Goal: Task Accomplishment & Management: Manage account settings

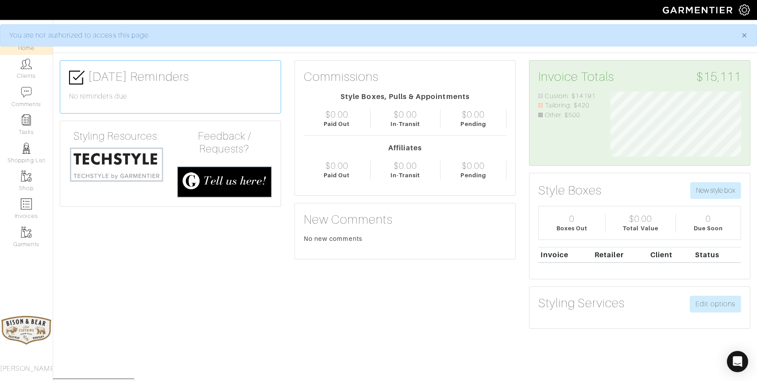
scroll to position [65, 144]
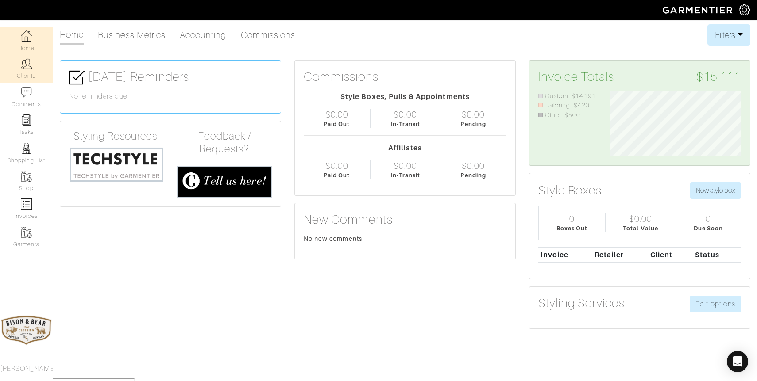
click at [27, 60] on img at bounding box center [26, 63] width 11 height 11
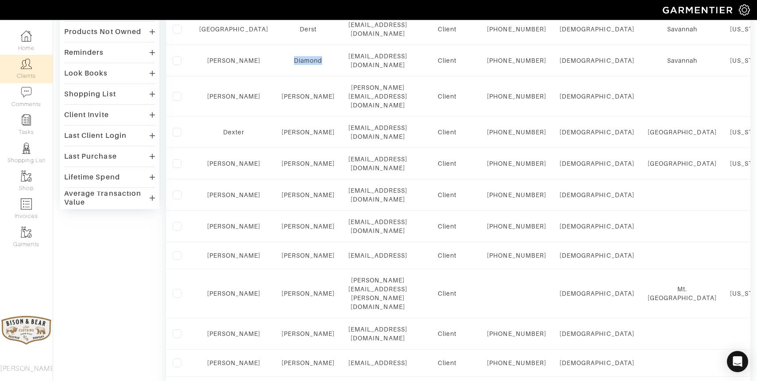
scroll to position [217, 0]
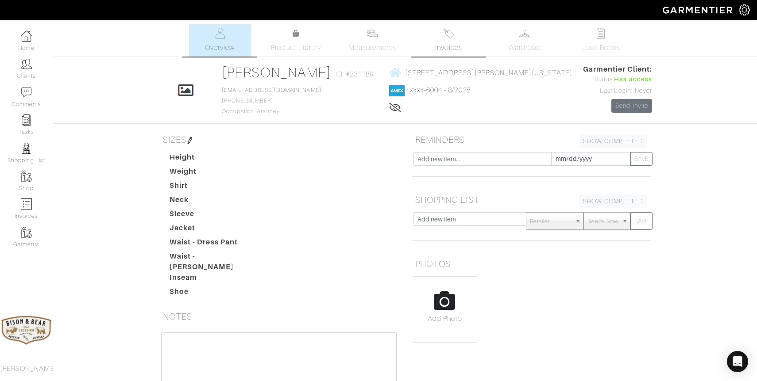
click at [451, 38] on img at bounding box center [448, 33] width 11 height 11
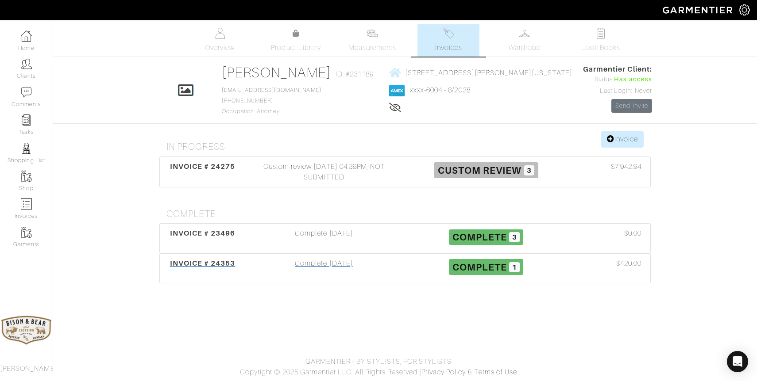
click at [327, 267] on div "Complete 08/12/25" at bounding box center [324, 268] width 162 height 20
click at [313, 233] on div "Complete 05/27/25" at bounding box center [324, 238] width 162 height 20
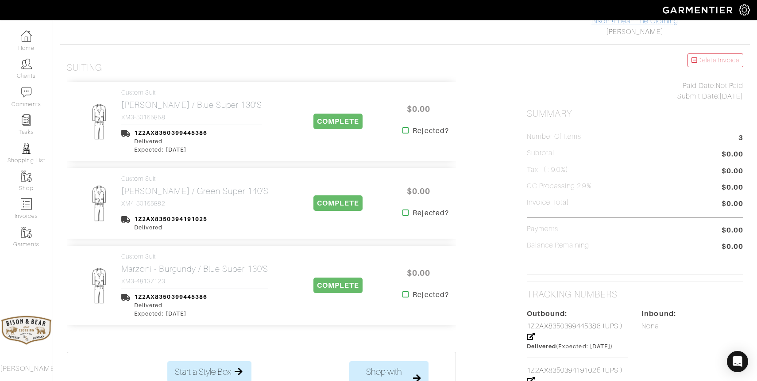
scroll to position [162, 0]
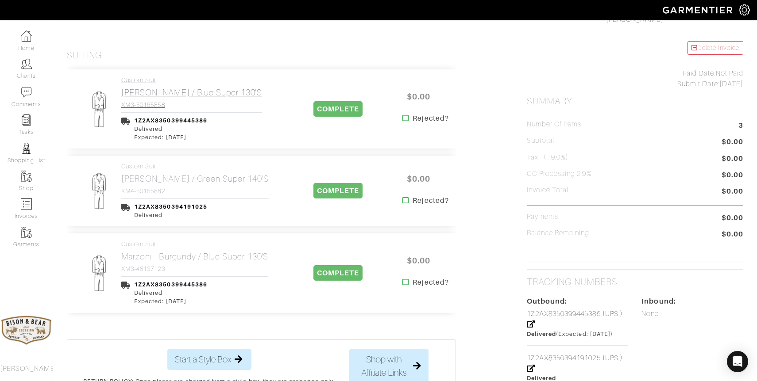
click at [217, 100] on link "Custom Suit Marzoni - Brown / Blue Super 130's XM3-50165858" at bounding box center [191, 93] width 141 height 32
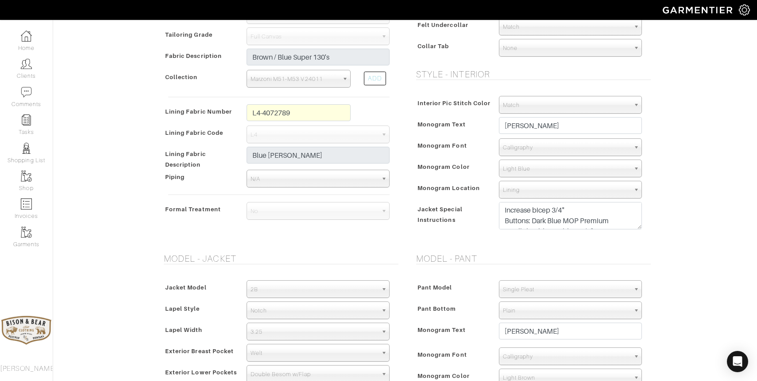
scroll to position [297, 0]
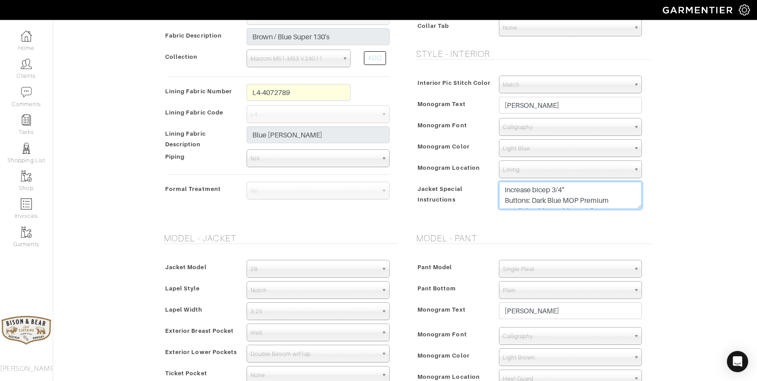
click at [614, 201] on textarea "Increase bicep 3/4" Buttons: Dark Blue MOP Premium Small shoulder padding 3/8" …" at bounding box center [570, 195] width 143 height 27
drag, startPoint x: 613, startPoint y: 202, endPoint x: 471, endPoint y: 146, distance: 152.8
click at [471, 146] on div "Interior Pic Stitch Color Match Aubergine Azure Beige Black Blue British Navy B…" at bounding box center [531, 145] width 239 height 156
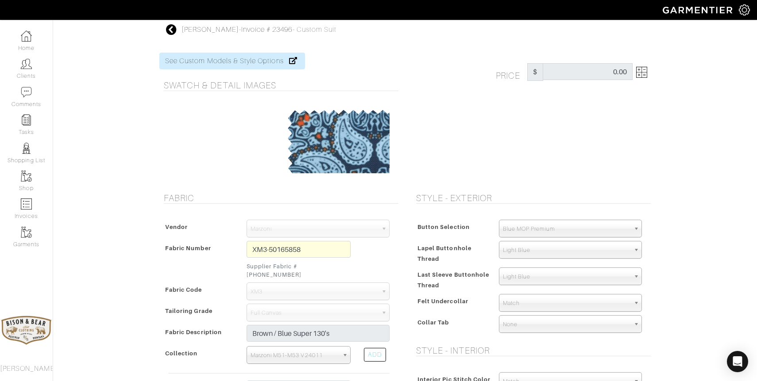
click at [171, 30] on icon at bounding box center [171, 29] width 11 height 11
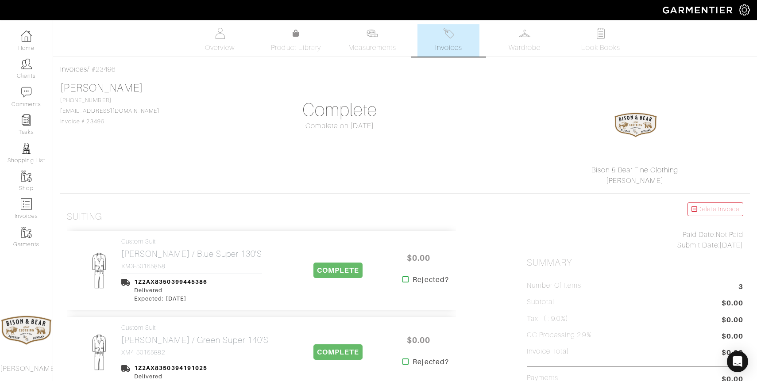
click at [450, 38] on img at bounding box center [448, 33] width 11 height 11
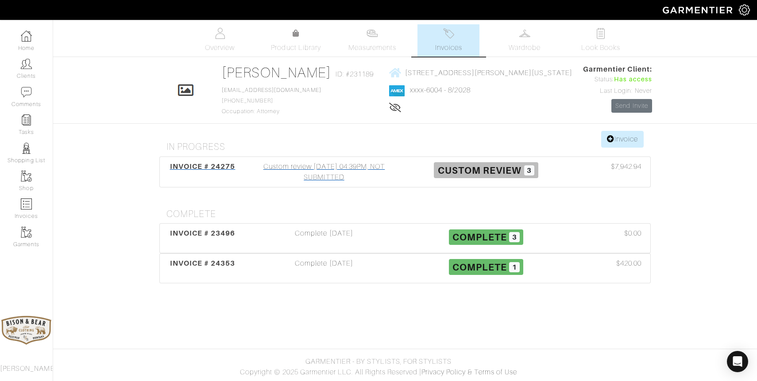
click at [345, 167] on div "Custom review 08/05/25 04:39PM, NOT SUBMITTED" at bounding box center [324, 172] width 162 height 21
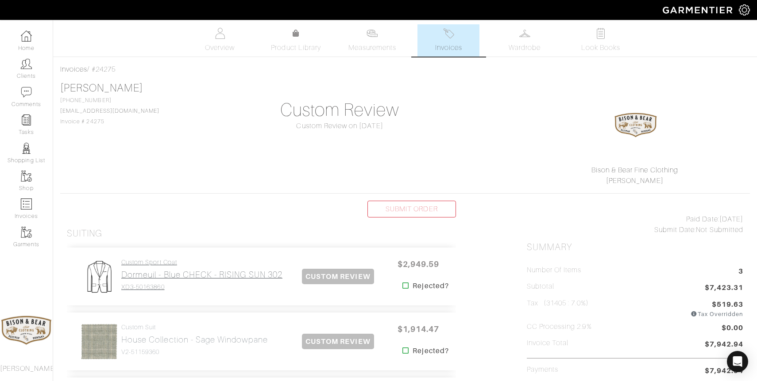
click at [165, 277] on h2 "Dormeuil - Blue CHECK - RISING SUN 302" at bounding box center [201, 275] width 161 height 10
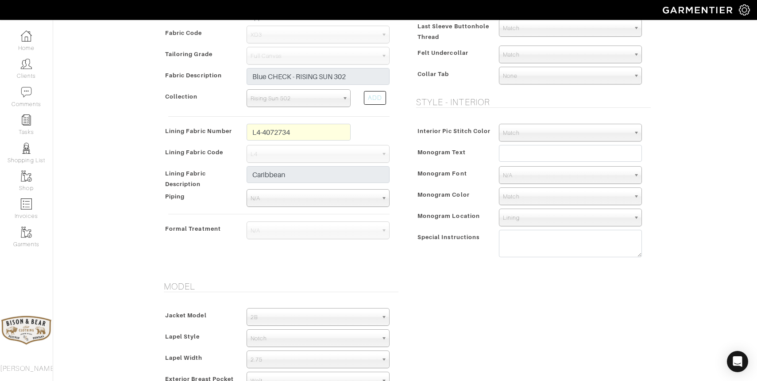
scroll to position [268, 0]
click at [529, 251] on textarea at bounding box center [570, 241] width 143 height 27
paste textarea "Increase bicep 3/4" Buttons: Dark Blue MOP Premium Small shoulder padding 3/8" …"
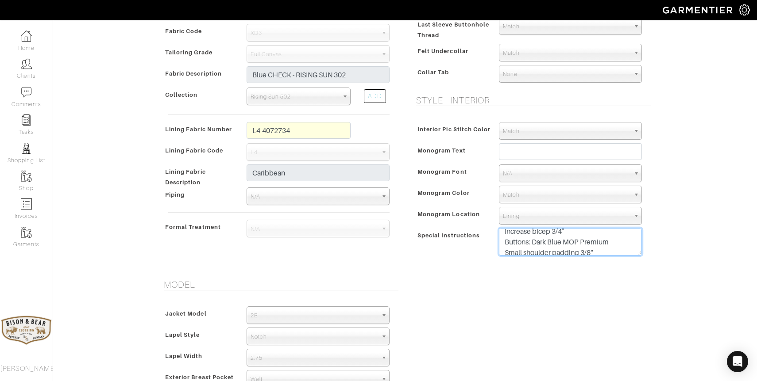
scroll to position [6, 0]
drag, startPoint x: 612, startPoint y: 241, endPoint x: 503, endPoint y: 241, distance: 108.4
click at [503, 241] on textarea "Increase bicep 3/4" Buttons: Dark Blue MOP Premium Small shoulder padding 3/8" …" at bounding box center [570, 241] width 143 height 27
click at [598, 250] on textarea "Increase bicep 3/4" Small shoulder padding 3/8" Milanese buttonhole ML02 Button…" at bounding box center [570, 241] width 143 height 27
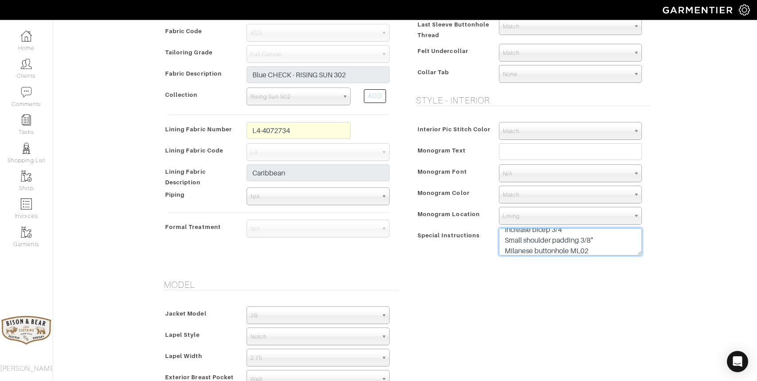
scroll to position [11, 0]
drag, startPoint x: 595, startPoint y: 251, endPoint x: 502, endPoint y: 246, distance: 92.7
click at [502, 246] on textarea "Increase bicep 3/4" Small shoulder padding 3/8" Milanese buttonhole ML02 Button…" at bounding box center [570, 241] width 143 height 27
drag, startPoint x: 626, startPoint y: 249, endPoint x: 505, endPoint y: 250, distance: 121.3
click at [505, 250] on textarea "Increase bicep 3/4" Small shoulder padding 3/8" Button Thread Color = Medium Br…" at bounding box center [570, 241] width 143 height 27
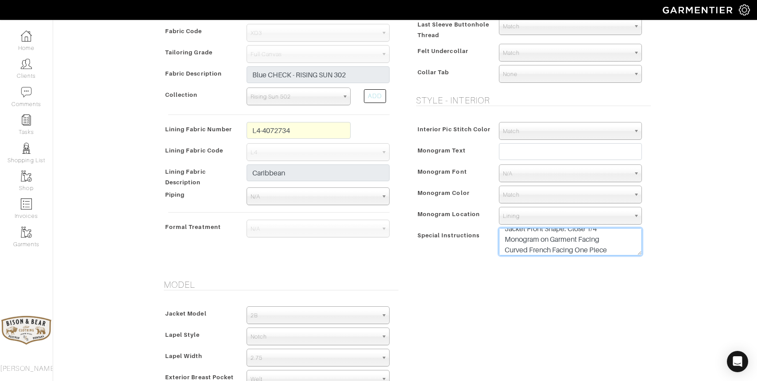
scroll to position [32, 0]
type textarea "Increase bicep 3/4" Small shoulder padding 3/8" Jacket Front Shape: Close 1/4 M…"
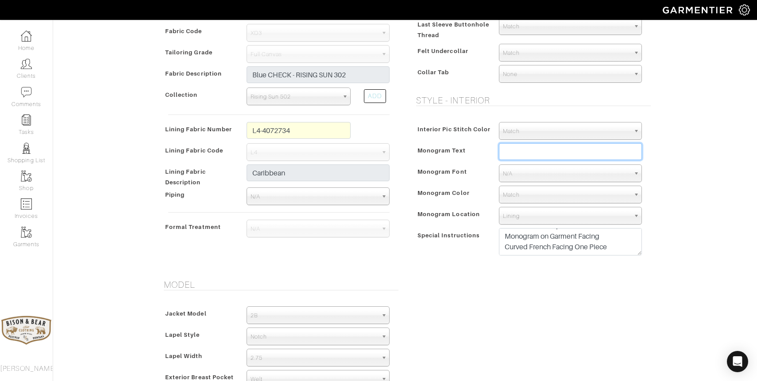
click at [552, 151] on input "text" at bounding box center [570, 151] width 143 height 17
type input "[PERSON_NAME]"
click at [520, 175] on span "N/A" at bounding box center [566, 174] width 127 height 18
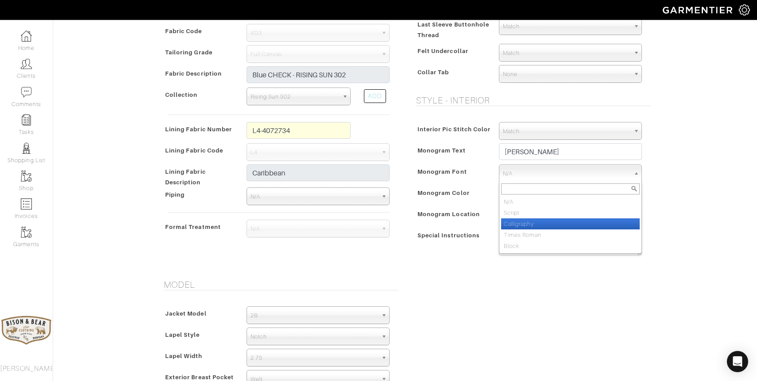
click at [518, 226] on li "Calligraphy" at bounding box center [570, 224] width 139 height 11
select select "Calligraphy"
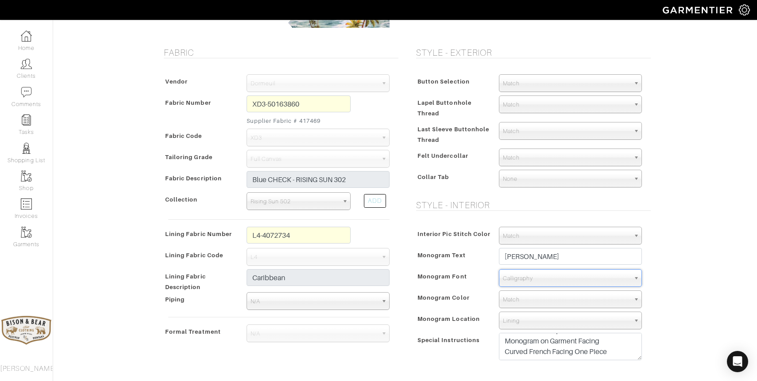
scroll to position [164, 0]
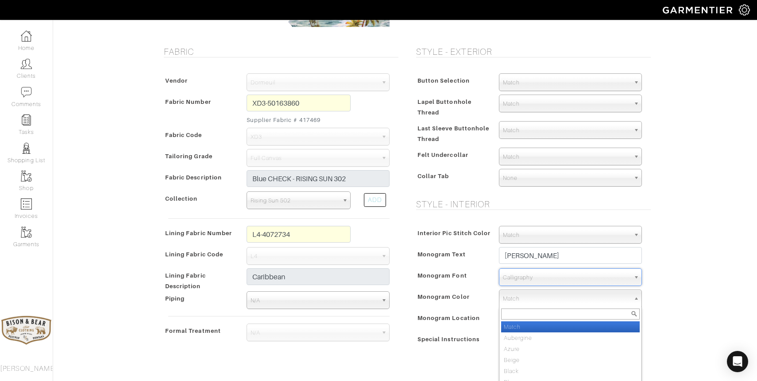
click at [531, 302] on span "Match" at bounding box center [566, 299] width 127 height 18
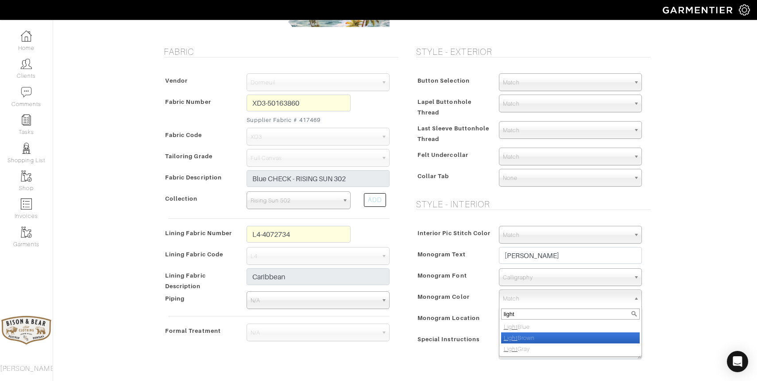
type input "light"
click at [536, 339] on li "Light Brown" at bounding box center [570, 338] width 139 height 11
select select "43"
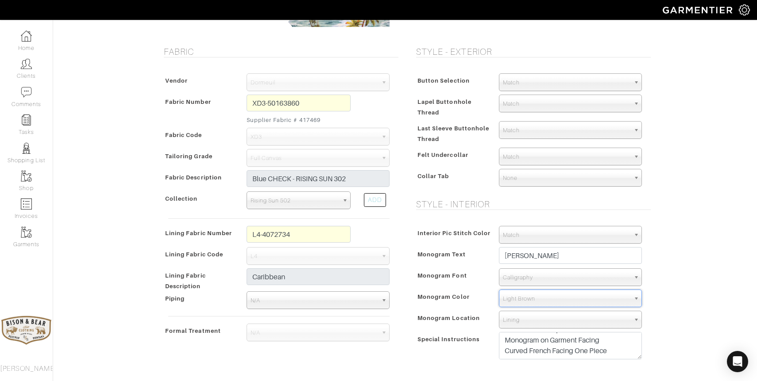
click at [522, 324] on span "Lining" at bounding box center [566, 321] width 127 height 18
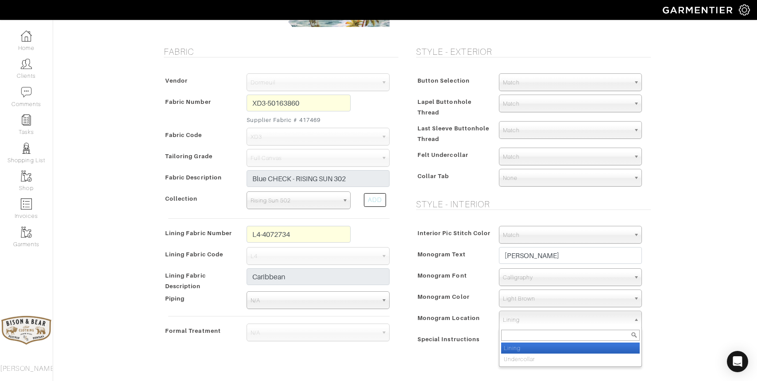
click at [522, 324] on span "Lining" at bounding box center [566, 321] width 127 height 18
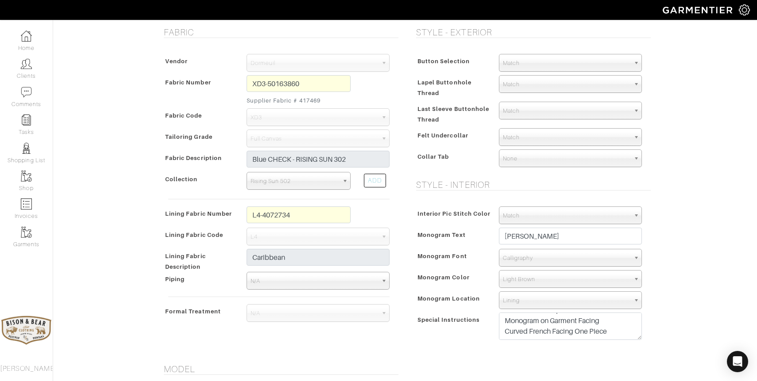
scroll to position [194, 0]
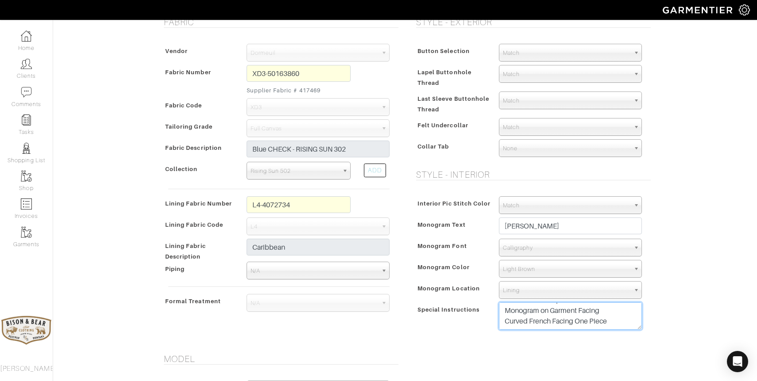
click at [612, 324] on textarea "Increase bicep 3/4" Small shoulder padding 3/8" Jacket Front Shape: Close 1/4 M…" at bounding box center [570, 316] width 143 height 27
drag, startPoint x: 625, startPoint y: 315, endPoint x: 502, endPoint y: 318, distance: 123.5
click at [502, 318] on textarea "Increase bicep 3/4" Small shoulder padding 3/8" Jacket Front Shape: Close 1/4 M…" at bounding box center [570, 316] width 143 height 27
click at [520, 328] on textarea "Increase bicep 3/4" Small shoulder padding 3/8" Jacket Front Shape: Close 1/4 M…" at bounding box center [570, 316] width 143 height 27
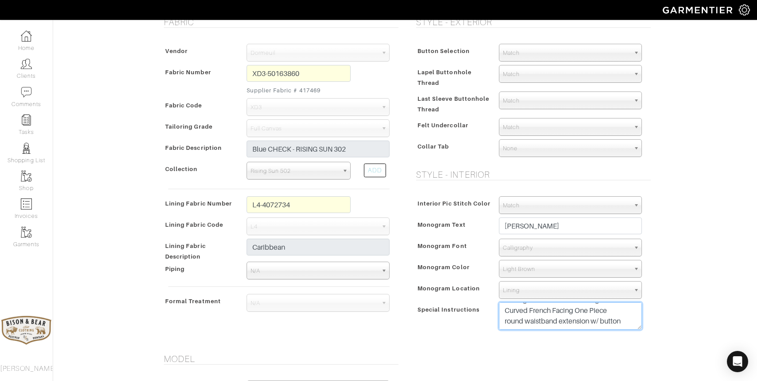
scroll to position [0, 0]
drag, startPoint x: 626, startPoint y: 317, endPoint x: 475, endPoint y: 282, distance: 154.8
click at [475, 282] on div "Interior Pic Stitch Color Match Aubergine Azure Beige Black Blue British Navy B…" at bounding box center [531, 266] width 239 height 156
click at [615, 323] on textarea "Increase bicep 3/4" Small shoulder padding 3/8" Jacket Front Shape: Close 1/4 M…" at bounding box center [570, 316] width 143 height 27
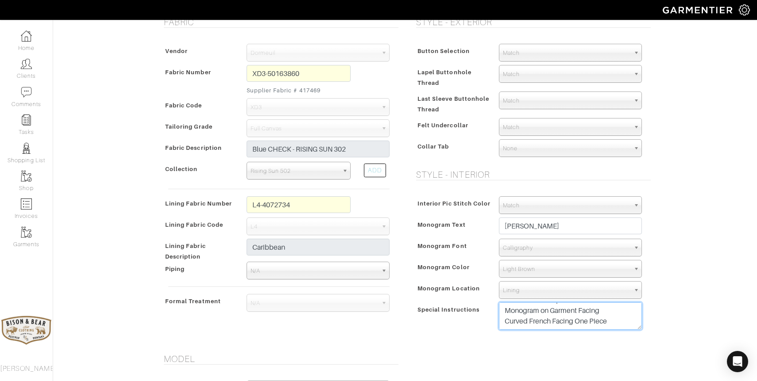
type textarea "Increase bicep 3/4" Small shoulder padding 3/8" Jacket Front Shape: Close 1/4 M…"
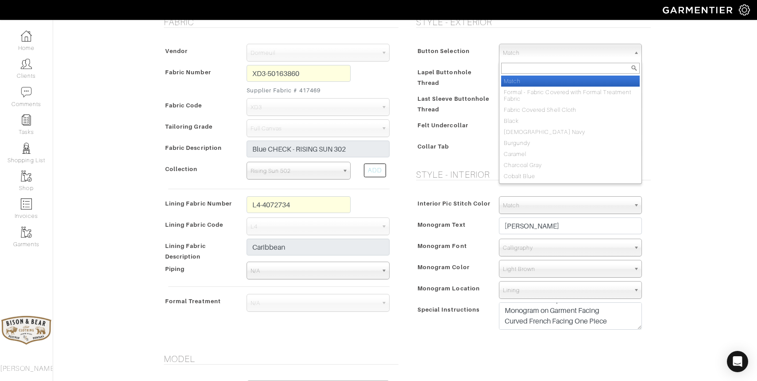
click at [573, 55] on span "Match" at bounding box center [566, 53] width 127 height 18
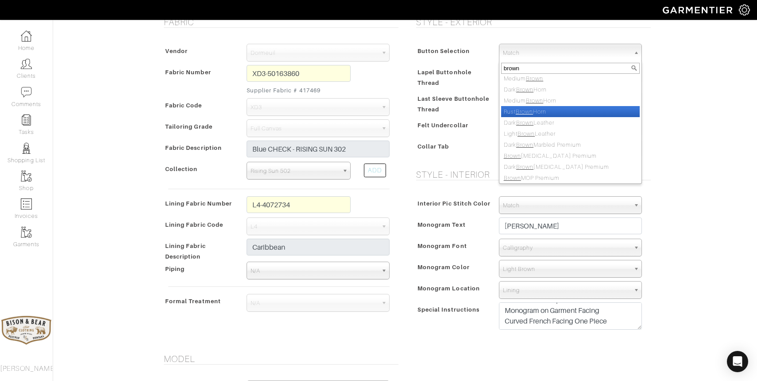
scroll to position [27, 0]
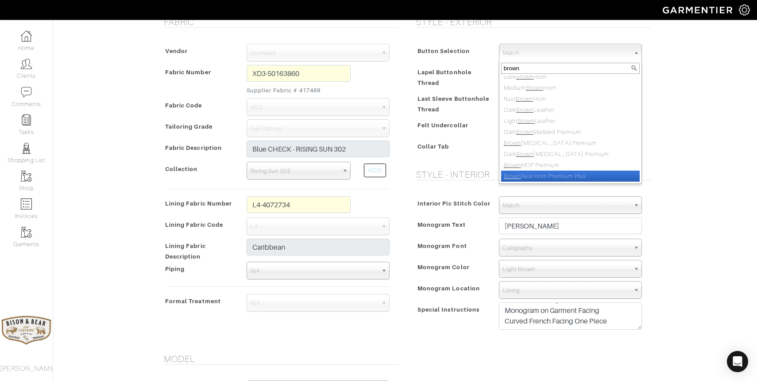
type input "brown"
click at [573, 177] on li "Brown Real Horn Premium Plus" at bounding box center [570, 176] width 139 height 11
select select "160"
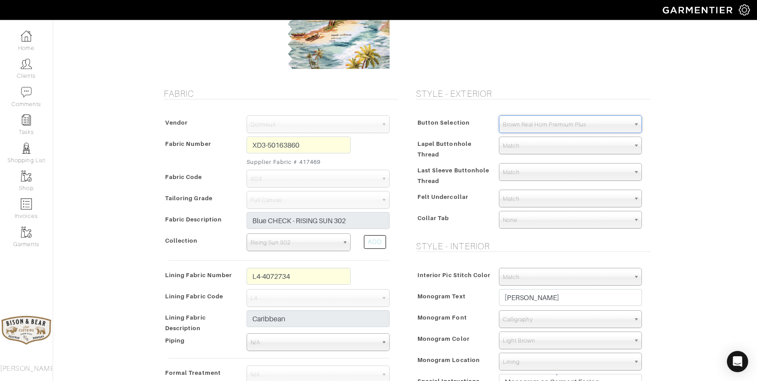
scroll to position [109, 0]
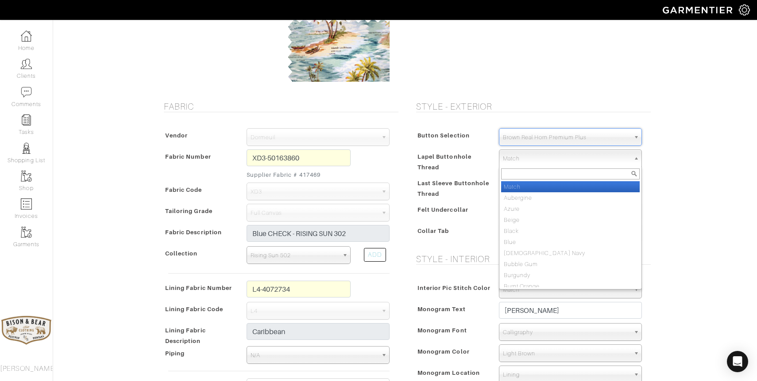
click at [539, 156] on span "Match" at bounding box center [566, 159] width 127 height 18
type input "light"
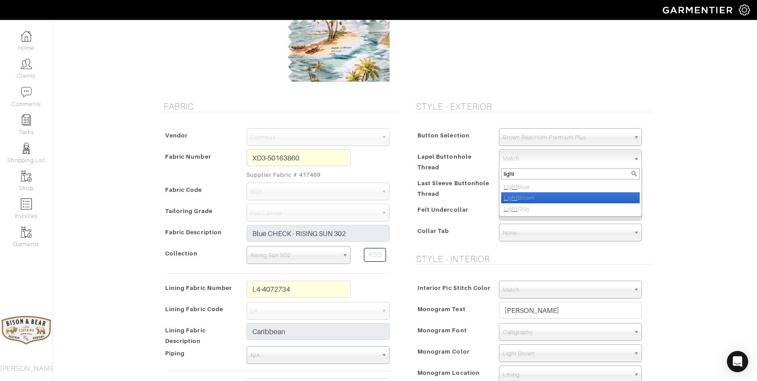
select select "43"
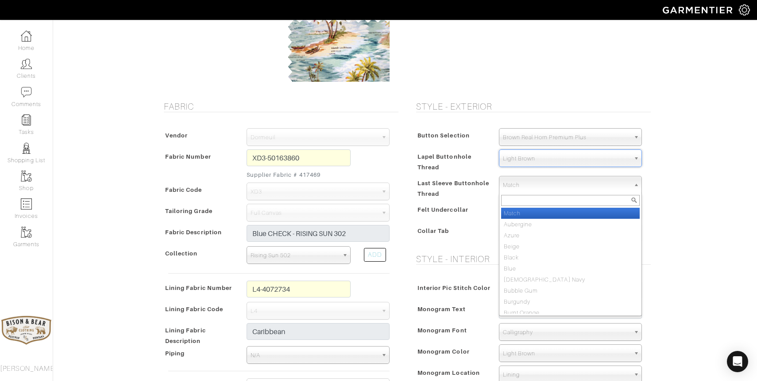
click at [535, 184] on span "Match" at bounding box center [566, 186] width 127 height 18
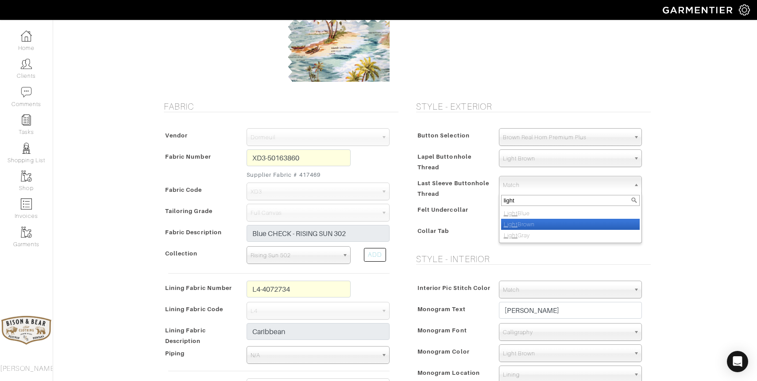
type input "light"
click at [524, 220] on li "Light Brown" at bounding box center [570, 224] width 139 height 11
select select "43"
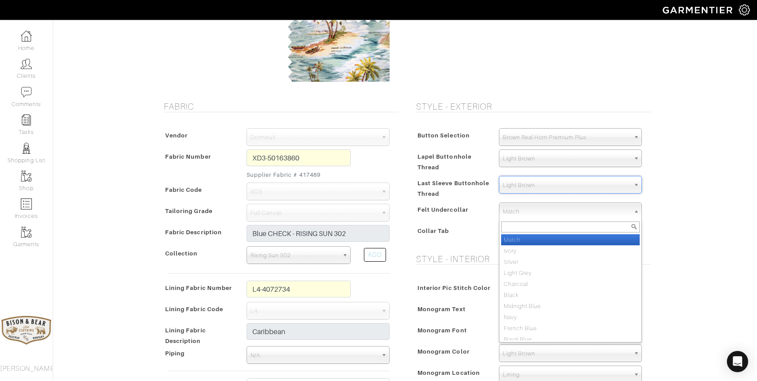
click at [523, 216] on span "Match" at bounding box center [566, 212] width 127 height 18
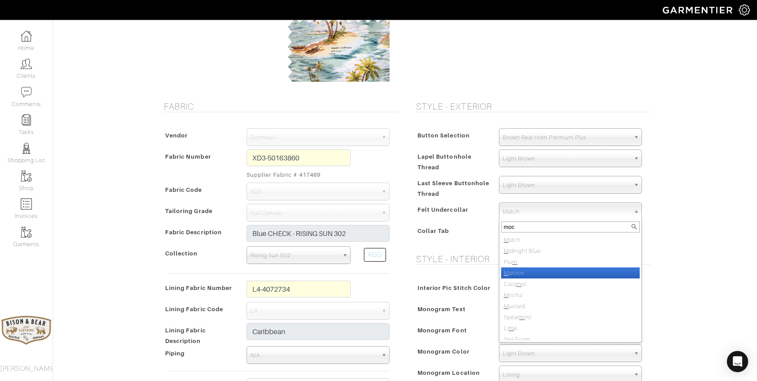
type input "moch"
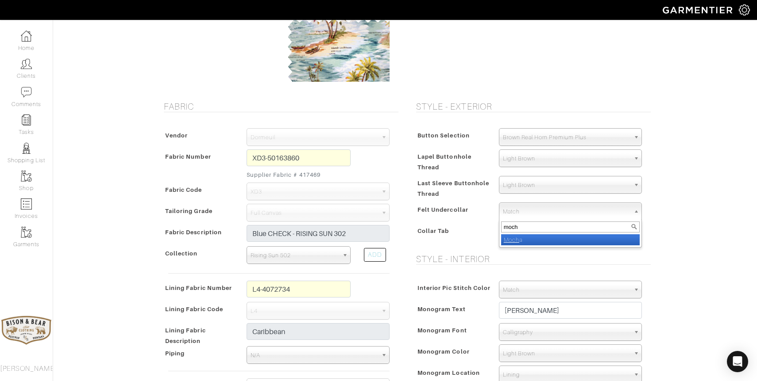
select select "28"
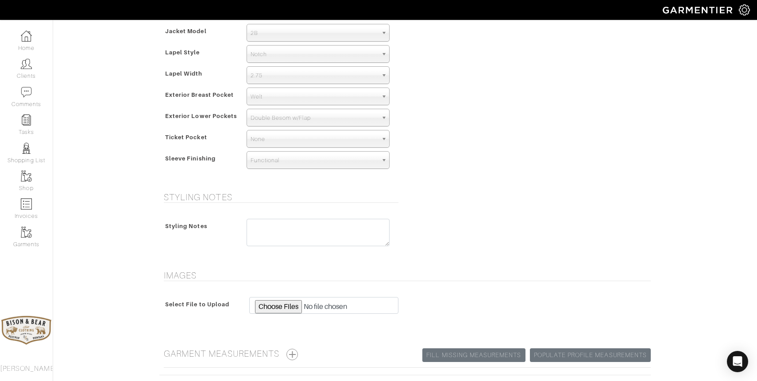
scroll to position [597, 0]
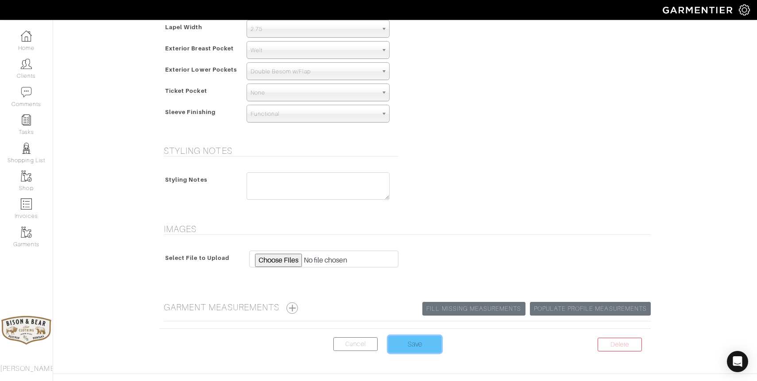
click at [423, 347] on input "Save" at bounding box center [414, 344] width 53 height 17
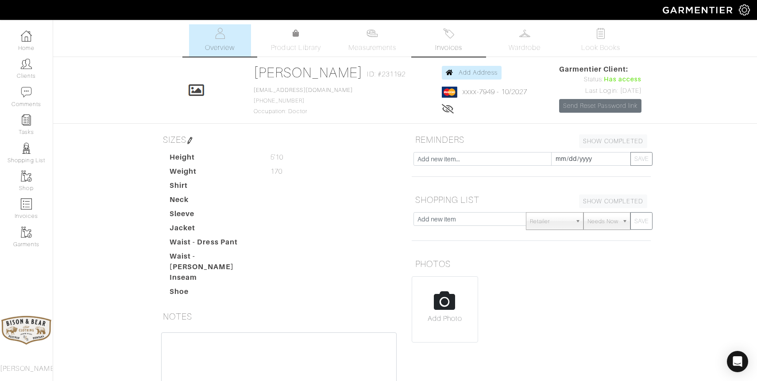
click at [454, 38] on link "Invoices" at bounding box center [448, 40] width 62 height 32
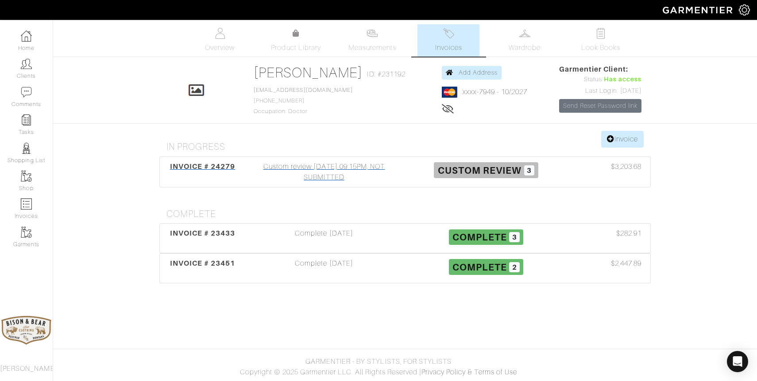
click at [334, 169] on div "Custom review [DATE] 09:15PM, NOT SUBMITTED" at bounding box center [324, 172] width 162 height 21
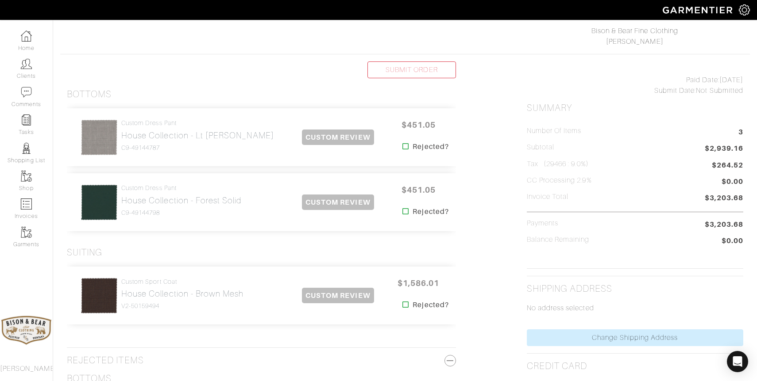
scroll to position [145, 0]
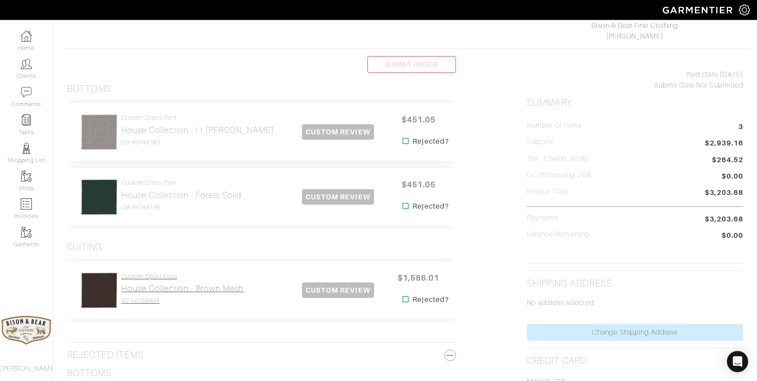
click at [172, 291] on h2 "House Collection - Brown Mesh" at bounding box center [182, 289] width 122 height 10
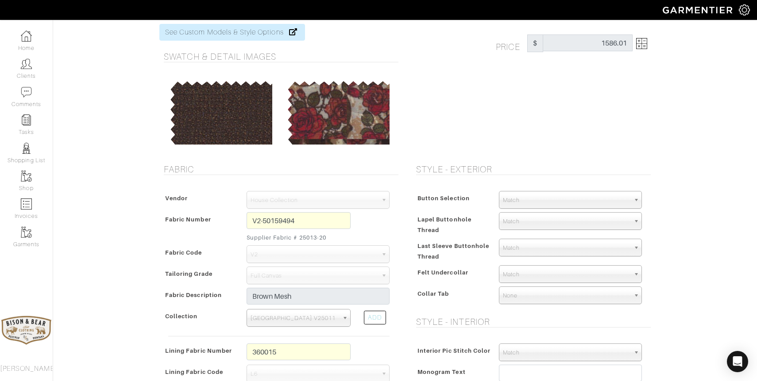
scroll to position [28, 0]
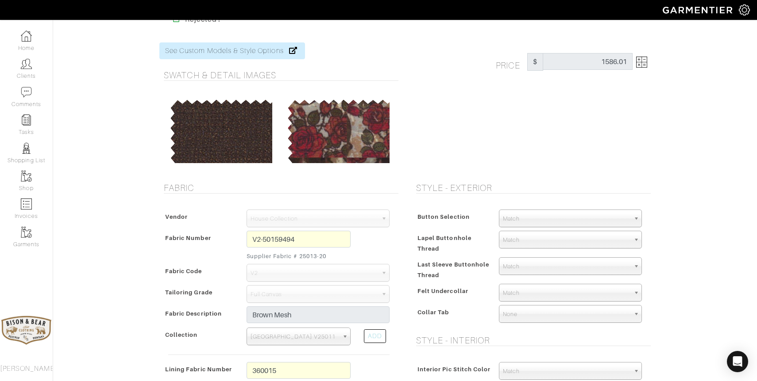
click at [204, 124] on div at bounding box center [220, 130] width 104 height 66
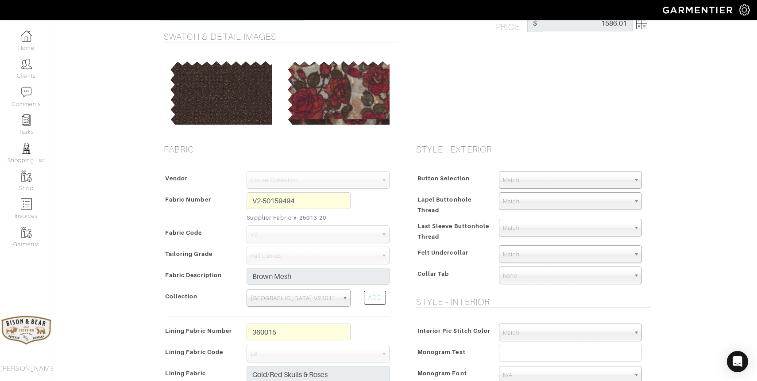
scroll to position [67, 0]
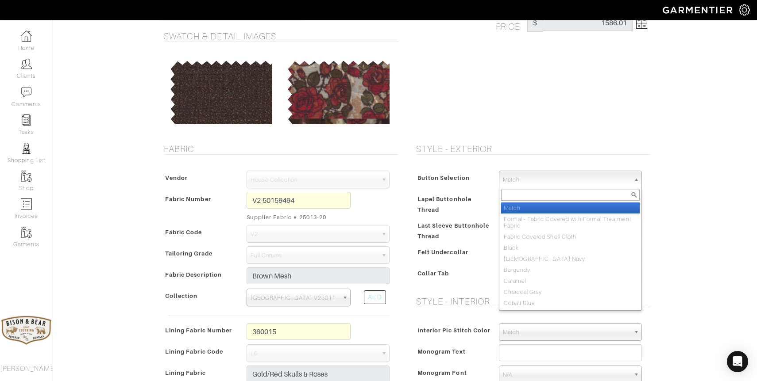
click at [556, 183] on span "Match" at bounding box center [566, 180] width 127 height 18
type input "cinn"
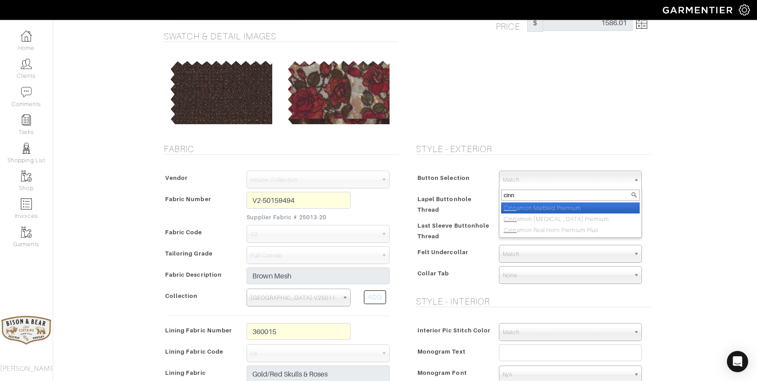
select select "118"
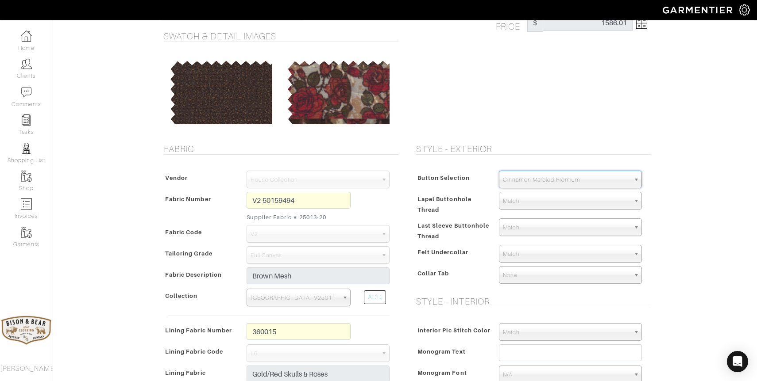
click at [551, 183] on span "Cinnamon Marbled Premium" at bounding box center [566, 180] width 127 height 18
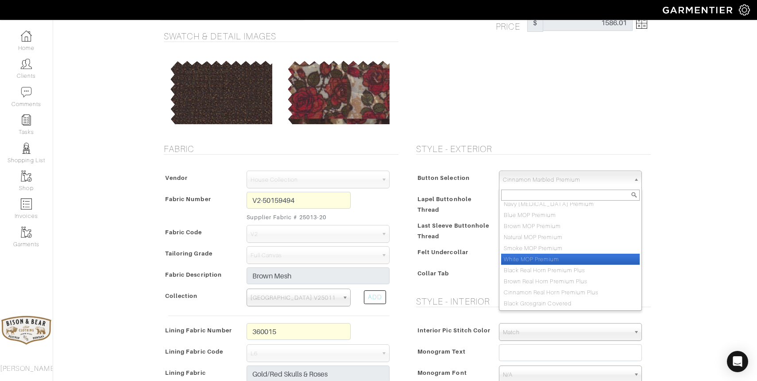
scroll to position [1007, 0]
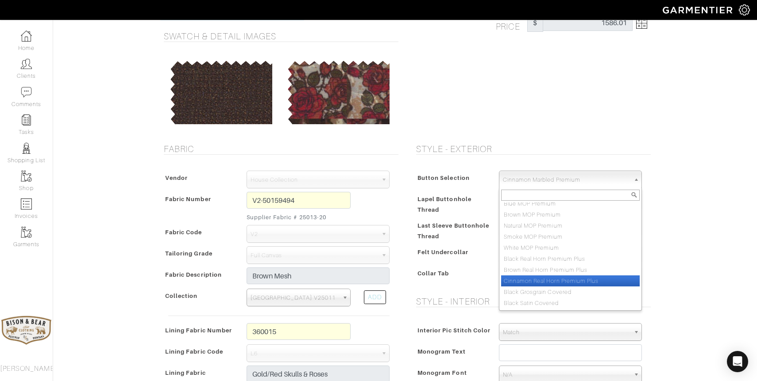
click at [567, 280] on li "Cinnamon Real Horn Premium Plus" at bounding box center [570, 281] width 139 height 11
select select "159"
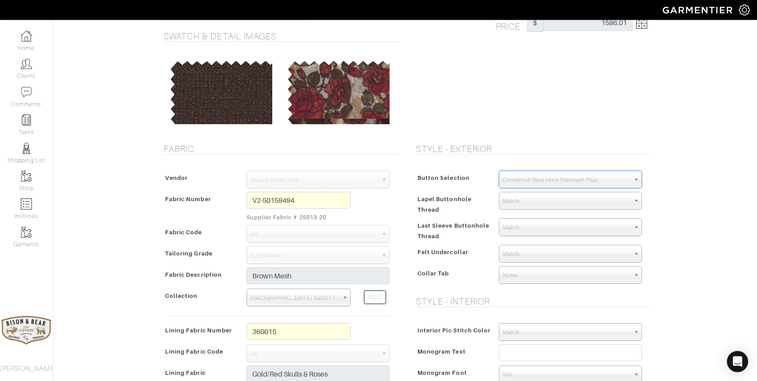
click at [530, 201] on span "Match" at bounding box center [566, 202] width 127 height 18
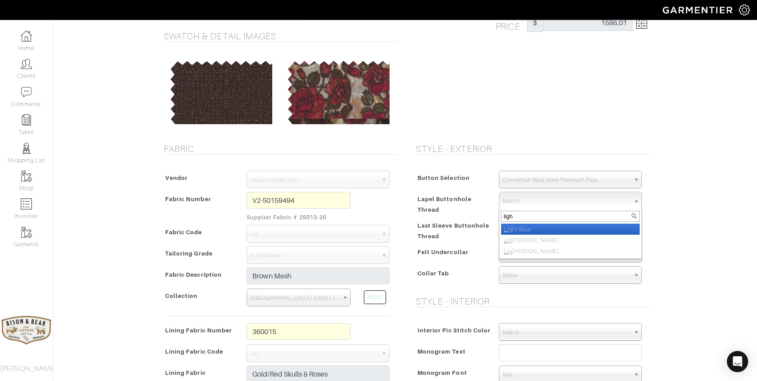
type input "light"
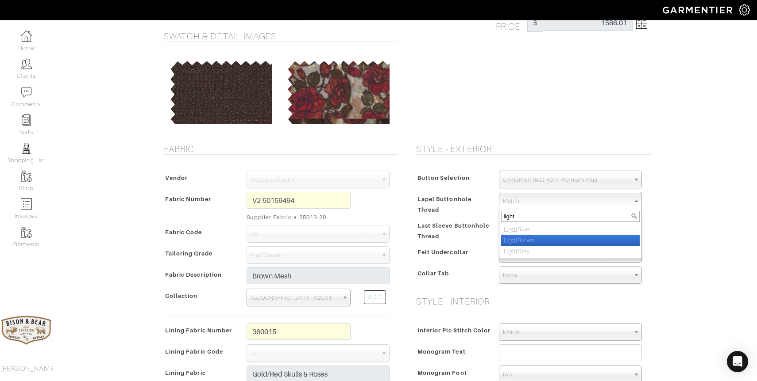
select select "43"
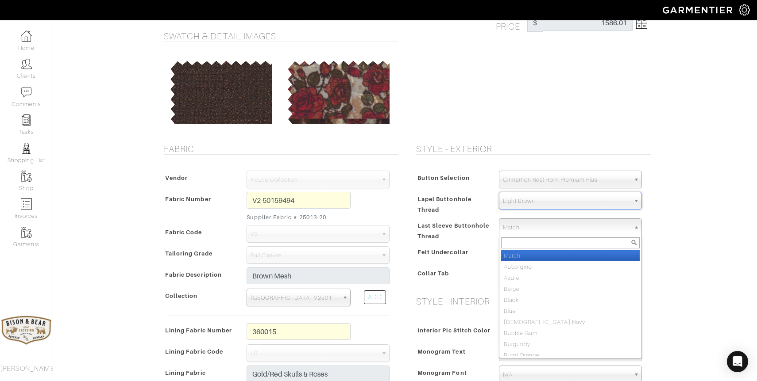
click at [549, 227] on span "Match" at bounding box center [566, 228] width 127 height 18
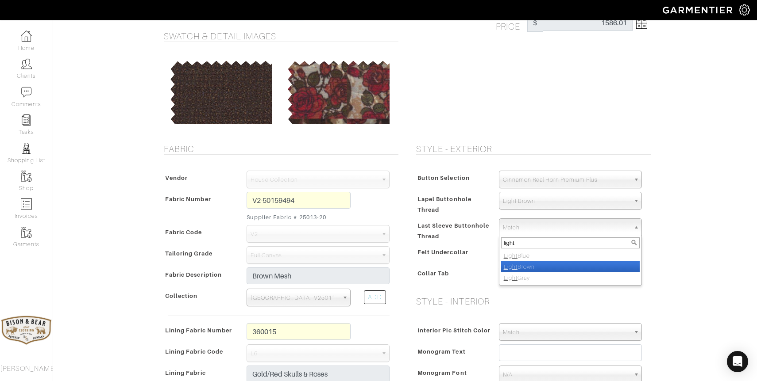
type input "light"
click at [518, 267] on li "Light Brown" at bounding box center [570, 267] width 139 height 11
select select "43"
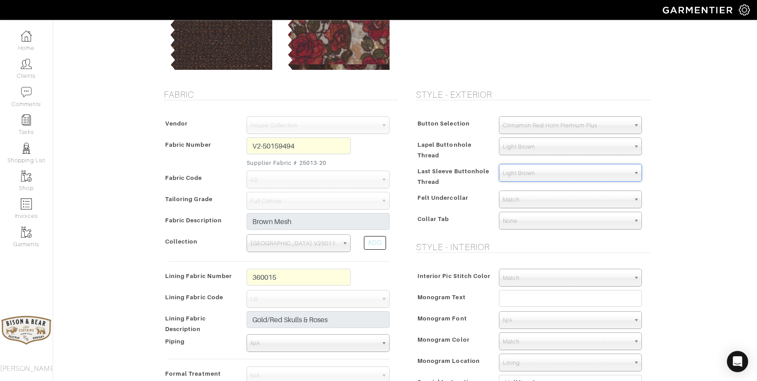
scroll to position [122, 0]
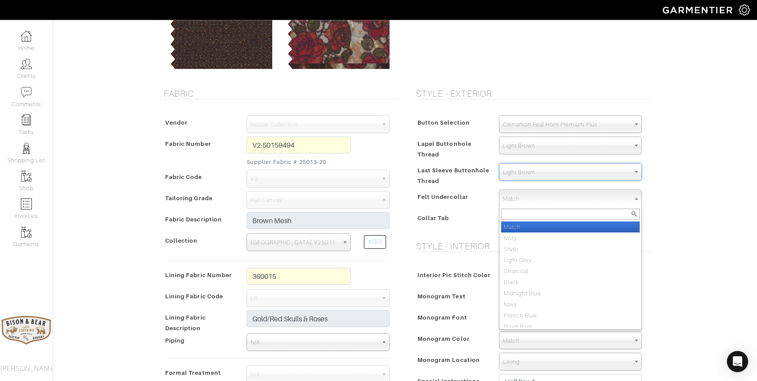
click at [568, 202] on span "Match" at bounding box center [566, 199] width 127 height 18
type input "s"
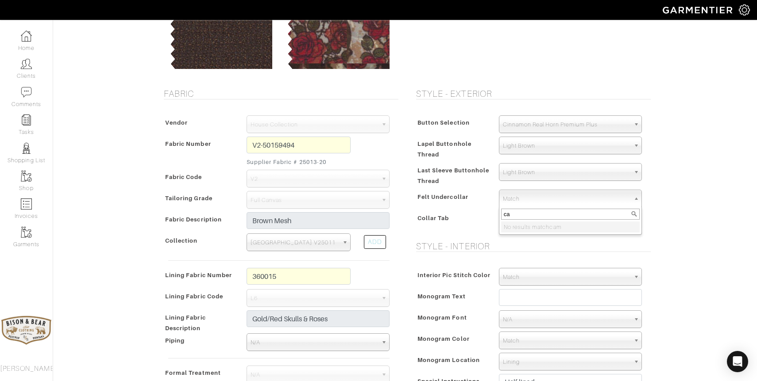
type input "c"
type input "ca"
click at [528, 239] on li "Ca ramel" at bounding box center [570, 238] width 139 height 11
select select "51"
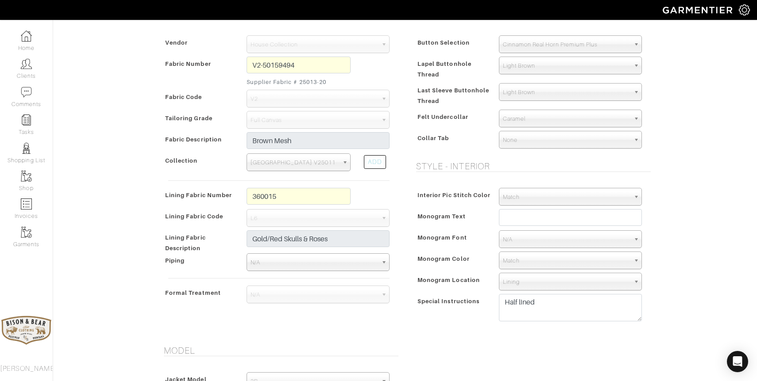
scroll to position [206, 0]
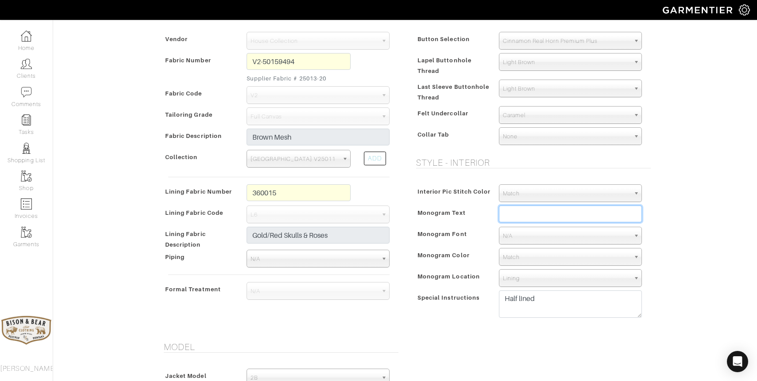
click at [522, 216] on input "text" at bounding box center [570, 214] width 143 height 17
type input "Andrew Goodwin"
click at [555, 235] on span "N/A" at bounding box center [566, 236] width 127 height 18
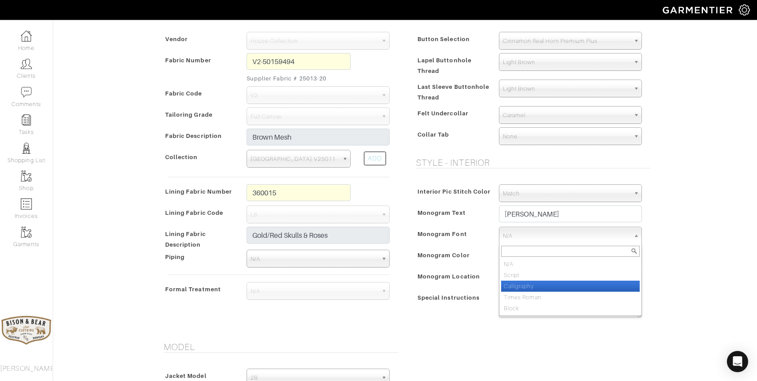
click at [531, 284] on li "Calligraphy" at bounding box center [570, 286] width 139 height 11
select select "Calligraphy"
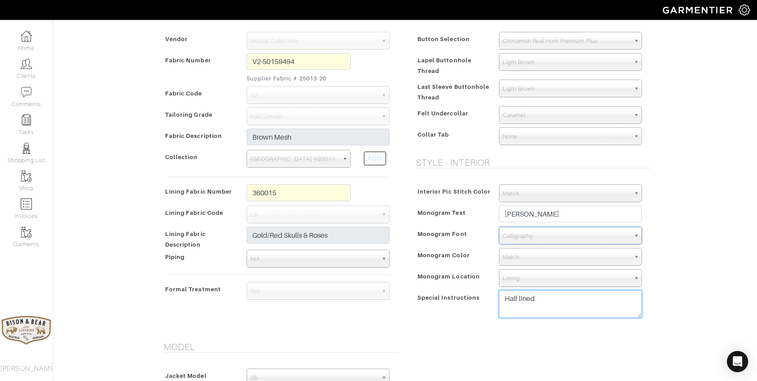
click at [539, 301] on textarea "Half lined" at bounding box center [570, 304] width 143 height 27
type textarea "Half lined; french interior, monogram on fabric facing"
click at [553, 281] on span "Lining" at bounding box center [566, 279] width 127 height 18
click at [532, 293] on input "text" at bounding box center [570, 294] width 139 height 11
click at [679, 269] on div "Andrew Goodwin - Invoice # 24279 - Custom Sport Coat Rejected? See Custom Model…" at bounding box center [378, 287] width 757 height 937
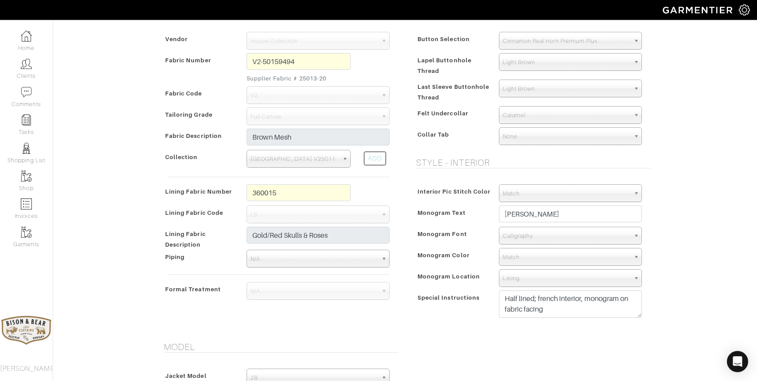
click at [526, 258] on span "Match" at bounding box center [566, 258] width 127 height 18
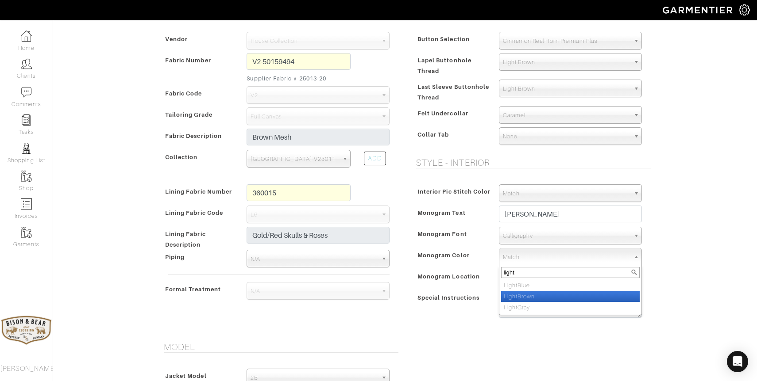
type input "light"
click at [528, 294] on li "Light Brown" at bounding box center [570, 296] width 139 height 11
select select "43"
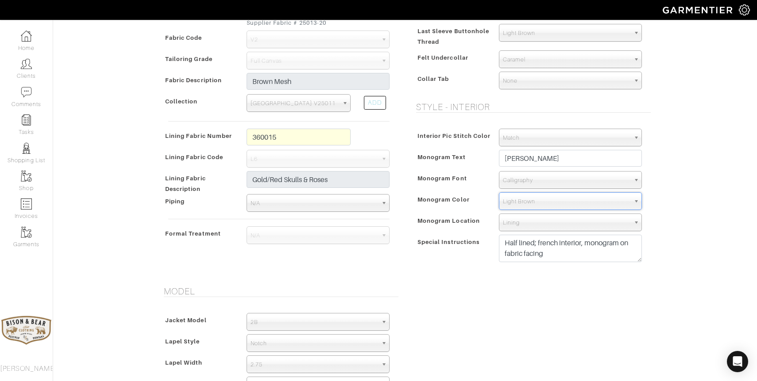
scroll to position [622, 0]
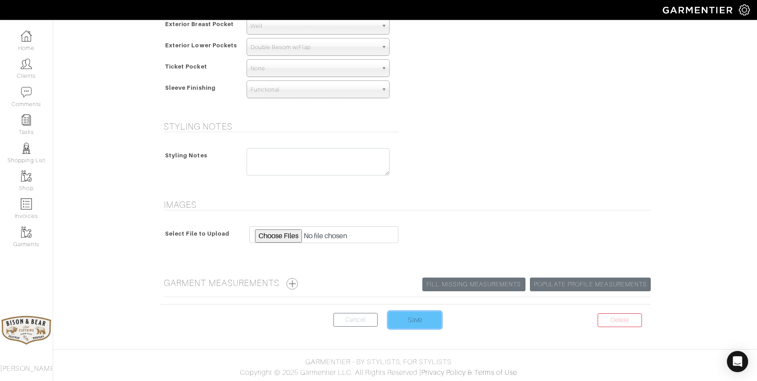
click at [413, 321] on input "Save" at bounding box center [414, 320] width 53 height 17
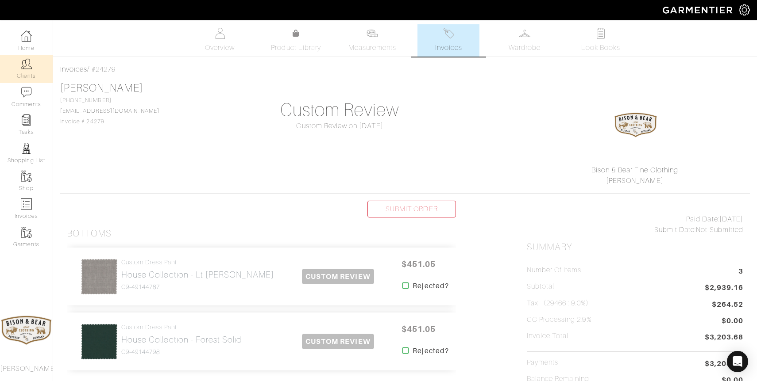
click at [25, 76] on link "Clients" at bounding box center [26, 69] width 53 height 28
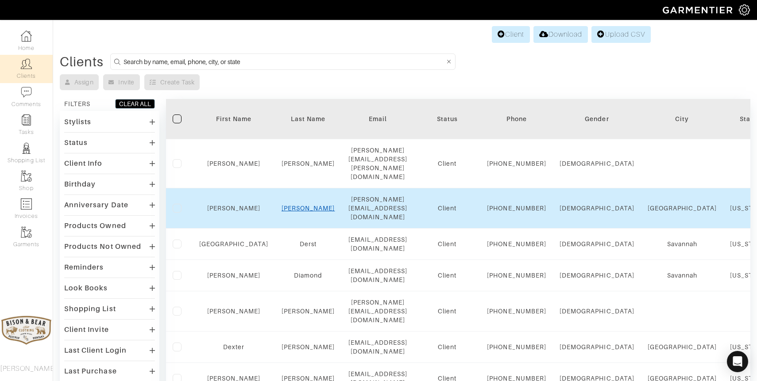
click at [293, 205] on link "Dawkins" at bounding box center [308, 208] width 54 height 7
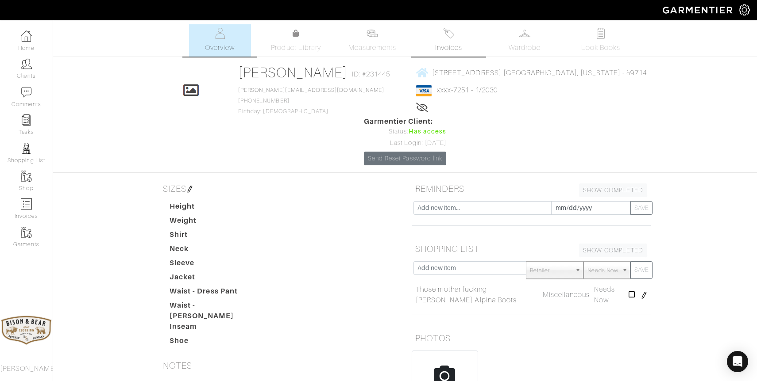
click at [454, 44] on span "Invoices" at bounding box center [448, 47] width 27 height 11
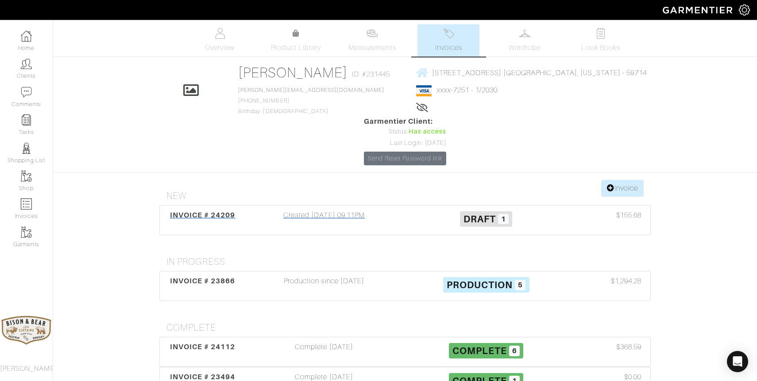
click at [328, 210] on div "Created 07/28/25 09:11PM" at bounding box center [324, 220] width 162 height 20
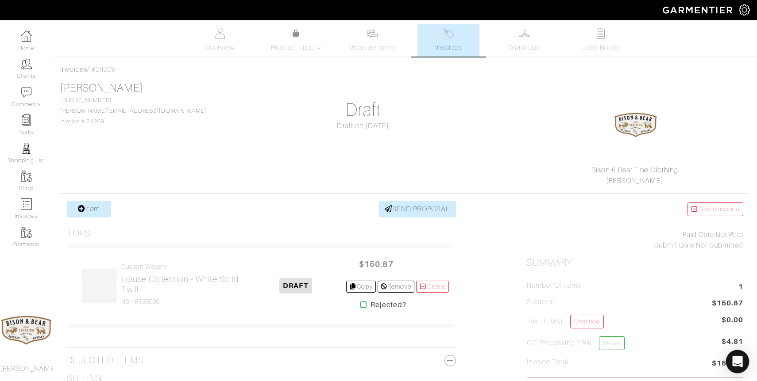
click at [738, 362] on icon "Open Intercom Messenger" at bounding box center [737, 362] width 10 height 12
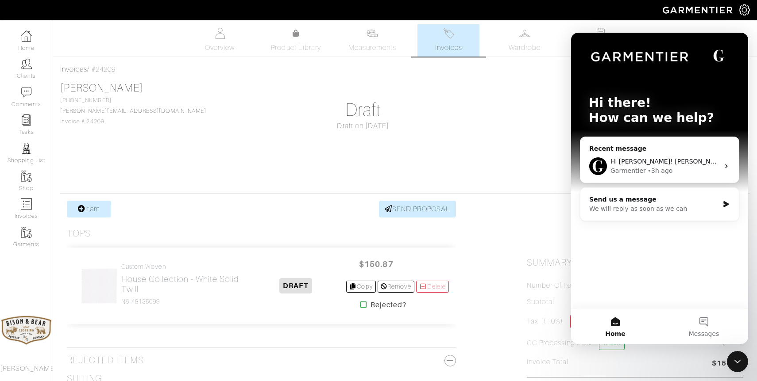
click at [647, 173] on div "• 3h ago" at bounding box center [659, 170] width 25 height 9
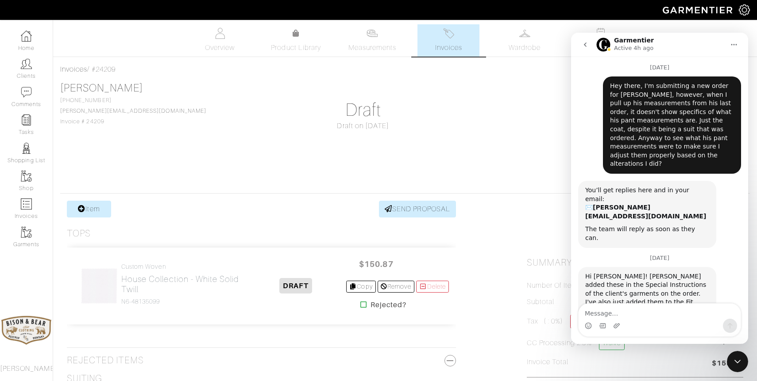
scroll to position [20, 0]
click at [604, 315] on textarea "Message…" at bounding box center [659, 311] width 162 height 15
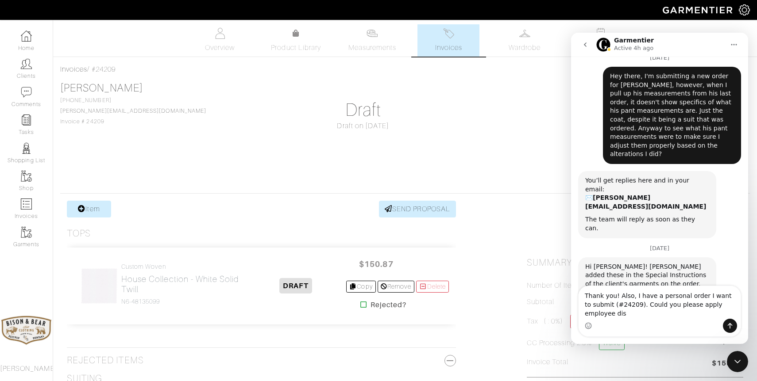
scroll to position [38, 0]
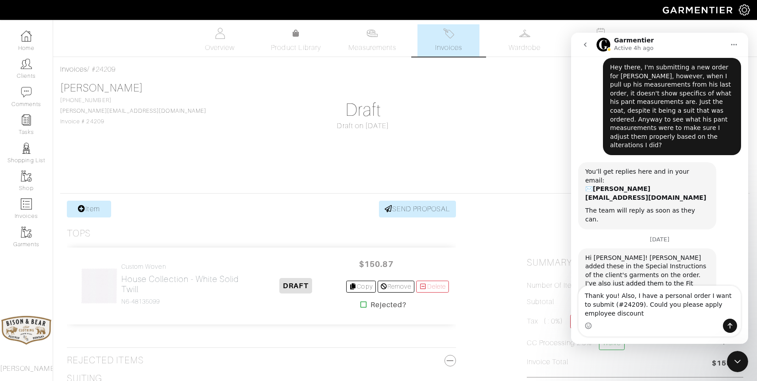
type textarea "Thank you! Also, I have a personal order I want to submit (#24209). Could you p…"
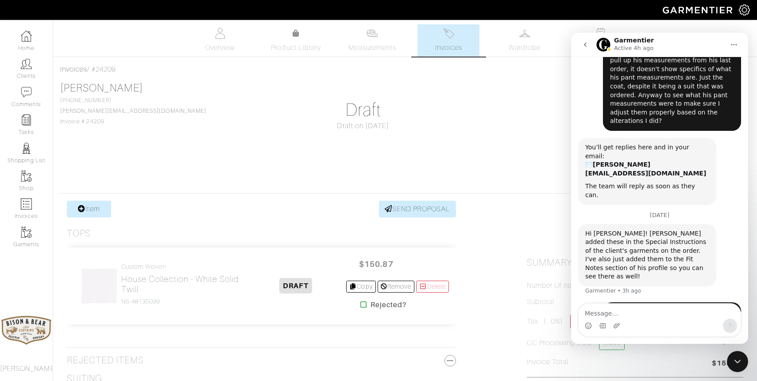
scroll to position [64, 0]
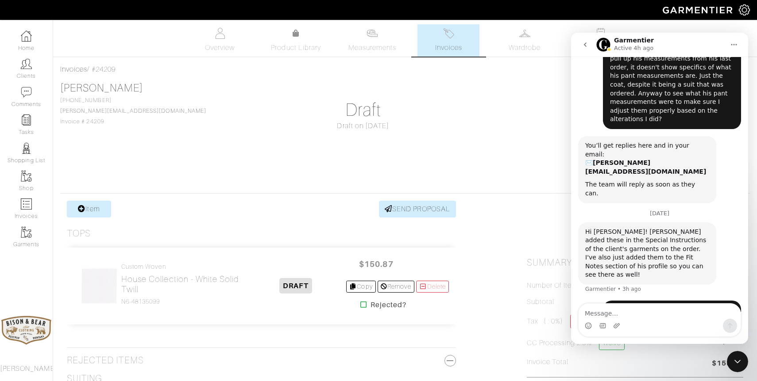
click at [584, 44] on icon "go back" at bounding box center [585, 44] width 3 height 4
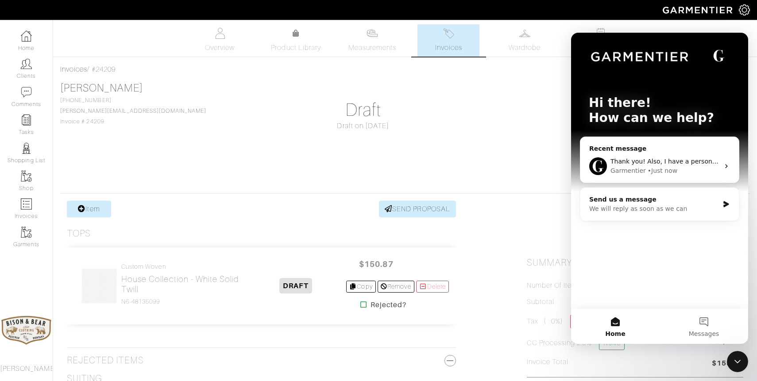
click at [740, 363] on icon "Close Intercom Messenger" at bounding box center [737, 362] width 11 height 11
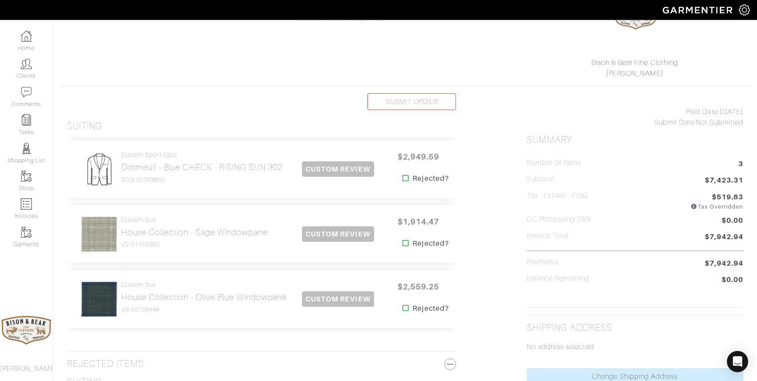
scroll to position [108, 0]
click at [170, 231] on h2 "House Collection - Sage Windowpane" at bounding box center [194, 232] width 146 height 10
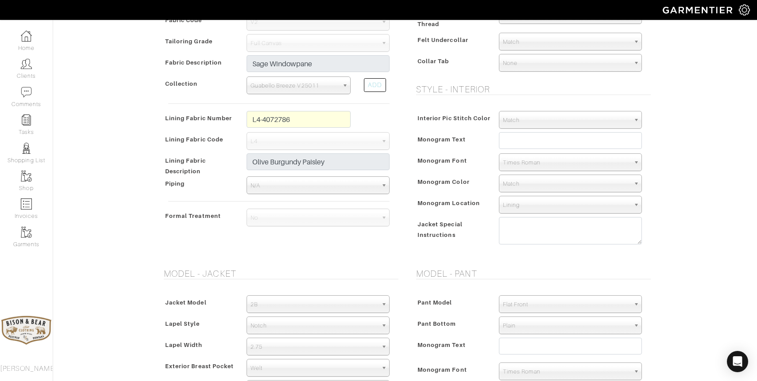
scroll to position [294, 0]
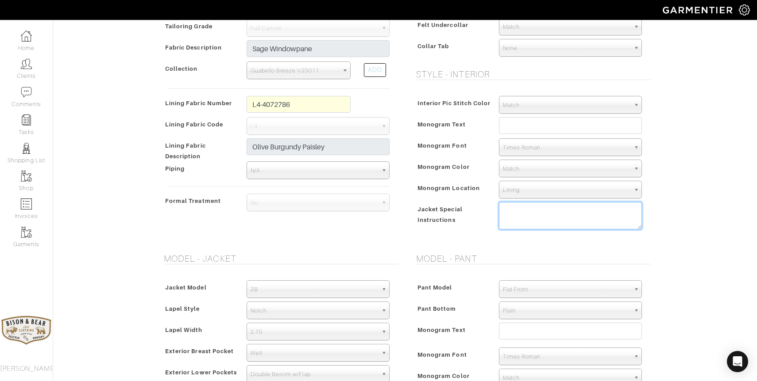
click at [542, 217] on textarea at bounding box center [570, 215] width 143 height 27
paste textarea "Increase bicep 3/4" Small shoulder padding 3/8" Jacket Front Shape: Close 1/4 M…"
drag, startPoint x: 624, startPoint y: 225, endPoint x: 505, endPoint y: 223, distance: 119.5
click at [505, 223] on textarea "Increase bicep 3/4" Small shoulder padding 3/8" Jacket Front Shape: Close 1/4 M…" at bounding box center [570, 215] width 143 height 27
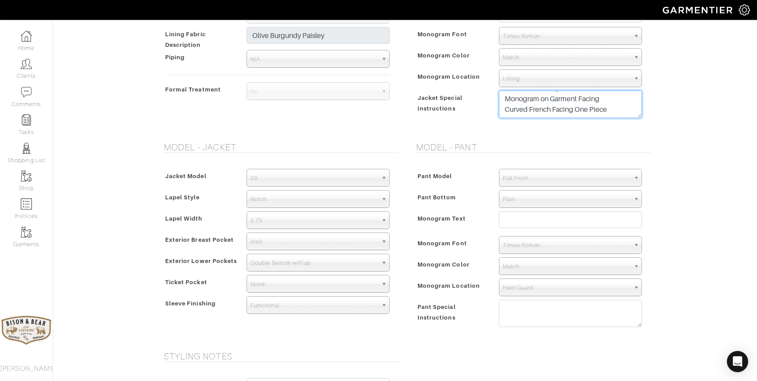
scroll to position [412, 0]
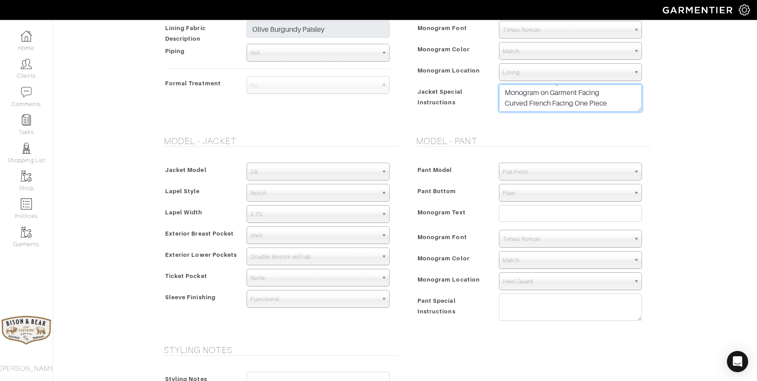
type textarea "Increase bicep 3/4" Small shoulder padding 3/8" Jacket Front Shape: Close 1/4 M…"
click at [539, 170] on span "Flat Front" at bounding box center [566, 172] width 127 height 18
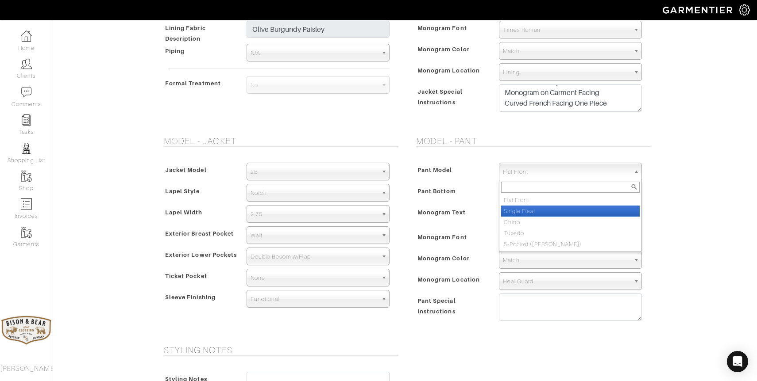
click at [529, 213] on li "Single Pleat" at bounding box center [570, 211] width 139 height 11
select select "10"
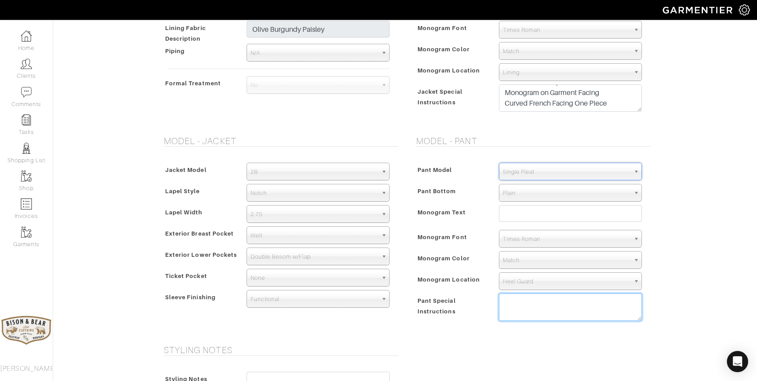
click at [523, 297] on textarea at bounding box center [570, 307] width 143 height 27
paste textarea "round waistband extension w/ button"
type textarea "round waistband extension w/ button"
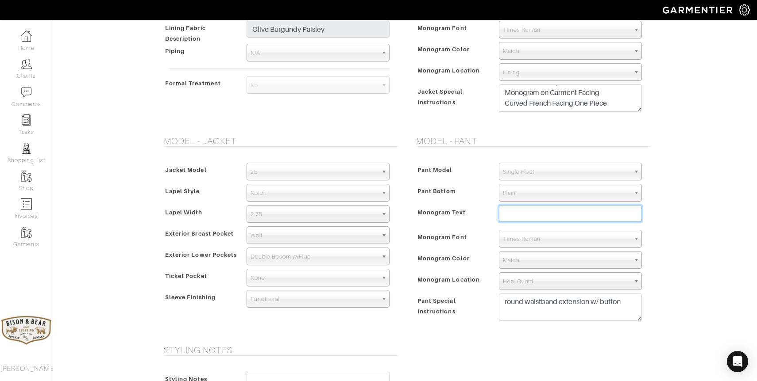
click at [520, 216] on input "text" at bounding box center [570, 213] width 143 height 17
type input "Seth Diamond"
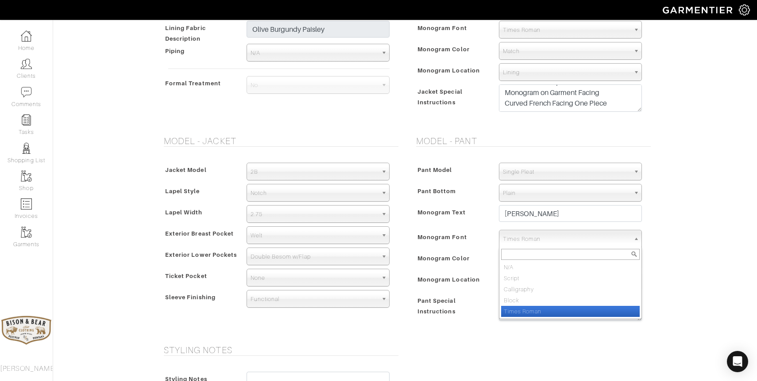
click at [552, 243] on span "Times Roman" at bounding box center [566, 240] width 127 height 18
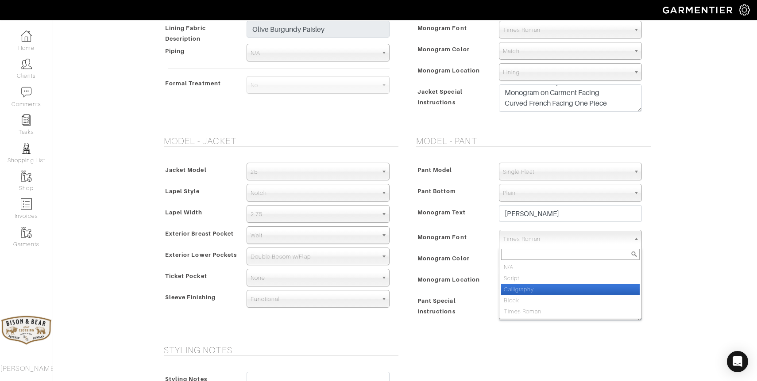
click at [525, 291] on li "Calligraphy" at bounding box center [570, 289] width 139 height 11
select select "Calligraphy"
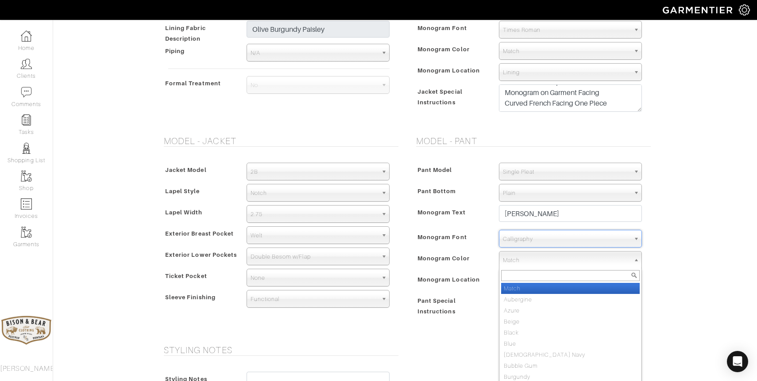
click at [527, 262] on span "Match" at bounding box center [566, 261] width 127 height 18
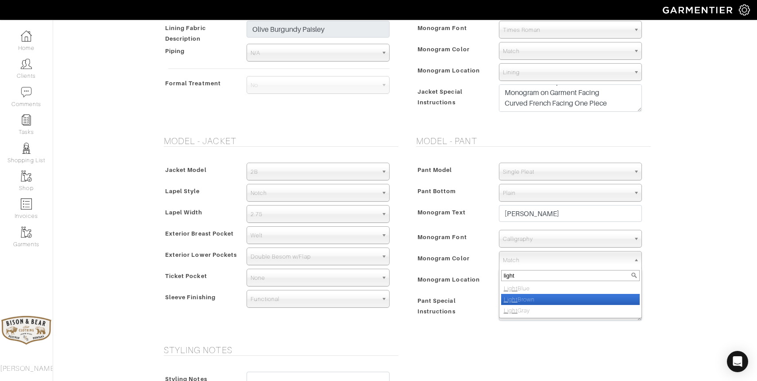
type input "light"
click at [525, 298] on li "Light Brown" at bounding box center [570, 299] width 139 height 11
select select "43"
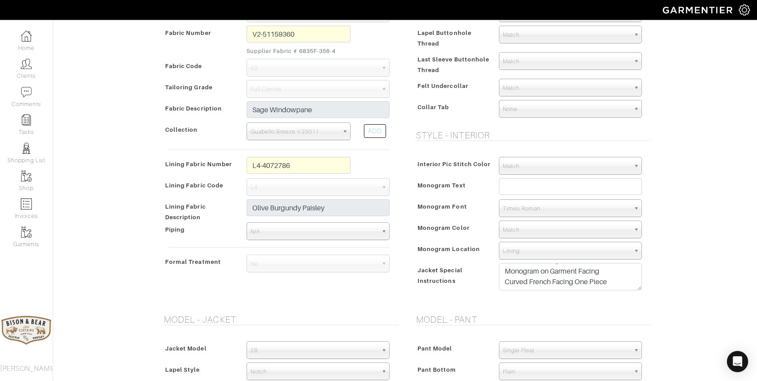
scroll to position [232, 0]
click at [542, 187] on input "text" at bounding box center [570, 187] width 143 height 17
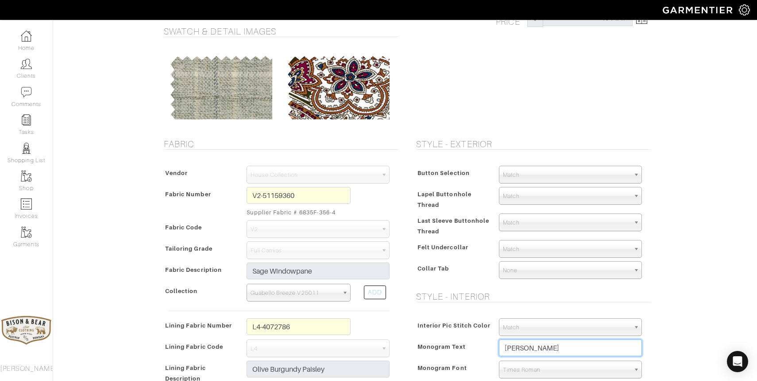
scroll to position [70, 0]
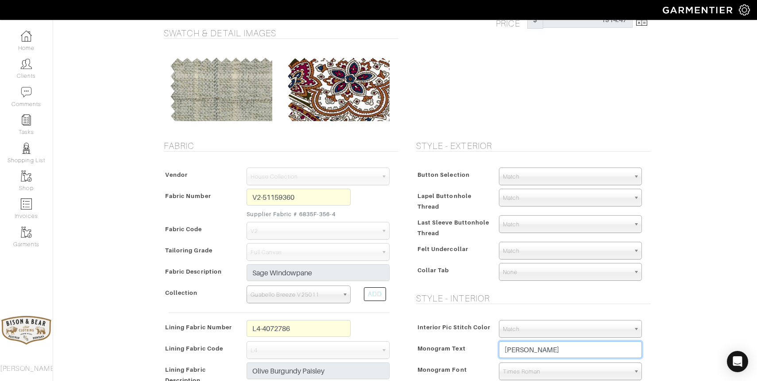
type input "Seth Diamond"
click at [574, 181] on span "Match" at bounding box center [566, 177] width 127 height 18
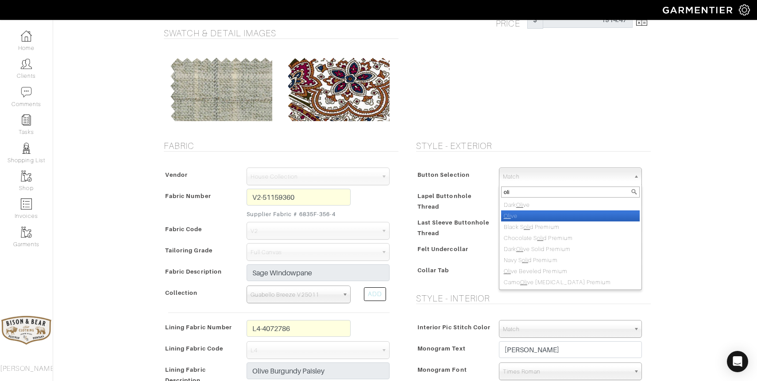
type input "oli"
click at [560, 220] on li "Oli ve" at bounding box center [570, 216] width 139 height 11
select select "93"
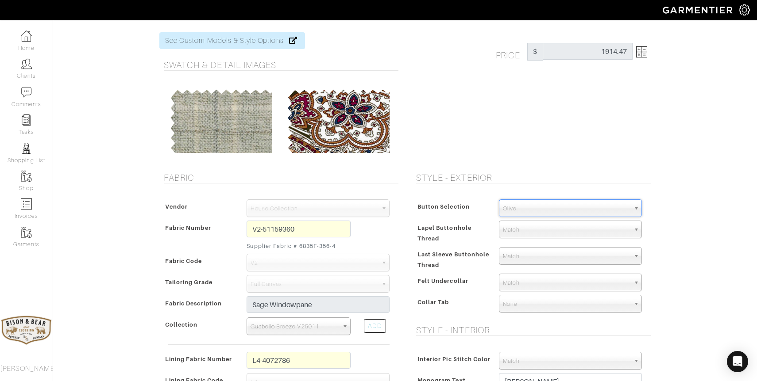
scroll to position [54, 0]
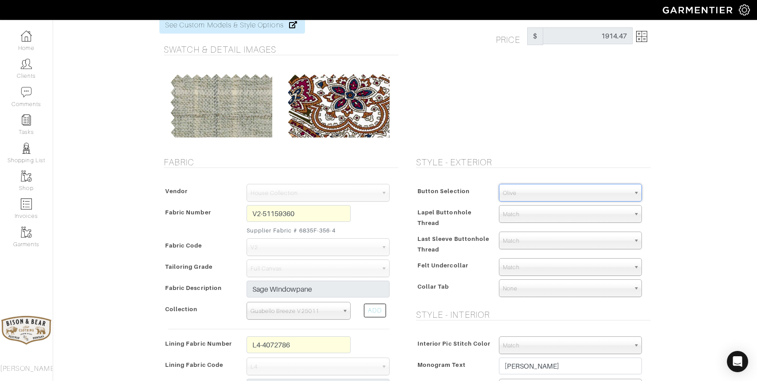
click at [567, 216] on span "Match" at bounding box center [566, 215] width 127 height 18
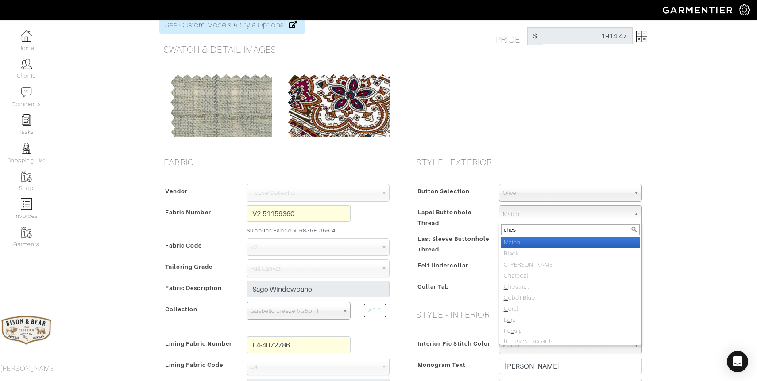
type input "chest"
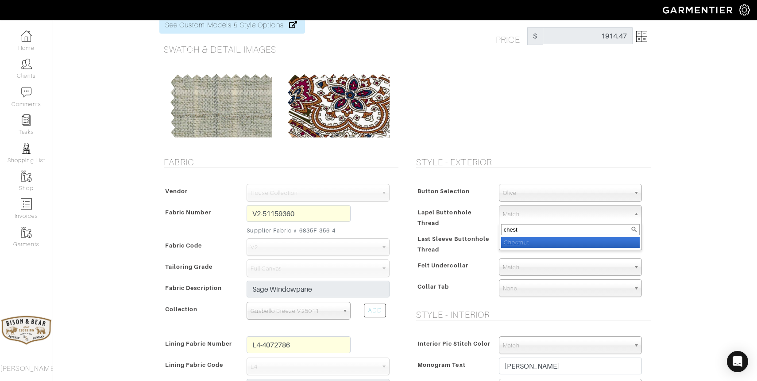
select select "47"
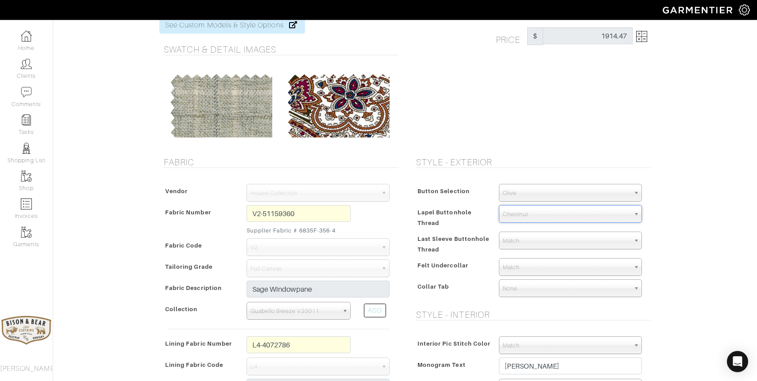
click at [554, 246] on span "Match" at bounding box center [566, 241] width 127 height 18
type input "chest"
select select "47"
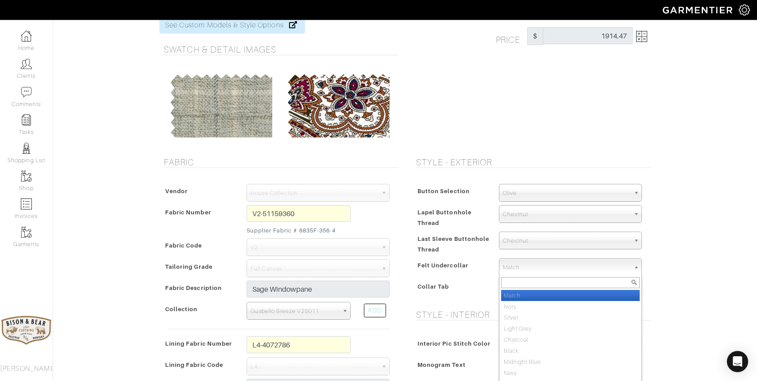
click at [521, 270] on span "Match" at bounding box center [566, 268] width 127 height 18
type input "ecru"
select select "24"
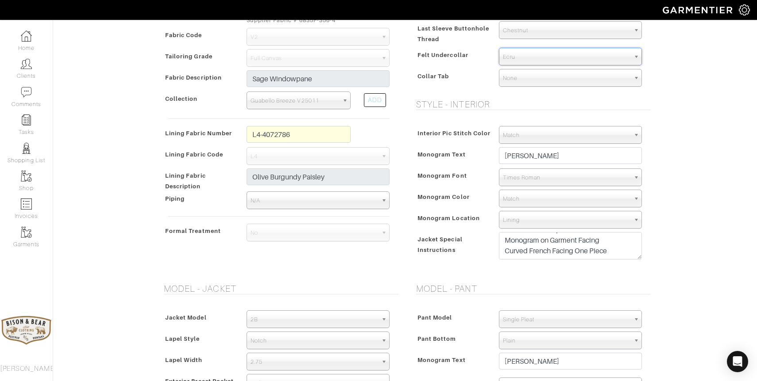
scroll to position [266, 0]
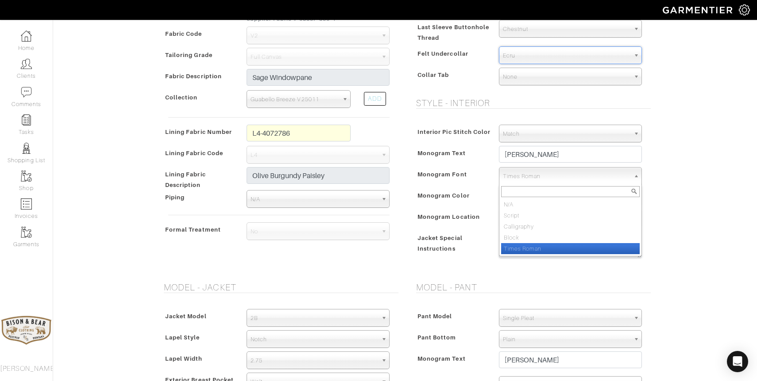
click at [528, 177] on span "Times Roman" at bounding box center [566, 177] width 127 height 18
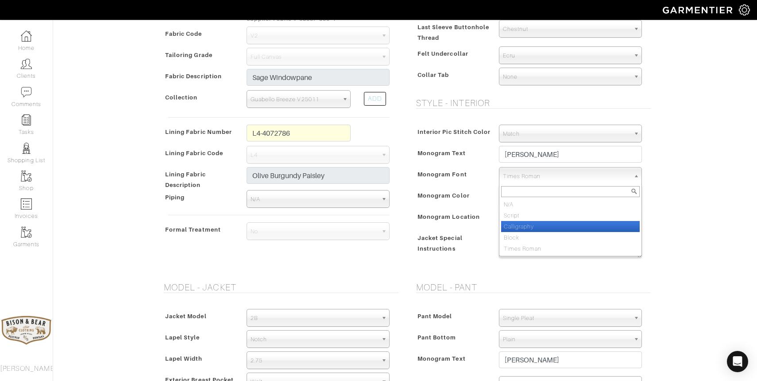
click at [518, 226] on li "Calligraphy" at bounding box center [570, 226] width 139 height 11
select select "Calligraphy"
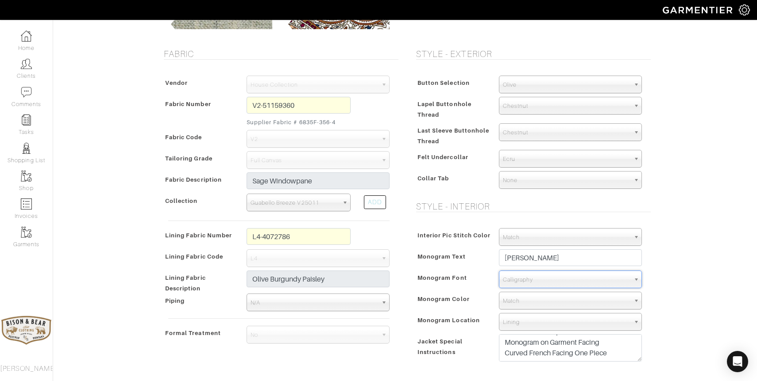
scroll to position [166, 0]
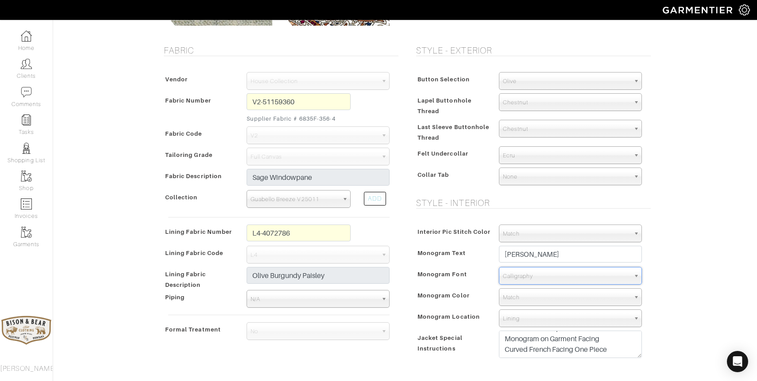
click span "Match"
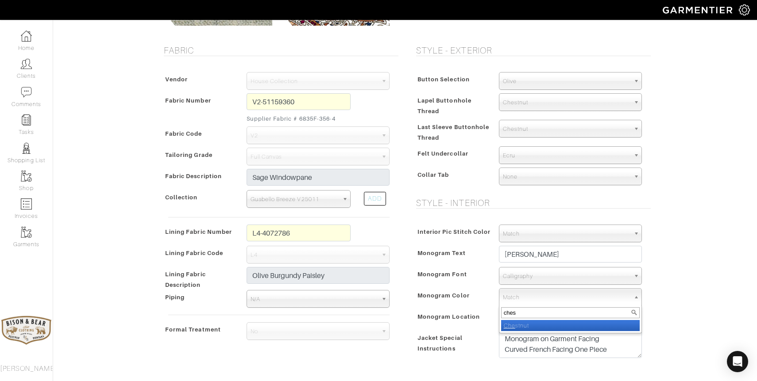
type input "chest"
select select "47"
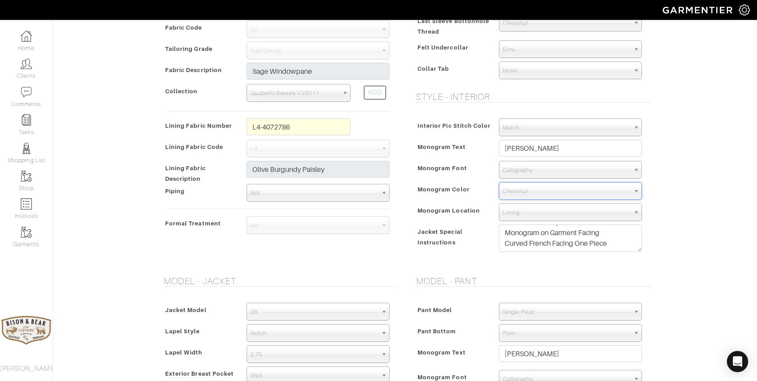
scroll to position [273, 0]
click textarea "Increase bicep 3/4" Small shoulder padding 3/8" Jacket Front Shape: Close 1/4 M…"
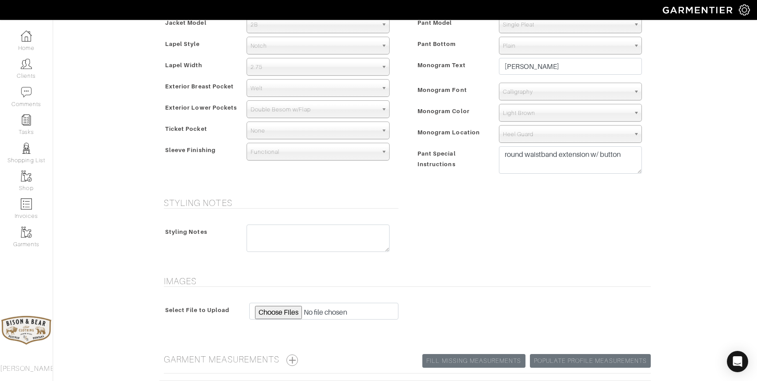
scroll to position [636, 0]
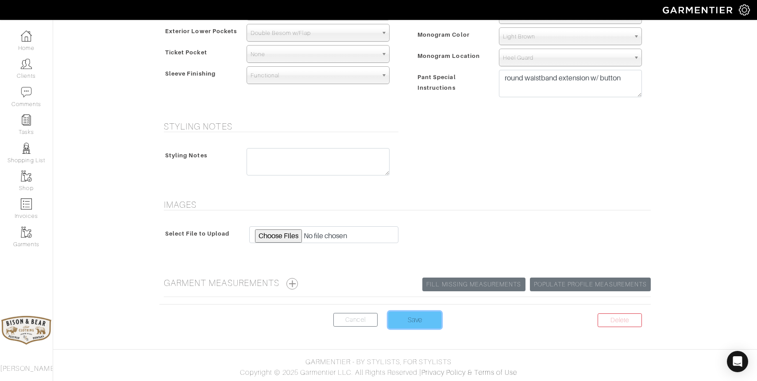
click input "Save"
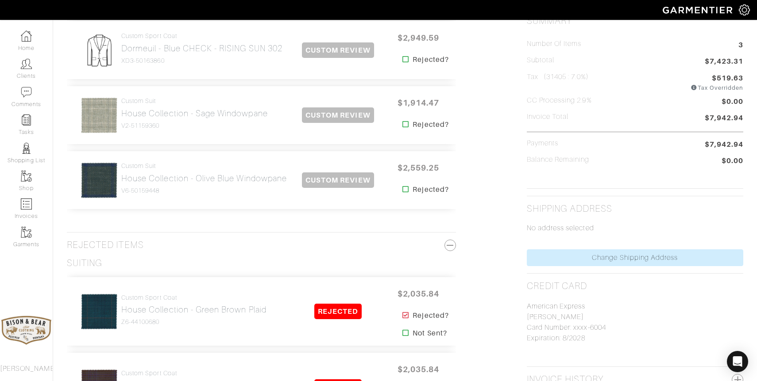
scroll to position [232, 0]
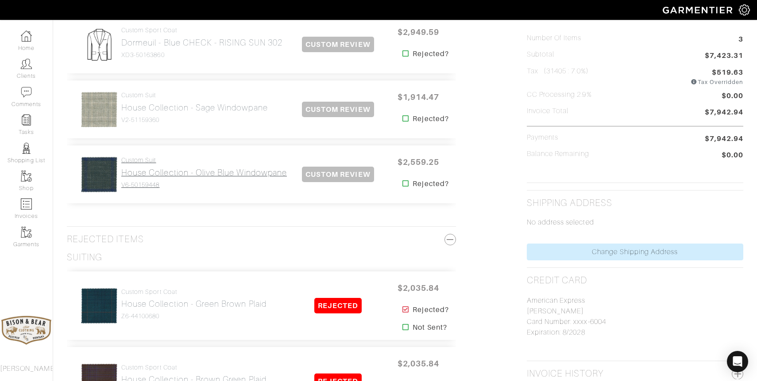
click at [155, 173] on h2 "House Collection - Olive Blue Windowpane" at bounding box center [204, 173] width 166 height 10
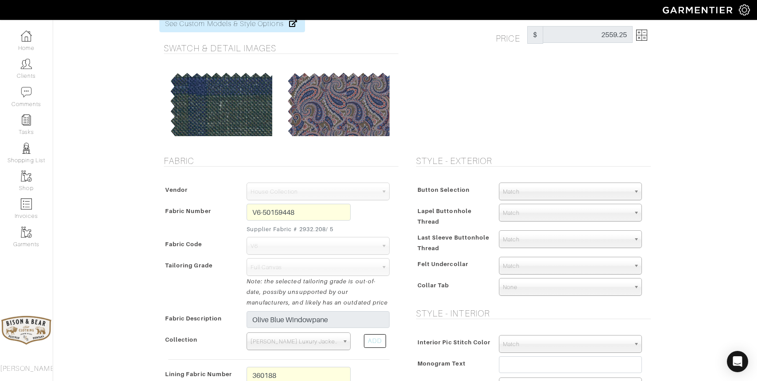
scroll to position [58, 0]
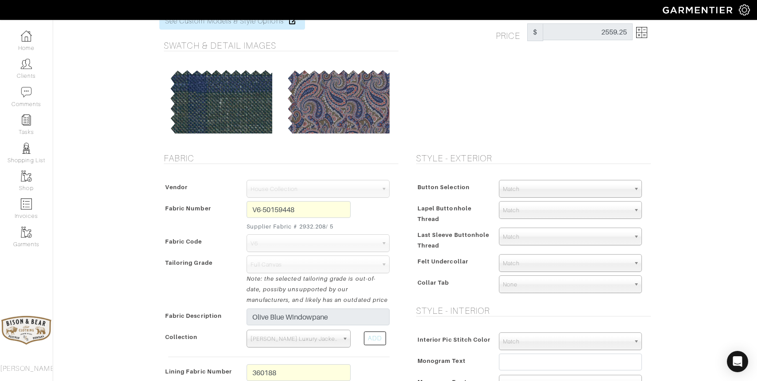
click at [525, 189] on span "Match" at bounding box center [566, 190] width 127 height 18
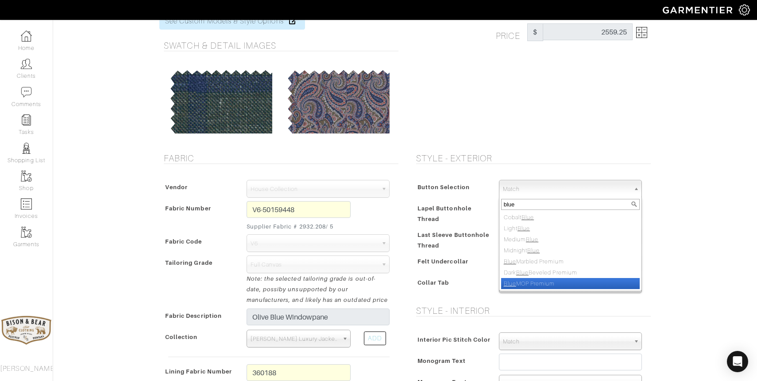
type input "blue"
click at [524, 281] on li "Blue MOP Premium" at bounding box center [570, 283] width 139 height 11
select select "157"
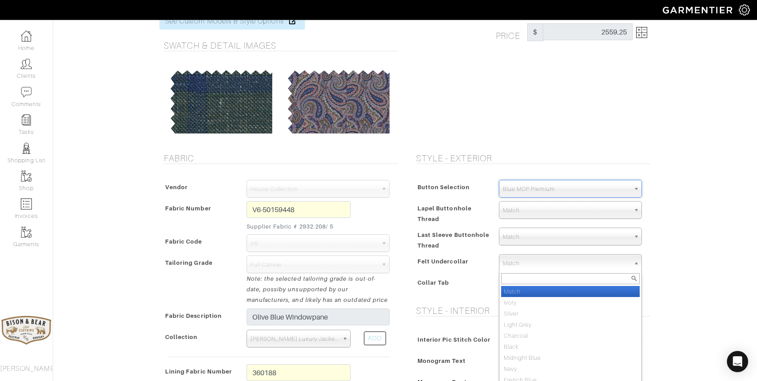
click at [535, 267] on span "Match" at bounding box center [566, 264] width 127 height 18
type input "mid"
select select "7"
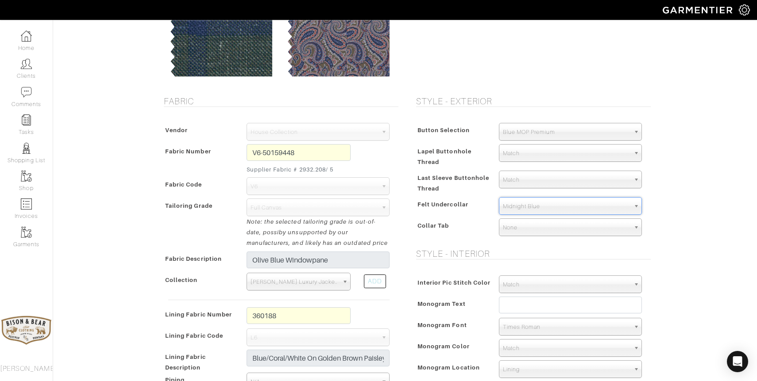
scroll to position [116, 0]
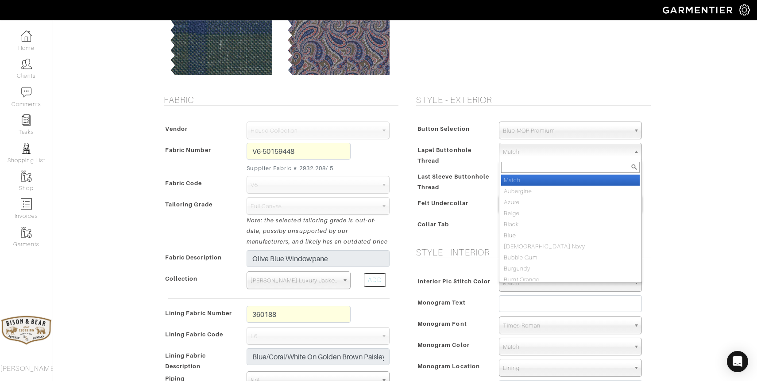
click at [539, 153] on span "Match" at bounding box center [566, 152] width 127 height 18
type input "brit"
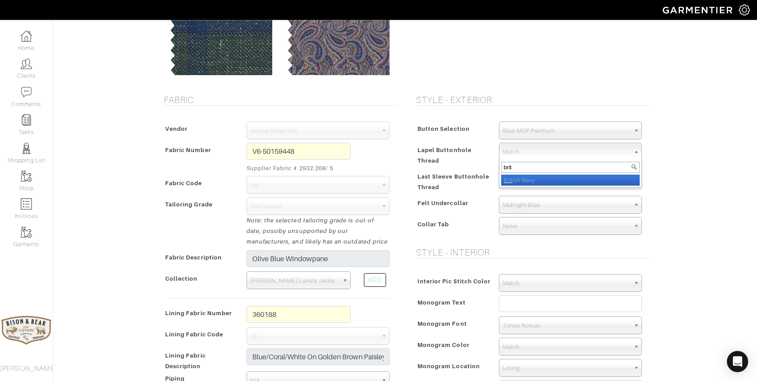
select select "9"
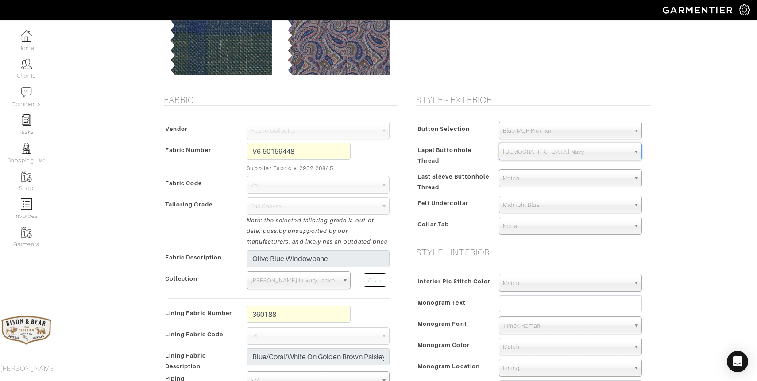
click at [527, 180] on span "Match" at bounding box center [566, 179] width 127 height 18
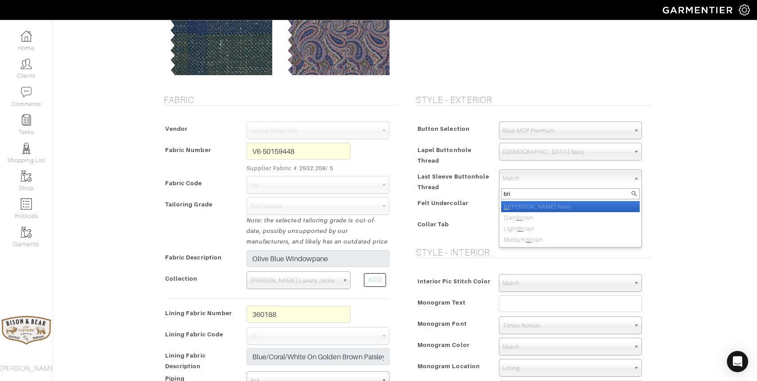
type input "brit"
select select "9"
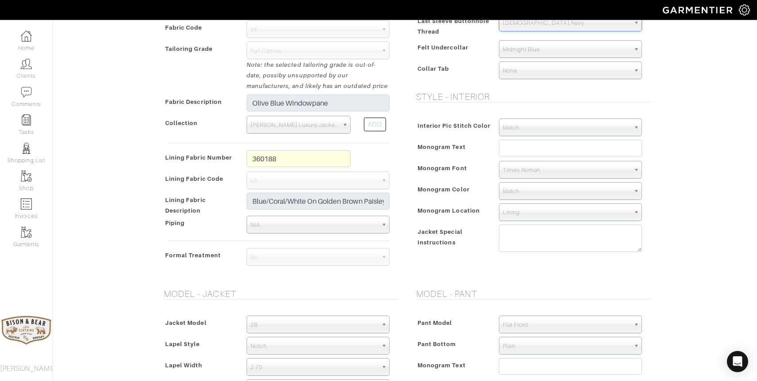
scroll to position [273, 0]
click at [543, 149] on input "text" at bounding box center [570, 147] width 143 height 17
type input "Seth Diamond"
click at [521, 168] on span "Times Roman" at bounding box center [566, 170] width 127 height 18
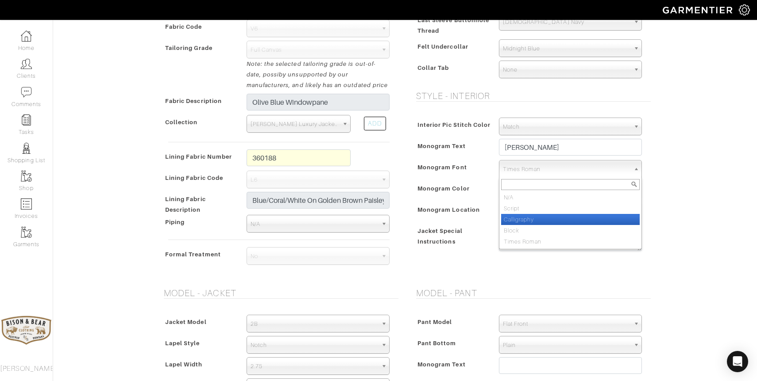
click at [518, 217] on li "Calligraphy" at bounding box center [570, 219] width 139 height 11
select select "Calligraphy"
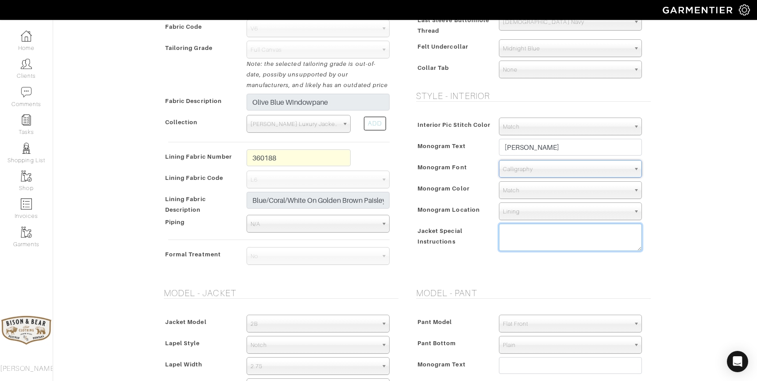
click at [516, 241] on textarea at bounding box center [570, 237] width 143 height 27
paste textarea "round waistband extension w/ button"
type textarea "round waistband extension w/ button"
click at [570, 237] on textarea "round waistband extension w/ button" at bounding box center [570, 237] width 143 height 27
drag, startPoint x: 626, startPoint y: 231, endPoint x: 426, endPoint y: 225, distance: 200.1
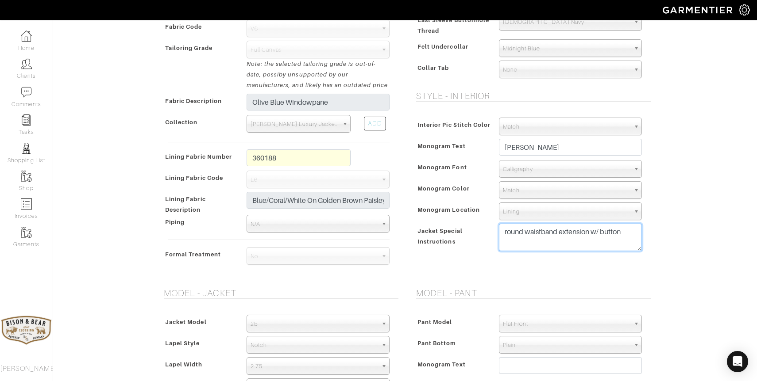
click at [426, 225] on div "Jacket Special Instructions round waistband extension w/ button" at bounding box center [531, 240] width 235 height 32
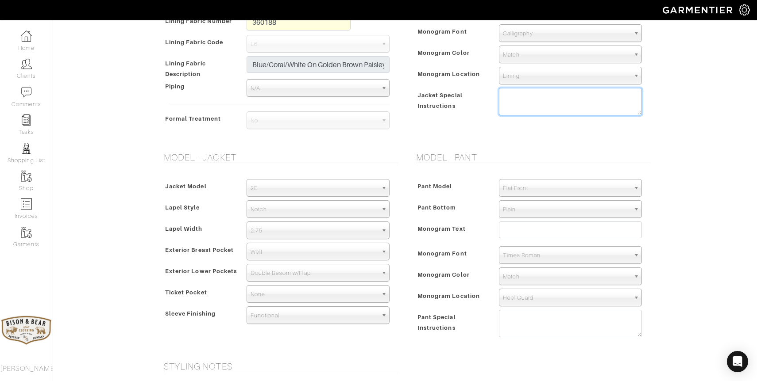
scroll to position [410, 0]
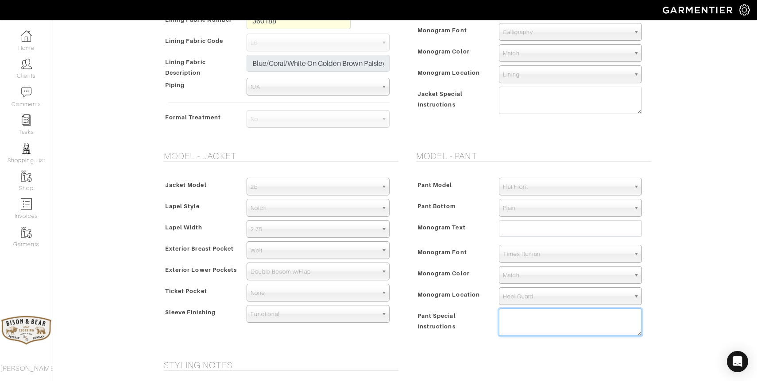
click at [513, 323] on textarea at bounding box center [570, 322] width 143 height 27
paste textarea "round waistband extension w/ button"
type textarea "round waistband extension w/ button"
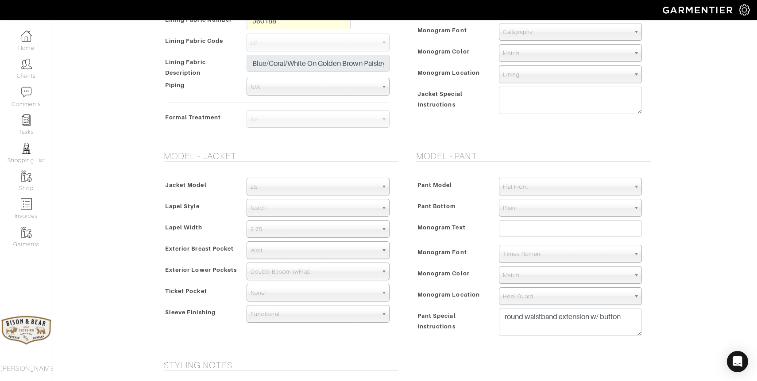
click at [536, 189] on span "Flat Front" at bounding box center [566, 187] width 127 height 18
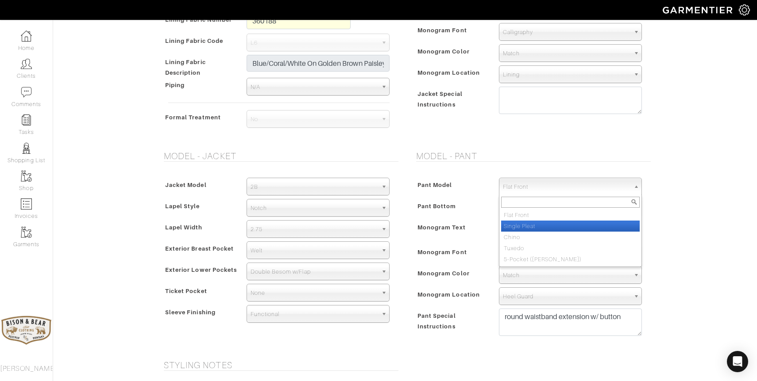
click at [530, 223] on li "Single Pleat" at bounding box center [570, 226] width 139 height 11
select select "10"
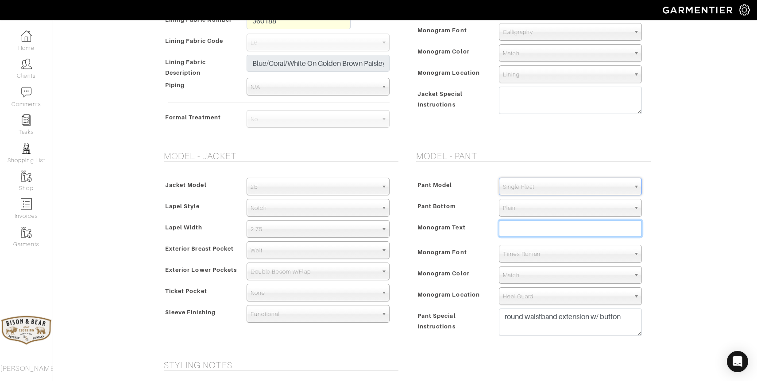
click at [520, 231] on input "text" at bounding box center [570, 228] width 143 height 17
type input "Seth Diamond"
click at [529, 259] on span "Times Roman" at bounding box center [566, 255] width 127 height 18
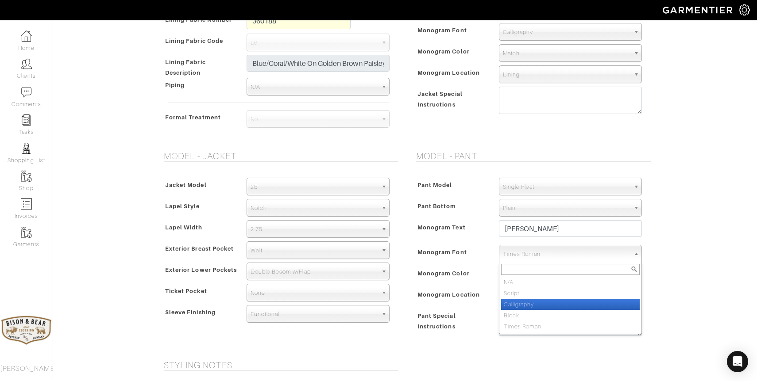
click at [520, 305] on li "Calligraphy" at bounding box center [570, 304] width 139 height 11
select select "Calligraphy"
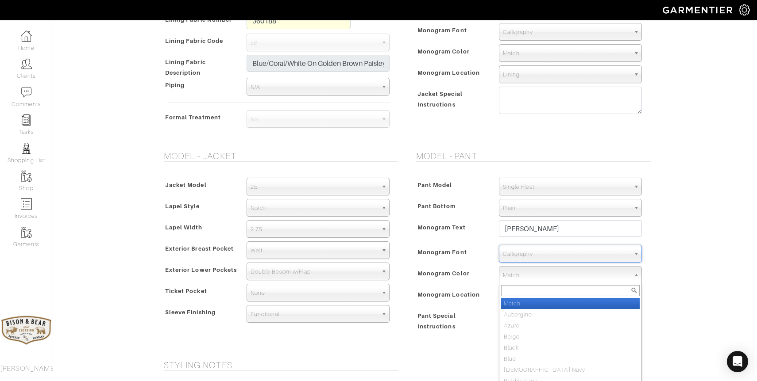
click at [524, 276] on span "Match" at bounding box center [566, 276] width 127 height 18
type input "brit"
click at [539, 307] on li "Brit ish Navy" at bounding box center [570, 303] width 139 height 11
select select "9"
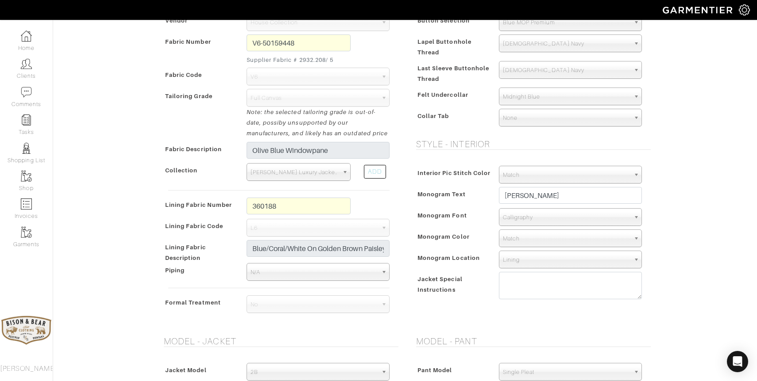
scroll to position [225, 0]
click at [549, 277] on textarea at bounding box center [570, 285] width 143 height 27
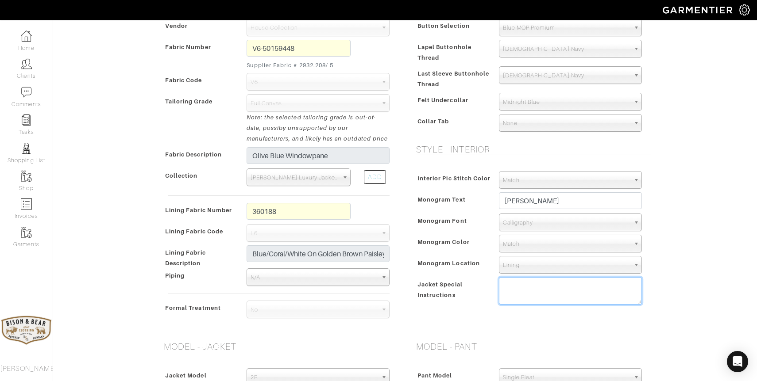
scroll to position [649, 0]
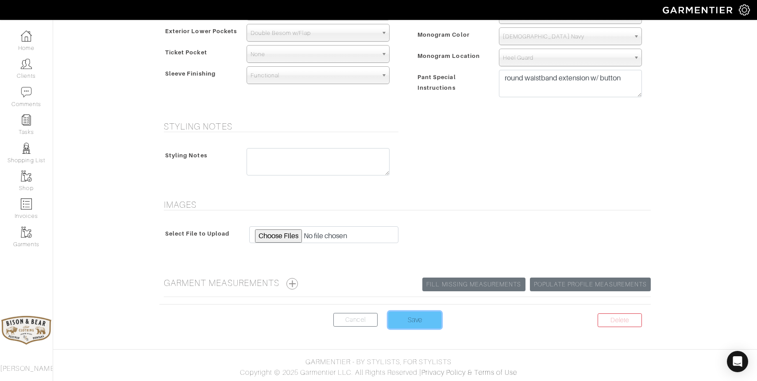
click at [406, 322] on input "Save" at bounding box center [414, 320] width 53 height 17
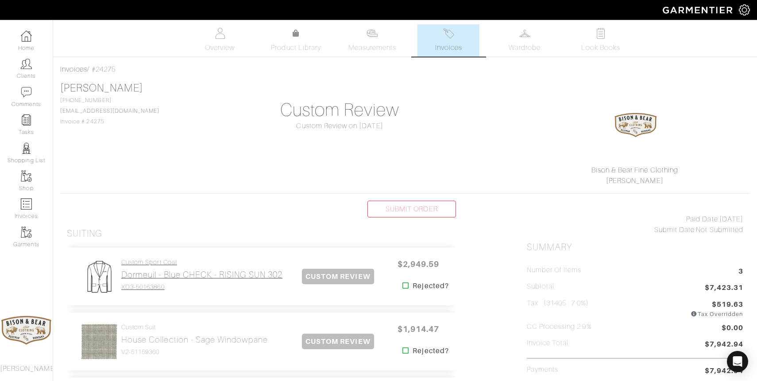
click at [175, 278] on h2 "Dormeuil - Blue CHECK - RISING SUN 302" at bounding box center [201, 275] width 161 height 10
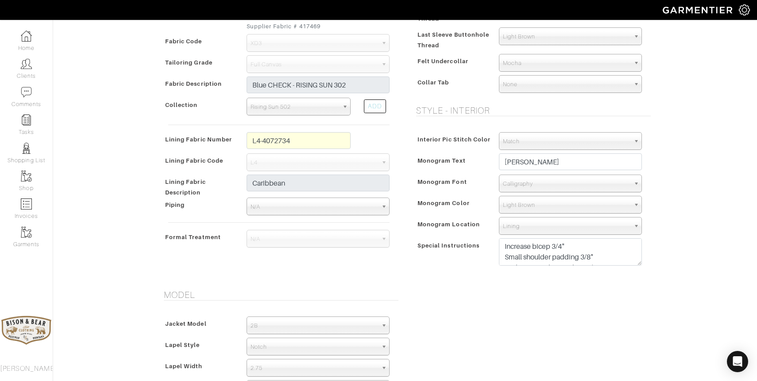
scroll to position [270, 0]
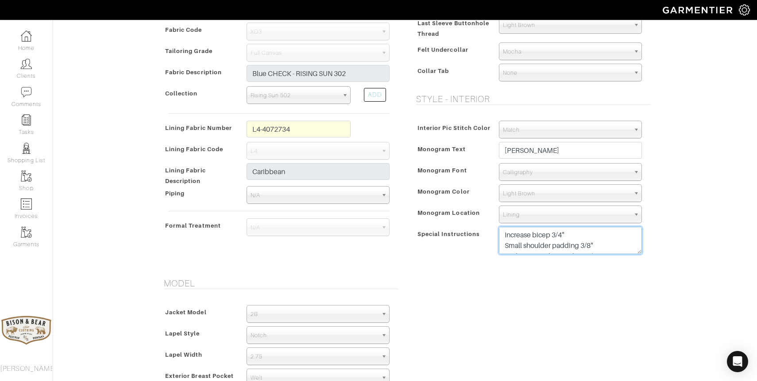
click at [607, 245] on textarea "Increase bicep 3/4" Small shoulder padding 3/8" Jacket Front Shape: Close 1/4 M…" at bounding box center [570, 240] width 143 height 27
drag, startPoint x: 614, startPoint y: 251, endPoint x: 468, endPoint y: 195, distance: 156.7
click at [468, 195] on div "Interior Pic Stitch Color Match Aubergine Azure Beige Black Blue British Navy B…" at bounding box center [531, 190] width 239 height 156
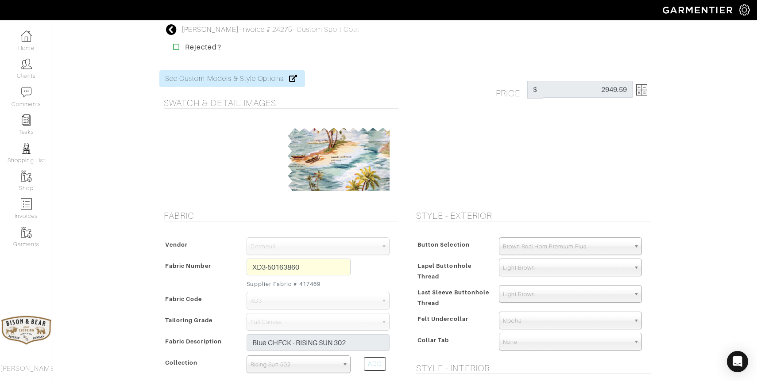
click at [173, 31] on icon at bounding box center [171, 29] width 11 height 11
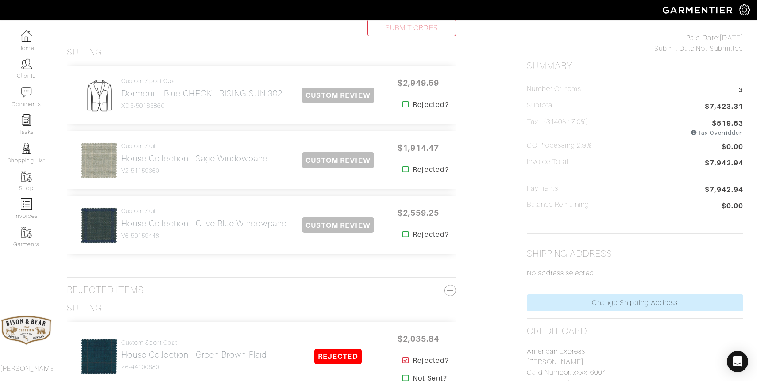
scroll to position [181, 0]
click at [189, 231] on link "Custom Suit House Collection - Olive Blue Windowpane V6-50159448" at bounding box center [204, 224] width 166 height 32
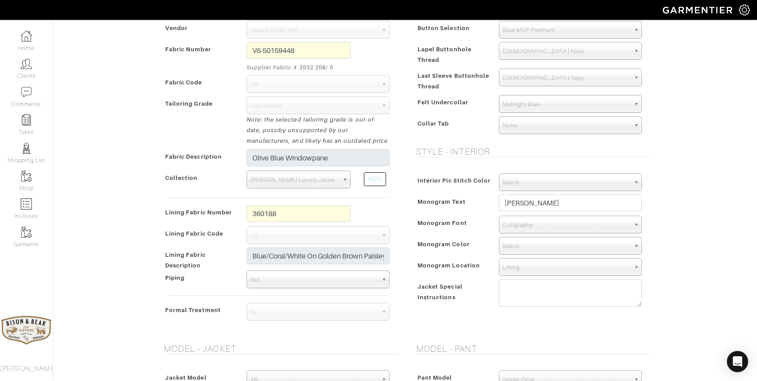
scroll to position [220, 0]
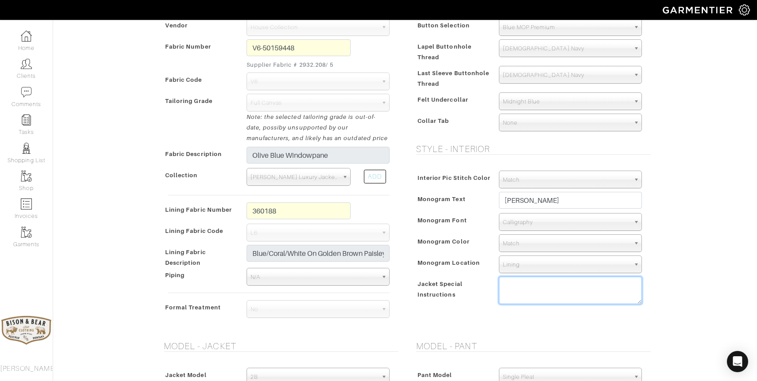
click at [536, 292] on textarea at bounding box center [570, 290] width 143 height 27
paste textarea "Increase bicep 3/4" Small shoulder padding 3/8" Jacket Front Shape: Close 1/4 M…"
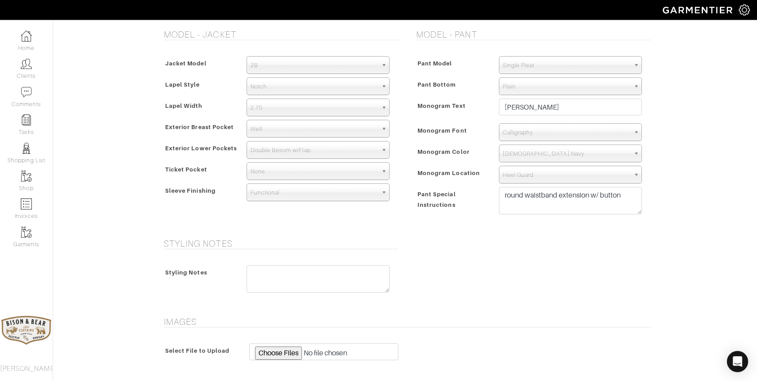
scroll to position [535, 0]
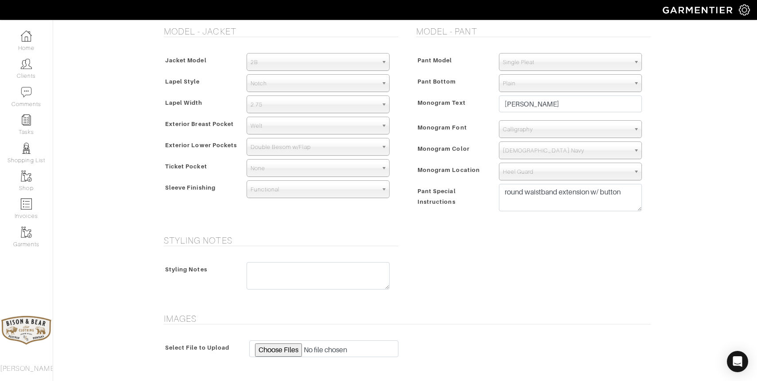
type textarea "Increase bicep 3/4" Small shoulder padding 3/8" Jacket Front Shape: Close 1/4 M…"
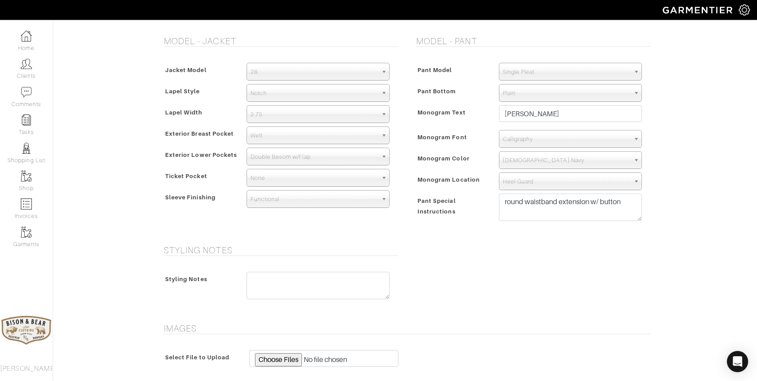
scroll to position [649, 0]
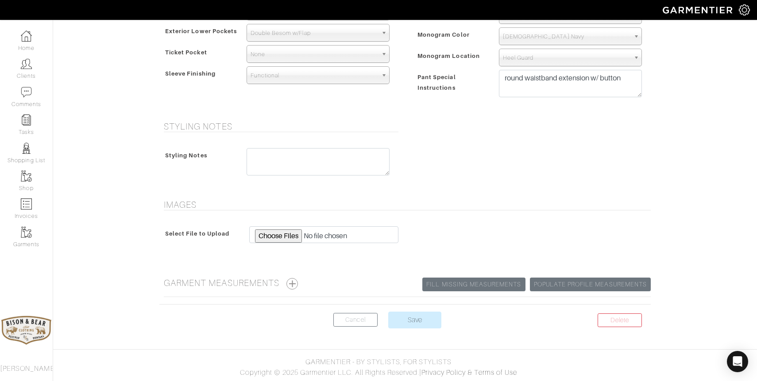
click at [408, 330] on center "Delete Cancel Save" at bounding box center [404, 325] width 491 height 27
click at [409, 316] on input "Save" at bounding box center [414, 320] width 53 height 17
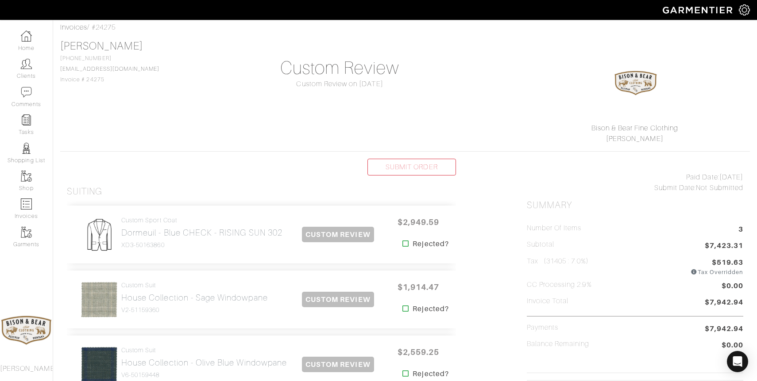
scroll to position [58, 0]
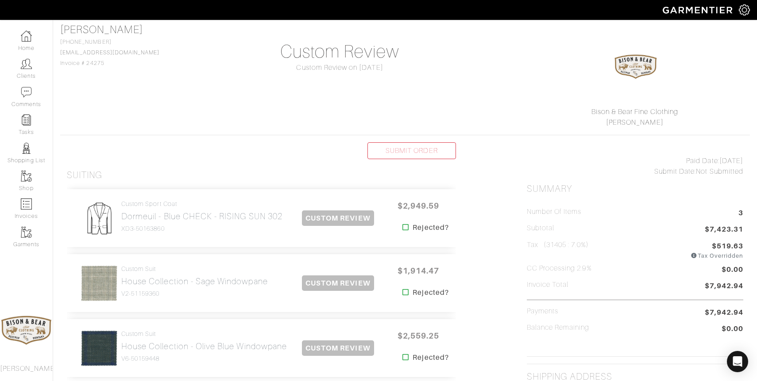
click at [693, 255] on icon at bounding box center [693, 257] width 7 height 6
click at [693, 256] on icon at bounding box center [693, 257] width 7 height 6
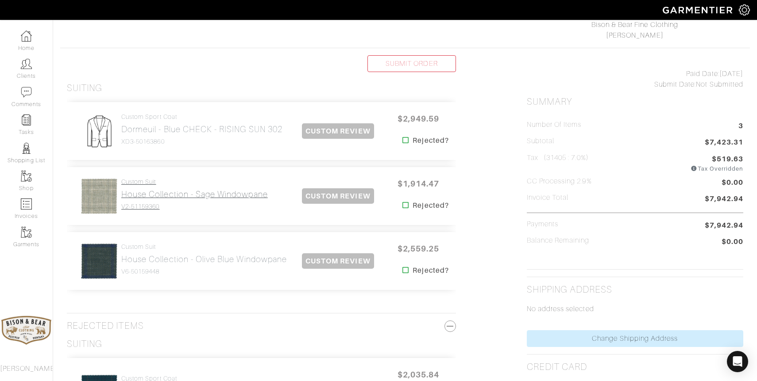
scroll to position [0, 0]
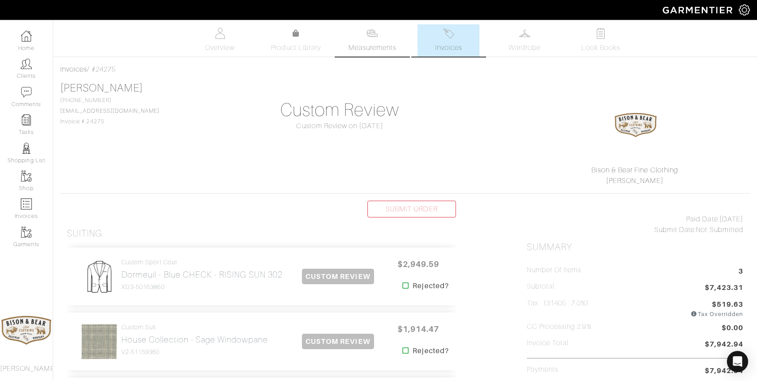
click at [390, 37] on link "Measurements" at bounding box center [372, 40] width 62 height 32
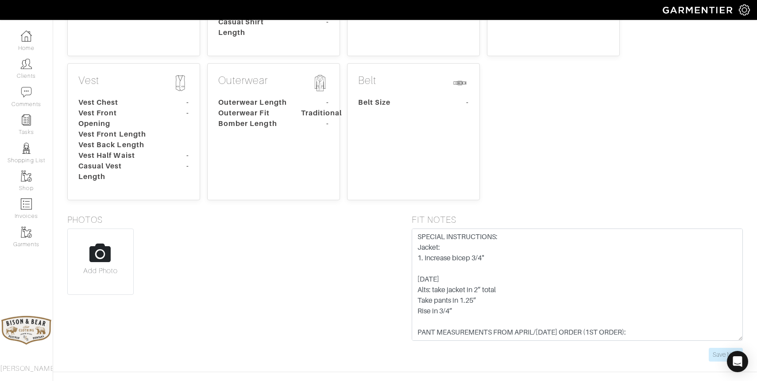
scroll to position [303, 0]
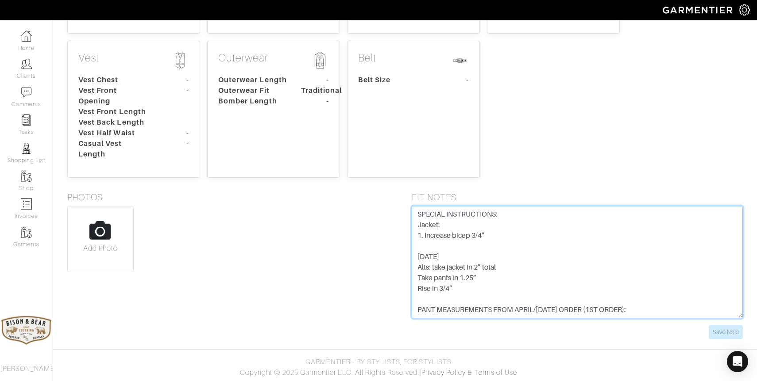
click at [643, 311] on textarea "SPECIAL INSTRUCTIONS: Jacket: 1. Increase bicep 3/4" [DATE] Alts: take jacket i…" at bounding box center [577, 262] width 331 height 112
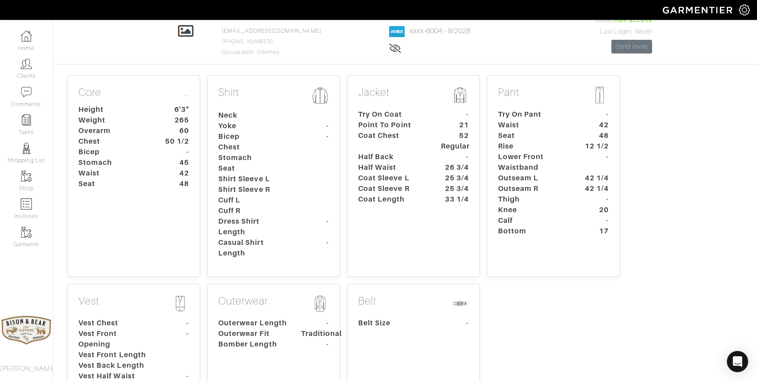
scroll to position [69, 0]
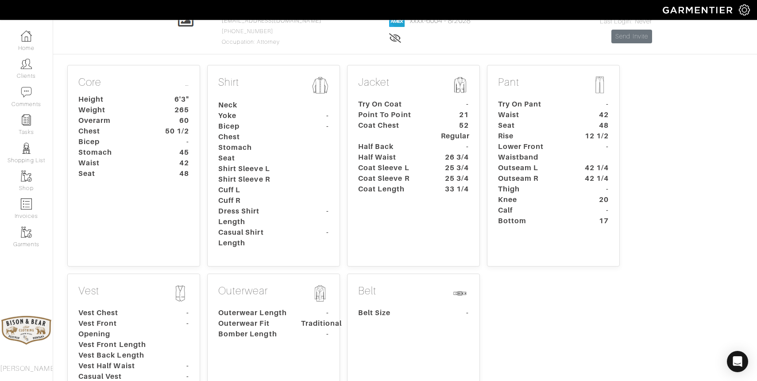
click at [554, 154] on dt "Lower Front Waistband" at bounding box center [532, 152] width 83 height 21
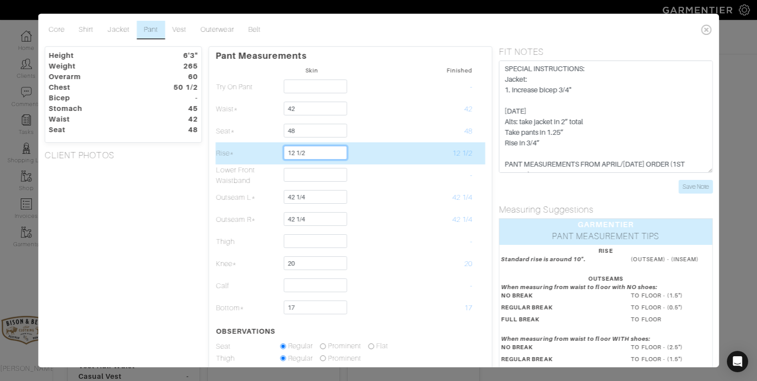
click at [306, 153] on input "12 1/2" at bounding box center [315, 153] width 63 height 14
type input "11 3/4"
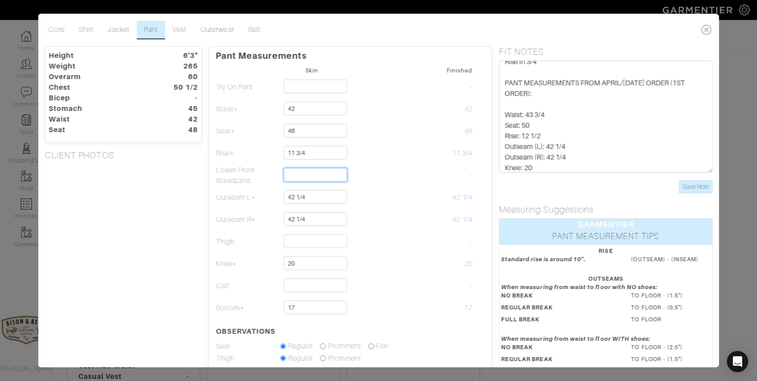
scroll to position [84, 0]
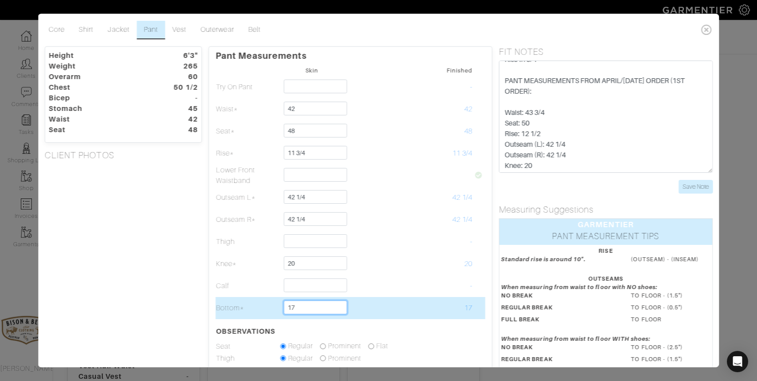
drag, startPoint x: 300, startPoint y: 307, endPoint x: 278, endPoint y: 306, distance: 22.1
click at [278, 306] on tr "Bottom* 17 17" at bounding box center [350, 308] width 270 height 22
type input "17 1/2"
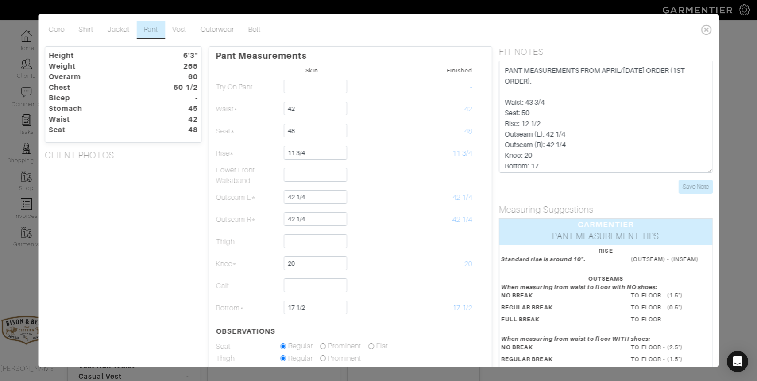
scroll to position [96, 0]
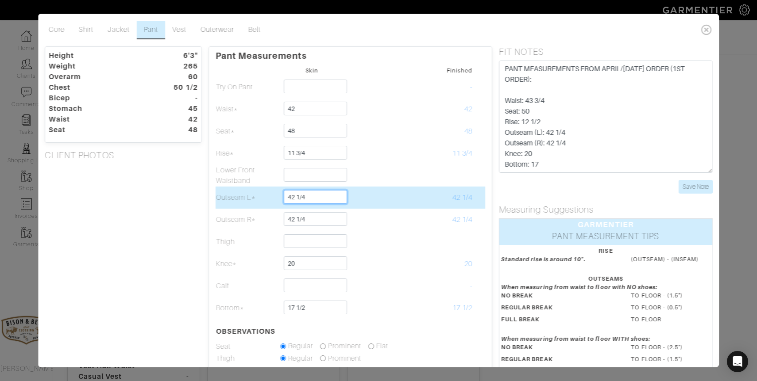
drag, startPoint x: 324, startPoint y: 195, endPoint x: 240, endPoint y: 197, distance: 83.2
click at [240, 197] on tr "Outseam L* 42 1/4 42 1/4" at bounding box center [350, 198] width 270 height 22
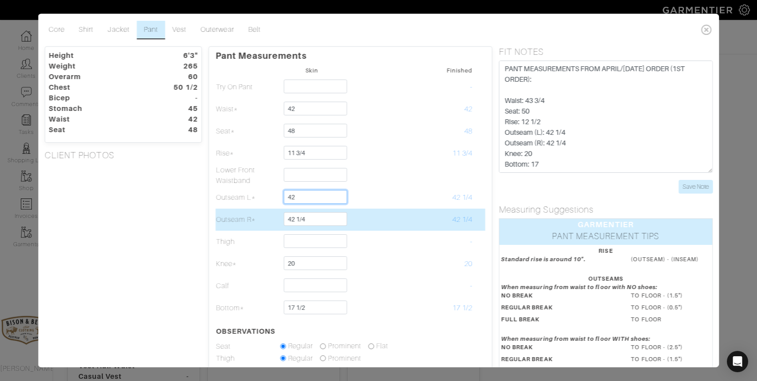
type input "42"
drag, startPoint x: 313, startPoint y: 219, endPoint x: 255, endPoint y: 219, distance: 57.5
click at [255, 219] on tr "Outseam R* 42 1/4 42 1/4" at bounding box center [350, 220] width 270 height 22
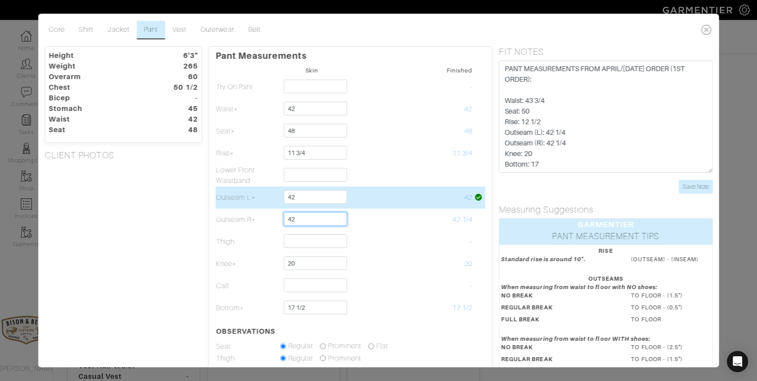
type input "42"
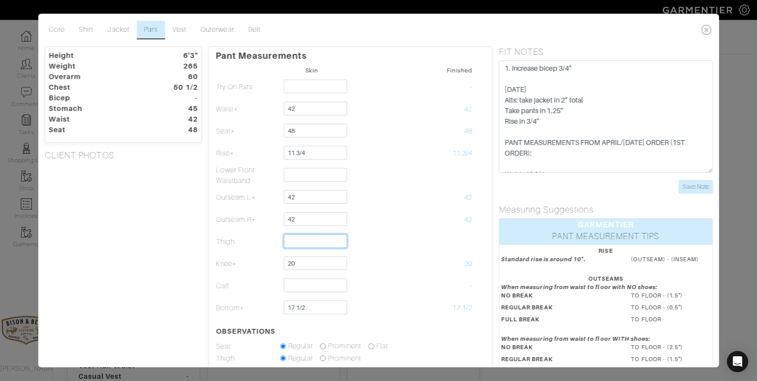
scroll to position [23, 0]
click at [124, 30] on link "Jacket" at bounding box center [118, 30] width 36 height 19
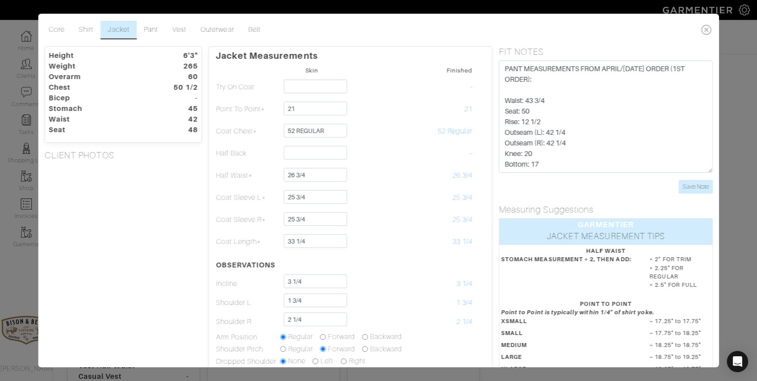
scroll to position [0, 0]
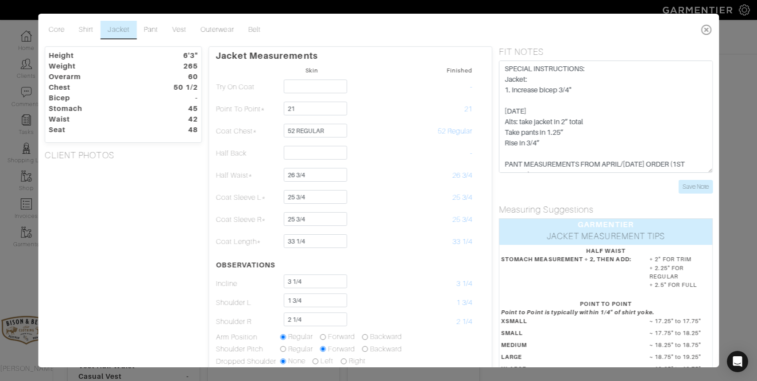
click at [709, 30] on icon at bounding box center [706, 30] width 18 height 18
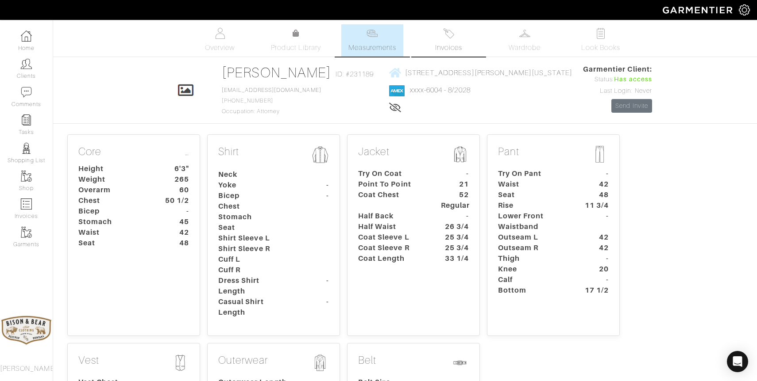
click at [446, 43] on span "Invoices" at bounding box center [448, 47] width 27 height 11
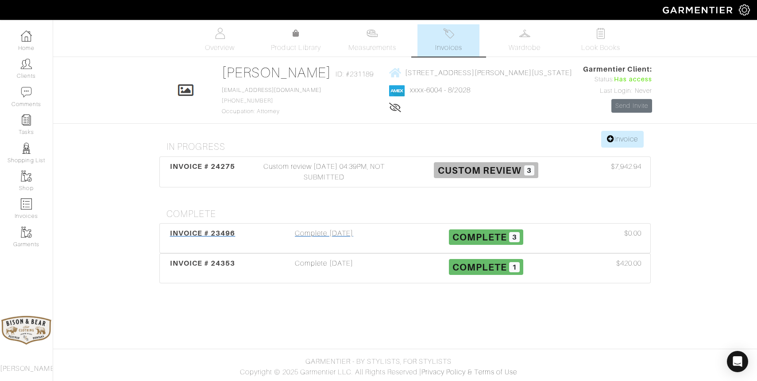
click at [344, 233] on div "Complete 05/27/25" at bounding box center [324, 238] width 162 height 20
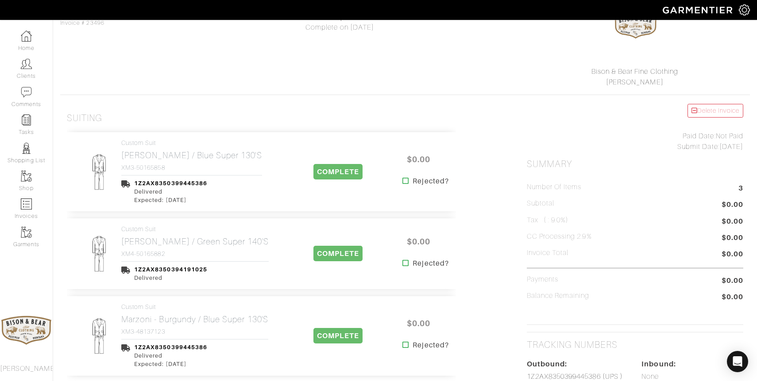
scroll to position [100, 0]
click at [234, 160] on link "Custom Suit Marzoni - Brown / Blue Super 130's XM3-50165858" at bounding box center [191, 155] width 141 height 32
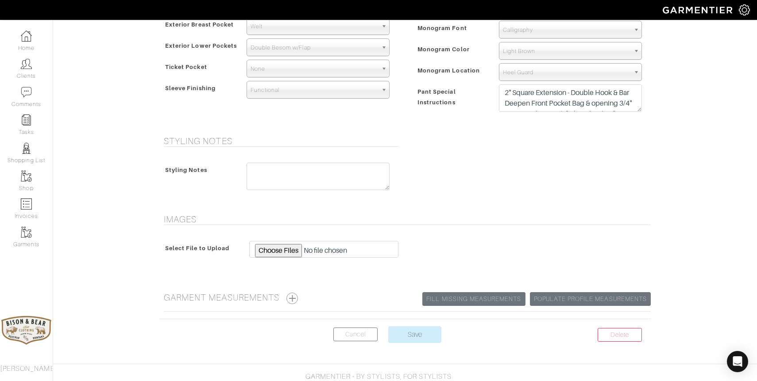
scroll to position [618, 0]
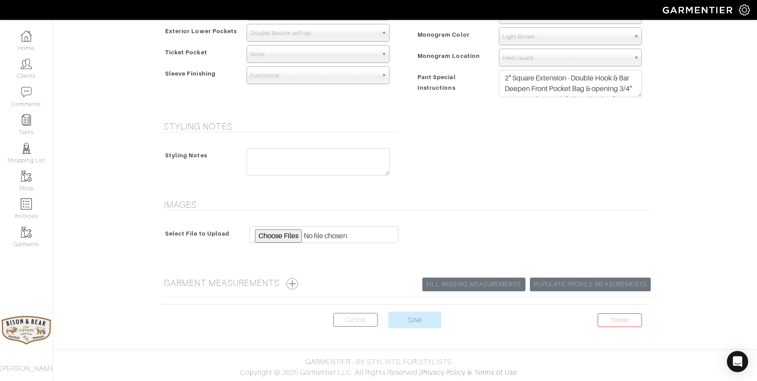
click at [298, 282] on button "button" at bounding box center [292, 284] width 12 height 12
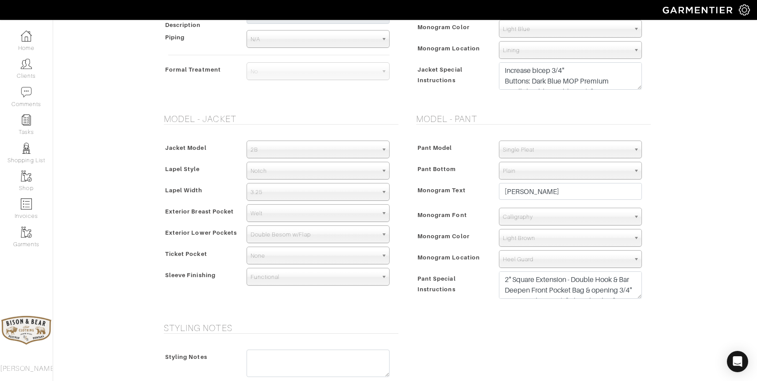
scroll to position [0, 0]
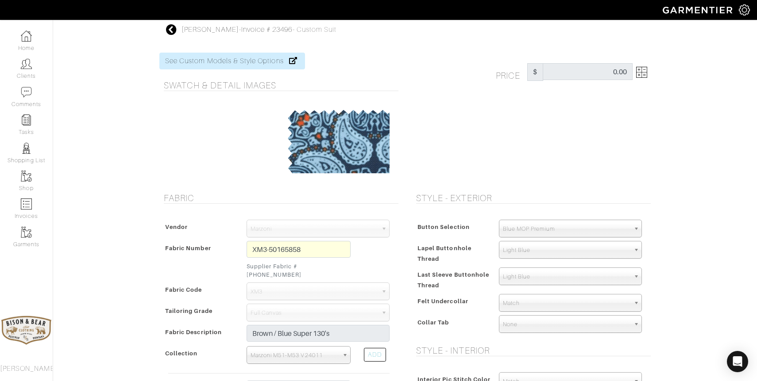
click at [171, 32] on icon at bounding box center [171, 29] width 11 height 11
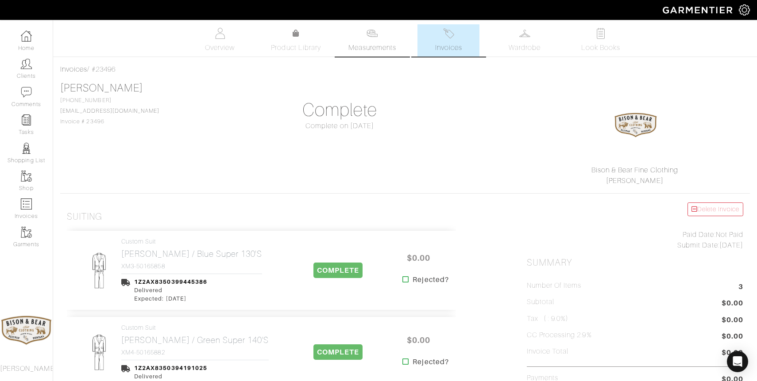
click at [360, 42] on link "Measurements" at bounding box center [372, 40] width 62 height 32
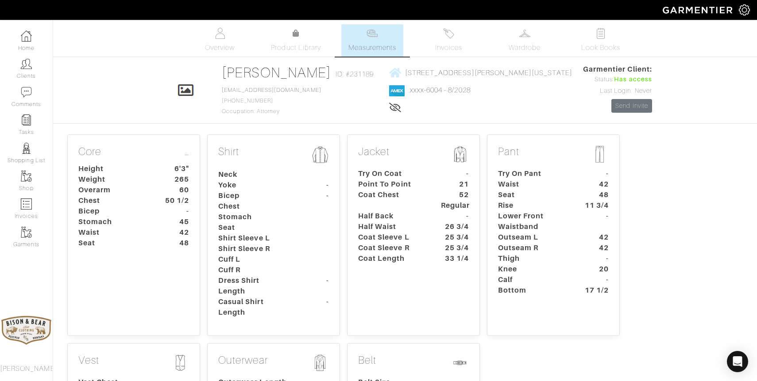
click at [423, 223] on dt "Half Waist" at bounding box center [392, 227] width 83 height 11
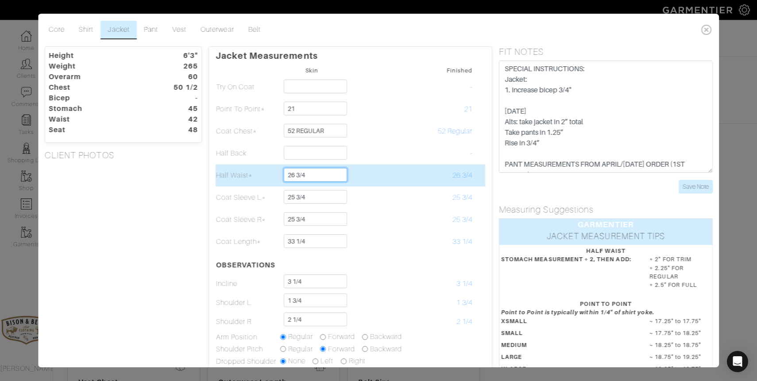
click at [313, 176] on input "26 3/4" at bounding box center [315, 175] width 63 height 14
type input "25 3/4"
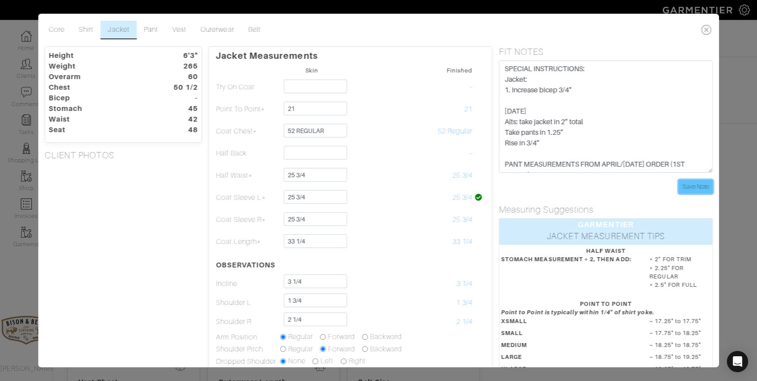
click at [693, 190] on input "Save Note" at bounding box center [695, 187] width 34 height 14
click at [707, 29] on icon at bounding box center [706, 30] width 18 height 18
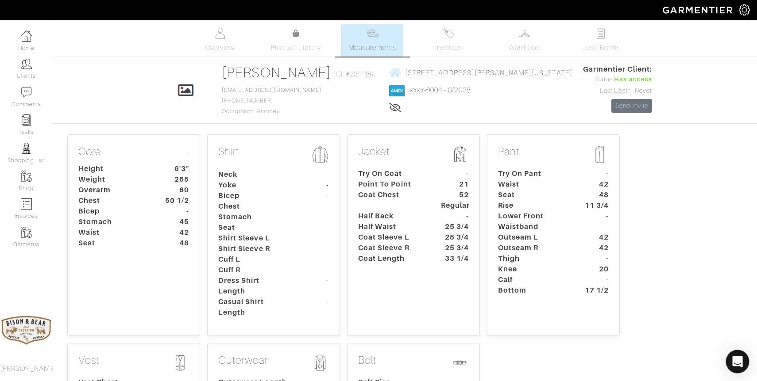
click at [740, 365] on icon "Open Intercom Messenger" at bounding box center [737, 362] width 10 height 12
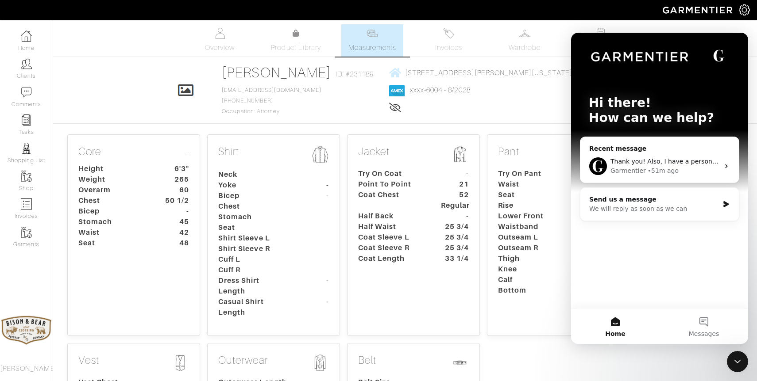
click at [655, 166] on div "Thank you! Also, I have a personal order I want to submit (#24209). Could you p…" at bounding box center [664, 161] width 109 height 9
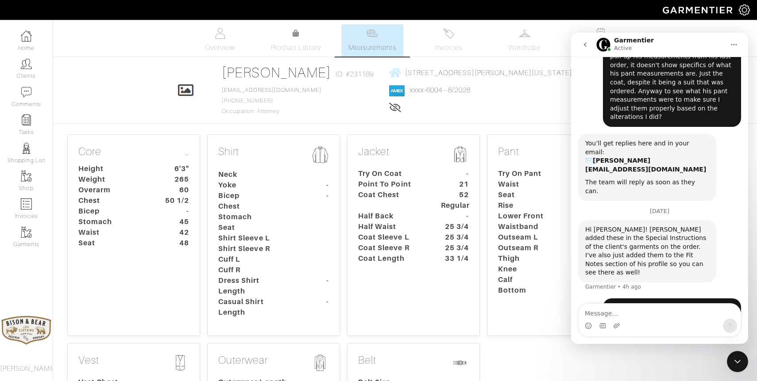
scroll to position [64, 0]
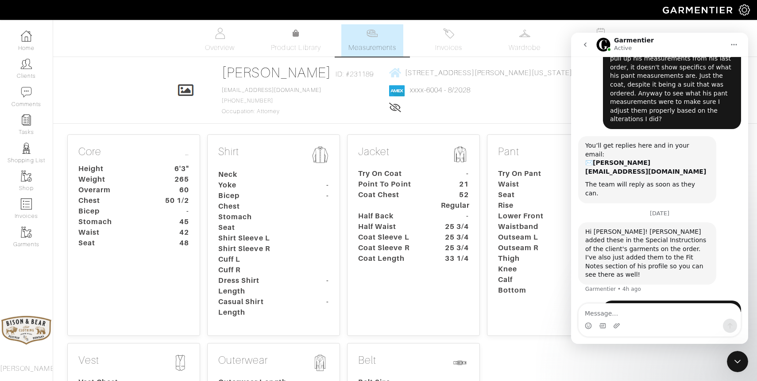
click at [738, 367] on div "Close Intercom Messenger" at bounding box center [737, 361] width 21 height 21
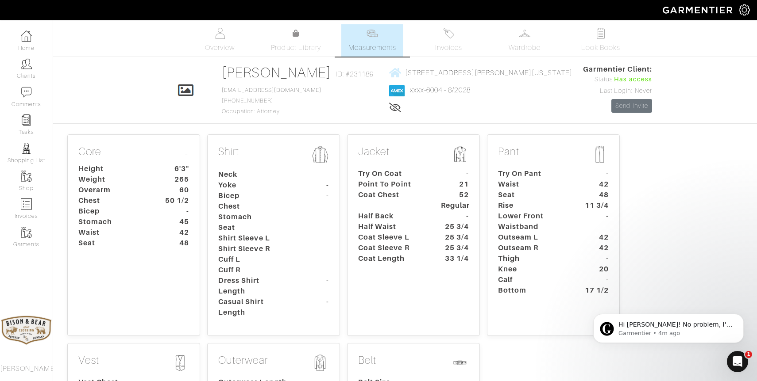
scroll to position [107, 0]
click at [697, 326] on p "Hi Mike! No problem, I'll let the custom team know about this. You should be al…" at bounding box center [675, 325] width 114 height 9
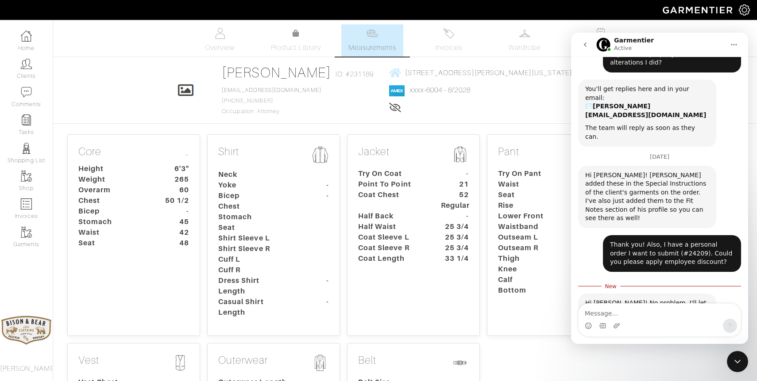
scroll to position [122, 0]
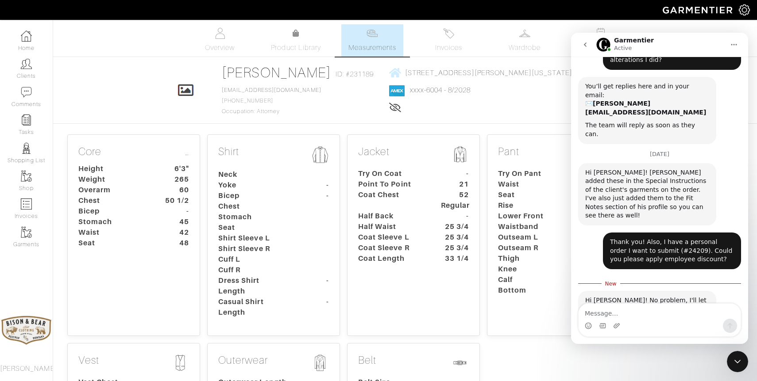
click at [611, 312] on textarea "Message…" at bounding box center [659, 311] width 162 height 15
type textarea "thank you!"
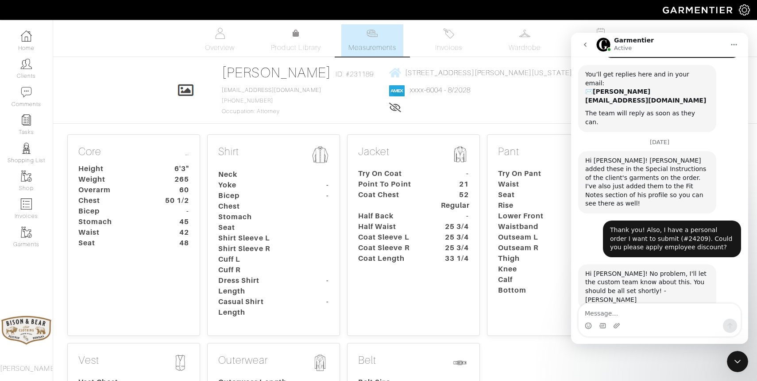
click at [740, 364] on icon "Close Intercom Messenger" at bounding box center [737, 362] width 11 height 11
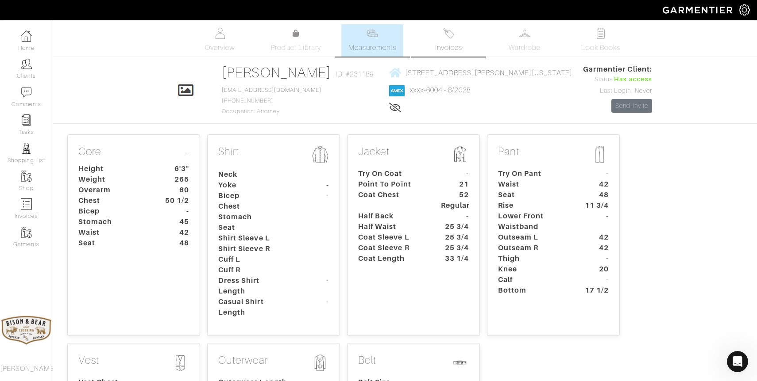
click at [450, 42] on link "Invoices" at bounding box center [448, 40] width 62 height 32
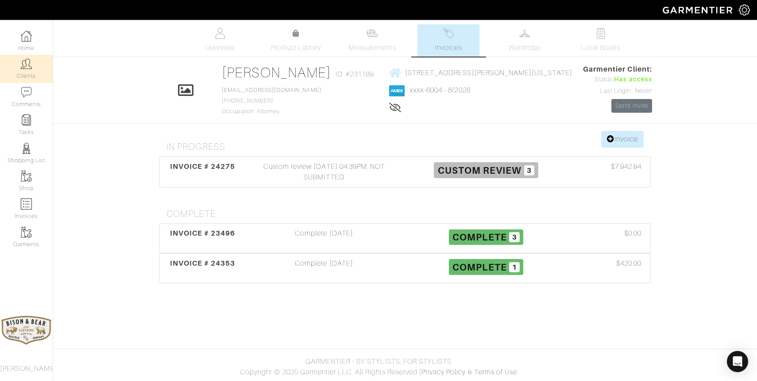
click at [25, 68] on img at bounding box center [26, 63] width 11 height 11
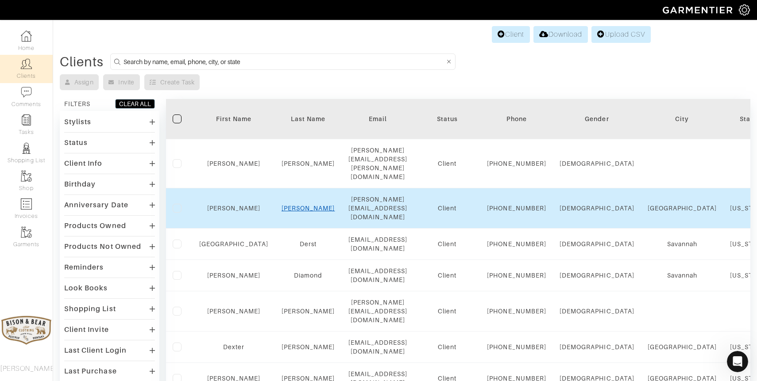
click at [287, 205] on link "Dawkins" at bounding box center [308, 208] width 54 height 7
click at [300, 205] on link "[PERSON_NAME]" at bounding box center [308, 208] width 54 height 7
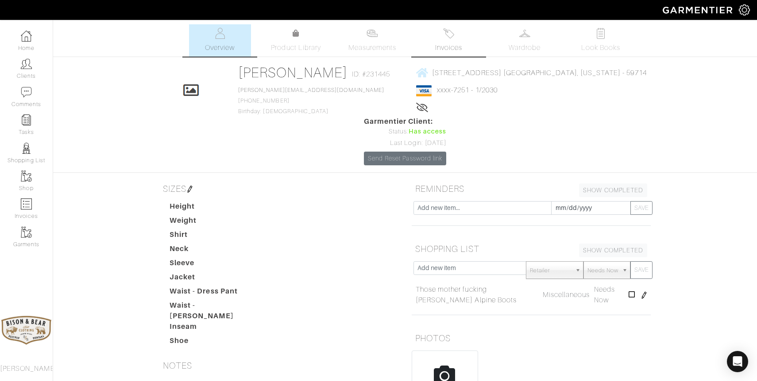
click at [447, 34] on img at bounding box center [448, 33] width 11 height 11
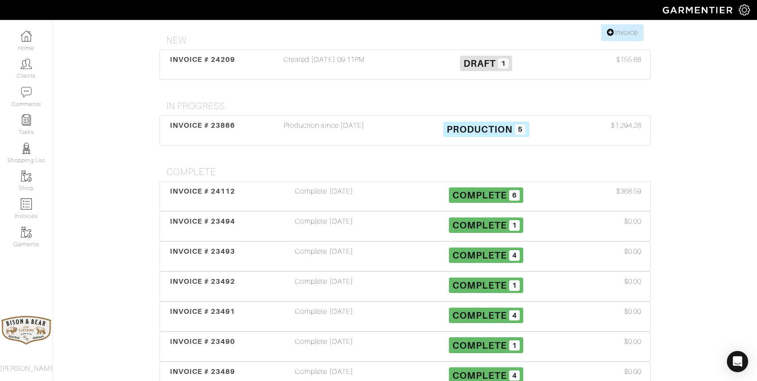
scroll to position [157, 0]
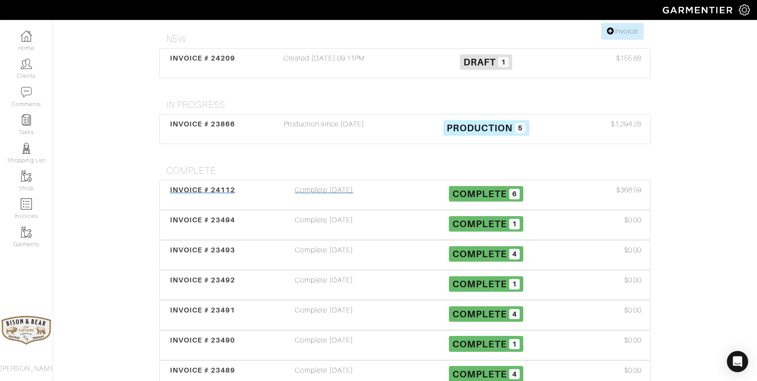
click at [325, 185] on div "Complete [DATE]" at bounding box center [324, 195] width 162 height 20
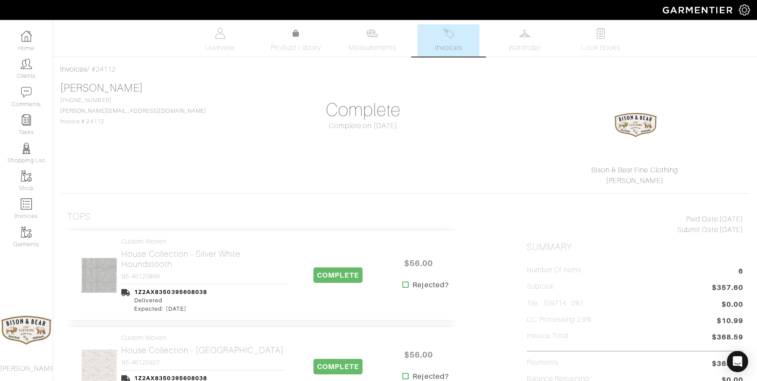
click at [441, 48] on span "Invoices" at bounding box center [448, 47] width 27 height 11
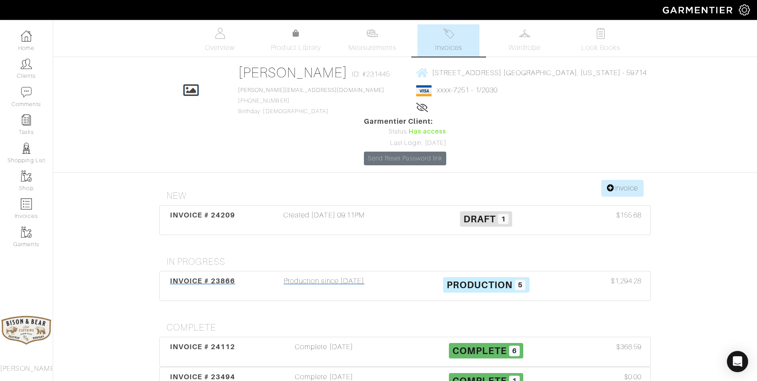
click at [319, 276] on div "Production since [DATE]" at bounding box center [324, 286] width 162 height 20
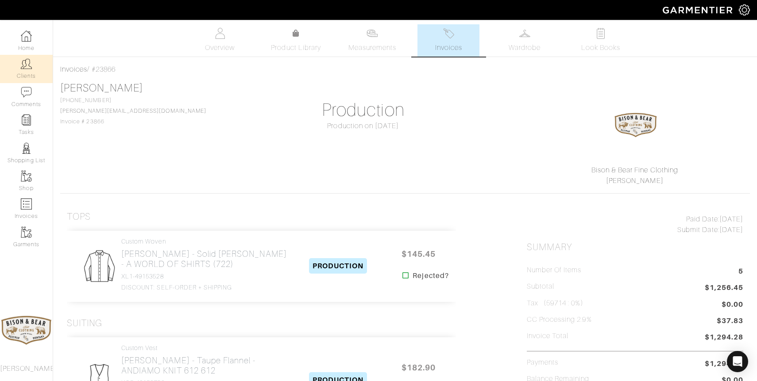
click at [30, 67] on img at bounding box center [26, 63] width 11 height 11
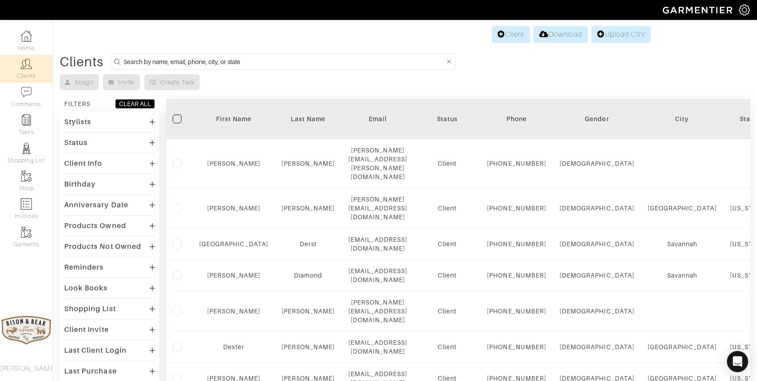
click at [304, 62] on input at bounding box center [283, 61] width 321 height 11
type input "[PERSON_NAME]"
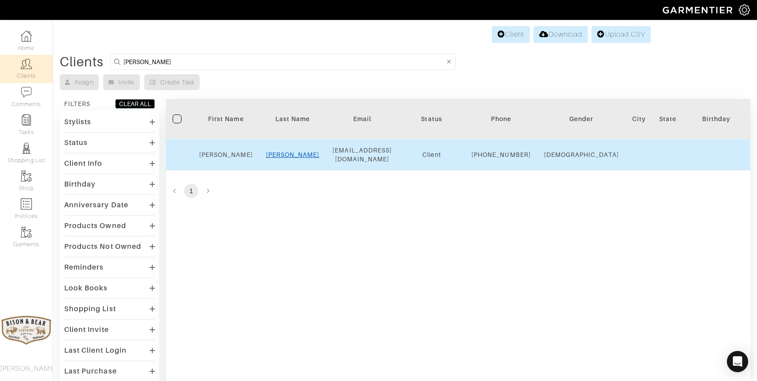
click at [294, 158] on link "[PERSON_NAME]" at bounding box center [293, 154] width 54 height 7
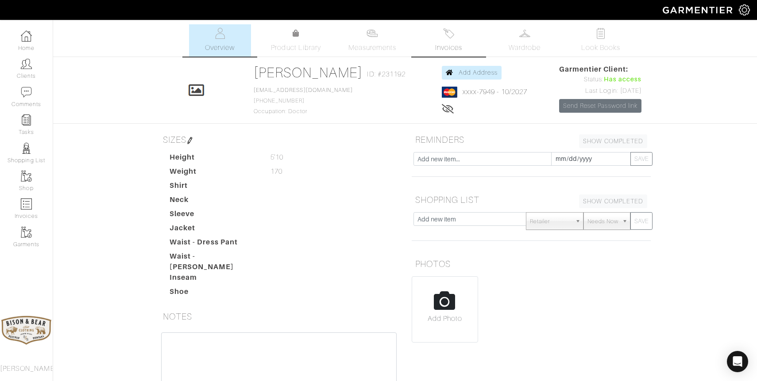
click at [442, 40] on link "Invoices" at bounding box center [448, 40] width 62 height 32
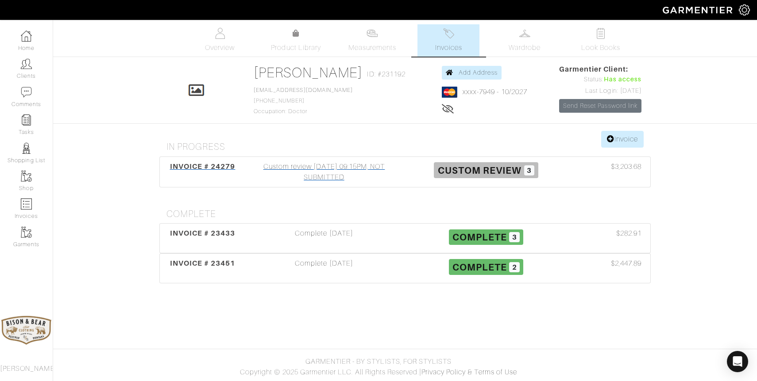
click at [331, 173] on div "Custom review [DATE] 09:15PM, NOT SUBMITTED" at bounding box center [324, 172] width 162 height 21
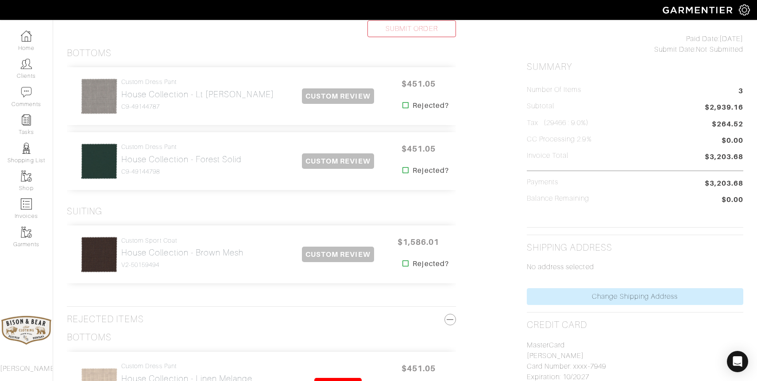
scroll to position [183, 0]
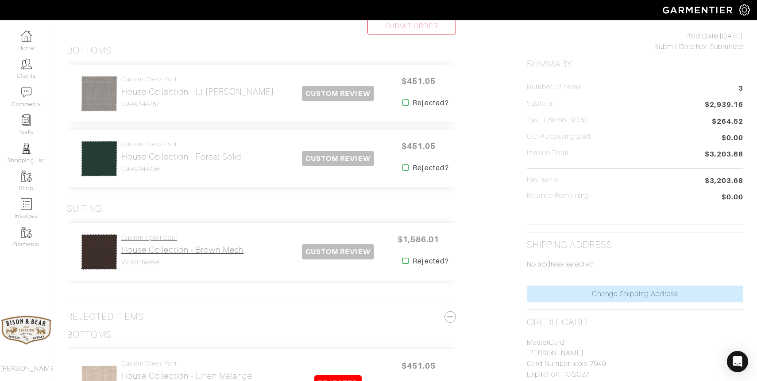
click at [189, 248] on h2 "House Collection - Brown Mesh" at bounding box center [182, 250] width 122 height 10
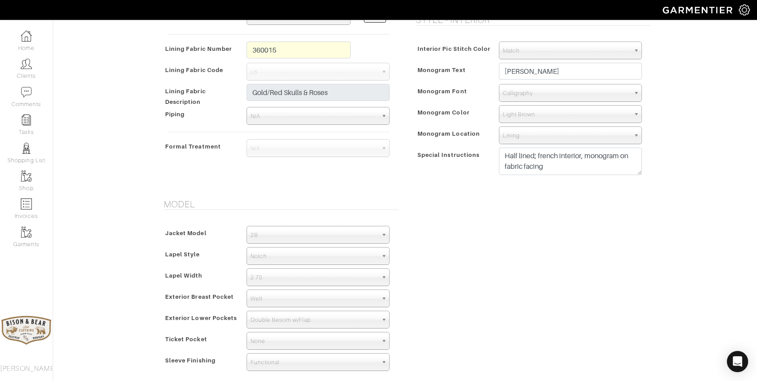
scroll to position [622, 0]
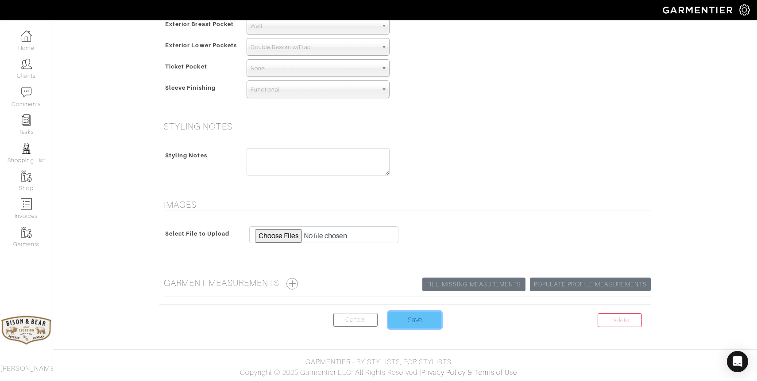
click at [408, 325] on input "Save" at bounding box center [414, 320] width 53 height 17
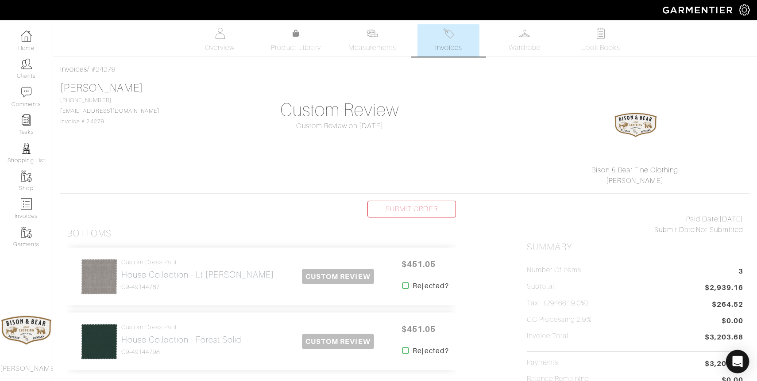
click at [734, 358] on icon "Open Intercom Messenger" at bounding box center [737, 362] width 10 height 12
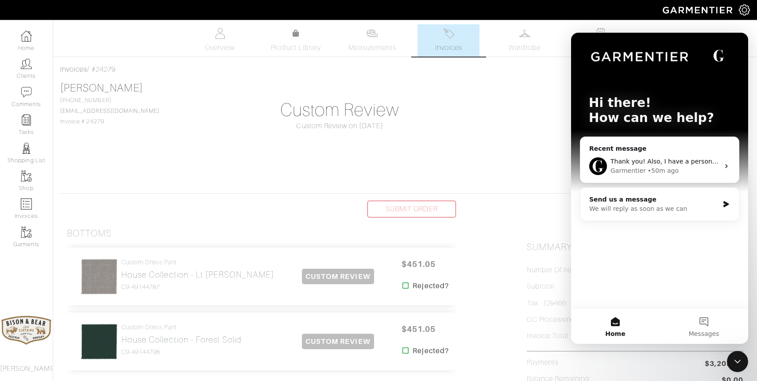
click at [730, 362] on div "Close Intercom Messenger" at bounding box center [737, 361] width 21 height 21
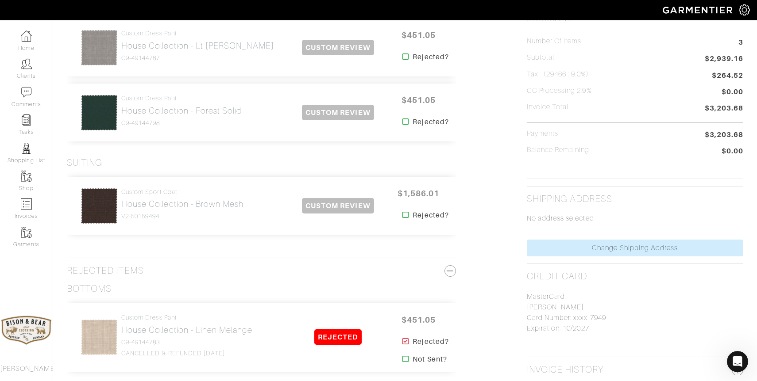
scroll to position [231, 0]
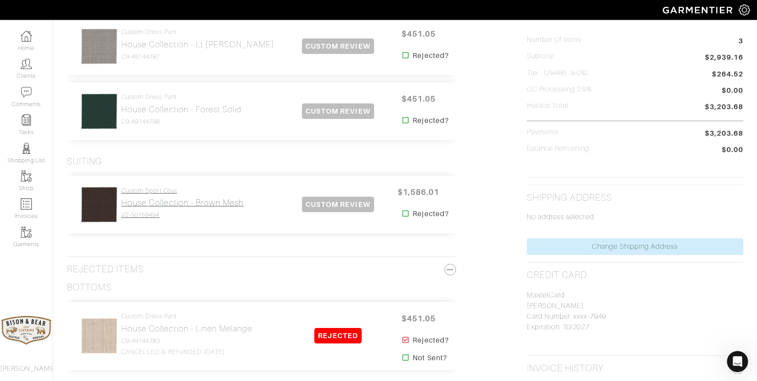
click at [211, 210] on link "Custom Sport Coat House Collection - Brown Mesh V2-50159494" at bounding box center [182, 203] width 122 height 32
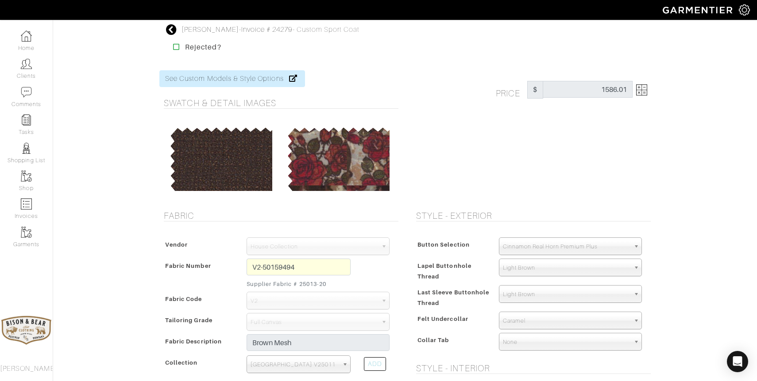
click at [171, 29] on icon at bounding box center [171, 29] width 11 height 11
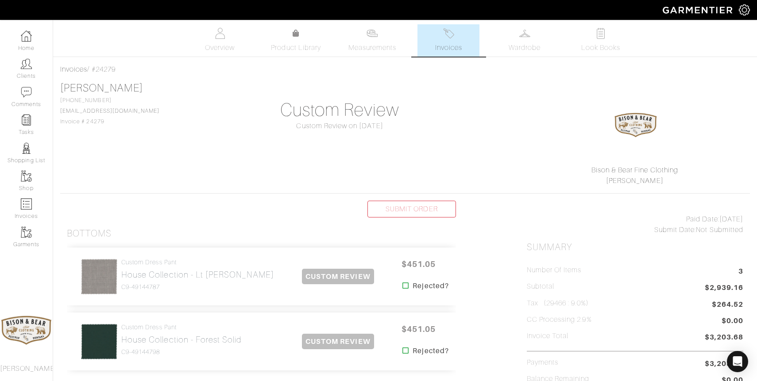
click at [454, 29] on img at bounding box center [448, 33] width 11 height 11
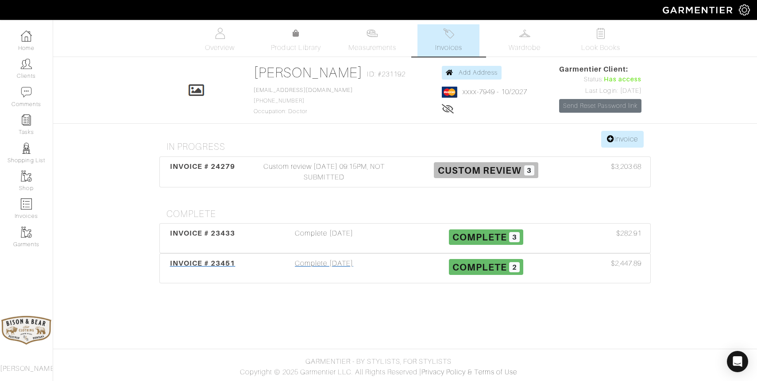
click at [331, 269] on div "Complete [DATE]" at bounding box center [324, 268] width 162 height 20
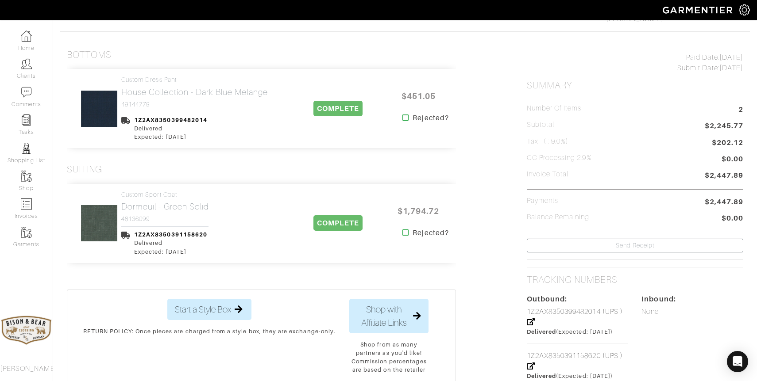
scroll to position [162, 0]
click at [176, 211] on h2 "Dormeuil - Green Solid" at bounding box center [164, 207] width 87 height 10
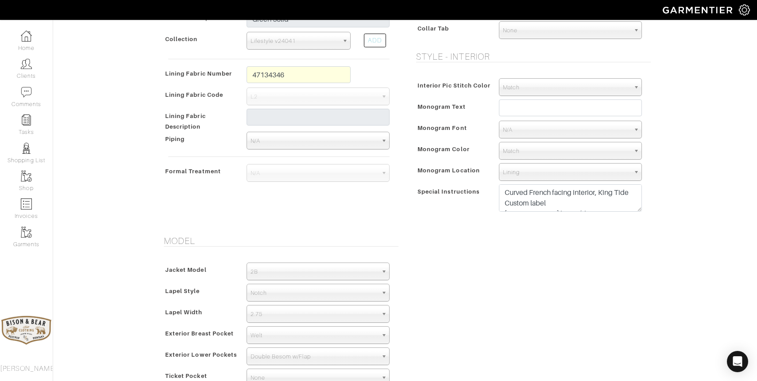
scroll to position [233, 0]
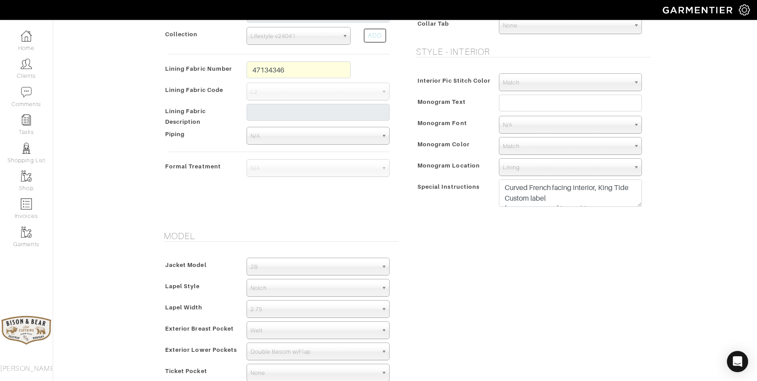
click at [562, 209] on div "Curved French facing interior, King Tide Custom label [PERSON_NAME] lining (des…" at bounding box center [570, 196] width 156 height 32
click at [561, 195] on textarea "Curved French facing interior, King Tide Custom label [PERSON_NAME] lining (des…" at bounding box center [570, 193] width 143 height 27
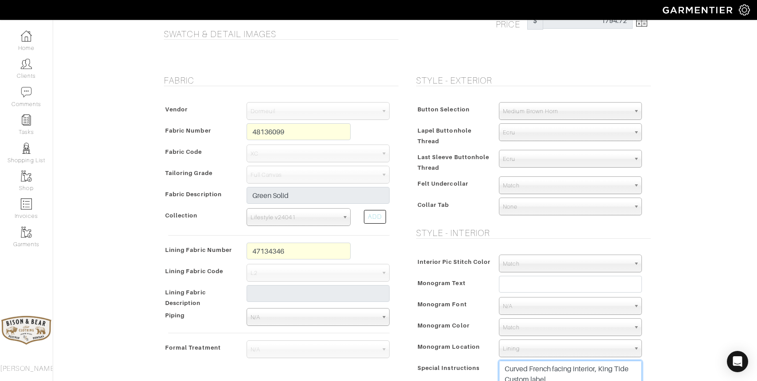
scroll to position [0, 0]
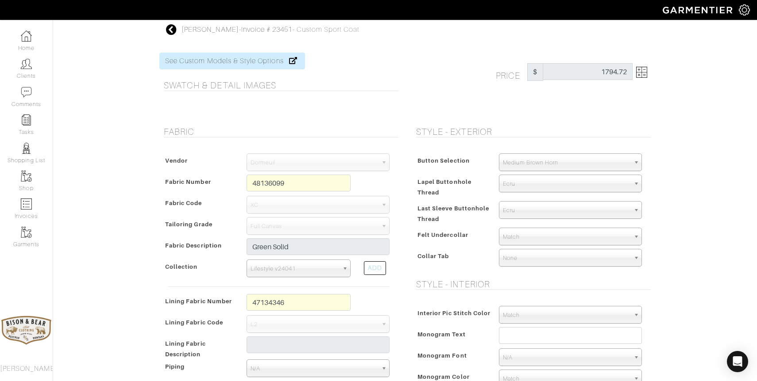
click at [170, 28] on icon at bounding box center [171, 29] width 11 height 11
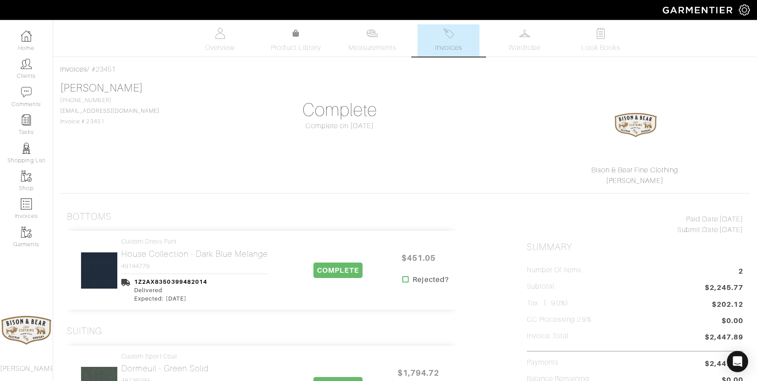
click at [449, 38] on img at bounding box center [448, 33] width 11 height 11
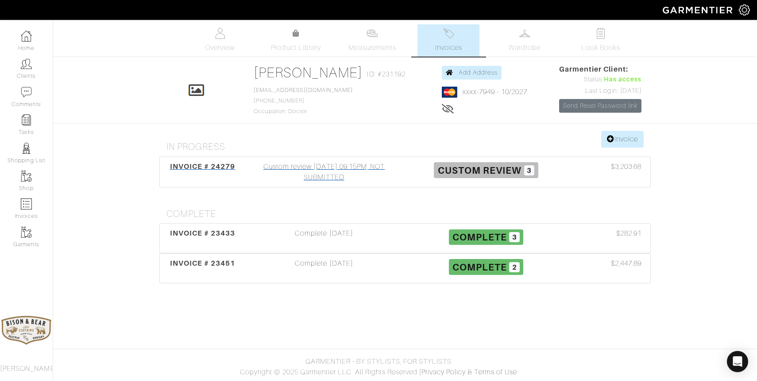
click at [320, 169] on div "Custom review [DATE] 09:15PM, NOT SUBMITTED" at bounding box center [324, 172] width 162 height 21
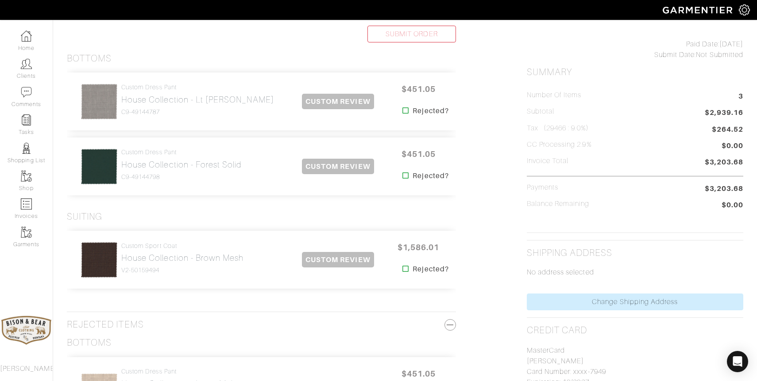
scroll to position [180, 0]
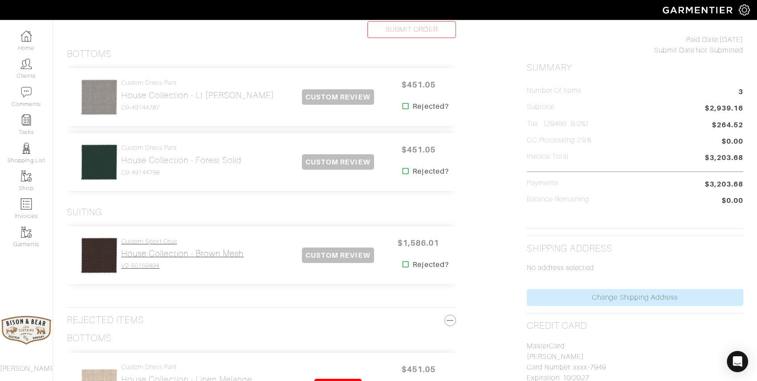
click at [170, 269] on h4 "V2-50159494" at bounding box center [182, 266] width 122 height 8
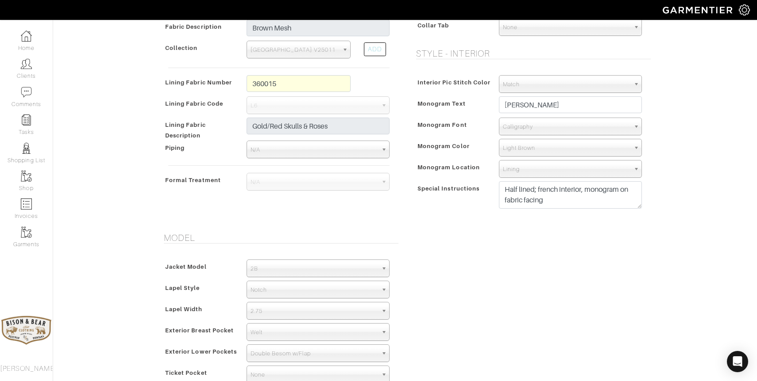
scroll to position [317, 0]
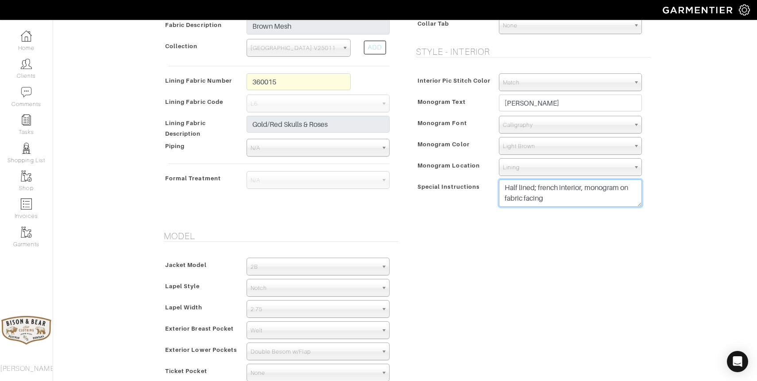
click at [563, 192] on textarea "Half lined; french interior, monogram on fabric facing" at bounding box center [570, 193] width 143 height 27
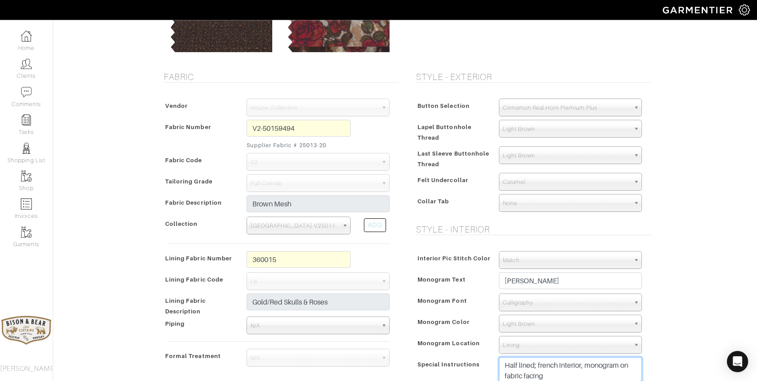
scroll to position [0, 0]
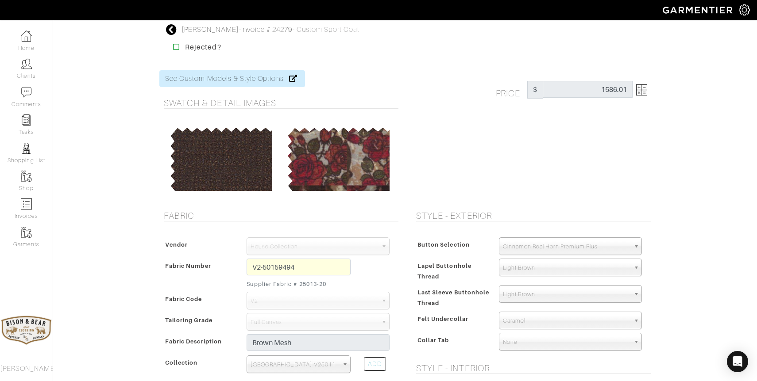
type textarea "Half lined; french interior, monogram on fabric facing"
click at [174, 25] on icon at bounding box center [171, 29] width 11 height 11
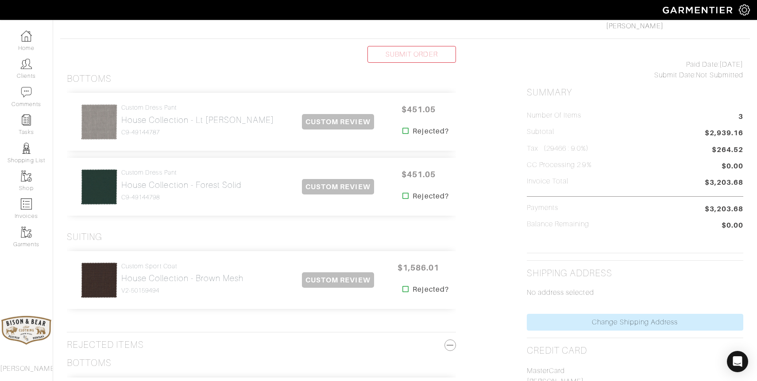
scroll to position [184, 0]
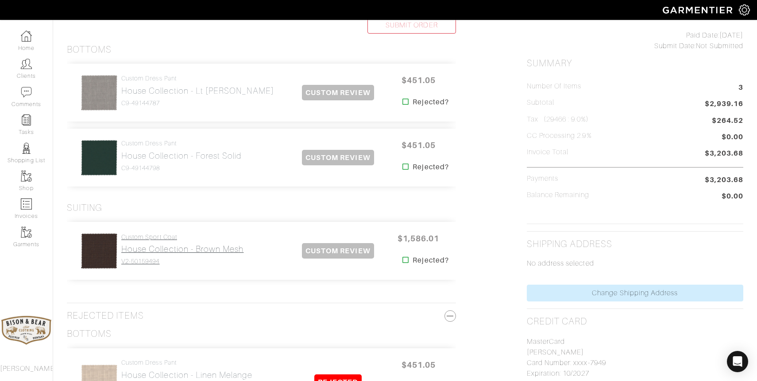
click at [153, 253] on h2 "House Collection - Brown Mesh" at bounding box center [182, 249] width 122 height 10
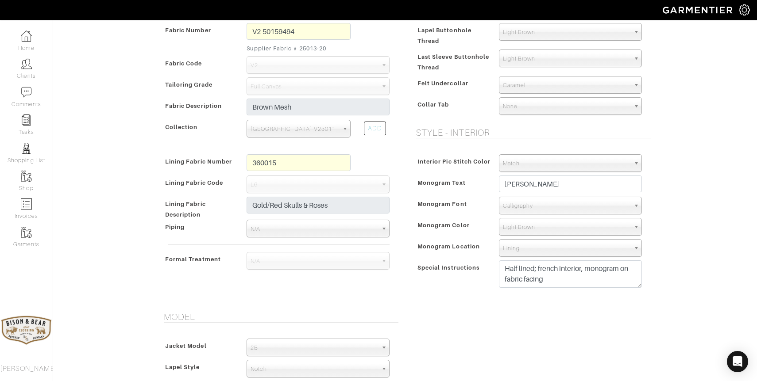
scroll to position [250, 0]
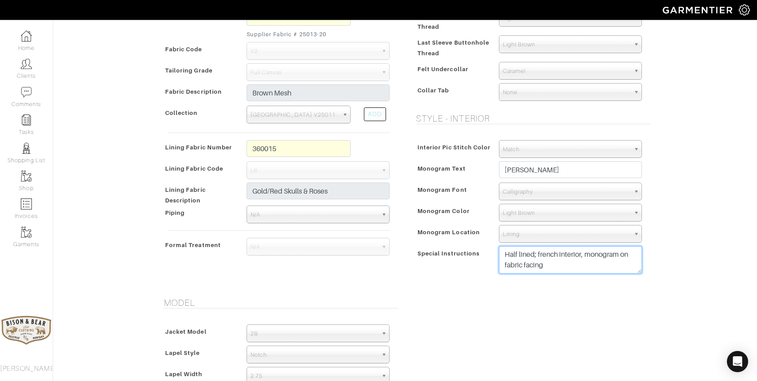
click at [562, 266] on textarea "Half lined; french interior, monogram on fabric facing" at bounding box center [570, 260] width 143 height 27
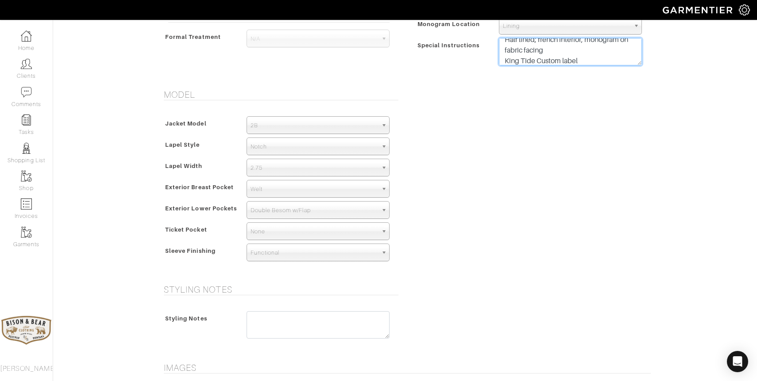
scroll to position [622, 0]
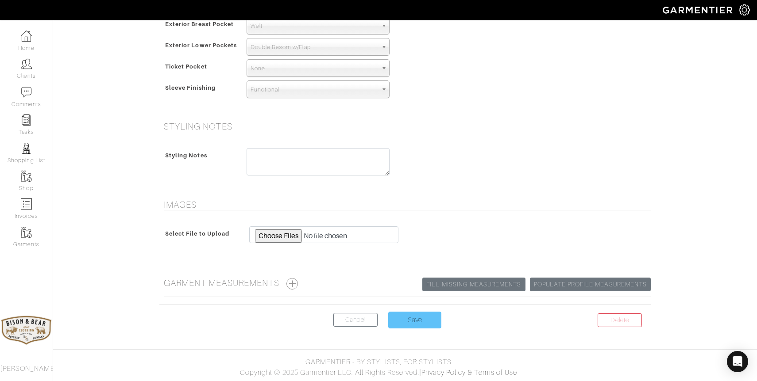
type textarea "Half lined; french interior, monogram on fabric facing King Tide Custom label"
click at [415, 320] on input "Save" at bounding box center [414, 320] width 53 height 17
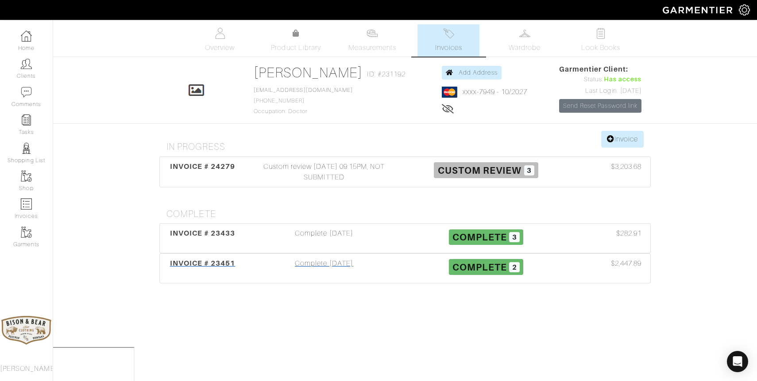
click at [313, 276] on div "Complete [DATE]" at bounding box center [324, 268] width 162 height 20
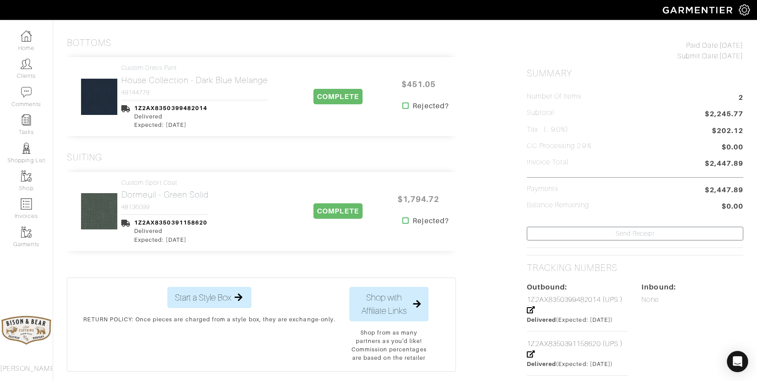
scroll to position [174, 0]
click at [152, 191] on h2 "Dormeuil - Green Solid" at bounding box center [164, 194] width 87 height 10
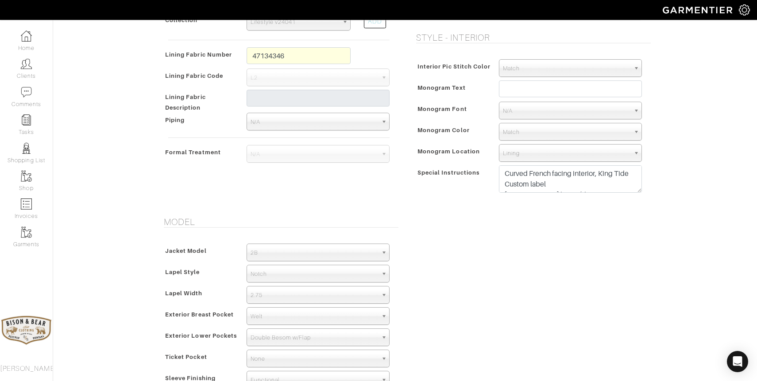
scroll to position [229, 0]
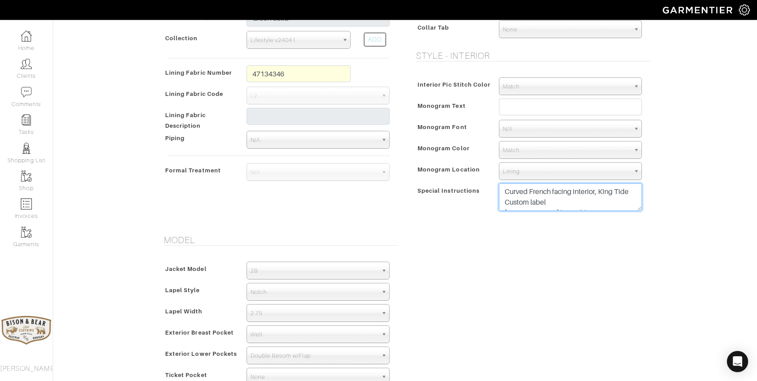
click at [572, 205] on textarea "Curved French facing interior, King Tide Custom label [PERSON_NAME] lining (des…" at bounding box center [570, 197] width 143 height 27
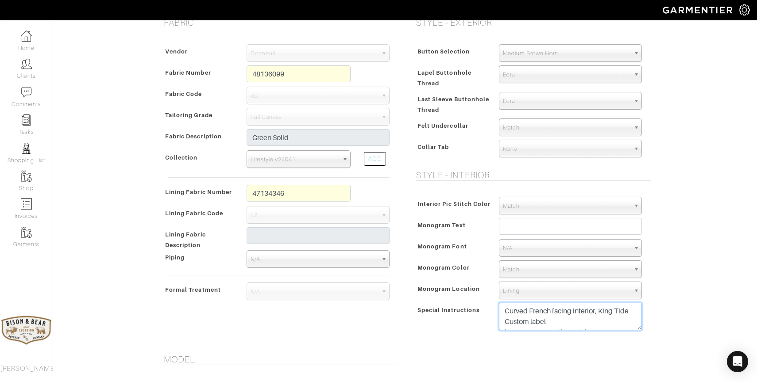
scroll to position [0, 0]
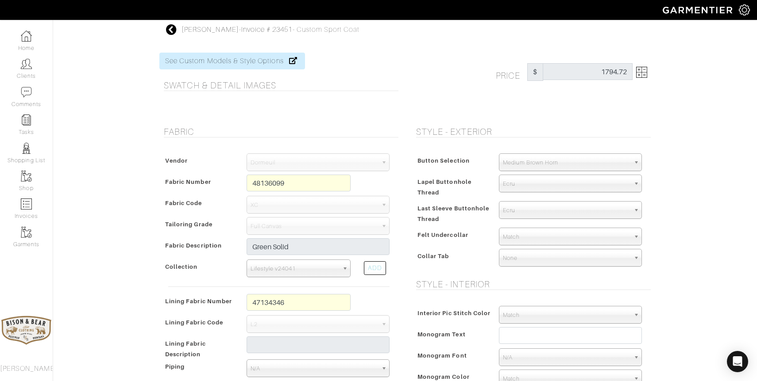
click at [172, 29] on icon at bounding box center [171, 29] width 11 height 11
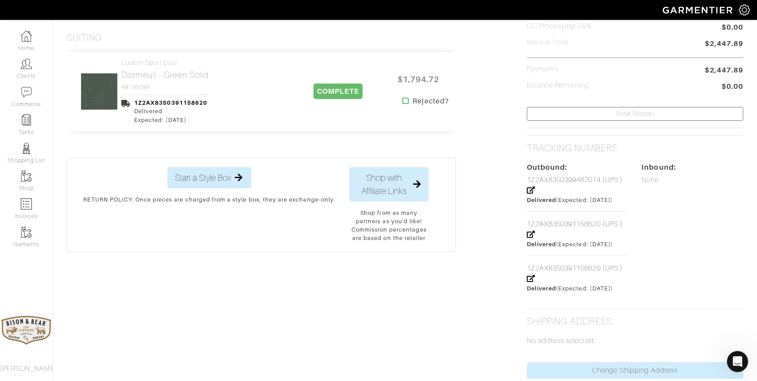
scroll to position [268, 0]
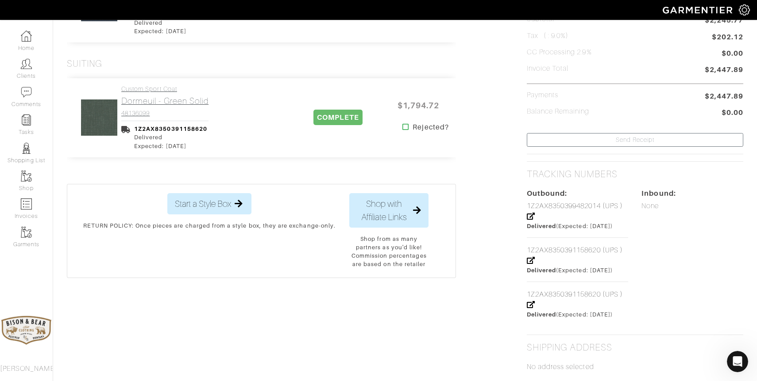
click at [148, 101] on h2 "Dormeuil - Green Solid" at bounding box center [164, 101] width 87 height 10
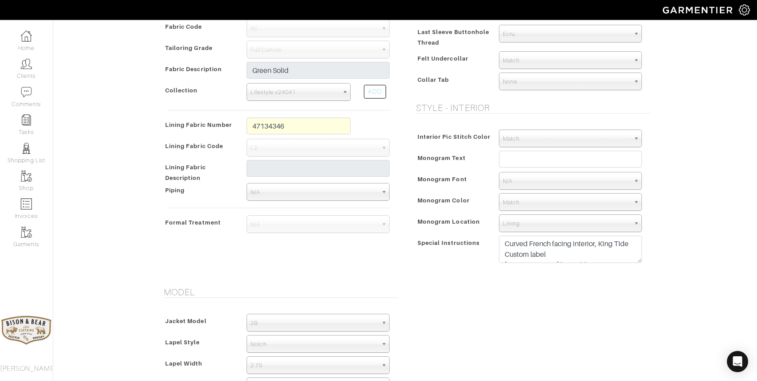
scroll to position [174, 0]
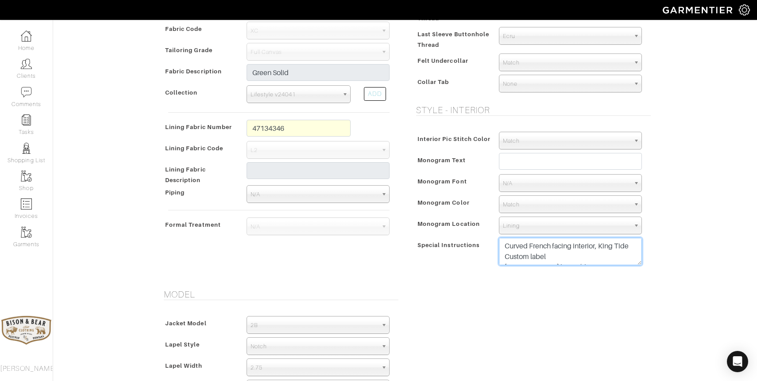
click at [590, 260] on textarea "Curved French facing interior, King Tide Custom label [PERSON_NAME] lining (des…" at bounding box center [570, 251] width 143 height 27
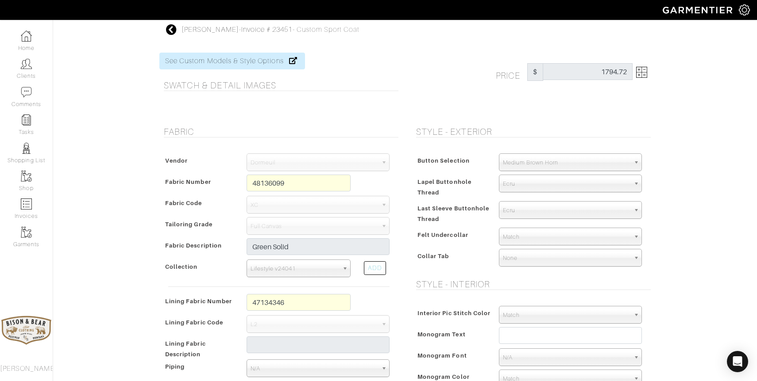
click at [173, 29] on icon at bounding box center [171, 29] width 11 height 11
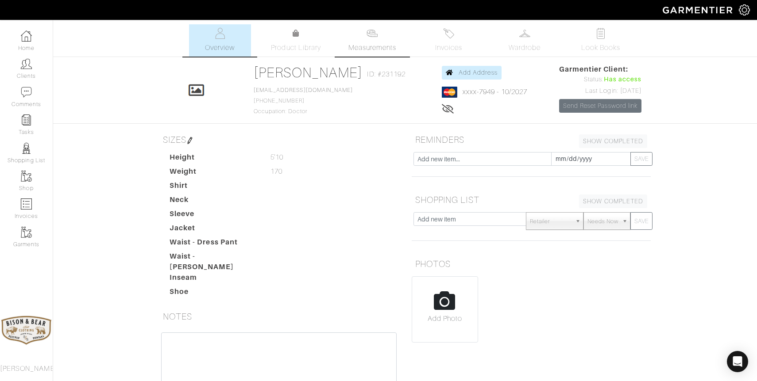
click at [381, 51] on span "Measurements" at bounding box center [372, 47] width 48 height 11
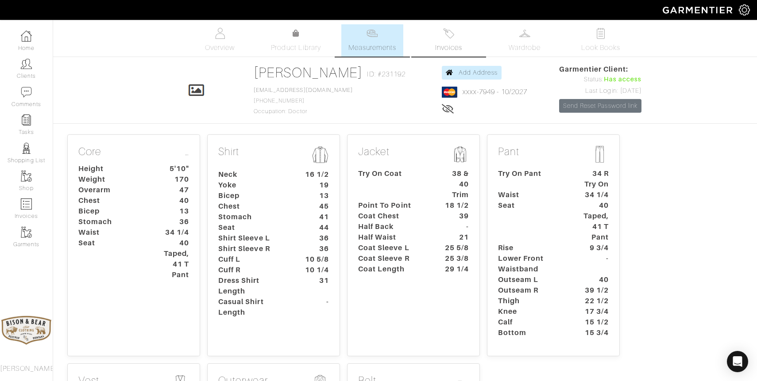
click at [453, 46] on span "Invoices" at bounding box center [448, 47] width 27 height 11
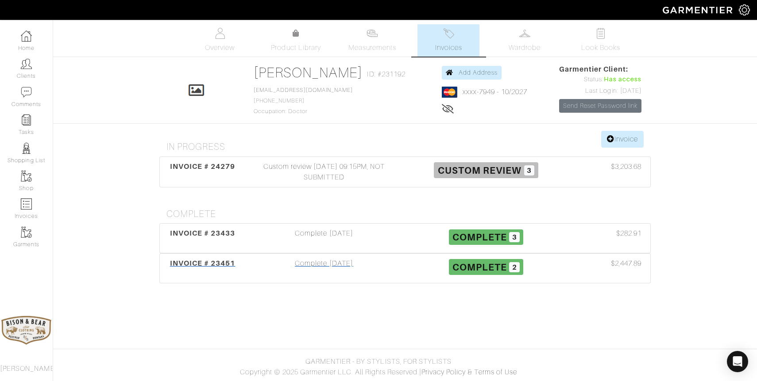
click at [328, 266] on div "Complete [DATE]" at bounding box center [324, 268] width 162 height 20
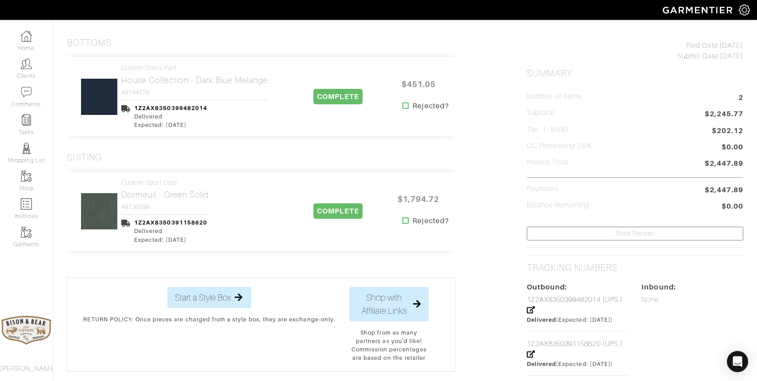
scroll to position [228, 0]
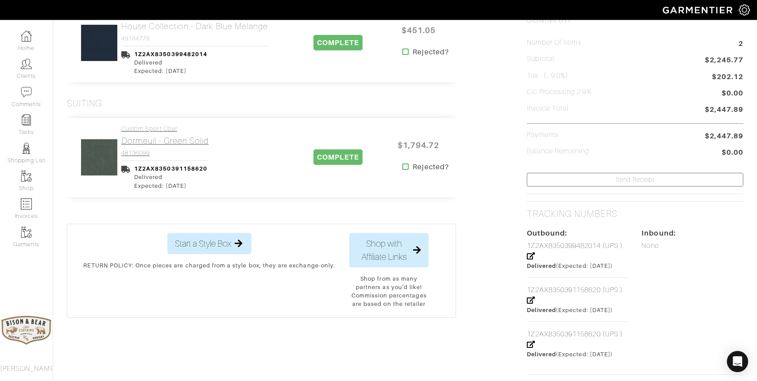
click at [170, 145] on h2 "Dormeuil - Green Solid" at bounding box center [164, 141] width 87 height 10
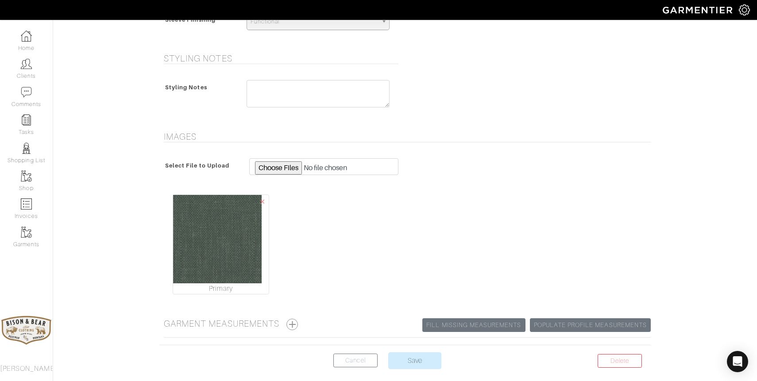
scroll to position [647, 0]
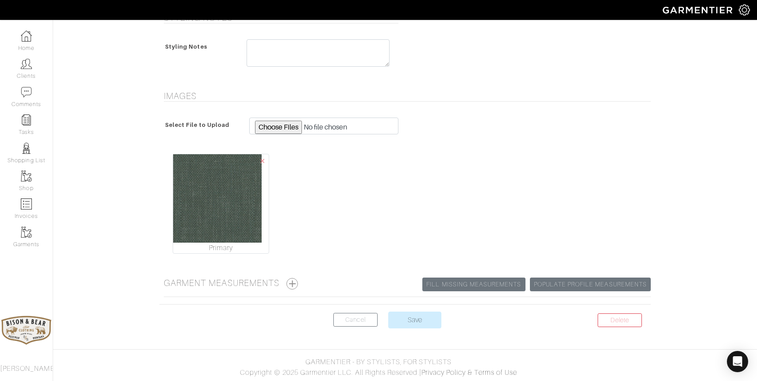
click at [229, 285] on h5 "Garment Measurements Populate Profile Measurements Fill Missing Measurements" at bounding box center [407, 284] width 487 height 12
click at [297, 283] on button "button" at bounding box center [292, 284] width 12 height 12
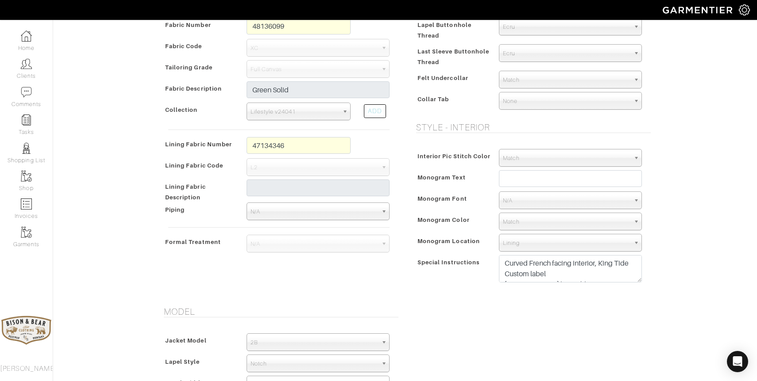
scroll to position [0, 0]
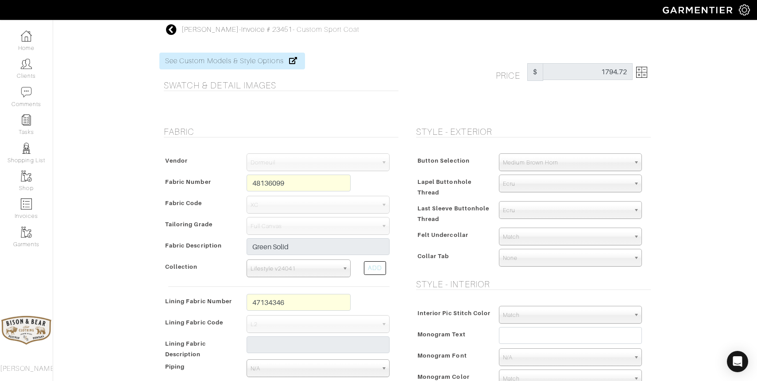
click at [172, 32] on icon at bounding box center [171, 29] width 11 height 11
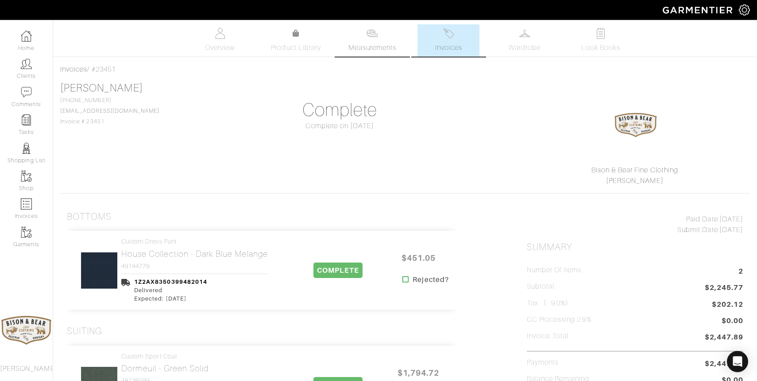
click at [383, 46] on span "Measurements" at bounding box center [372, 47] width 48 height 11
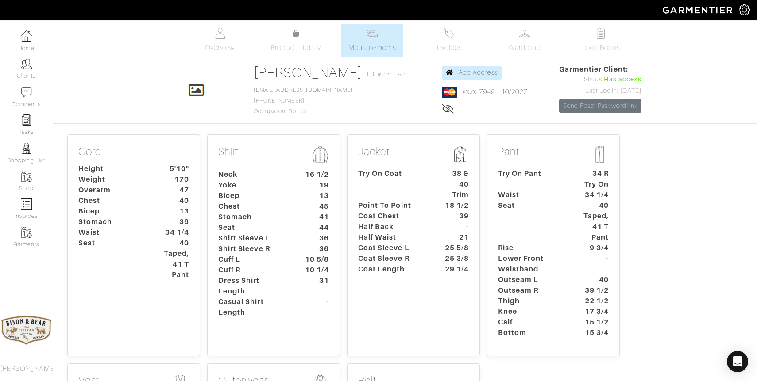
click at [424, 175] on dt "Try On Coat" at bounding box center [392, 185] width 83 height 32
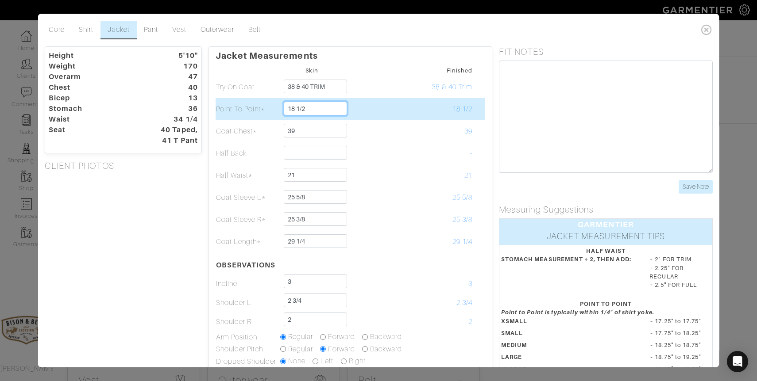
click at [323, 114] on input "18 1/2" at bounding box center [315, 109] width 63 height 14
type input "18 3/4"
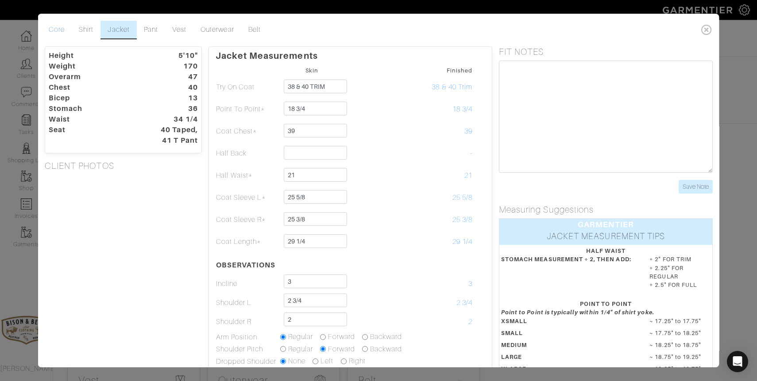
click at [62, 29] on link "Core" at bounding box center [57, 30] width 30 height 19
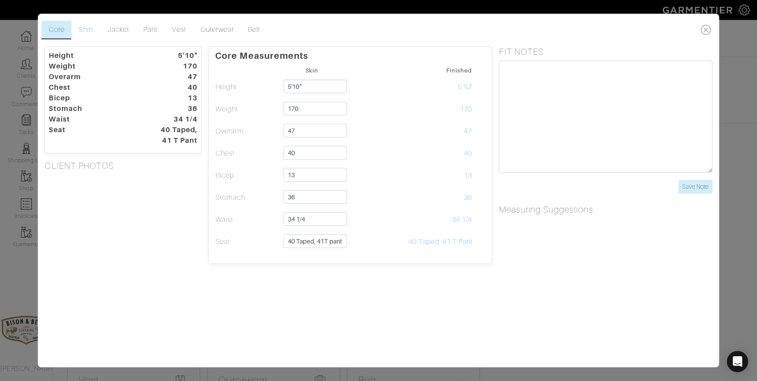
click at [85, 30] on link "Shirt" at bounding box center [86, 30] width 29 height 19
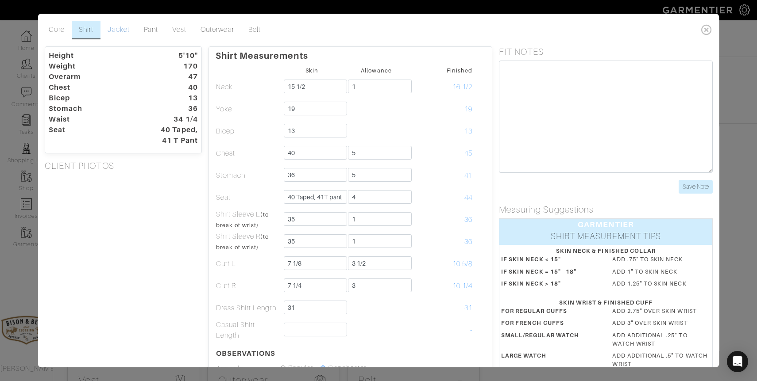
click at [127, 28] on link "Jacket" at bounding box center [118, 30] width 36 height 19
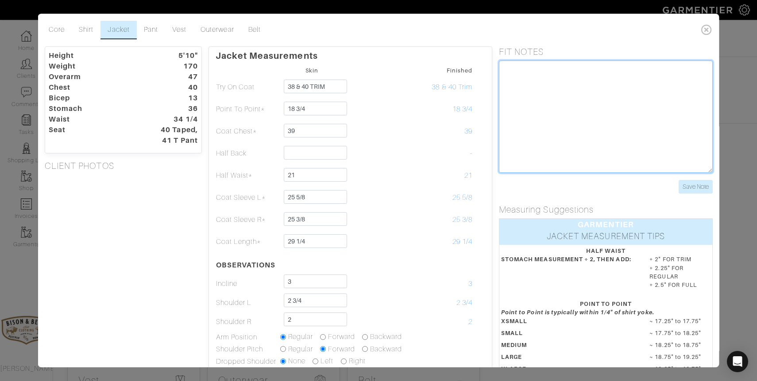
click at [529, 77] on textarea at bounding box center [606, 117] width 214 height 112
click at [538, 64] on textarea at bounding box center [606, 117] width 214 height 112
type textarea "last sleeves"
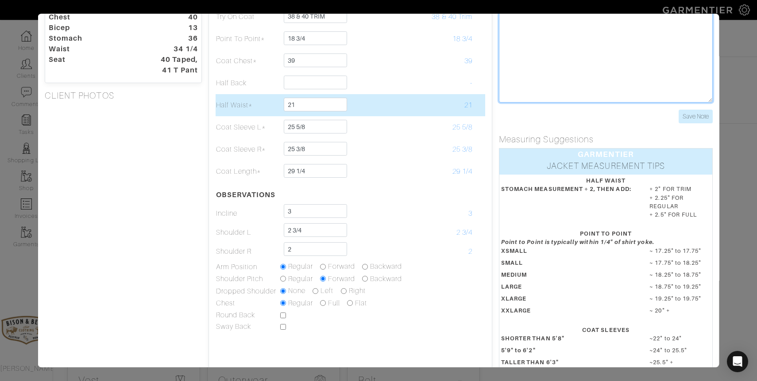
scroll to position [73, 0]
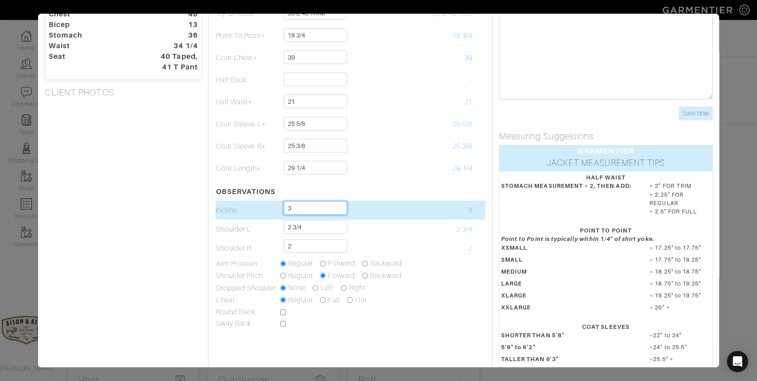
click at [316, 208] on input "3" at bounding box center [315, 208] width 63 height 14
type input "2 3/4"
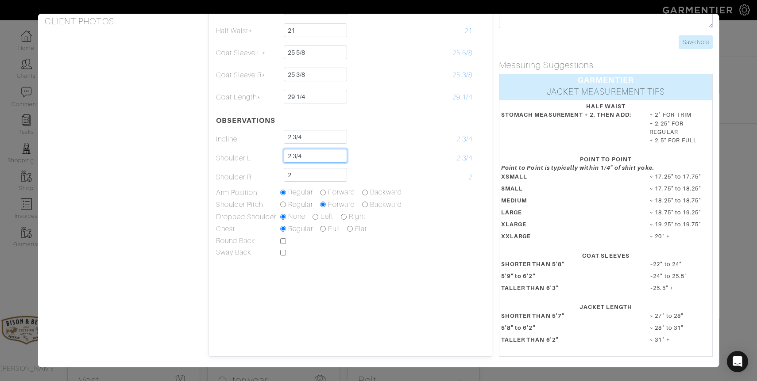
scroll to position [0, 0]
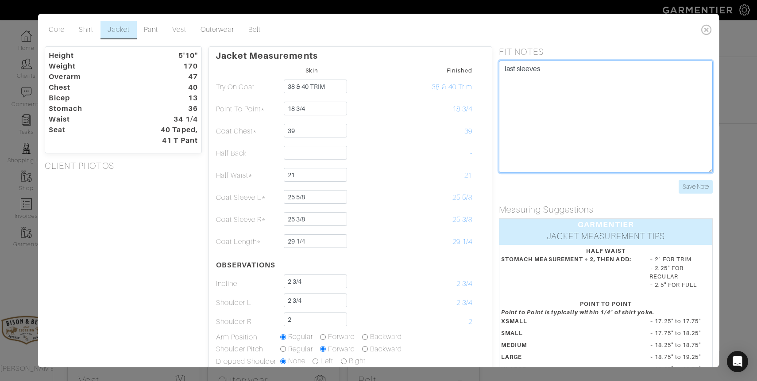
click at [570, 77] on textarea "last sleeves" at bounding box center [606, 117] width 214 height 112
type textarea "l"
type textarea "L"
click at [529, 71] on textarea at bounding box center [606, 117] width 214 height 112
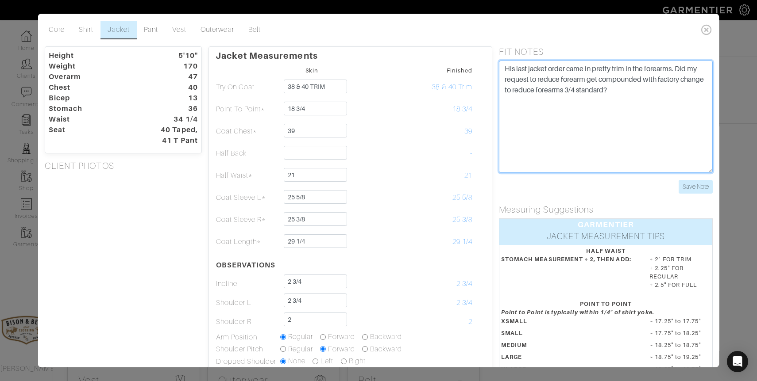
type textarea "His last jacket order came in pretty trim in the forearms. Did my request to re…"
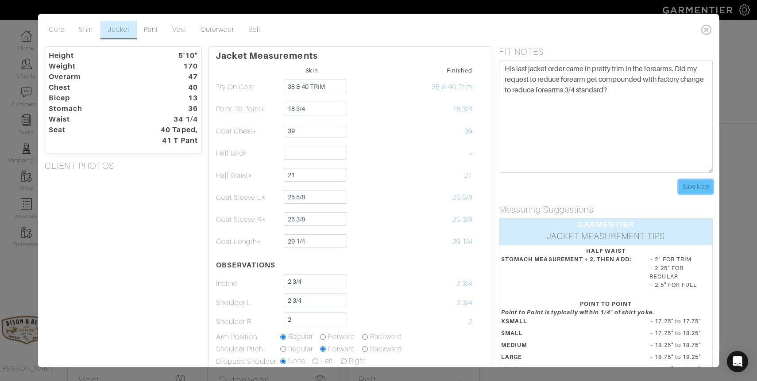
click at [687, 183] on input "Save Note" at bounding box center [695, 187] width 34 height 14
click at [706, 29] on icon at bounding box center [706, 30] width 18 height 18
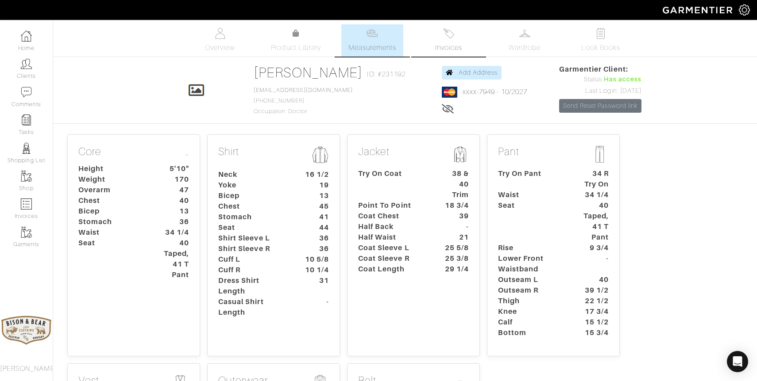
click at [442, 34] on link "Invoices" at bounding box center [448, 40] width 62 height 32
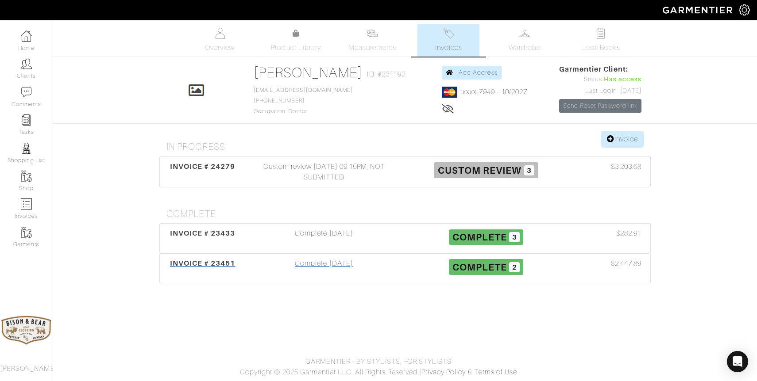
click at [338, 266] on div "Complete [DATE]" at bounding box center [324, 268] width 162 height 20
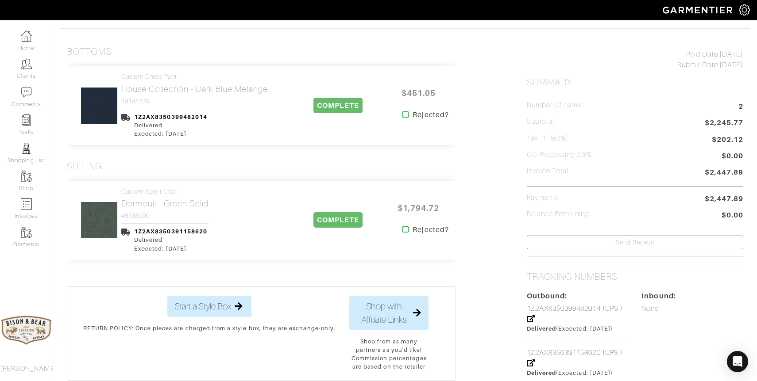
scroll to position [175, 0]
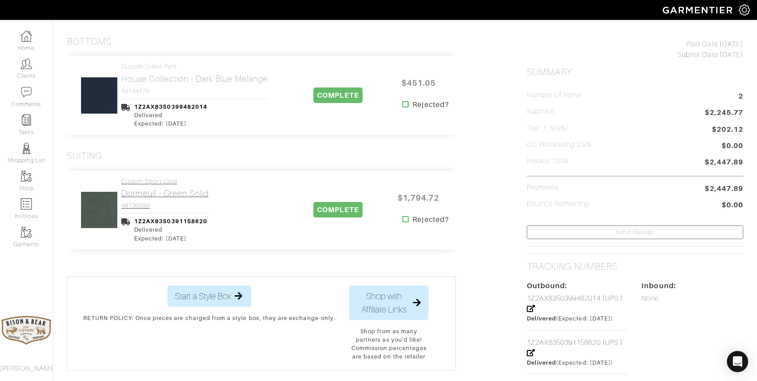
click at [193, 190] on h2 "Dormeuil - Green Solid" at bounding box center [164, 194] width 87 height 10
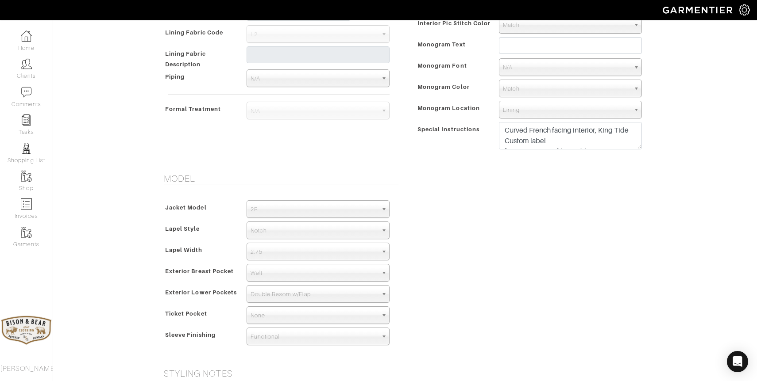
scroll to position [284, 0]
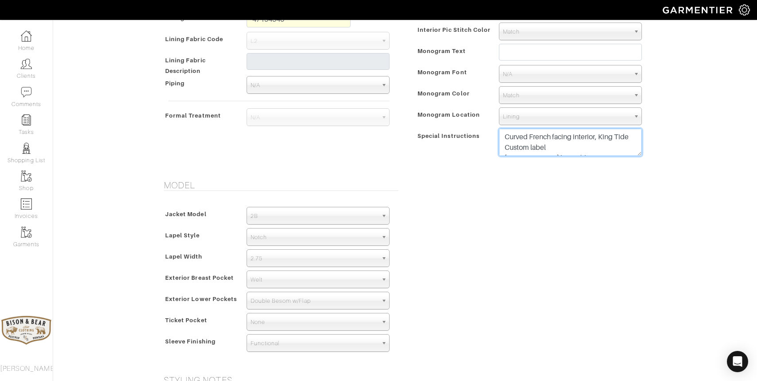
click at [570, 145] on textarea "Curved French facing interior, King Tide Custom label [PERSON_NAME] lining (des…" at bounding box center [570, 142] width 143 height 27
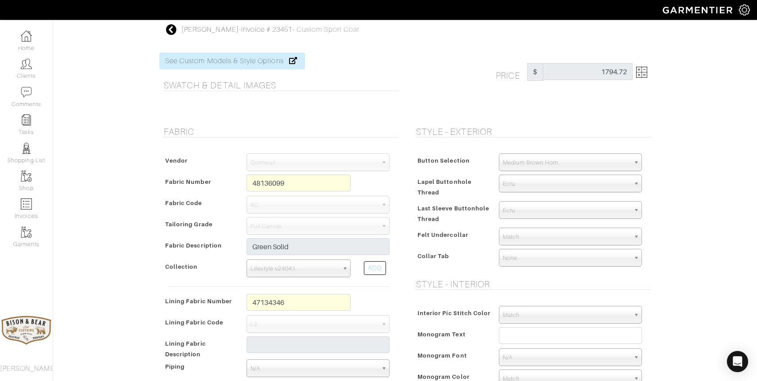
click at [173, 30] on icon at bounding box center [171, 29] width 11 height 11
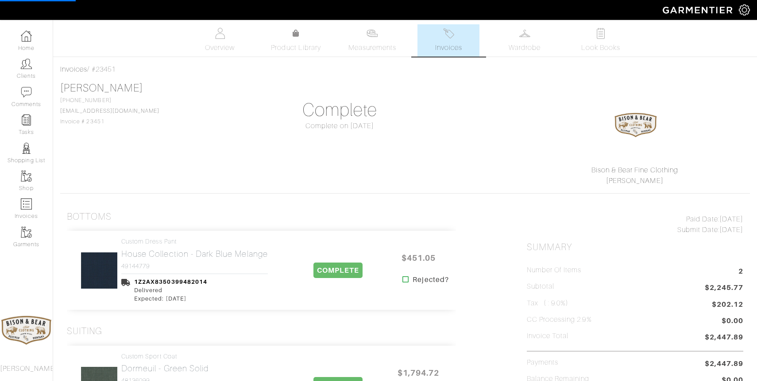
click at [442, 39] on link "Invoices" at bounding box center [448, 40] width 62 height 32
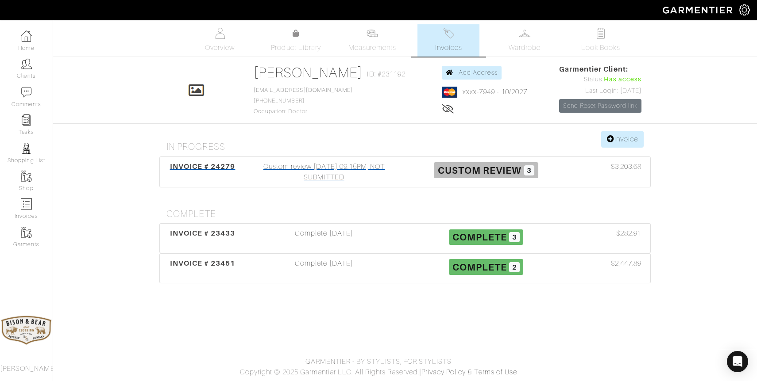
click at [329, 171] on div "Custom review 08/05/25 09:15PM, NOT SUBMITTED" at bounding box center [324, 172] width 162 height 21
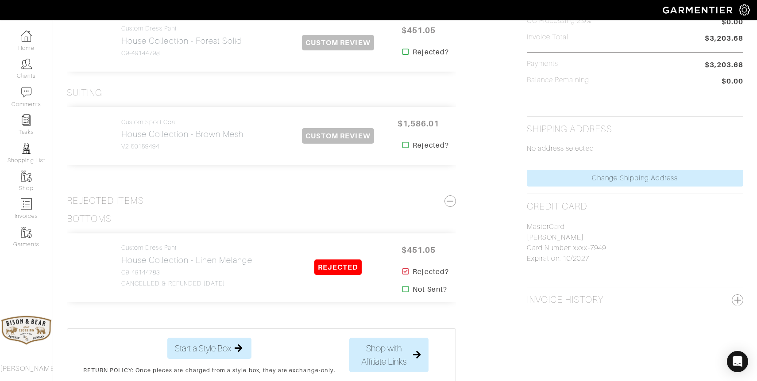
scroll to position [295, 0]
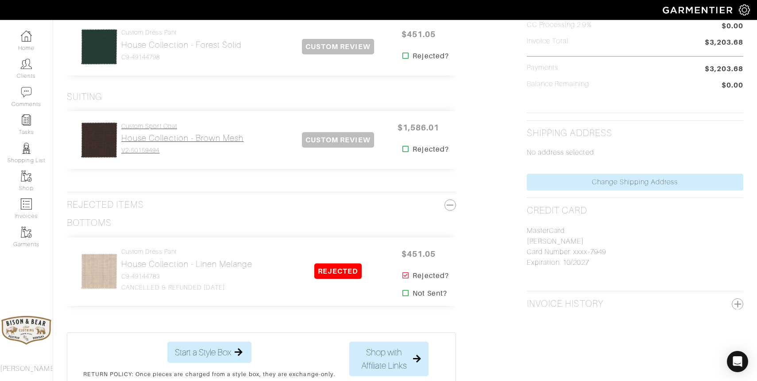
click at [190, 142] on h2 "House Collection - Brown Mesh" at bounding box center [182, 138] width 122 height 10
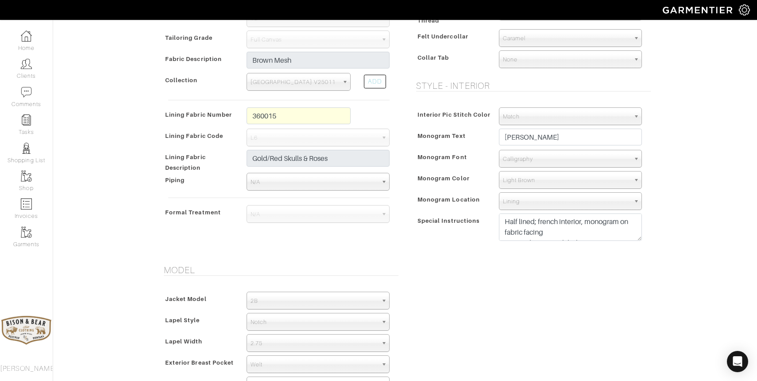
scroll to position [285, 0]
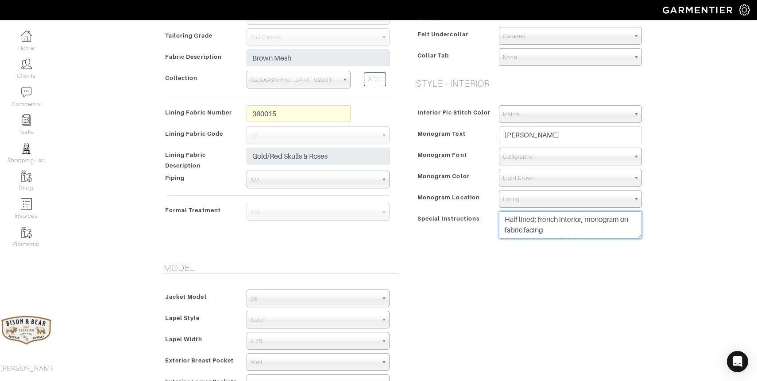
click at [555, 235] on textarea "Half lined; french interior, monogram on fabric facing King Tide Custom label" at bounding box center [570, 225] width 143 height 27
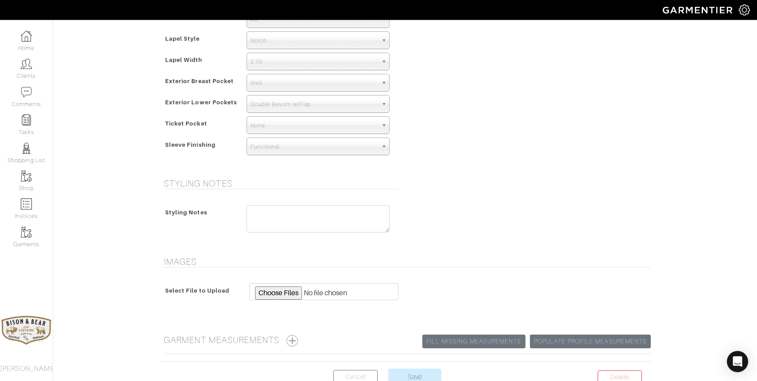
scroll to position [622, 0]
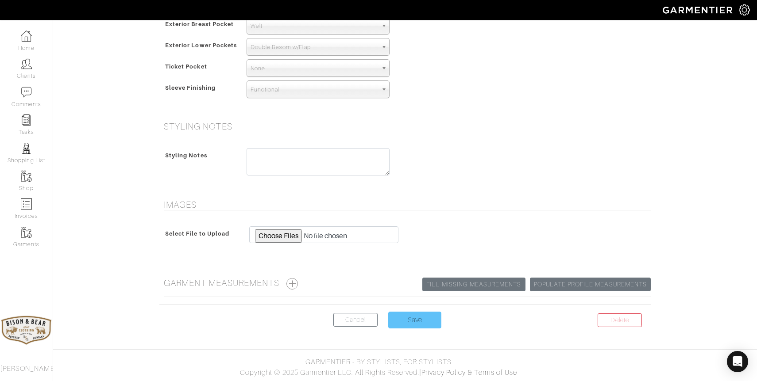
type textarea "Half lined; french interior, monogram on fabric facing increase sleeve end slig…"
click at [410, 318] on input "Save" at bounding box center [414, 320] width 53 height 17
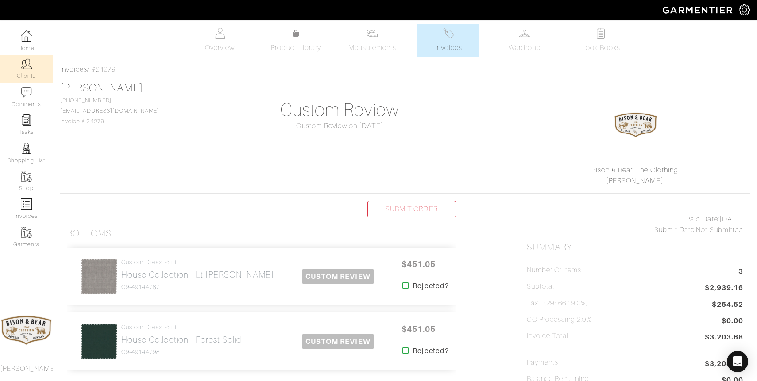
click at [23, 67] on img at bounding box center [26, 63] width 11 height 11
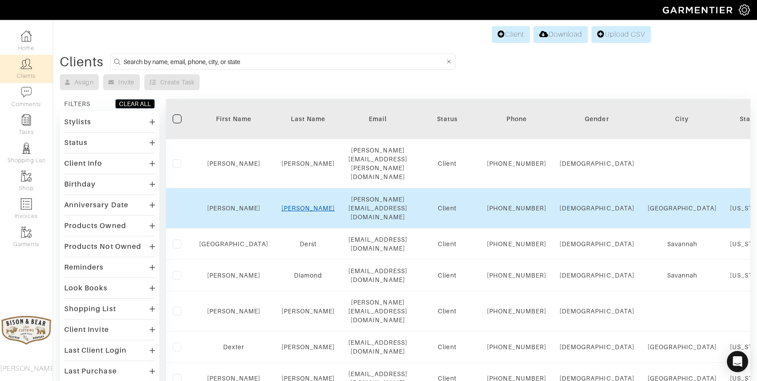
click at [298, 205] on link "[PERSON_NAME]" at bounding box center [308, 208] width 54 height 7
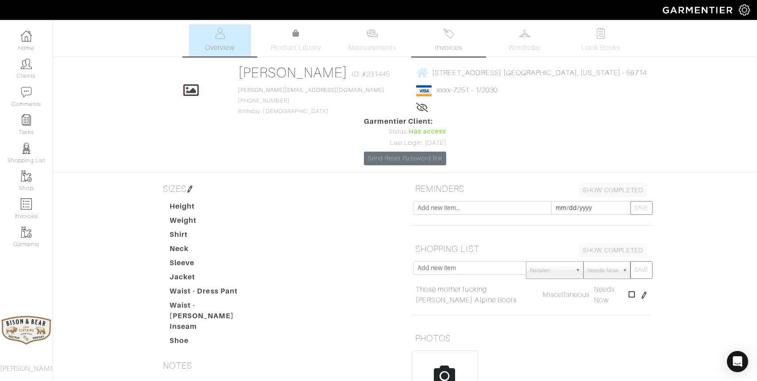
click at [446, 35] on img at bounding box center [448, 33] width 11 height 11
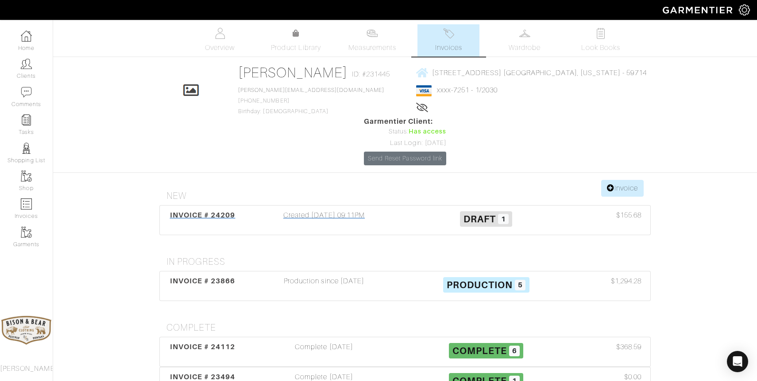
click at [337, 210] on div "Created [DATE] 09:11PM" at bounding box center [324, 220] width 162 height 20
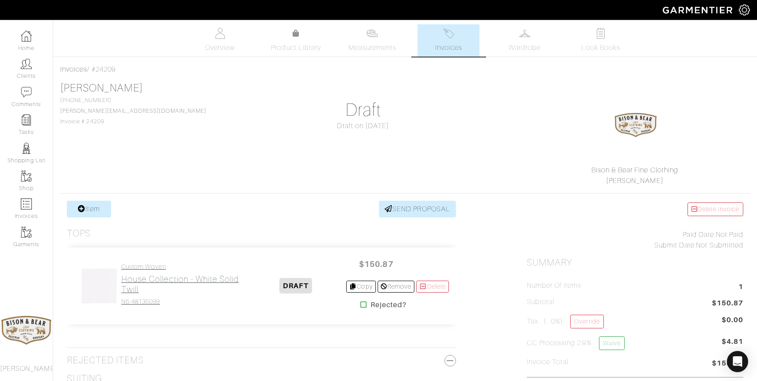
click at [127, 288] on h2 "House Collection - White Solid Twill" at bounding box center [183, 284] width 124 height 20
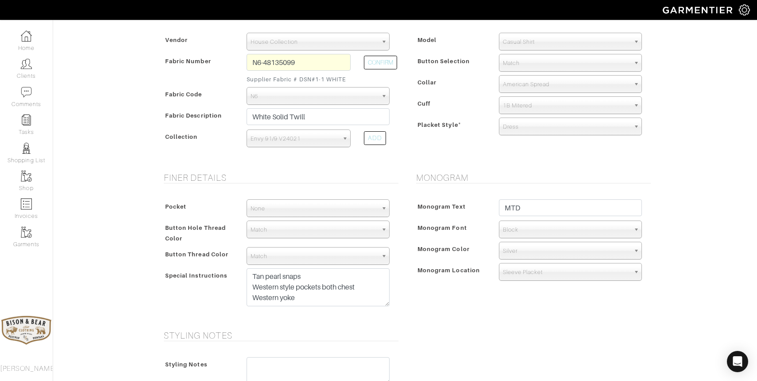
scroll to position [547, 0]
click at [553, 254] on span "Silver" at bounding box center [566, 252] width 127 height 18
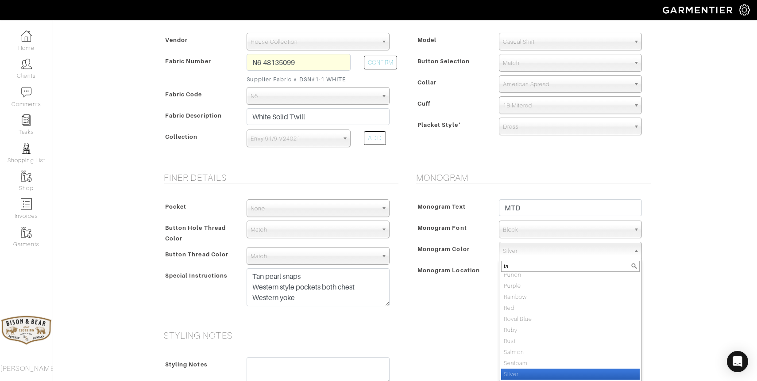
scroll to position [0, 0]
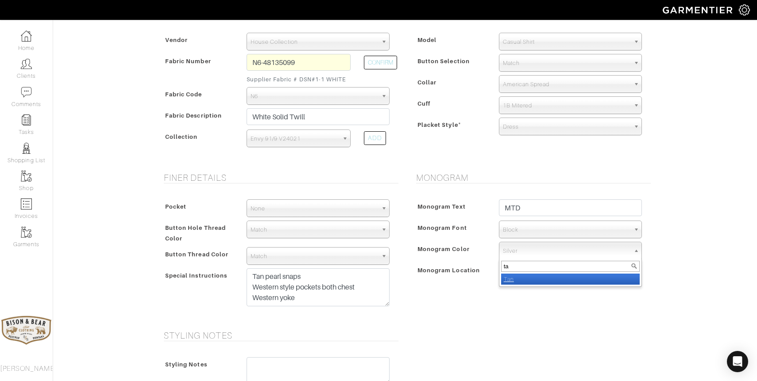
type input "t"
type input "silver"
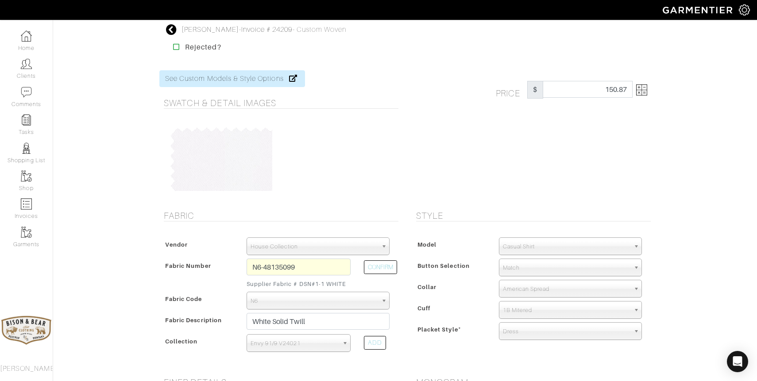
click at [172, 30] on icon at bounding box center [171, 29] width 11 height 11
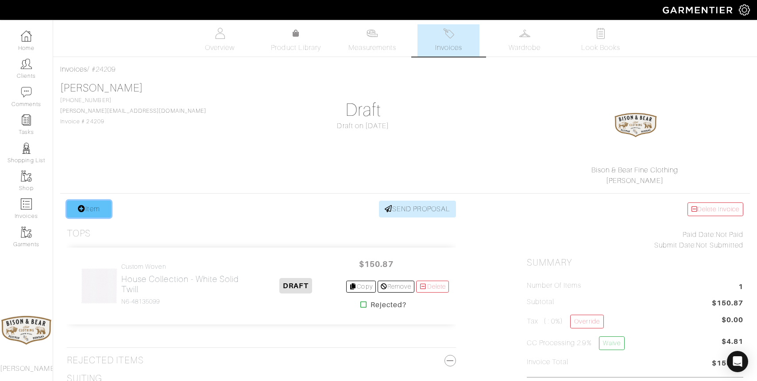
click at [98, 209] on link "Item" at bounding box center [89, 209] width 44 height 17
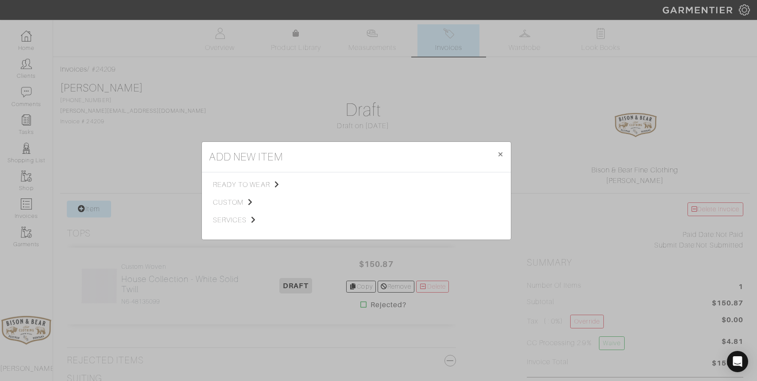
click at [363, 101] on div "add new item × Close ready to wear custom services Tops Bottoms Sport Coats Sui…" at bounding box center [378, 190] width 757 height 381
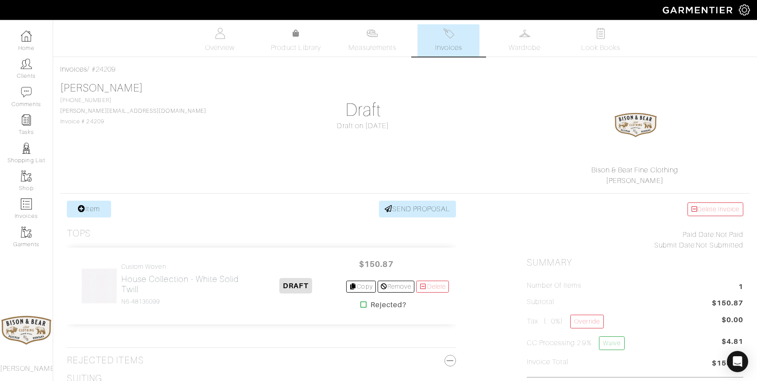
click at [449, 41] on link "Invoices" at bounding box center [448, 40] width 62 height 32
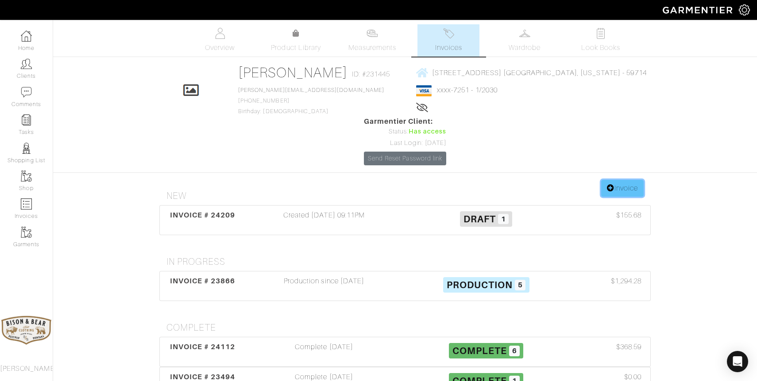
click at [609, 185] on icon at bounding box center [611, 188] width 8 height 7
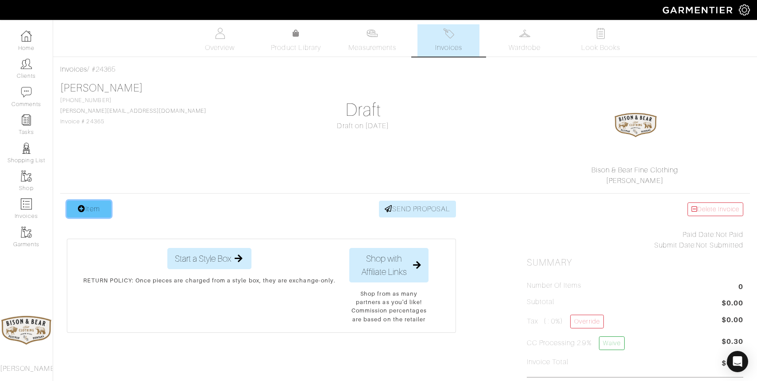
click at [95, 207] on link "Item" at bounding box center [89, 209] width 44 height 17
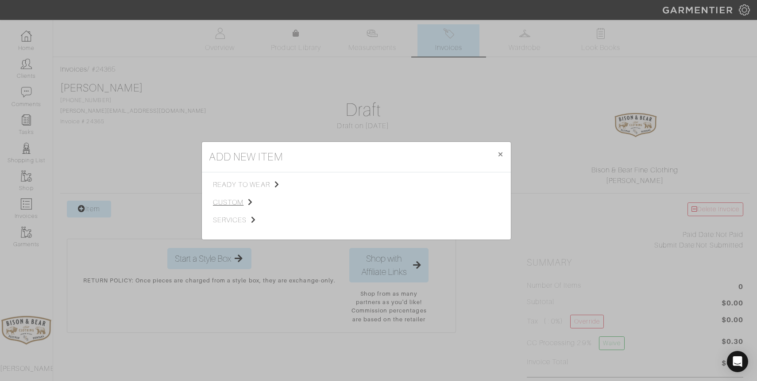
click at [232, 204] on span "custom" at bounding box center [257, 202] width 89 height 11
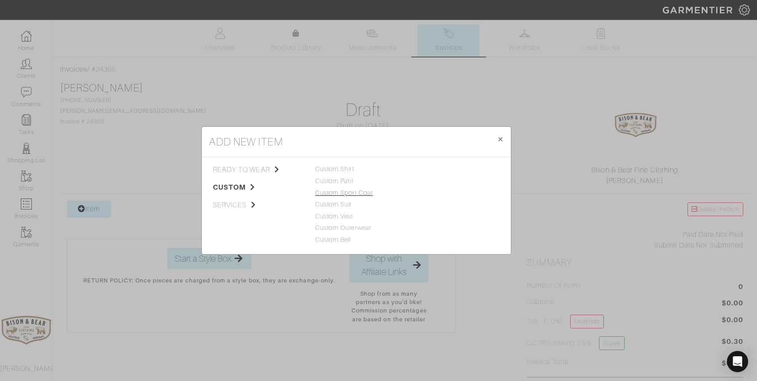
click at [350, 192] on link "Custom Sport Coat" at bounding box center [344, 192] width 58 height 7
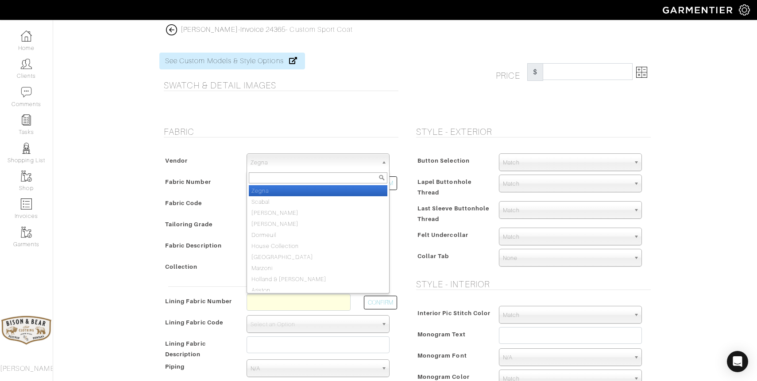
click at [316, 161] on span "Zegna" at bounding box center [313, 163] width 127 height 18
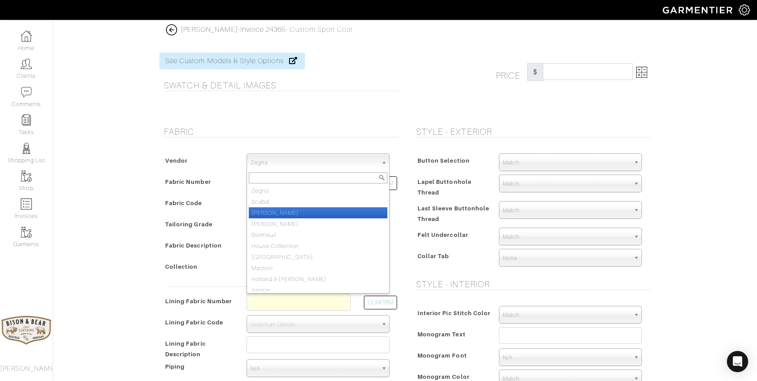
click at [273, 212] on li "[PERSON_NAME]" at bounding box center [318, 213] width 139 height 11
select select "76"
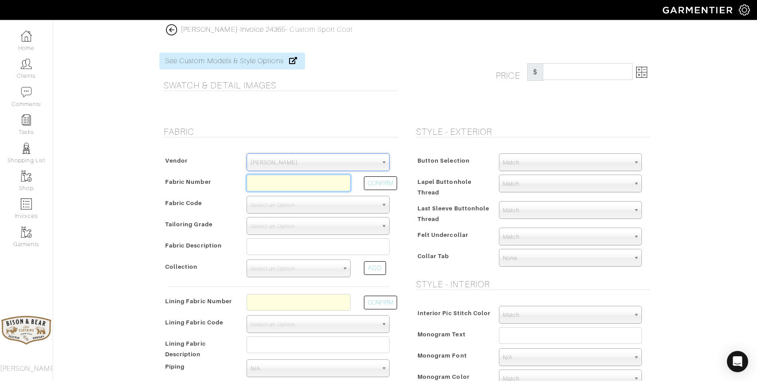
click at [270, 183] on input "text" at bounding box center [299, 183] width 104 height 17
click at [376, 184] on button "CONFIRM" at bounding box center [380, 184] width 33 height 14
type input "XL4-51174760"
select select "1098"
type input "ECRU PLAIN - 777 PROPOSTE GIACCHE FW25"
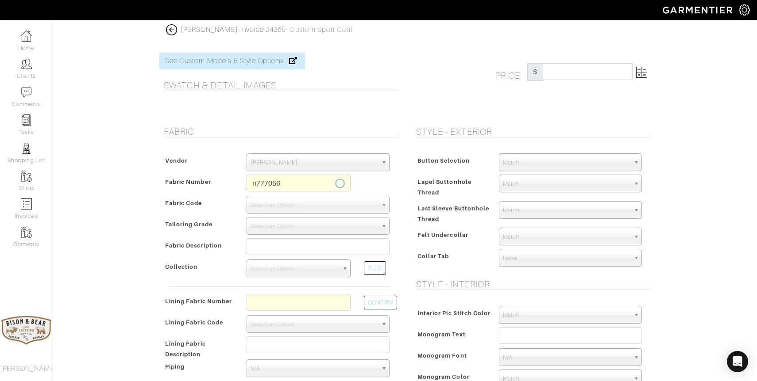
select select
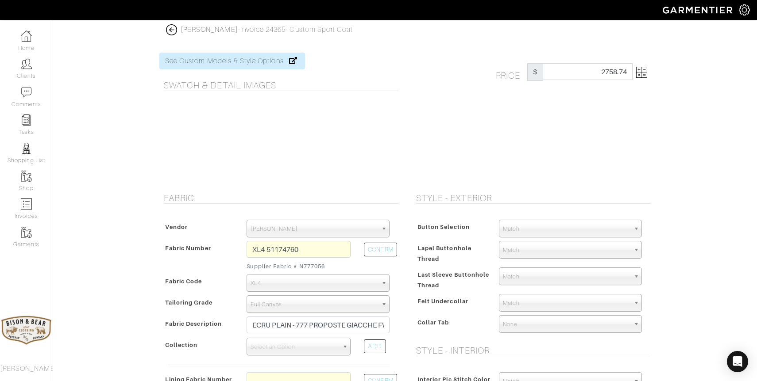
click at [643, 75] on img at bounding box center [641, 72] width 11 height 11
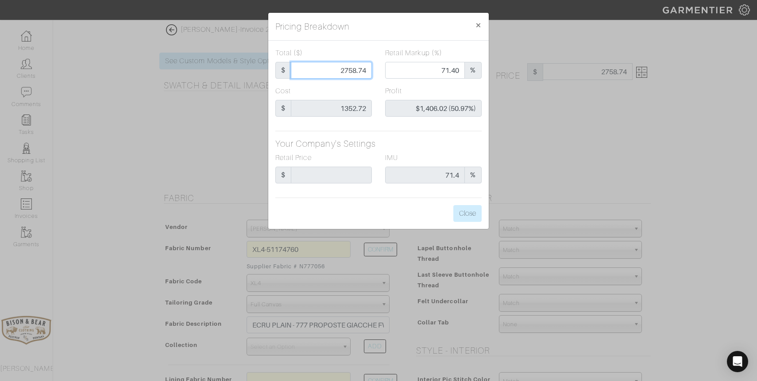
drag, startPoint x: 335, startPoint y: 72, endPoint x: 383, endPoint y: 72, distance: 47.4
click at [383, 72] on div "Total ($) $ 2758.74 Retail Markup (%) 71.40 %" at bounding box center [379, 67] width 220 height 38
type input "1"
type input "0.00"
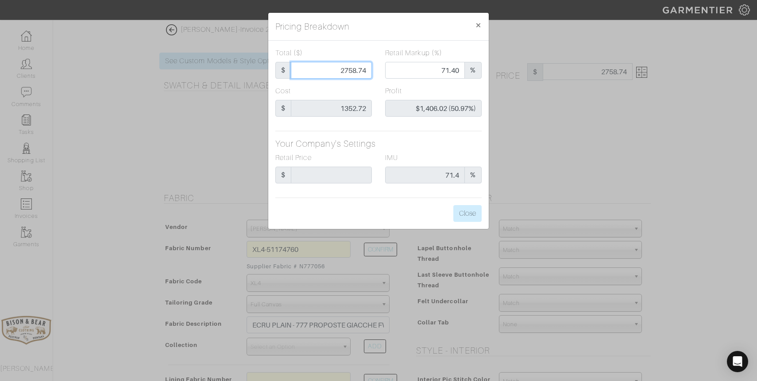
type input "-$1,351.72 (-135172.00%)"
type input "13"
type input "-$1,339.72 (-10305.54%)"
type input "135"
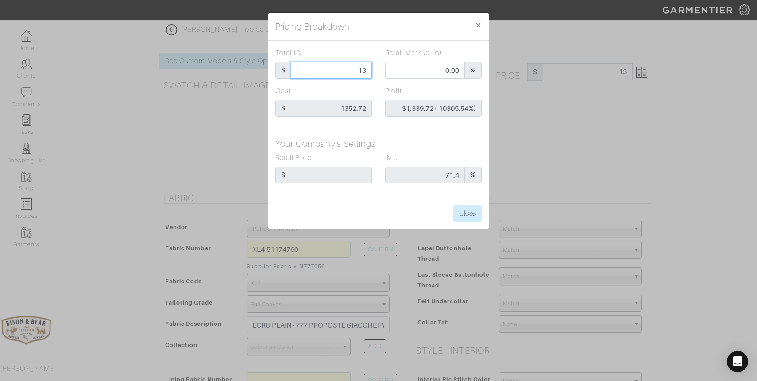
type input "135"
type input "-$1,217.72 (-902.01%)"
type input "1352"
type input "41.64"
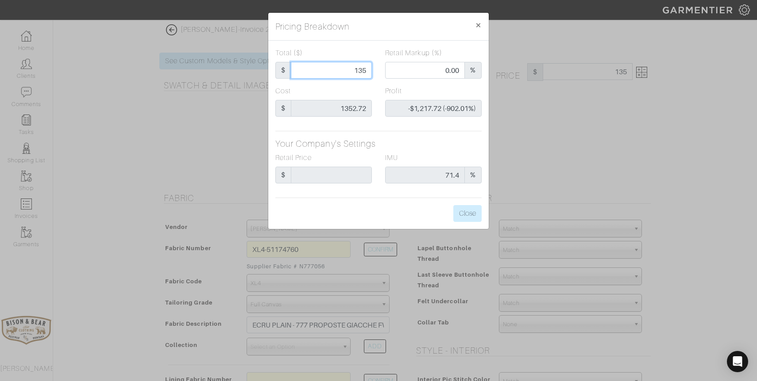
type input "-$0.72 (-0.05%)"
type input "1352."
type input "1352.7"
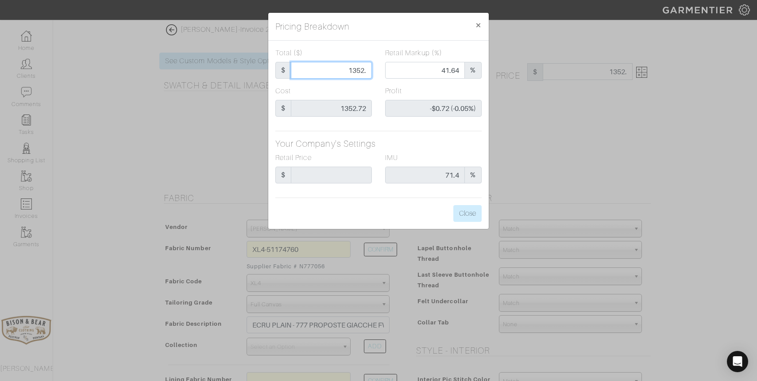
type input "41.67"
type input "-$0.02 (-0.00%)"
type input "1352.72"
type input "$0.00 (0.00%)"
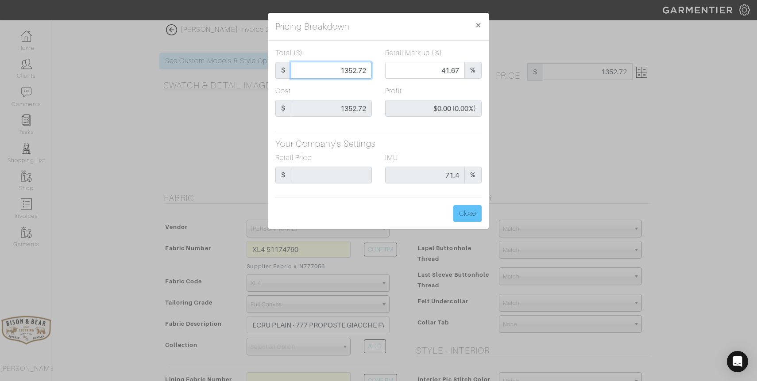
type input "1352.72"
click at [466, 211] on button "Close" at bounding box center [467, 213] width 28 height 17
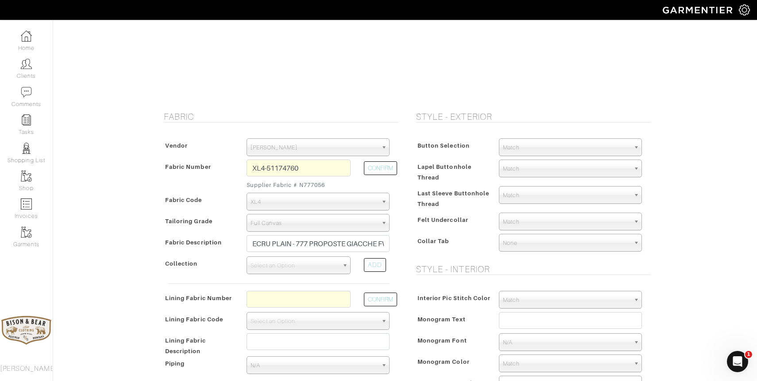
click at [734, 356] on icon "Open Intercom Messenger" at bounding box center [737, 362] width 15 height 15
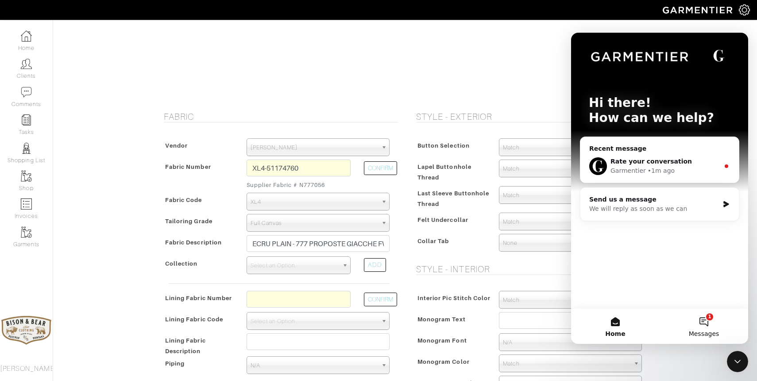
click at [696, 323] on button "1 Messages" at bounding box center [703, 326] width 89 height 35
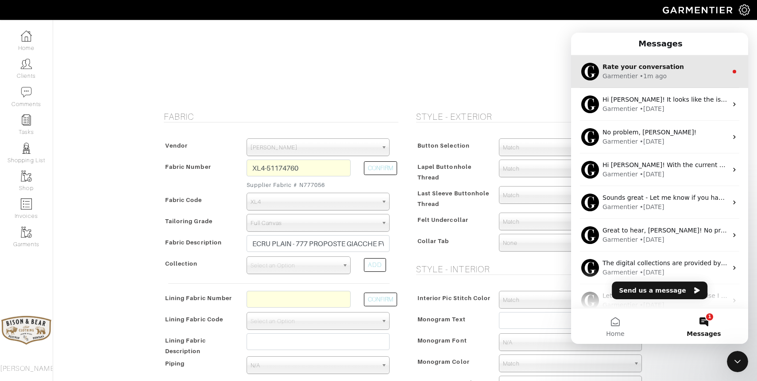
click at [658, 73] on div "• 1m ago" at bounding box center [653, 76] width 27 height 9
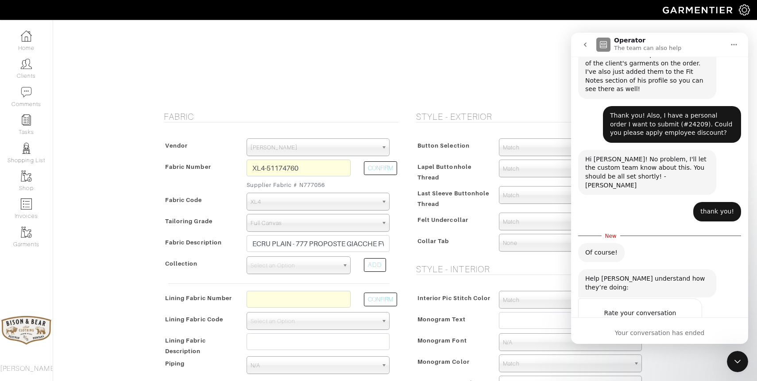
scroll to position [249, 0]
click at [586, 45] on icon "go back" at bounding box center [585, 44] width 7 height 7
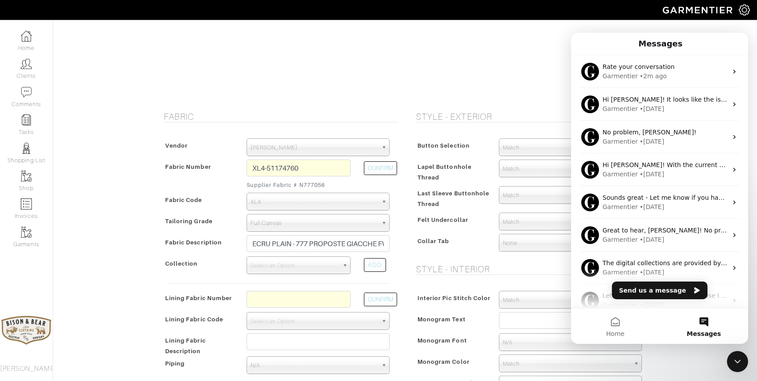
scroll to position [0, 0]
click at [742, 367] on icon "Close Intercom Messenger" at bounding box center [737, 362] width 11 height 11
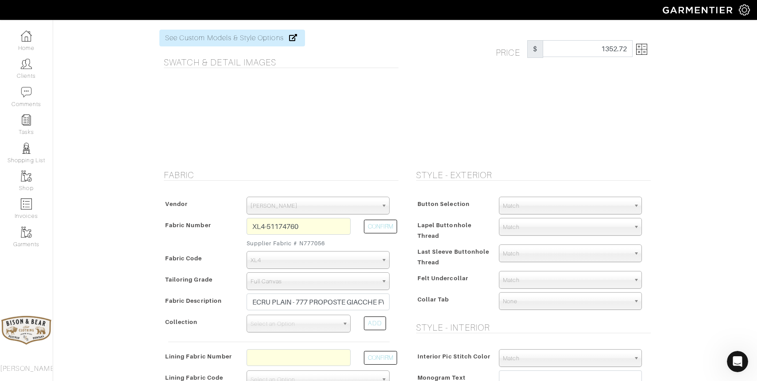
scroll to position [23, 0]
click at [646, 45] on img at bounding box center [641, 48] width 11 height 11
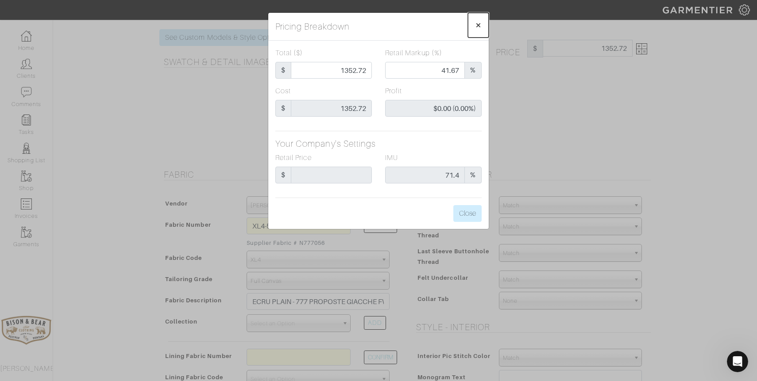
click at [477, 24] on span "×" at bounding box center [478, 25] width 7 height 12
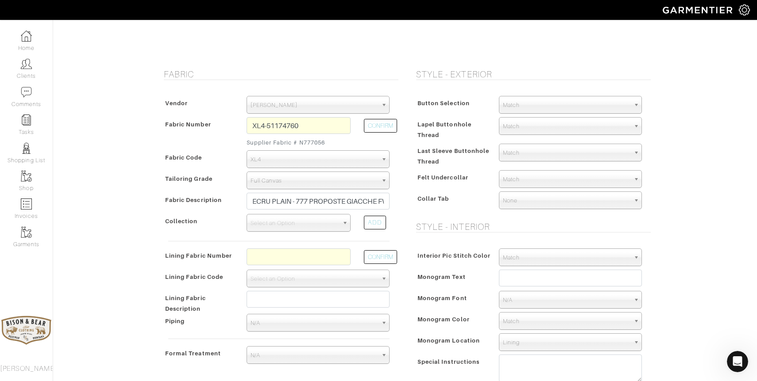
scroll to position [124, 0]
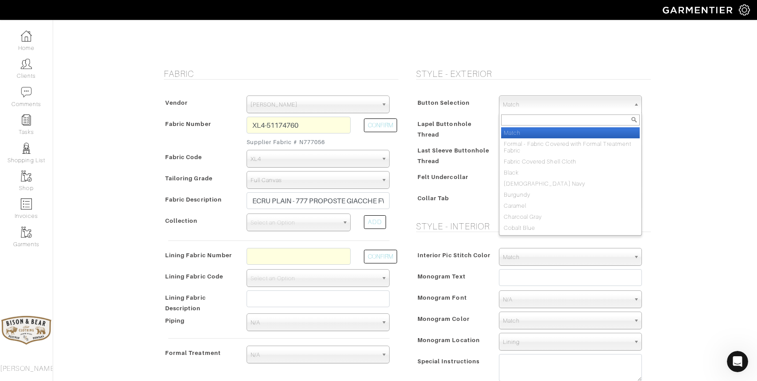
click at [561, 107] on span "Match" at bounding box center [566, 105] width 127 height 18
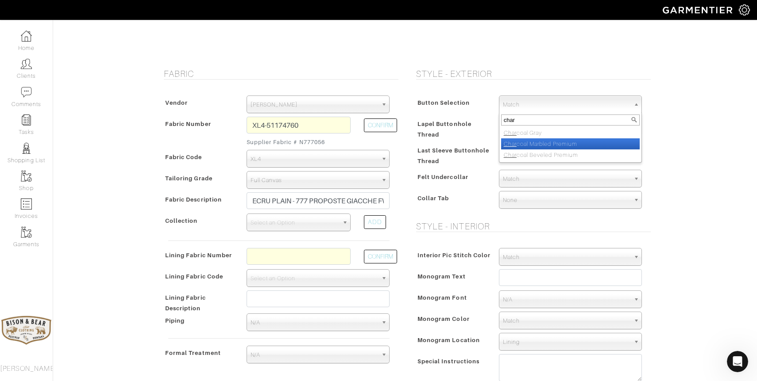
type input "char"
click at [554, 147] on li "Char coal Marbled Premium" at bounding box center [570, 144] width 139 height 11
select select "110"
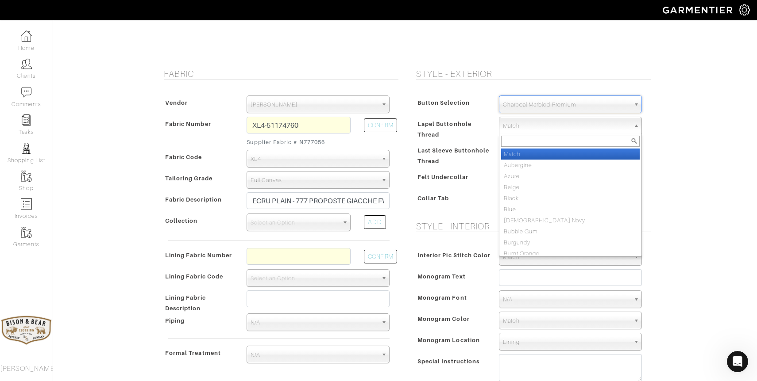
click at [572, 127] on span "Match" at bounding box center [566, 126] width 127 height 18
type input "char"
select select "6"
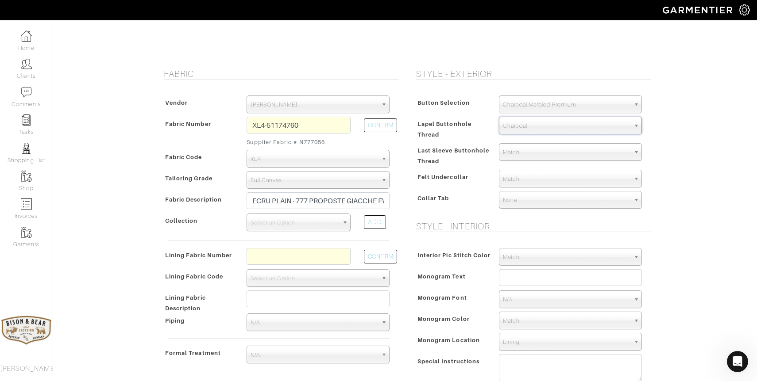
click at [567, 154] on span "Match" at bounding box center [566, 153] width 127 height 18
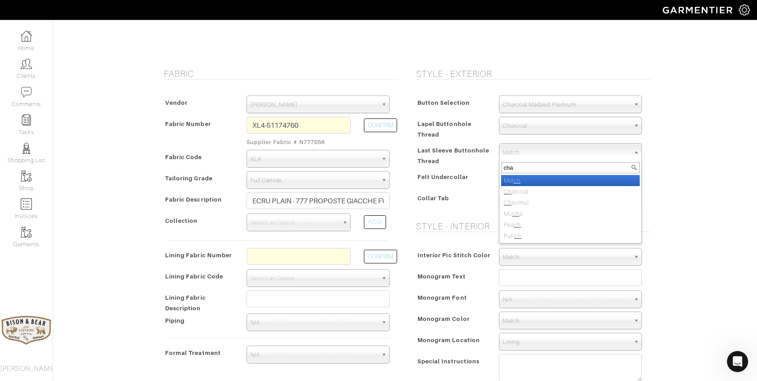
type input "char"
select select "6"
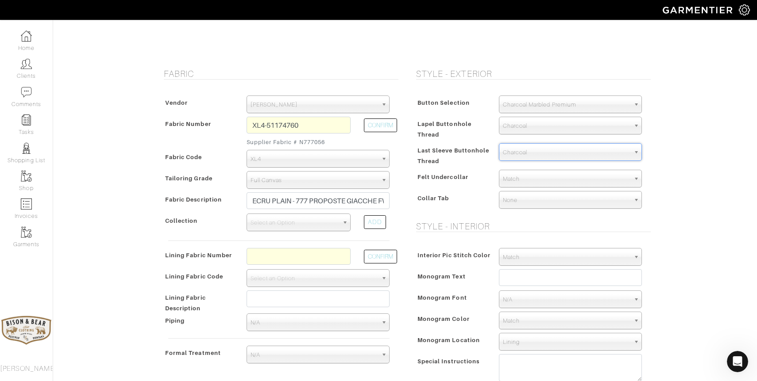
click at [523, 177] on span "Match" at bounding box center [566, 179] width 127 height 18
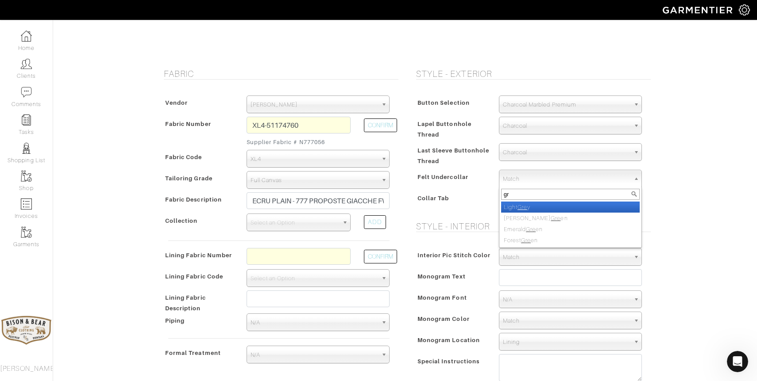
type input "g"
type input "p"
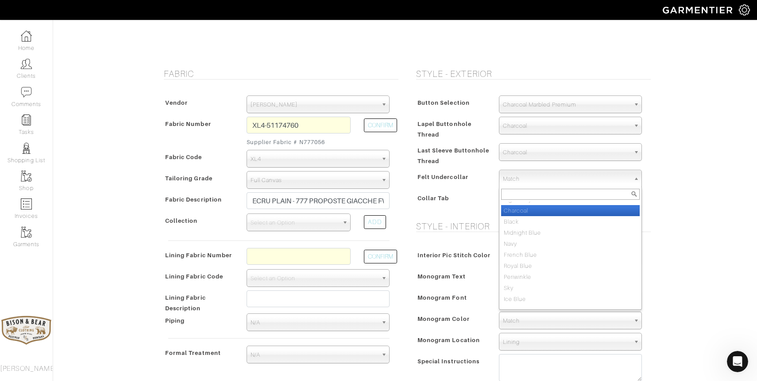
scroll to position [0, 0]
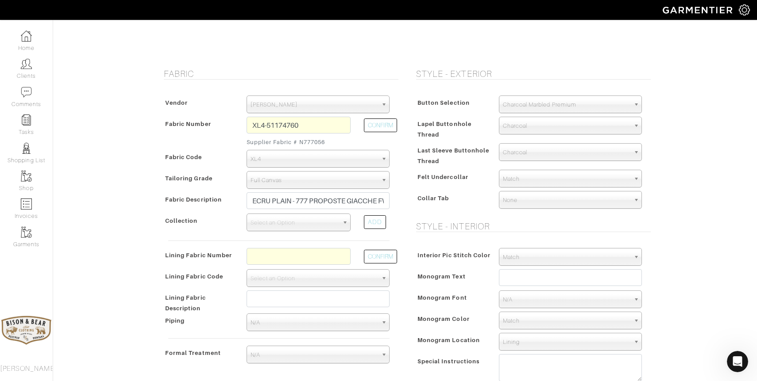
click at [687, 220] on div "[PERSON_NAME] - Invoice 24365 - Custom Sport Coat See Custom Models & Style Opt…" at bounding box center [378, 359] width 757 height 919
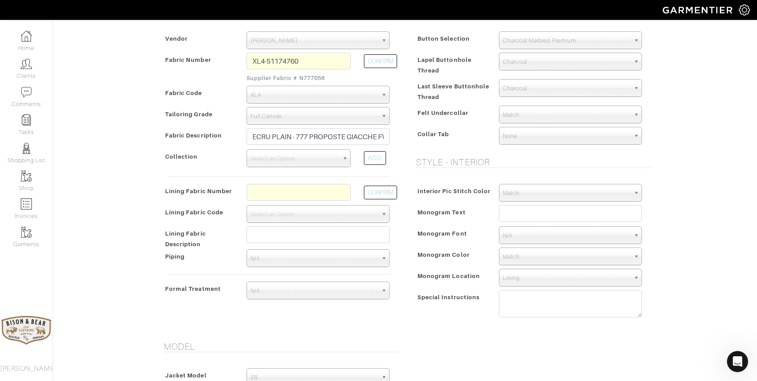
scroll to position [193, 0]
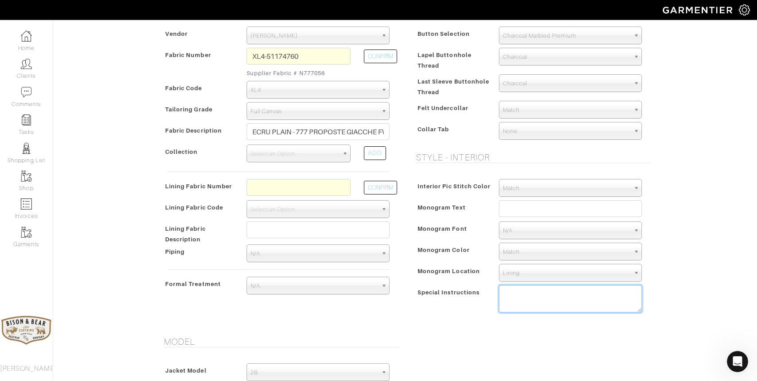
click at [579, 296] on textarea at bounding box center [570, 298] width 143 height 27
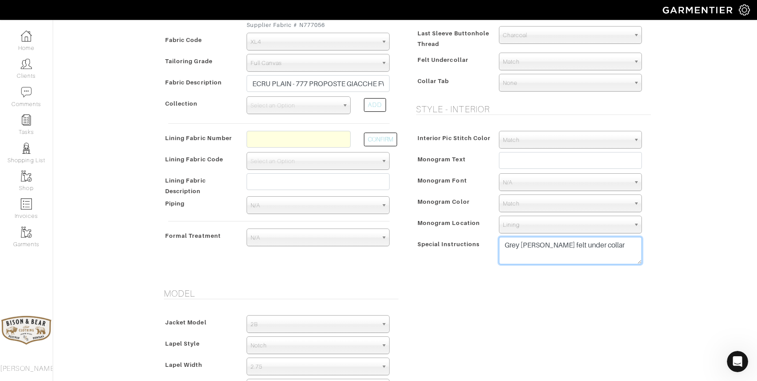
scroll to position [243, 0]
type textarea "Grey [PERSON_NAME] felt under collar"
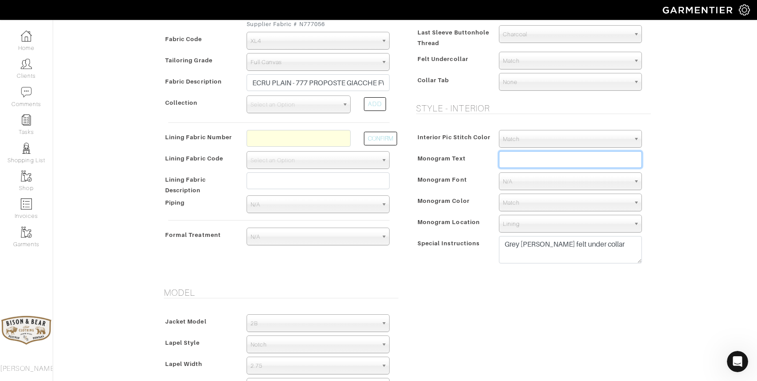
click at [531, 162] on input "text" at bounding box center [570, 159] width 143 height 17
type input "The [US_STATE] Tailor"
click at [543, 185] on span "N/A" at bounding box center [566, 182] width 127 height 18
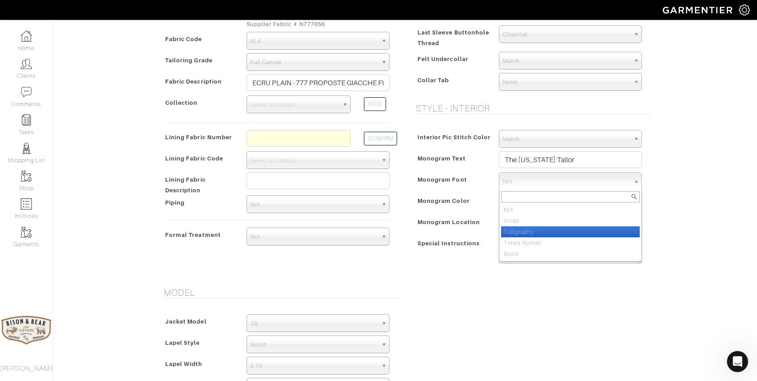
click at [528, 233] on li "Calligraphy" at bounding box center [570, 232] width 139 height 11
select select "Calligraphy"
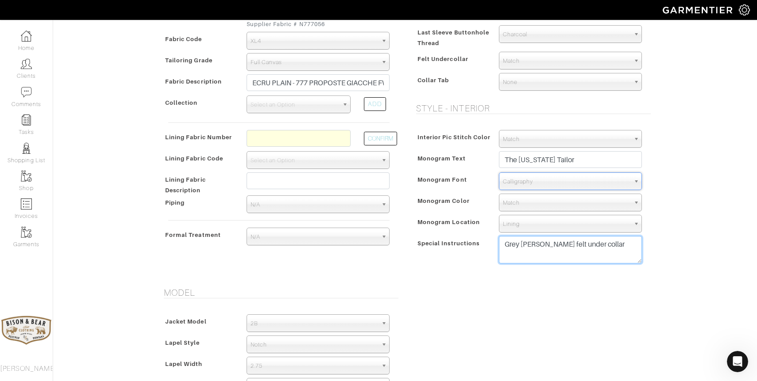
click at [504, 245] on textarea "Grey [PERSON_NAME] felt under collar" at bounding box center [570, 249] width 143 height 27
click at [506, 257] on textarea "Grey [PERSON_NAME] felt under collar" at bounding box center [570, 249] width 143 height 27
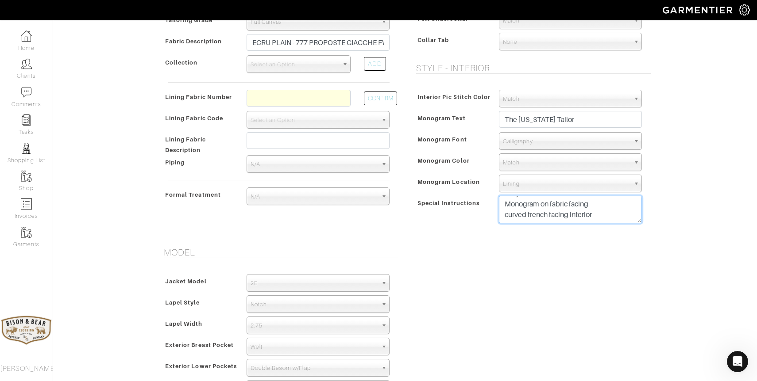
scroll to position [296, 0]
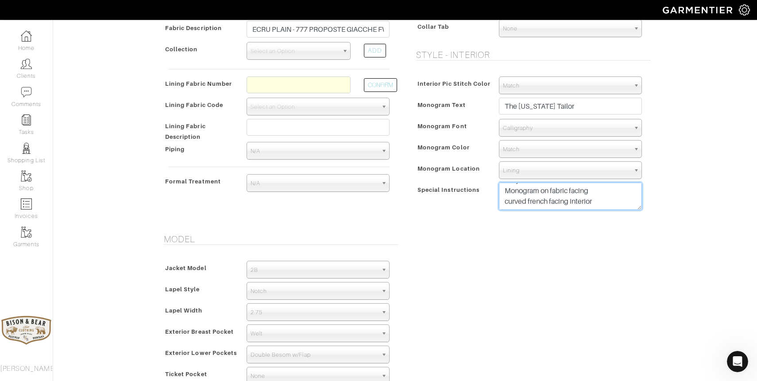
click at [518, 207] on textarea "Grey [PERSON_NAME] felt under collar Monogram on fabric facing curved french fa…" at bounding box center [570, 196] width 143 height 27
paste textarea "Lower collar moderately 3/8" Arms forward max Raise armhole slightly 1/4" Decre…"
type textarea "Grey [PERSON_NAME] felt under collar Monogram on fabric facing curved french fa…"
click at [622, 207] on textarea "Grey [PERSON_NAME] felt under collar Monogram on fabric facing curved french fa…" at bounding box center [570, 196] width 143 height 27
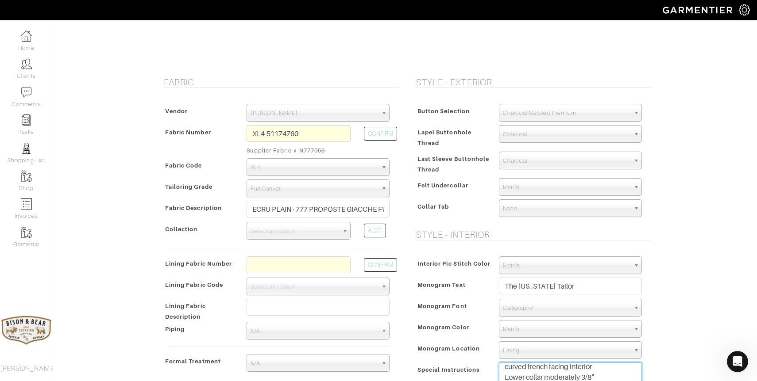
scroll to position [0, 0]
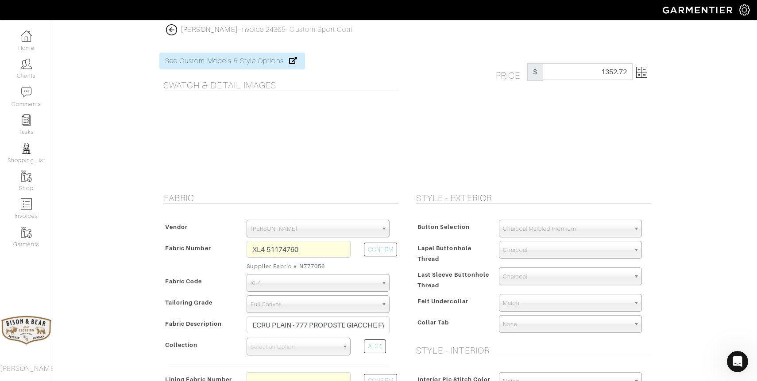
click at [169, 30] on img at bounding box center [171, 29] width 11 height 11
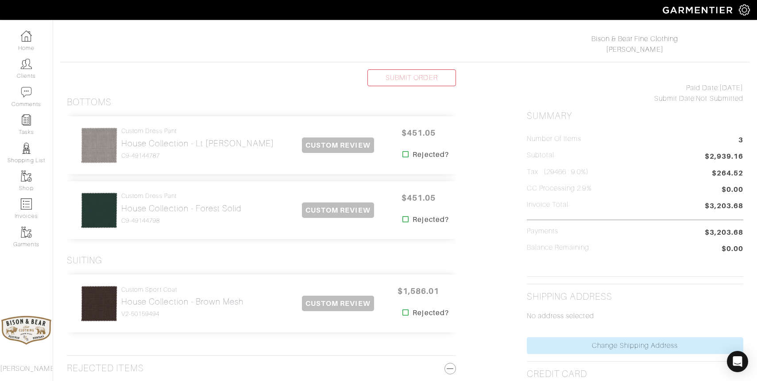
scroll to position [133, 0]
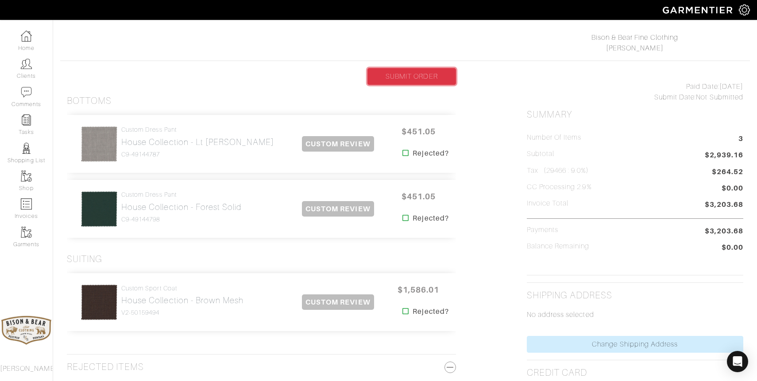
click at [416, 77] on link "SUBMIT ORDER" at bounding box center [411, 76] width 89 height 17
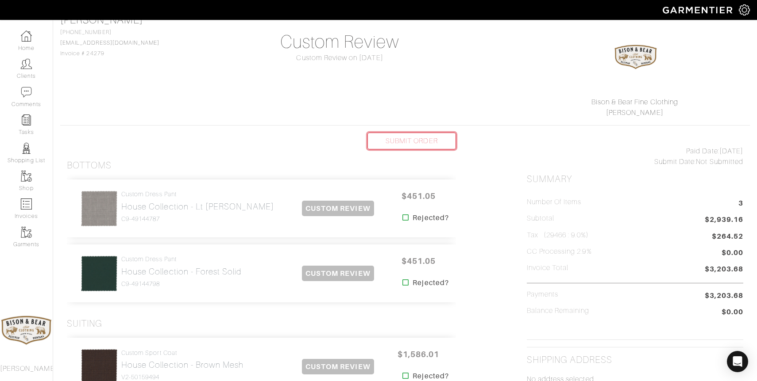
scroll to position [0, 0]
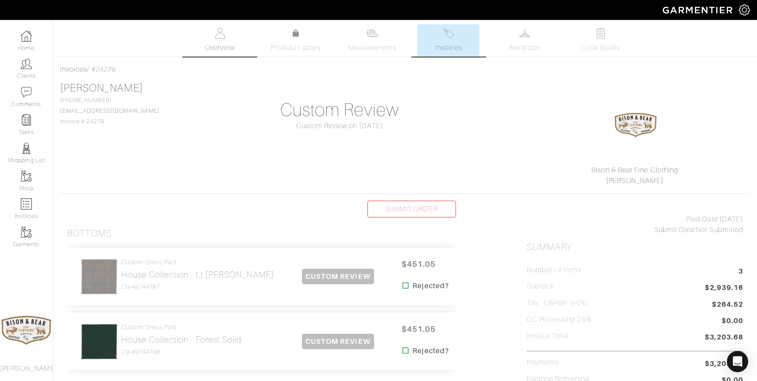
click at [222, 38] on img at bounding box center [219, 33] width 11 height 11
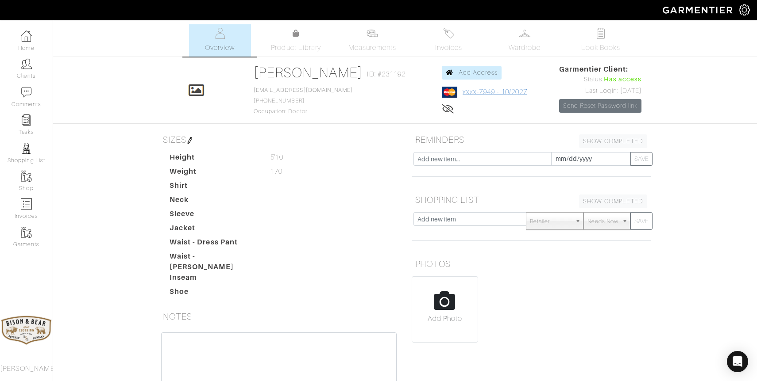
click at [496, 91] on link "xxxx-7949 - 10/2027" at bounding box center [494, 92] width 65 height 8
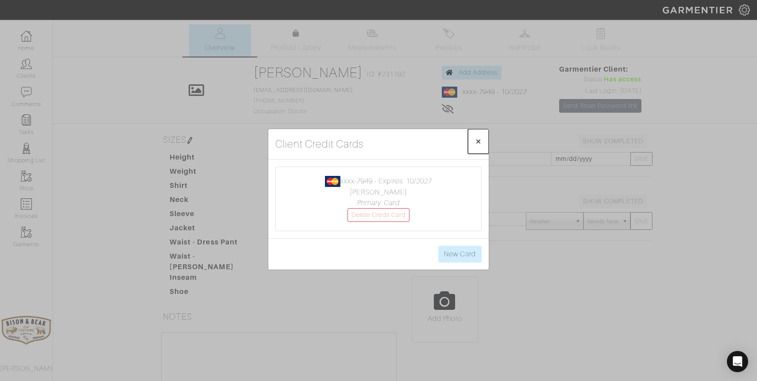
click at [476, 142] on span "×" at bounding box center [478, 141] width 7 height 12
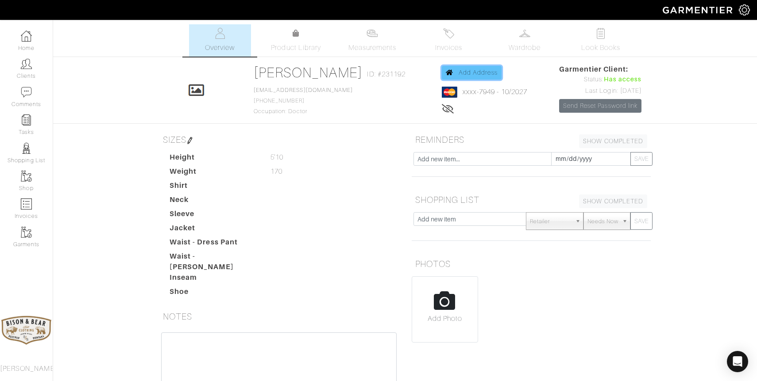
click at [478, 73] on span "Add Address" at bounding box center [477, 72] width 39 height 7
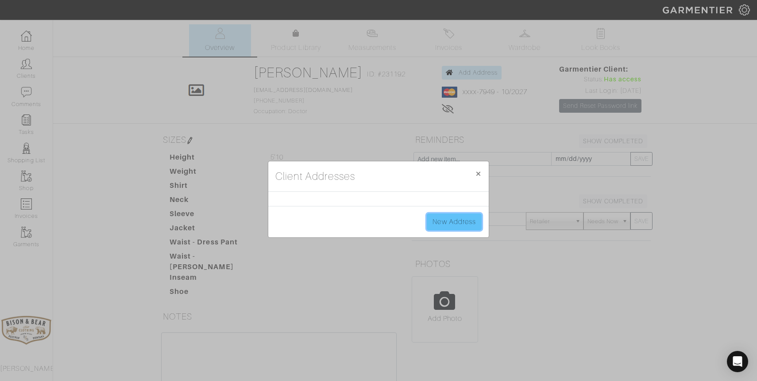
click at [461, 222] on link "New Address" at bounding box center [454, 222] width 55 height 17
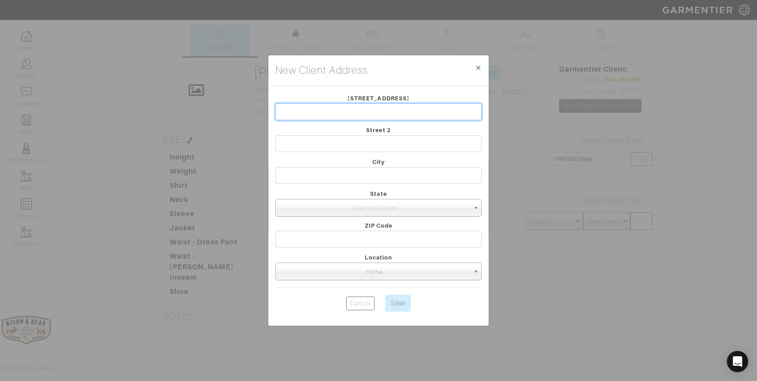
click at [382, 114] on input "text" at bounding box center [378, 112] width 206 height 17
type input "3016 Intracoastal View Dr"
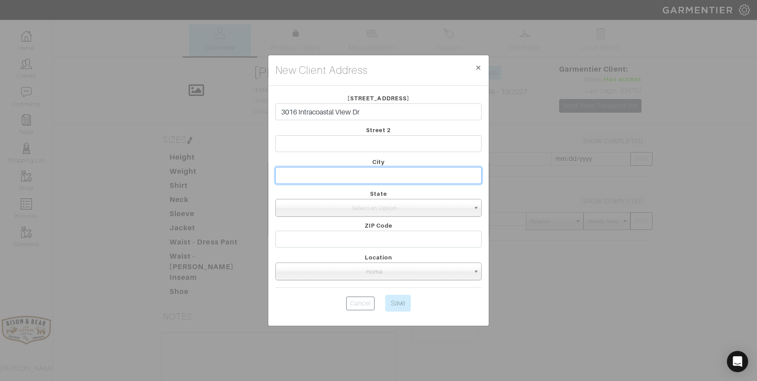
click at [342, 173] on input "text" at bounding box center [378, 175] width 206 height 17
type input "Mount Pleasant"
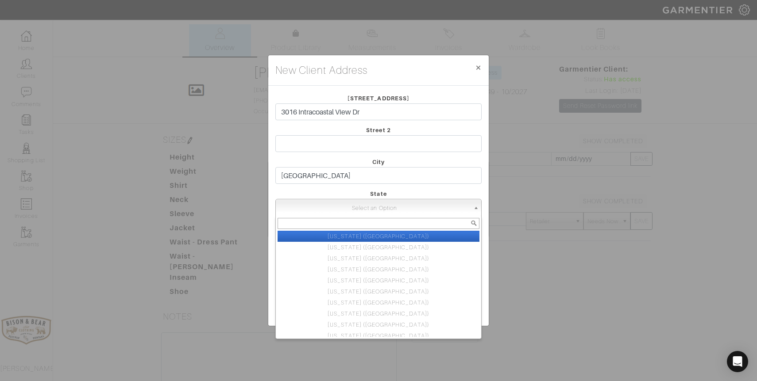
click at [382, 209] on span "Select an Option" at bounding box center [374, 209] width 190 height 18
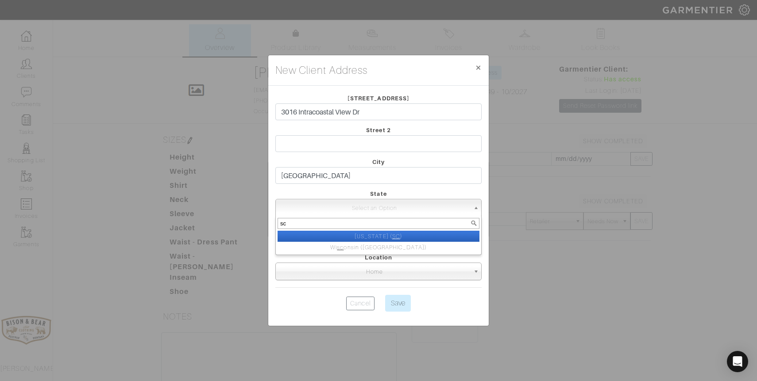
click at [330, 225] on input "sc" at bounding box center [378, 223] width 202 height 11
type input "sc"
click at [373, 235] on li "South Carolina ( SC )" at bounding box center [378, 236] width 202 height 11
select select "41"
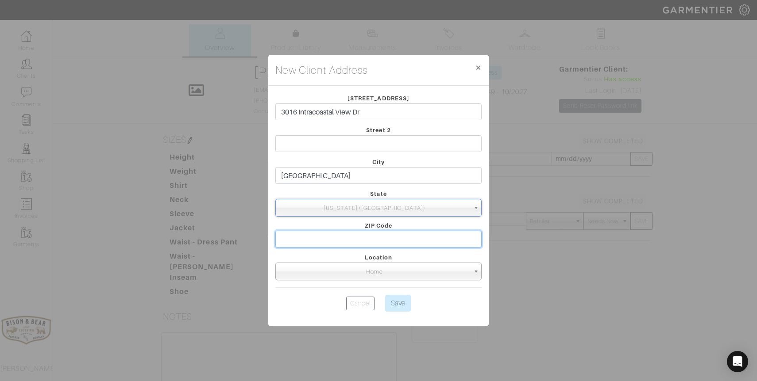
click at [365, 234] on input "text" at bounding box center [378, 239] width 206 height 17
type input "29466"
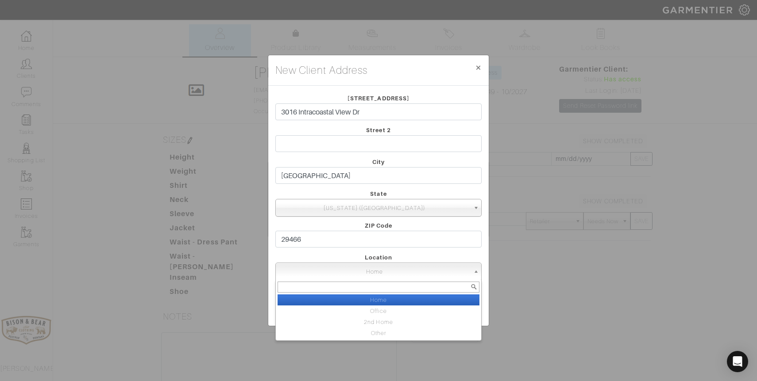
click at [396, 274] on span "Home" at bounding box center [374, 272] width 190 height 18
click at [381, 300] on li "Home" at bounding box center [378, 300] width 202 height 11
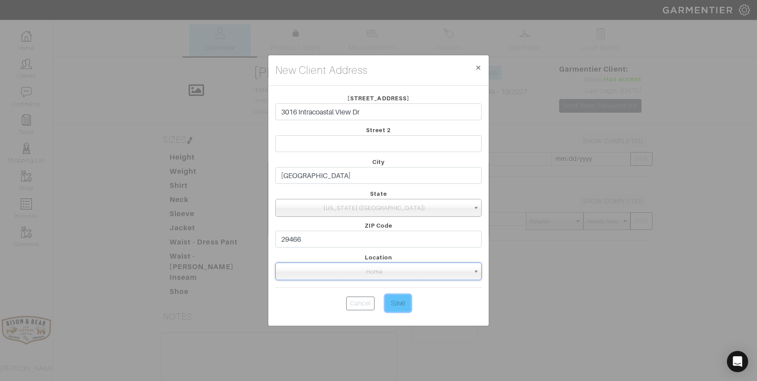
click at [397, 303] on input "Save" at bounding box center [398, 303] width 26 height 17
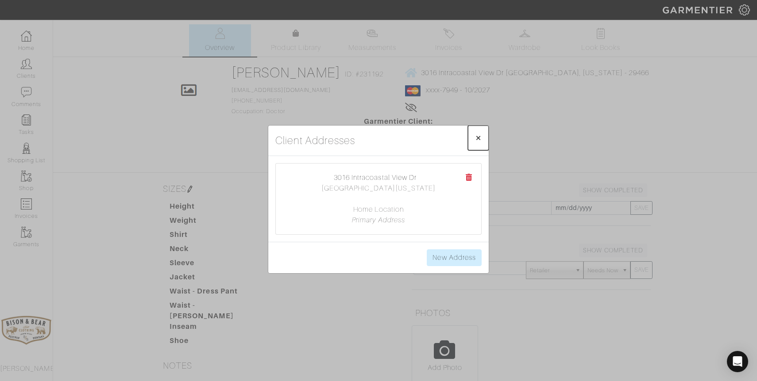
click at [478, 139] on span "×" at bounding box center [478, 138] width 7 height 12
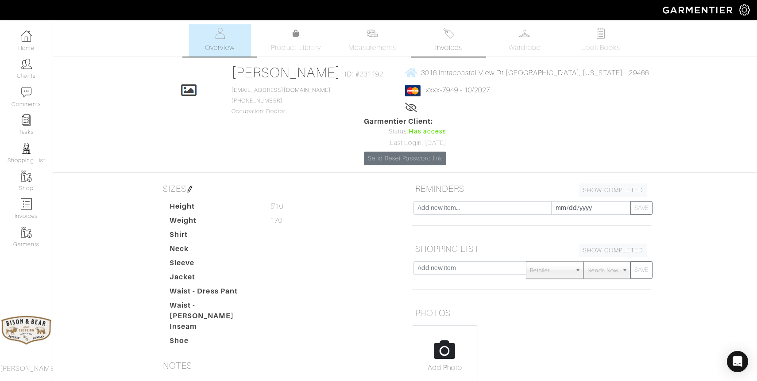
click at [454, 41] on link "Invoices" at bounding box center [448, 40] width 62 height 32
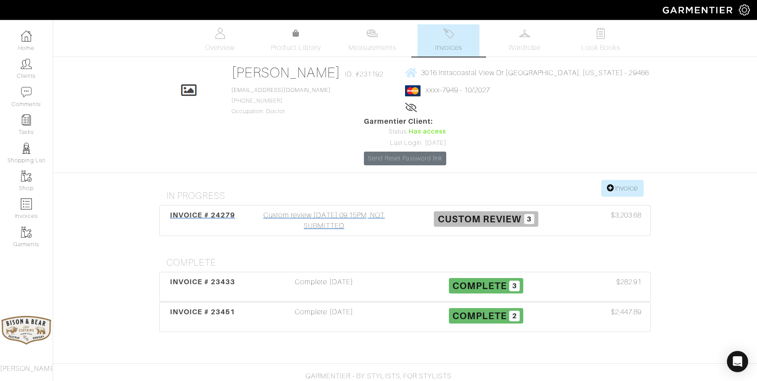
click at [323, 224] on div "Custom review 08/05/25 09:15PM, NOT SUBMITTED" at bounding box center [324, 220] width 162 height 21
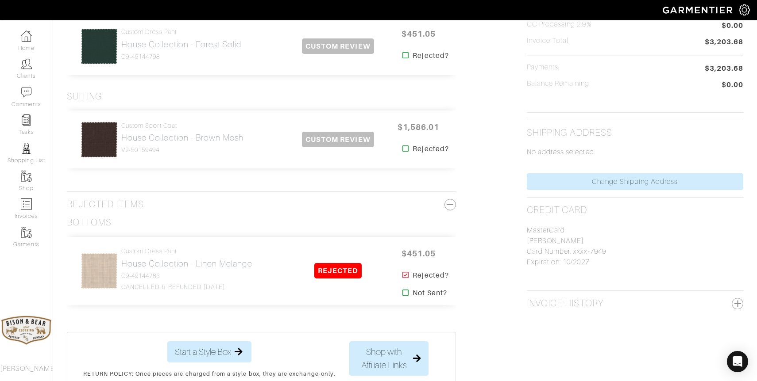
scroll to position [297, 0]
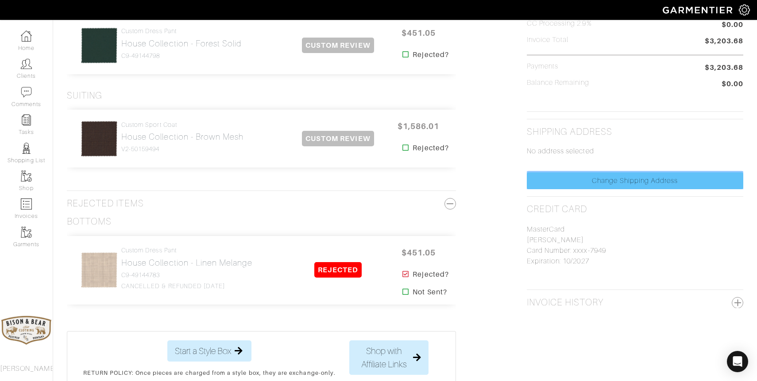
click at [637, 181] on link "Change Shipping Address" at bounding box center [635, 181] width 216 height 17
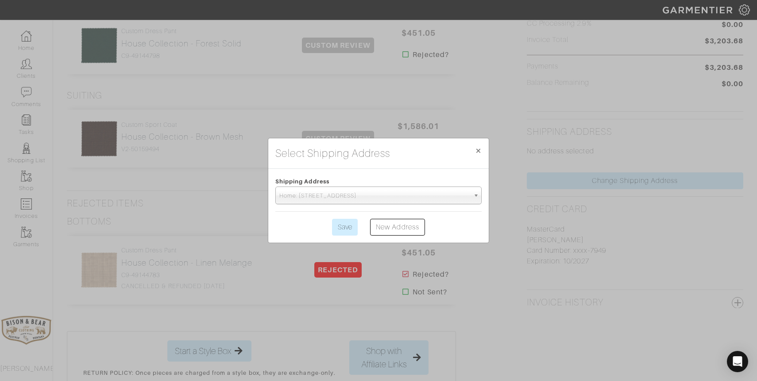
click at [407, 199] on span "Home: 3016 Intracoastal View Dr | Mount Pleasant, SC | 29466" at bounding box center [374, 196] width 190 height 18
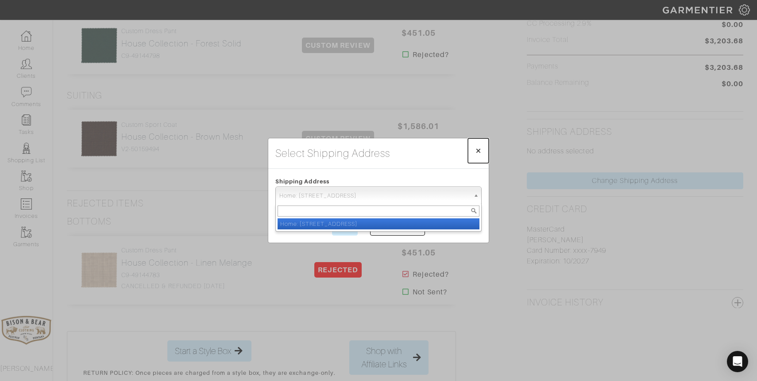
click at [480, 148] on span "×" at bounding box center [478, 151] width 7 height 12
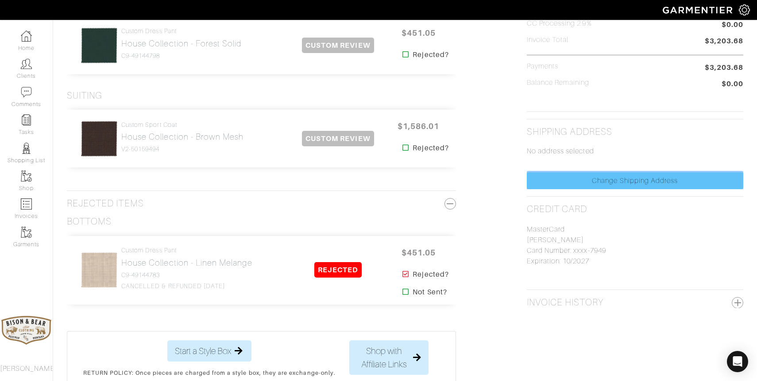
click at [638, 177] on link "Change Shipping Address" at bounding box center [635, 181] width 216 height 17
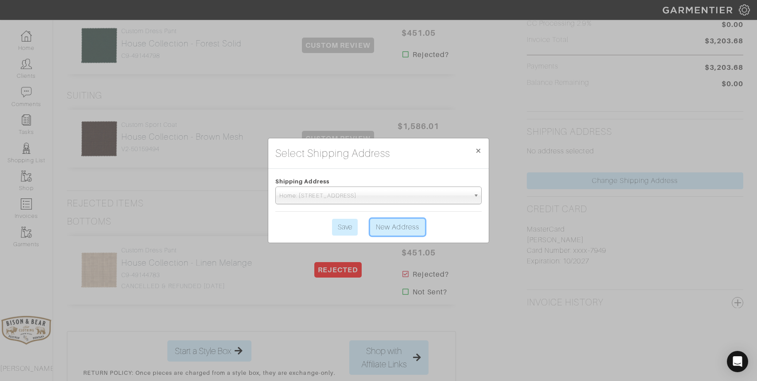
click at [392, 231] on link "New Address" at bounding box center [397, 227] width 55 height 17
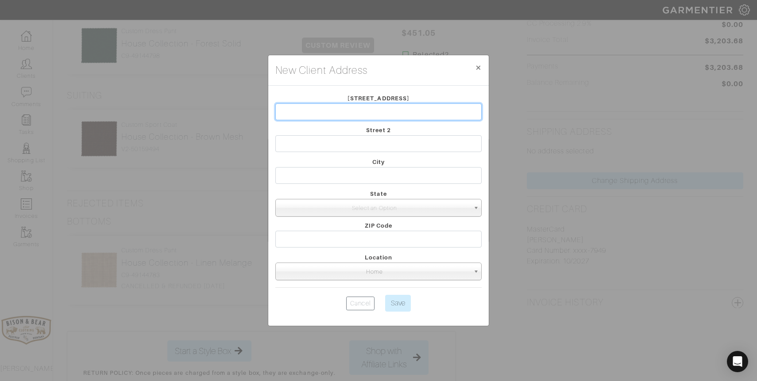
click at [361, 113] on input "text" at bounding box center [378, 112] width 206 height 17
type input "128 Oryx Cir"
type input "BELGRADE"
select select "24"
type input "59714"
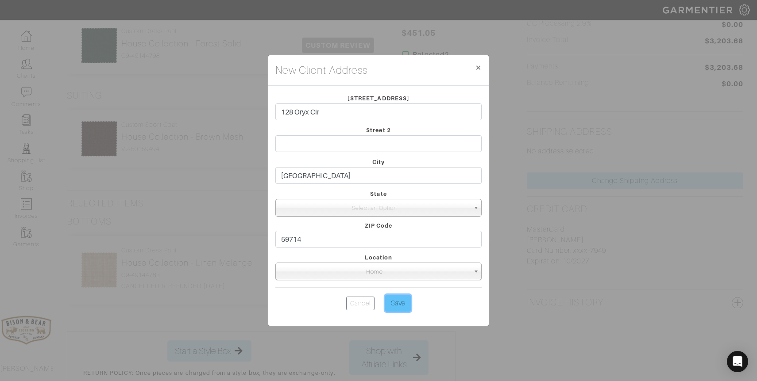
click at [400, 304] on input "Save" at bounding box center [398, 303] width 26 height 17
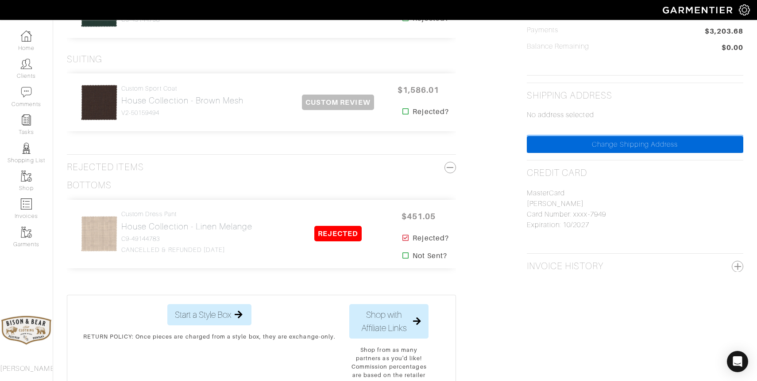
scroll to position [340, 0]
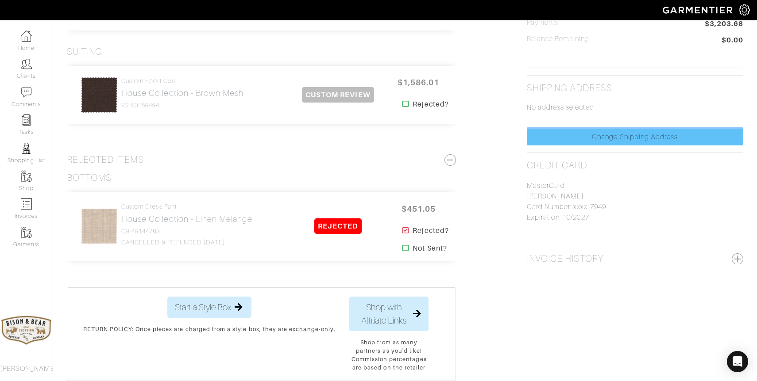
click at [643, 135] on link "Change Shipping Address" at bounding box center [635, 137] width 216 height 17
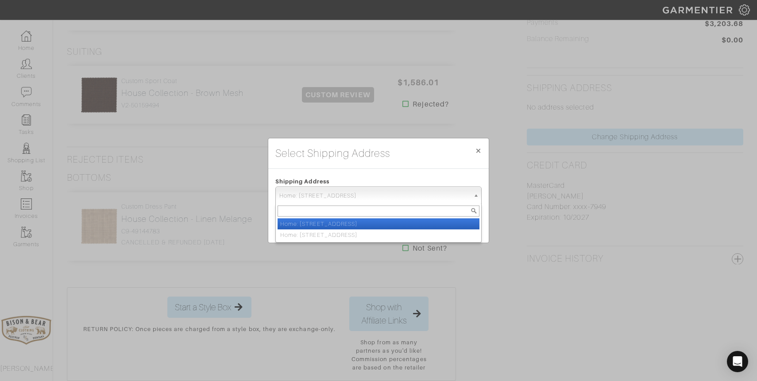
click at [405, 194] on span "Home: 3016 Intracoastal View Dr | Mount Pleasant, SC | 29466" at bounding box center [374, 196] width 190 height 18
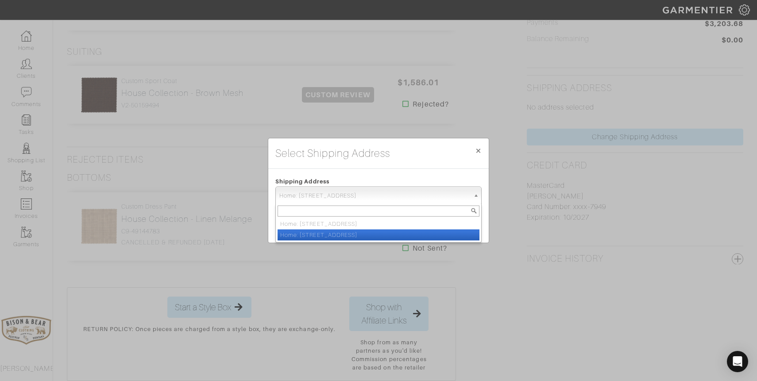
click at [354, 235] on li "Home: 128 Oryx Cir | BELGRADE, MT | 59714" at bounding box center [378, 235] width 202 height 11
select select "11721760"
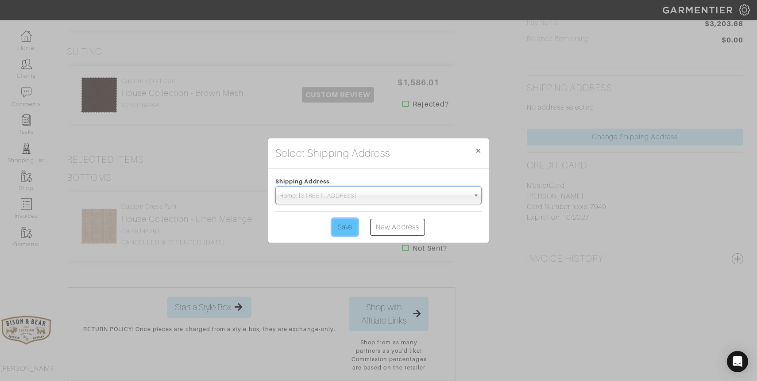
click at [345, 226] on input "Save" at bounding box center [345, 227] width 26 height 17
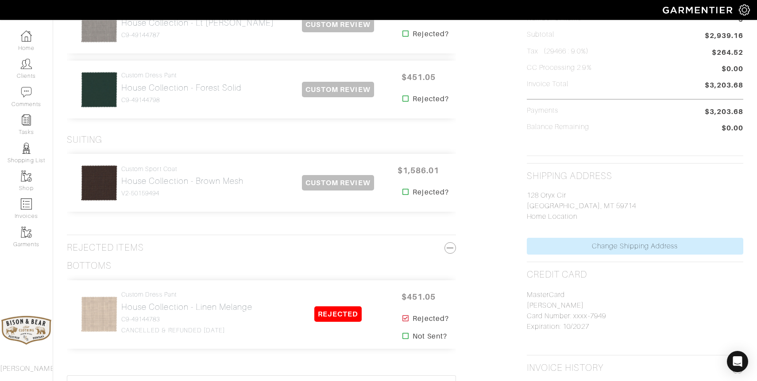
scroll to position [250, 0]
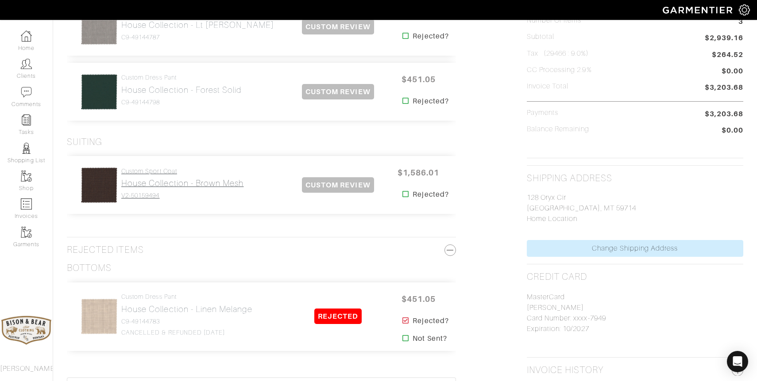
click at [173, 186] on h2 "House Collection - Brown Mesh" at bounding box center [182, 183] width 122 height 10
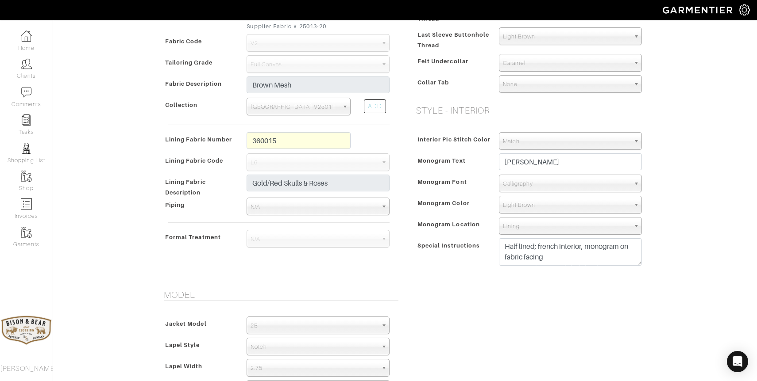
scroll to position [258, 0]
click at [548, 257] on textarea "Half lined; french interior, monogram on fabric facing increase sleeve end slig…" at bounding box center [570, 251] width 143 height 27
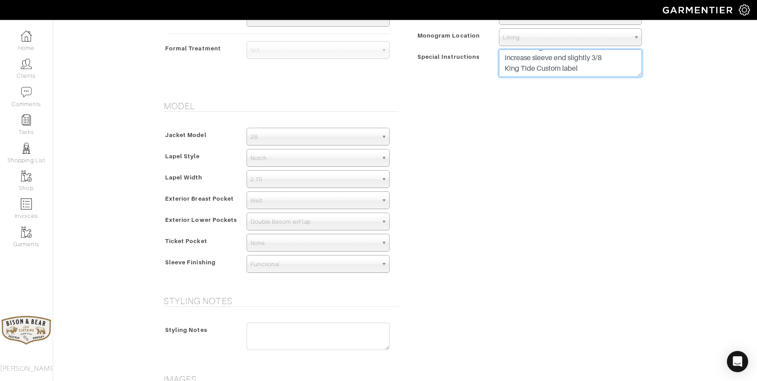
scroll to position [622, 0]
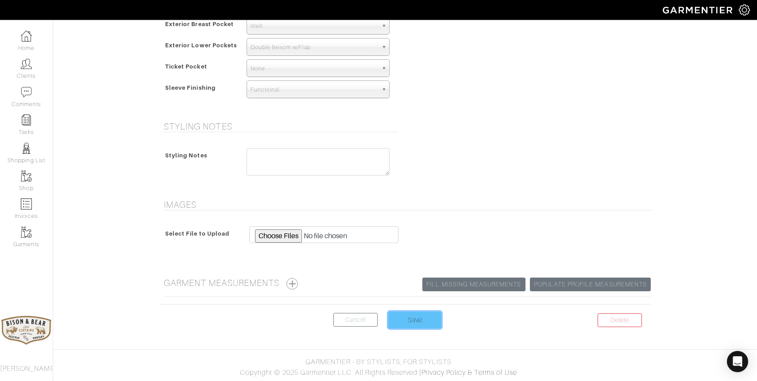
click at [415, 318] on input "Save" at bounding box center [414, 320] width 53 height 17
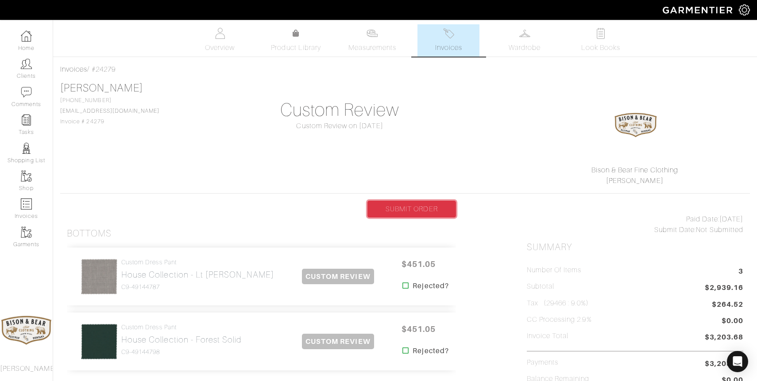
click at [406, 208] on link "SUBMIT ORDER" at bounding box center [411, 209] width 89 height 17
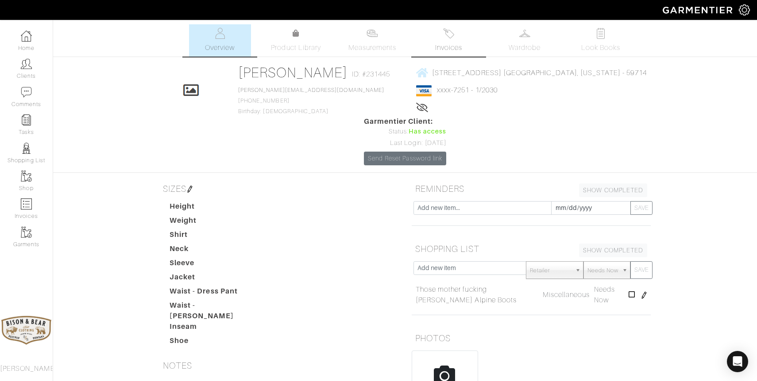
click at [447, 43] on span "Invoices" at bounding box center [448, 47] width 27 height 11
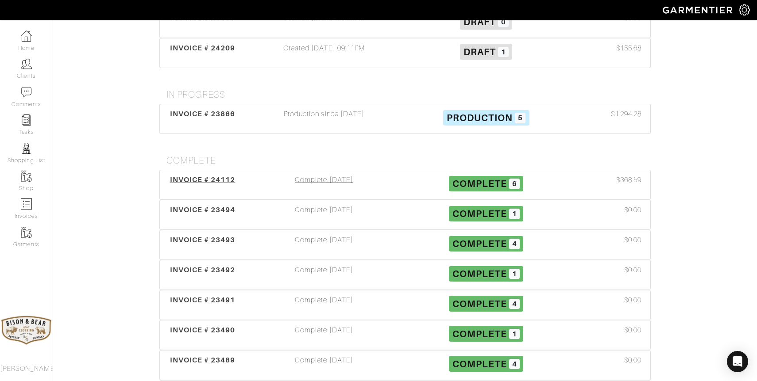
scroll to position [178, 0]
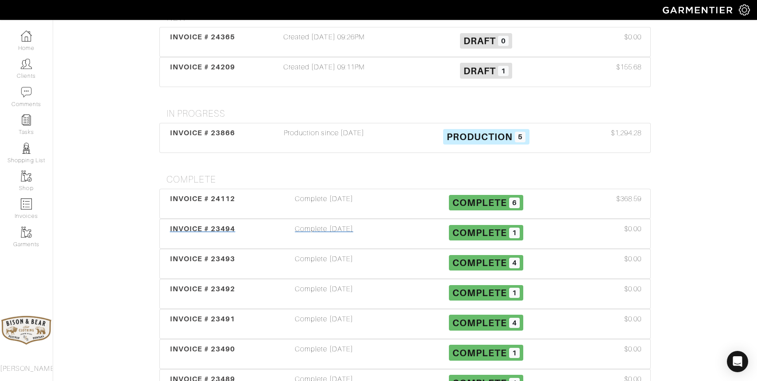
click at [326, 224] on div "Complete [DATE]" at bounding box center [324, 234] width 162 height 20
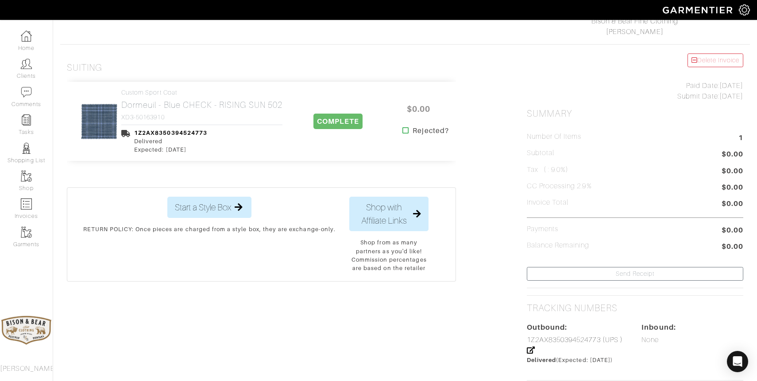
scroll to position [153, 0]
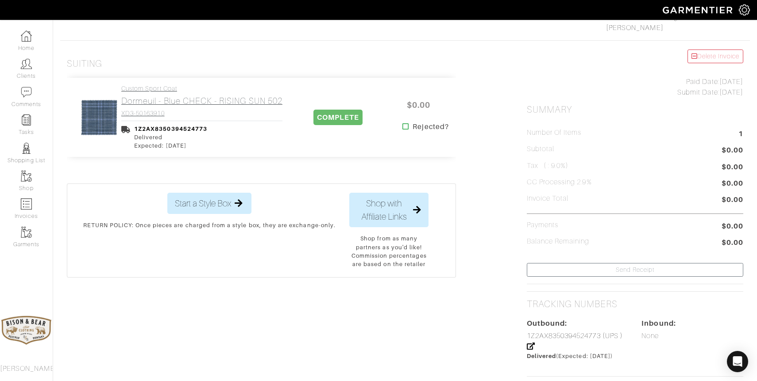
click at [185, 103] on h2 "Dormeuil - Blue CHECK - RISING SUN 502" at bounding box center [201, 101] width 161 height 10
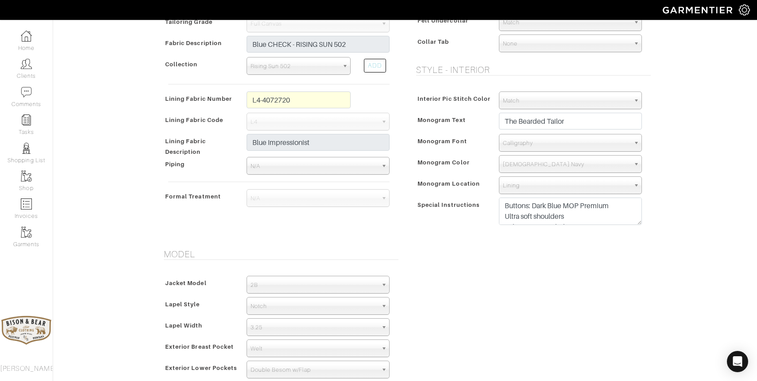
scroll to position [293, 0]
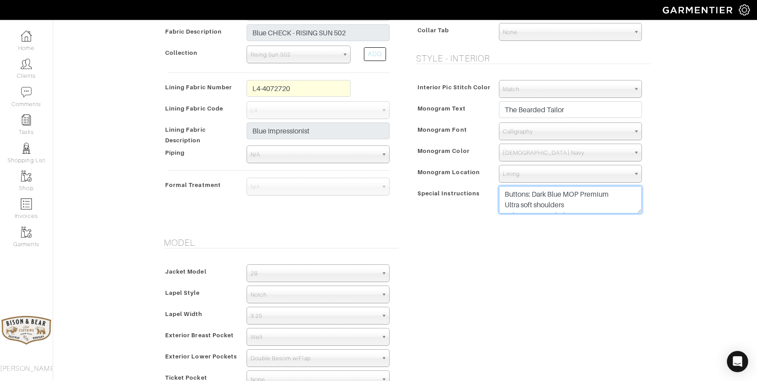
click at [583, 203] on textarea "Buttons: Dark Blue MOP Premium Ultra soft shoulders Milanese Buttonhole ML03 Bu…" at bounding box center [570, 199] width 143 height 27
click at [628, 208] on textarea "Buttons: Dark Blue MOP Premium Ultra soft shoulders Milanese Buttonhole ML03 Bu…" at bounding box center [570, 199] width 143 height 27
drag, startPoint x: 607, startPoint y: 204, endPoint x: 501, endPoint y: 208, distance: 106.7
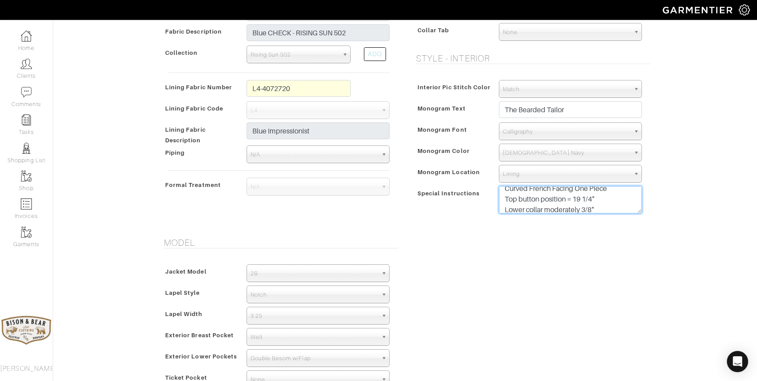
click at [501, 208] on textarea "Buttons: Dark Blue MOP Premium Ultra soft shoulders Milanese Buttonhole ML03 Bu…" at bounding box center [570, 199] width 143 height 27
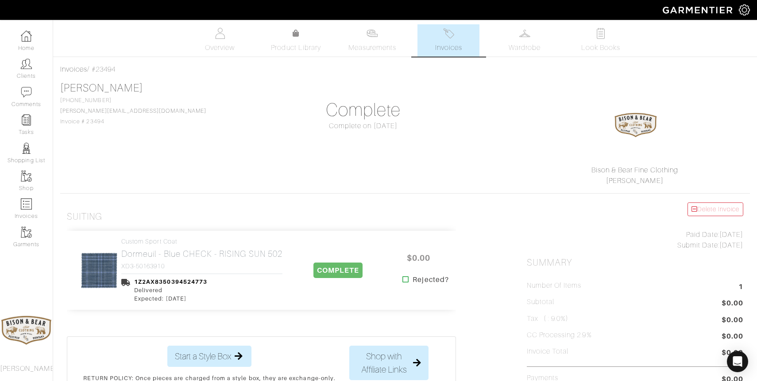
click at [447, 42] on span "Invoices" at bounding box center [448, 47] width 27 height 11
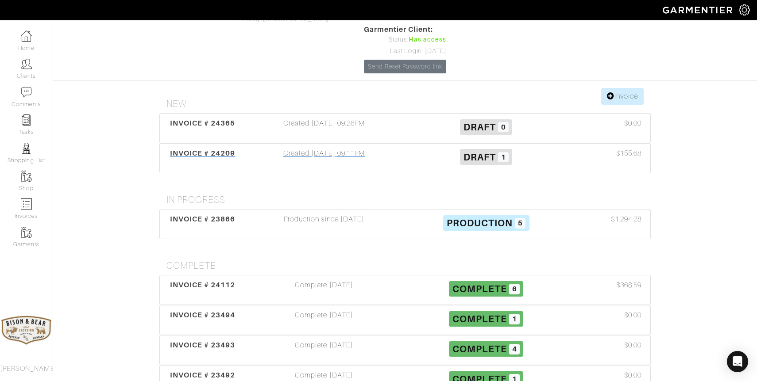
scroll to position [94, 0]
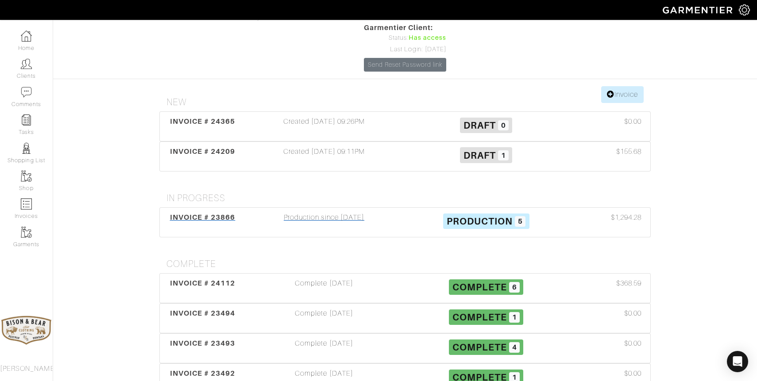
click at [335, 212] on div "Production since [DATE]" at bounding box center [324, 222] width 162 height 20
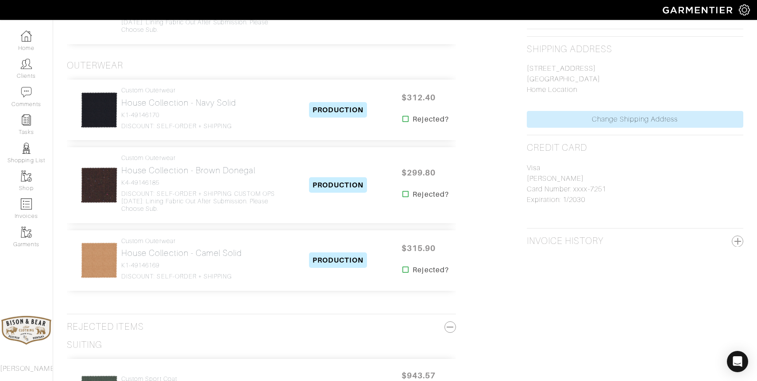
scroll to position [382, 0]
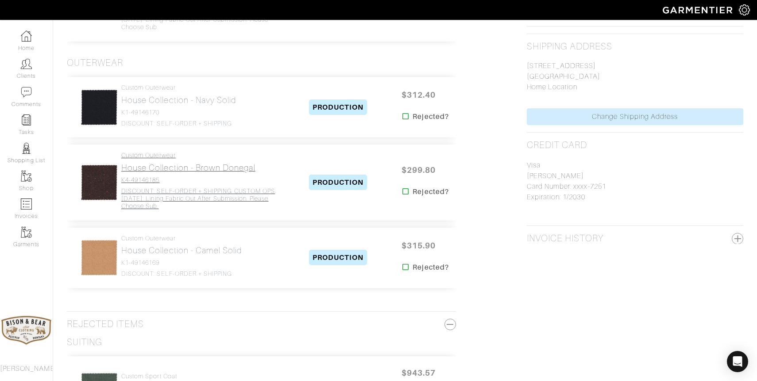
click at [133, 174] on link "Custom Outerwear House Collection - Brown Donegal K4-49146185 DISCOUNT: SELF-OR…" at bounding box center [204, 181] width 166 height 58
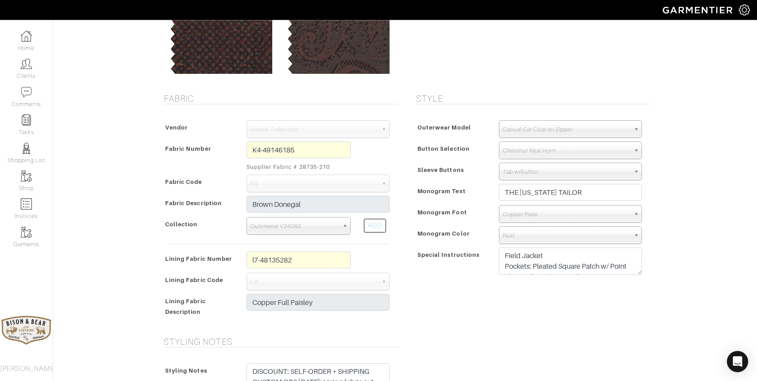
scroll to position [127, 0]
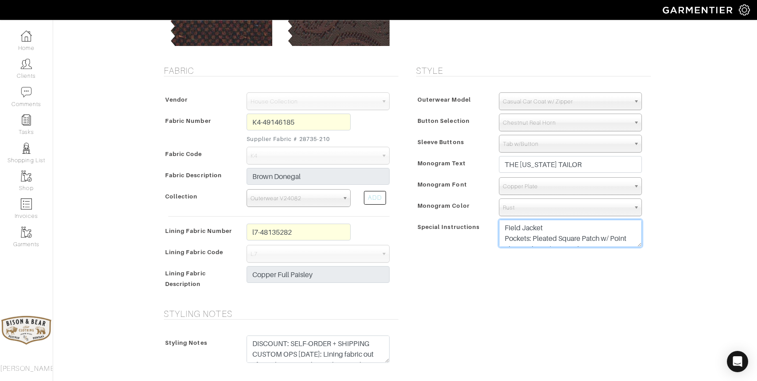
click at [630, 238] on textarea "Field Jacket Pockets: Pleated Square Patch w/ Point Flap Pocket w/ Button showi…" at bounding box center [570, 233] width 143 height 27
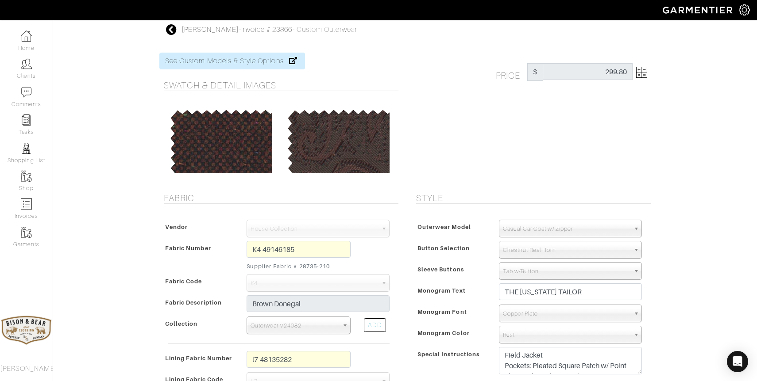
click at [173, 31] on icon at bounding box center [171, 29] width 11 height 11
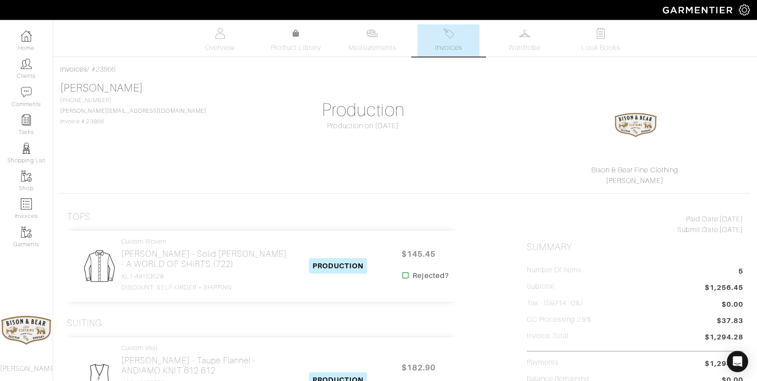
click at [448, 42] on link "Invoices" at bounding box center [448, 40] width 62 height 32
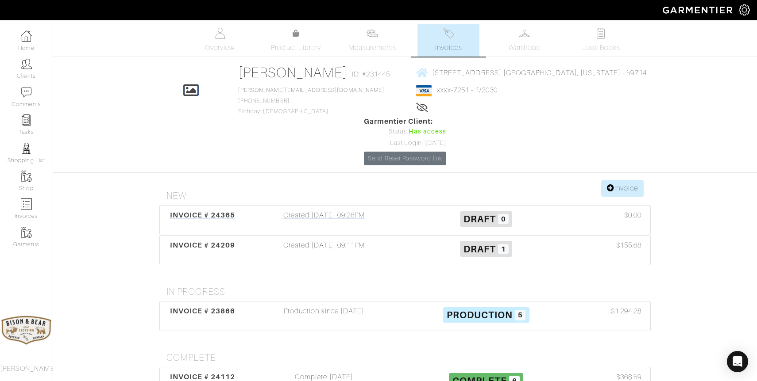
click at [338, 210] on div "Created [DATE] 09:26PM" at bounding box center [324, 220] width 162 height 20
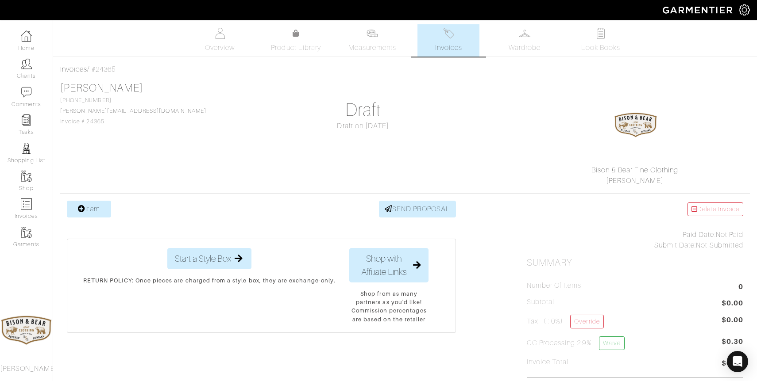
click at [447, 41] on link "Invoices" at bounding box center [448, 40] width 62 height 32
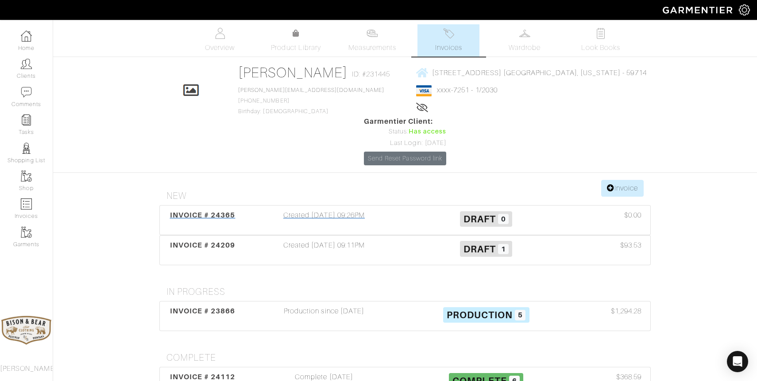
click at [339, 210] on div "Created [DATE] 09:26PM" at bounding box center [324, 220] width 162 height 20
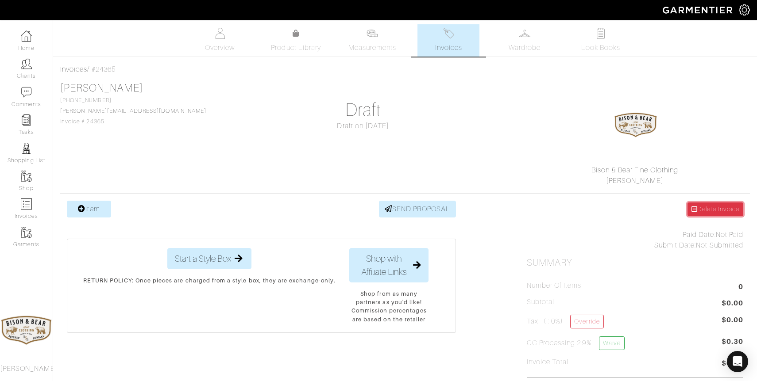
click at [713, 211] on link "Delete Invoice" at bounding box center [715, 210] width 56 height 14
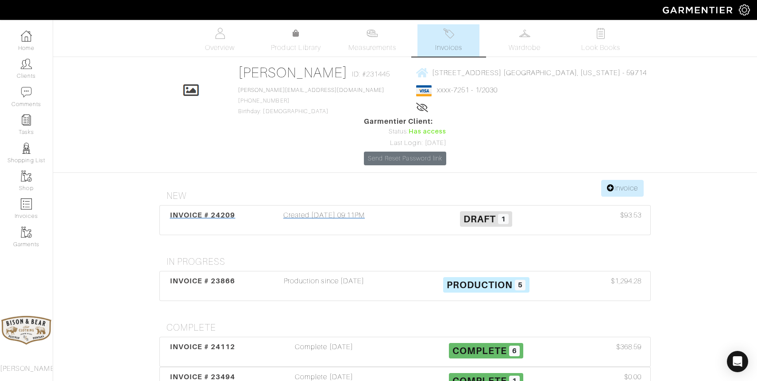
click at [331, 210] on div "Created [DATE] 09:11PM" at bounding box center [324, 220] width 162 height 20
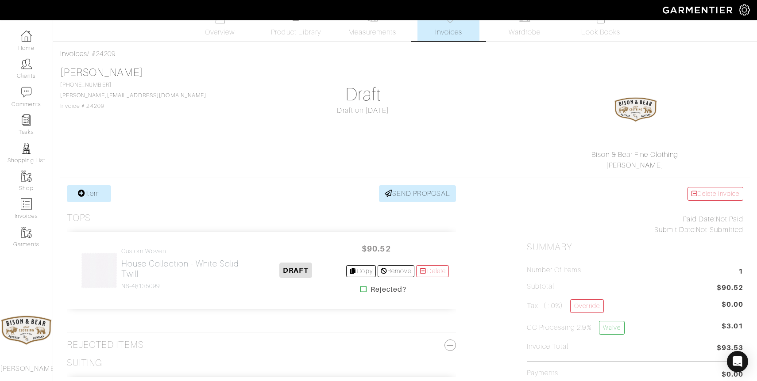
scroll to position [35, 0]
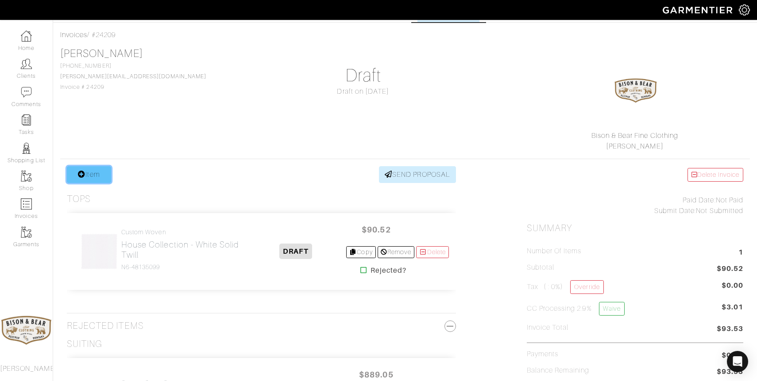
click at [96, 181] on link "Item" at bounding box center [89, 174] width 44 height 17
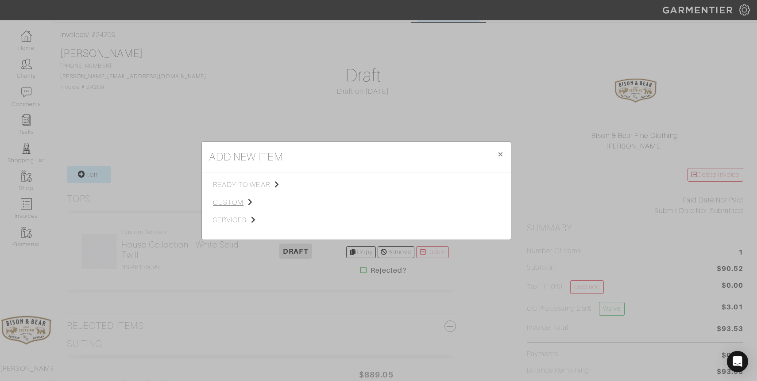
click at [229, 206] on span "custom" at bounding box center [257, 202] width 89 height 11
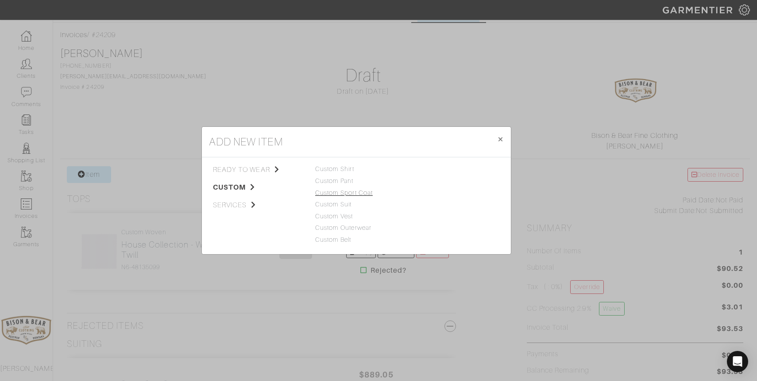
click at [346, 192] on link "Custom Sport Coat" at bounding box center [344, 192] width 58 height 7
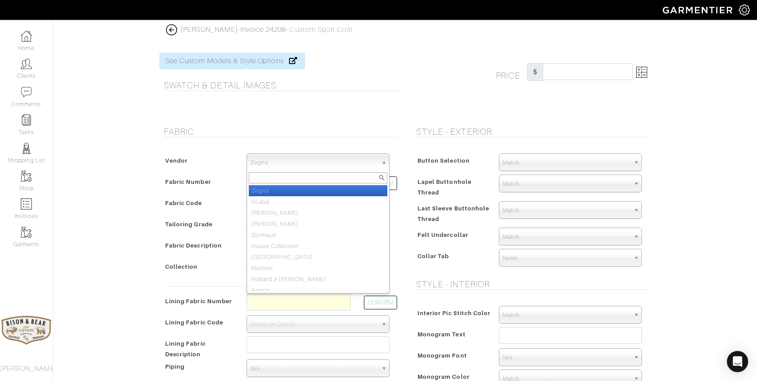
click at [293, 161] on span "Zegna" at bounding box center [313, 163] width 127 height 18
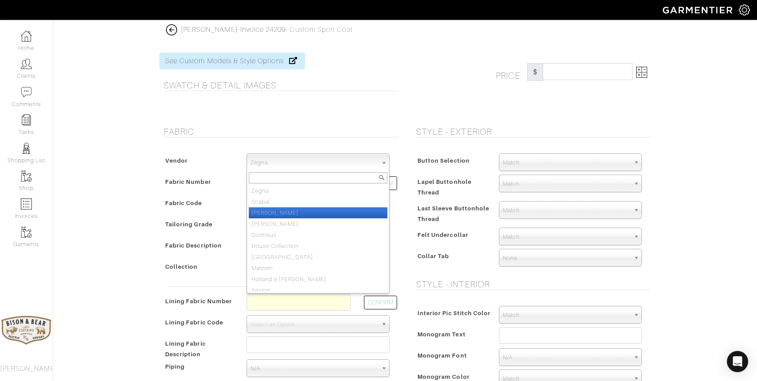
click at [271, 211] on li "Loro Piana" at bounding box center [318, 213] width 139 height 11
select select "76"
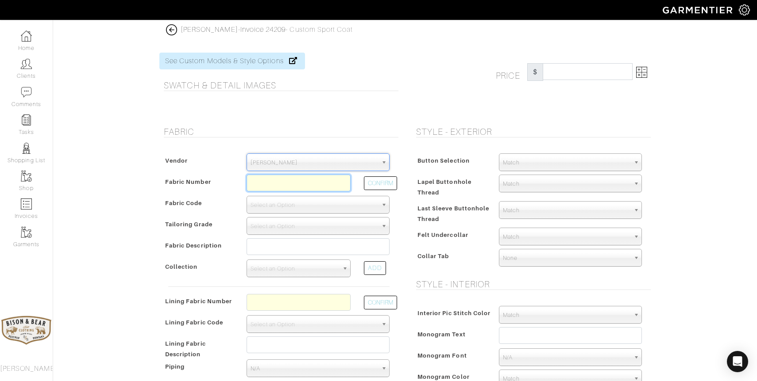
click at [270, 185] on input "text" at bounding box center [299, 183] width 104 height 17
click at [377, 183] on button "CONFIRM" at bounding box center [380, 184] width 33 height 14
type input "XL4-51174760"
select select "1098"
type input "ECRU PLAIN - 777 PROPOSTE GIACCHE FW25"
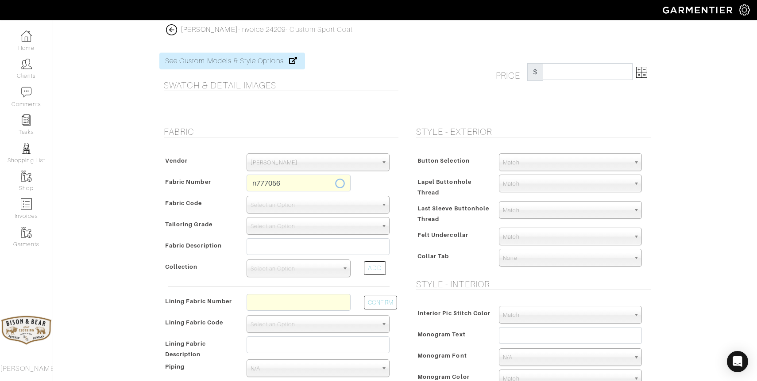
select select
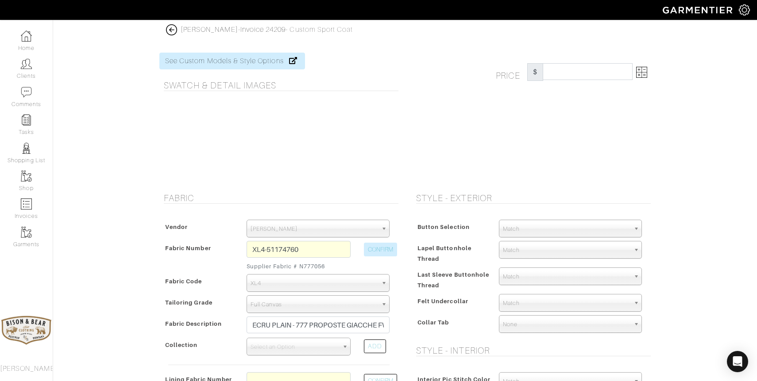
type input "2758.74"
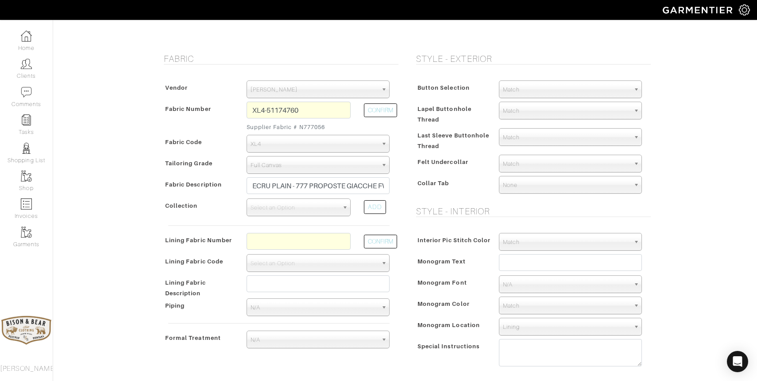
scroll to position [140, 0]
click at [324, 245] on input "text" at bounding box center [299, 241] width 104 height 17
type input "l7-48135292"
click at [387, 238] on button "CONFIRM" at bounding box center [380, 242] width 33 height 14
select select "939"
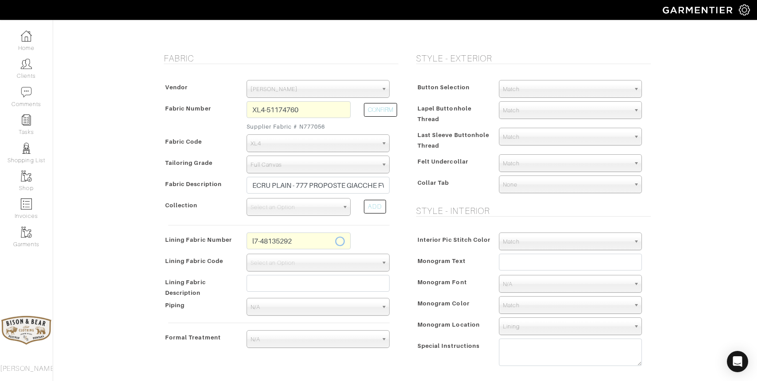
type input "Black Skull"
type input "2843.74"
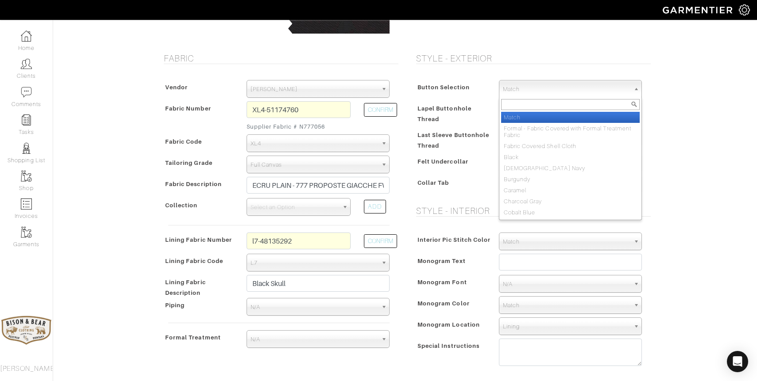
click at [530, 93] on span "Match" at bounding box center [566, 90] width 127 height 18
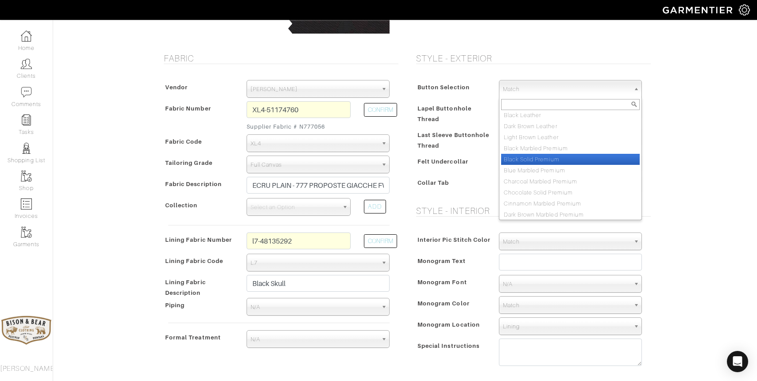
scroll to position [403, 0]
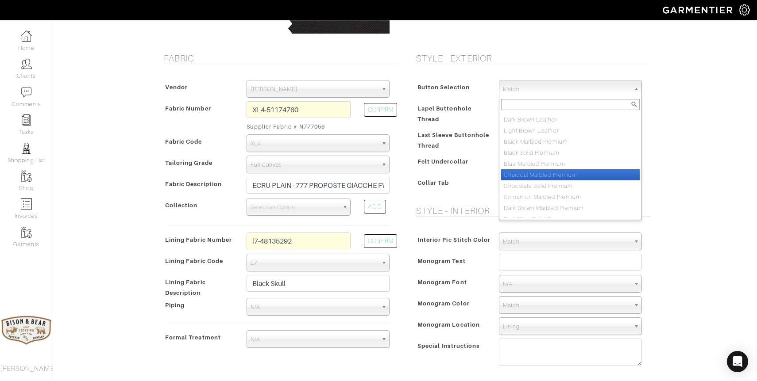
click at [543, 177] on li "Charcoal Marbled Premium" at bounding box center [570, 175] width 139 height 11
select select "110"
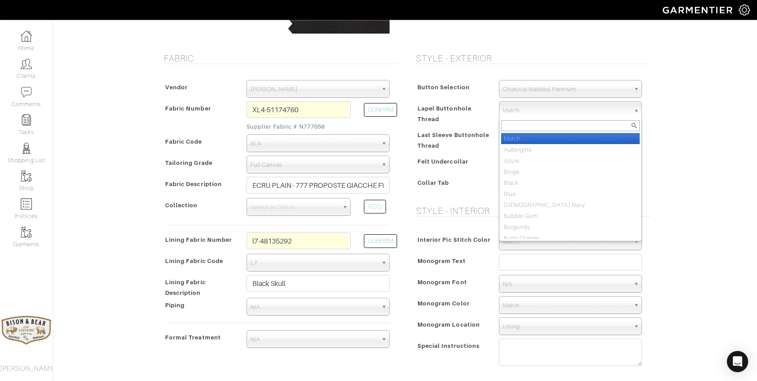
click at [535, 114] on span "Match" at bounding box center [566, 111] width 127 height 18
type input "char"
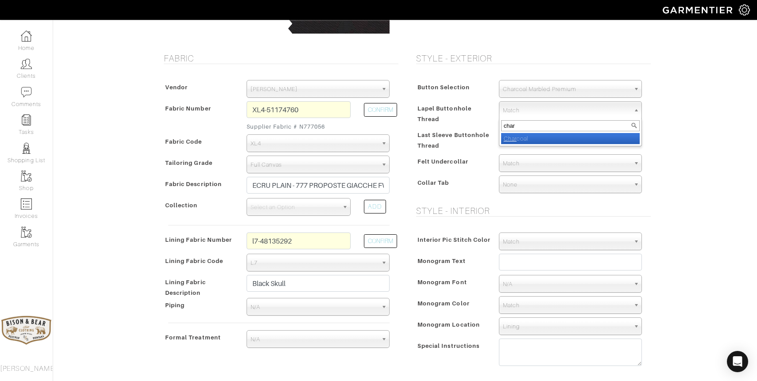
select select "6"
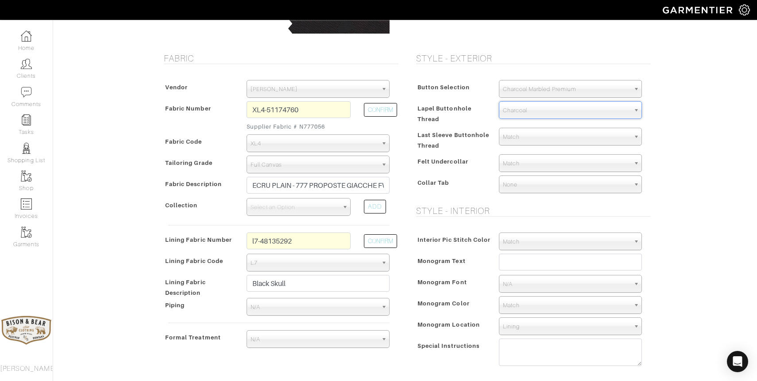
click at [544, 111] on span "Charcoal" at bounding box center [566, 111] width 127 height 18
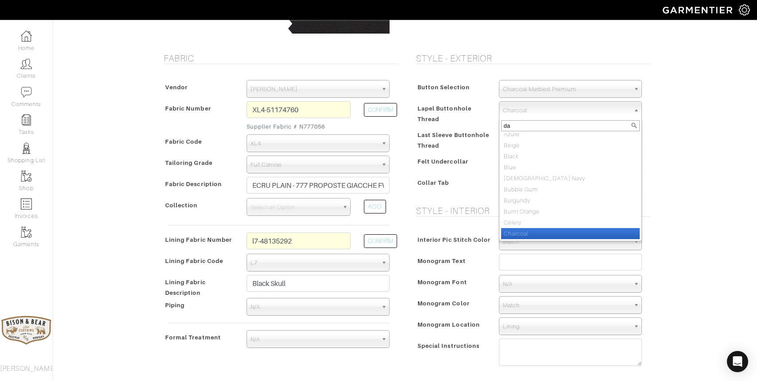
scroll to position [0, 0]
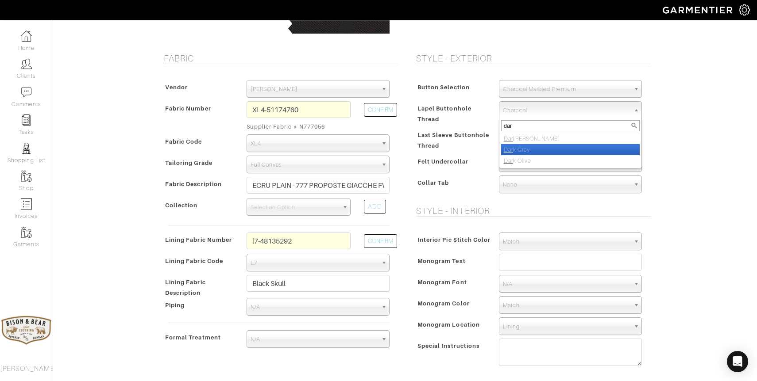
type input "dar"
click at [532, 146] on li "Dar k Gray" at bounding box center [570, 149] width 139 height 11
select select "5"
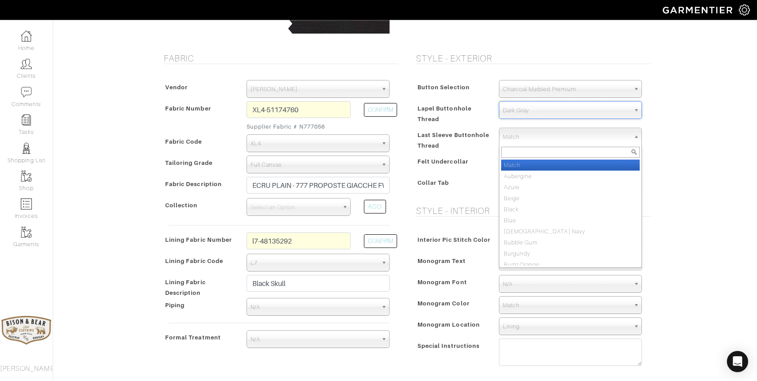
click at [530, 136] on span "Match" at bounding box center [566, 137] width 127 height 18
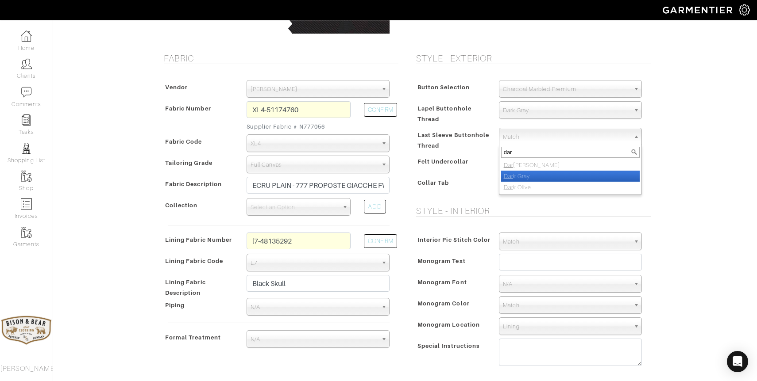
type input "dar"
click at [521, 176] on li "Dar k Gray" at bounding box center [570, 176] width 139 height 11
select select "5"
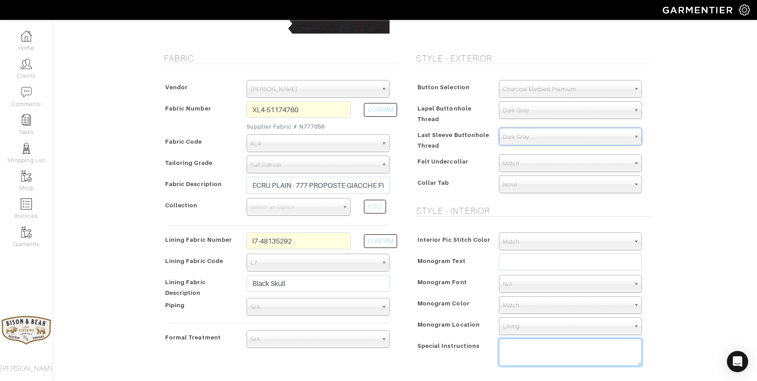
click at [542, 354] on textarea at bounding box center [570, 352] width 143 height 27
click at [513, 359] on textarea "Grey Tan Paisley felt under collar (6-55) Bison & Bear label ultra soft shoulde…" at bounding box center [570, 352] width 143 height 27
paste textarea "Lower collar moderately 3/8" Arms forward max Raise armhole slightly 1/4" Decre…"
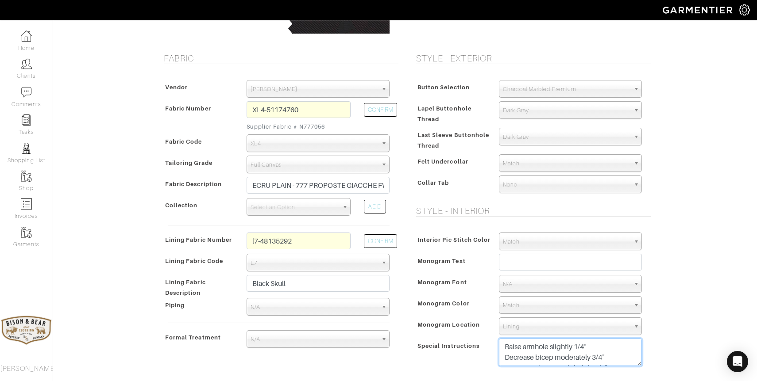
drag, startPoint x: 610, startPoint y: 357, endPoint x: 497, endPoint y: 363, distance: 113.0
click at [497, 363] on div "Grey Tan Paisley felt under collar (6-55) Bison & Bear label ultra soft shoulde…" at bounding box center [570, 355] width 156 height 32
drag, startPoint x: 505, startPoint y: 359, endPoint x: 596, endPoint y: 366, distance: 91.4
click at [596, 366] on textarea "Grey Tan Paisley felt under collar (6-55) Bison & Bear label ultra soft shoulde…" at bounding box center [570, 352] width 143 height 27
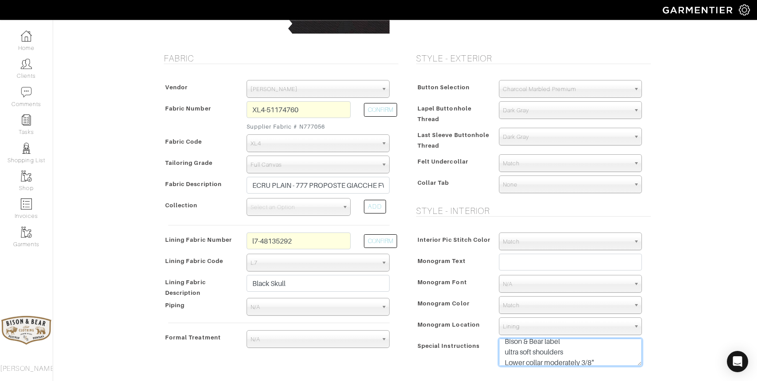
drag, startPoint x: 598, startPoint y: 353, endPoint x: 583, endPoint y: 353, distance: 15.5
click at [583, 353] on textarea "Grey Tan Paisley felt under collar (6-55) Bison & Bear label ultra soft shoulde…" at bounding box center [570, 352] width 143 height 27
click at [603, 353] on textarea "Grey Tan Paisley felt under collar (6-55) Bison & Bear label ultra soft shoulde…" at bounding box center [570, 352] width 143 height 27
drag, startPoint x: 599, startPoint y: 352, endPoint x: 501, endPoint y: 349, distance: 97.4
click at [501, 349] on textarea "Grey Tan Paisley felt under collar (6-55) Bison & Bear label ultra soft shoulde…" at bounding box center [570, 352] width 143 height 27
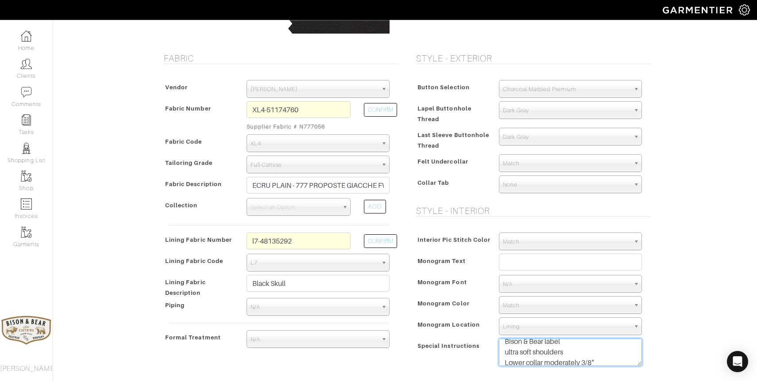
type textarea "Grey Tan Paisley felt under collar (6-55) Bison & Bear label ultra soft shoulde…"
click at [625, 348] on textarea "Grey Tan Paisley felt under collar (6-55) Bison & Bear label ultra soft shoulde…" at bounding box center [570, 352] width 143 height 27
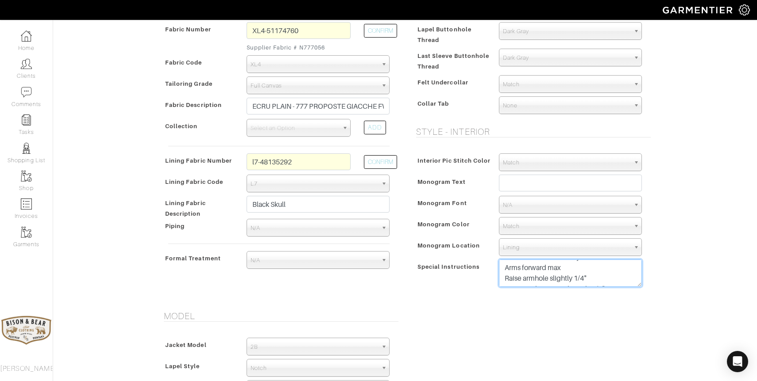
scroll to position [224, 0]
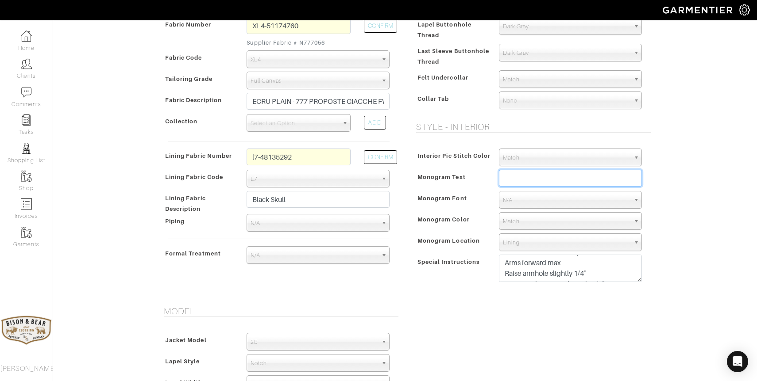
click at [531, 175] on input "text" at bounding box center [570, 178] width 143 height 17
type input "The Montana Tailor"
click at [524, 203] on span "N/A" at bounding box center [566, 201] width 127 height 18
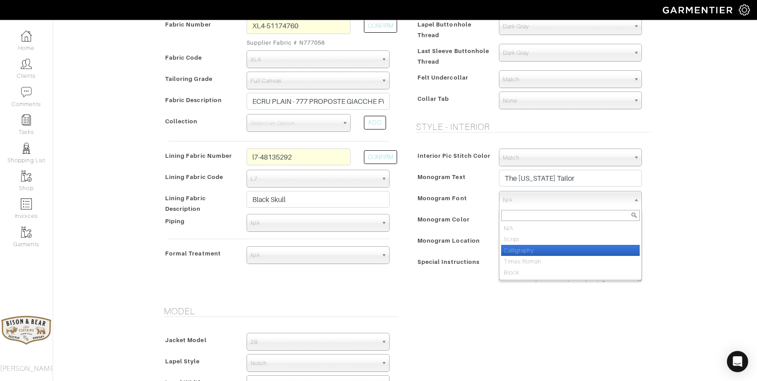
click at [520, 250] on li "Calligraphy" at bounding box center [570, 250] width 139 height 11
select select "Calligraphy"
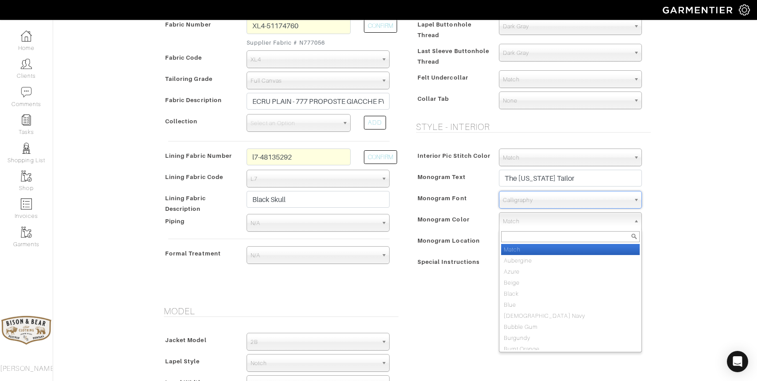
click at [521, 223] on span "Match" at bounding box center [566, 222] width 127 height 18
type input "char"
select select "6"
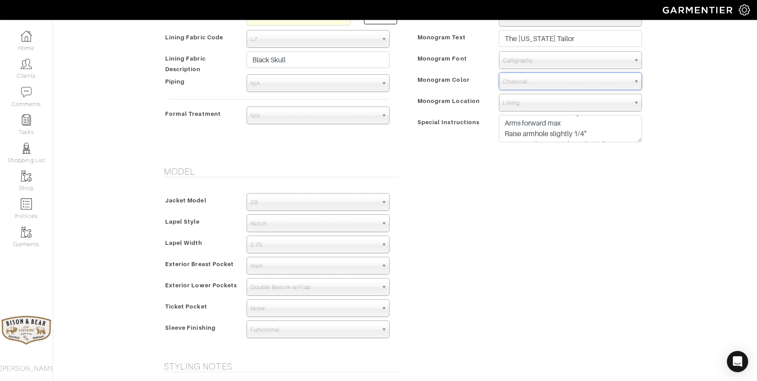
scroll to position [366, 0]
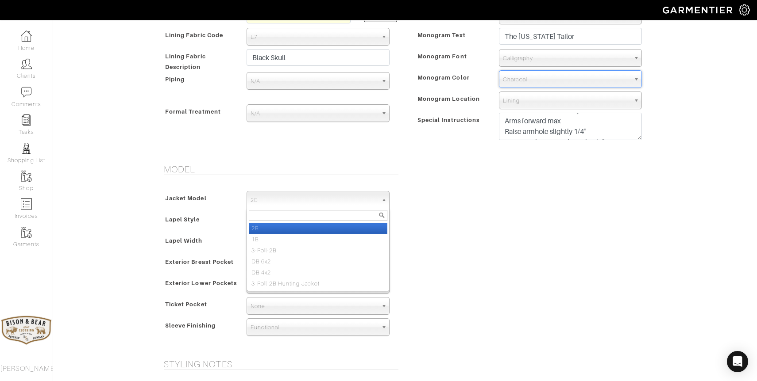
click at [291, 205] on span "2B" at bounding box center [313, 201] width 127 height 18
click at [466, 219] on div "Model Jacket Model 2B 1B 3-Roll-2B DB 6x2 DB 4x2 3-Roll-2B Hunting Jacket 2B 2B…" at bounding box center [405, 256] width 505 height 185
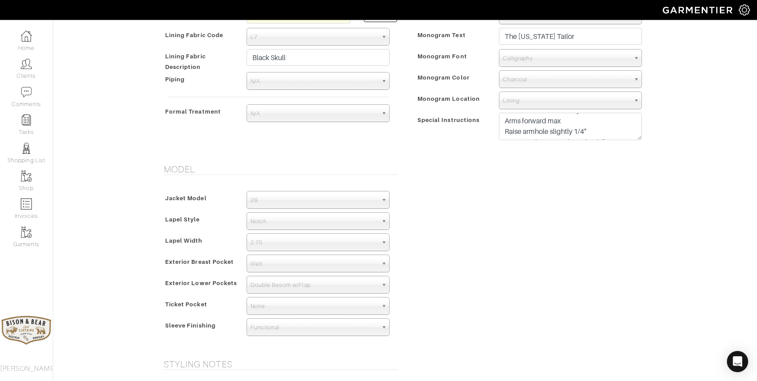
scroll to position [388, 0]
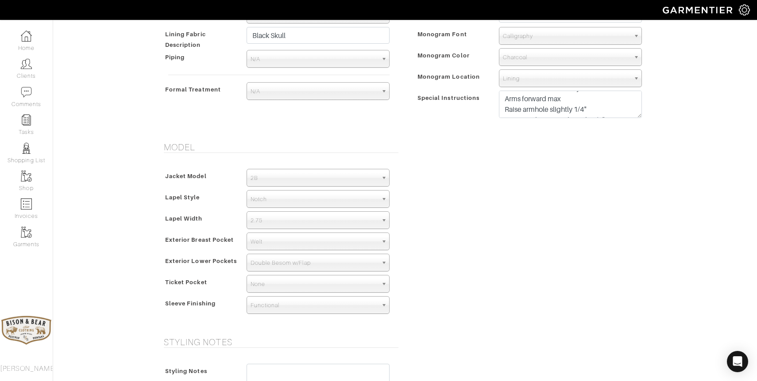
click at [306, 223] on span "2.75" at bounding box center [313, 221] width 127 height 18
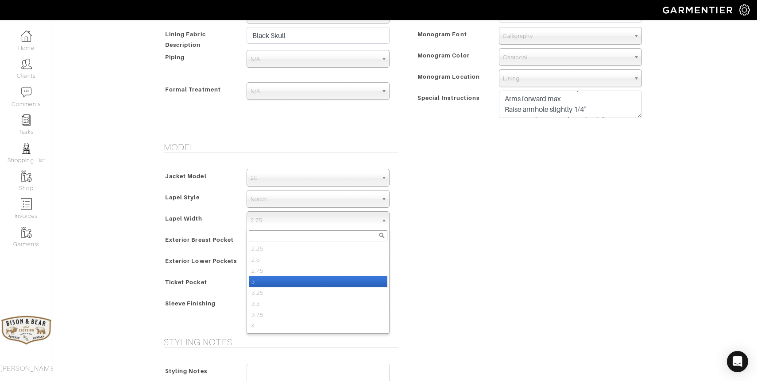
click at [294, 280] on li "3" at bounding box center [318, 282] width 139 height 11
select select "3"
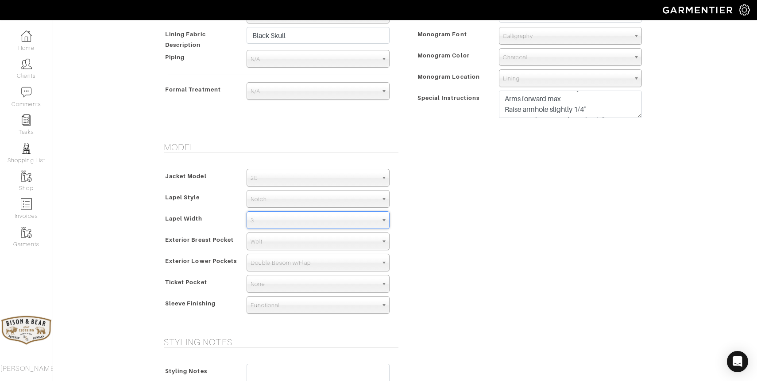
click at [319, 262] on span "Double Besom w/Flap" at bounding box center [313, 263] width 127 height 18
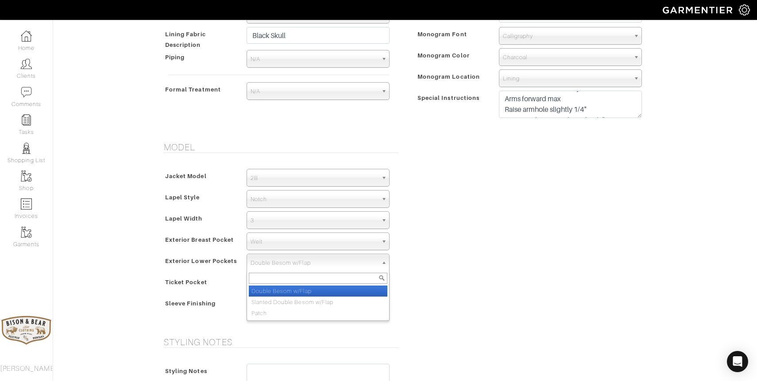
click at [319, 262] on span "Double Besom w/Flap" at bounding box center [313, 263] width 127 height 18
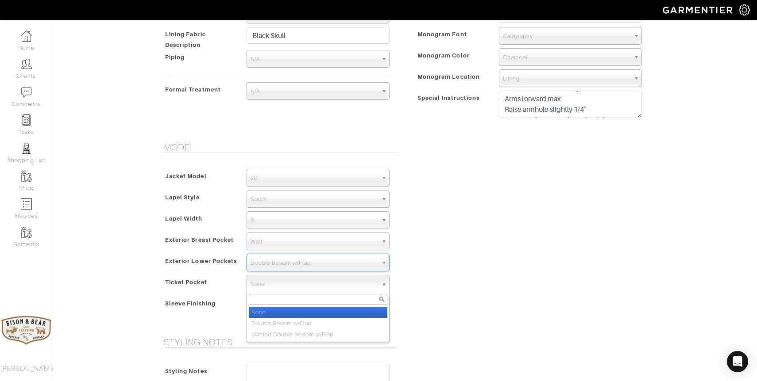
click at [306, 283] on span "None" at bounding box center [313, 285] width 127 height 18
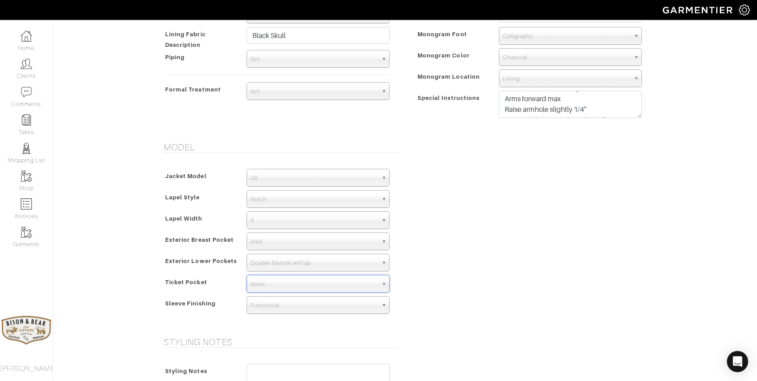
click at [300, 304] on span "Functional" at bounding box center [313, 306] width 127 height 18
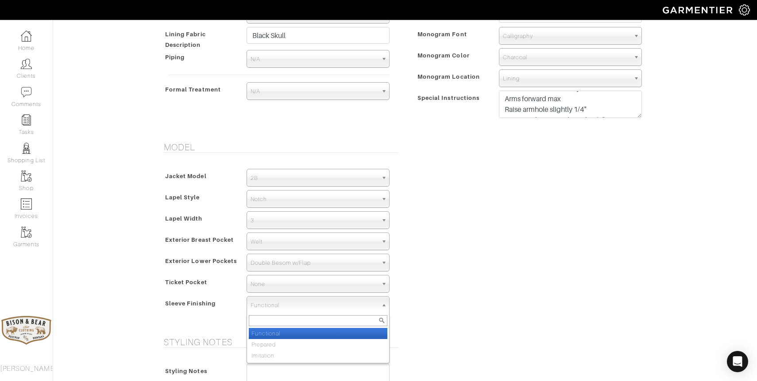
click at [300, 304] on span "Functional" at bounding box center [313, 306] width 127 height 18
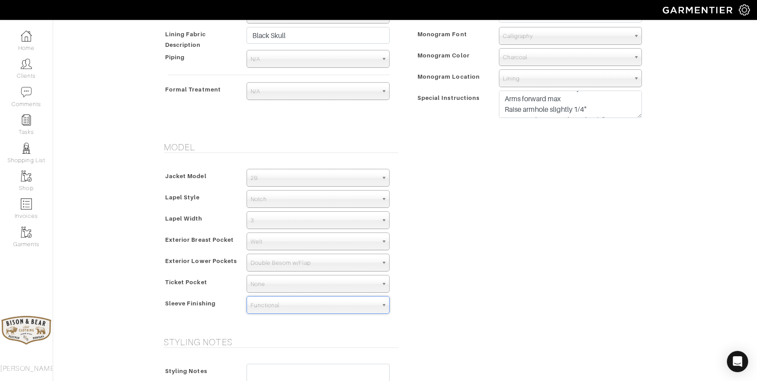
click at [294, 175] on span "2B" at bounding box center [313, 179] width 127 height 18
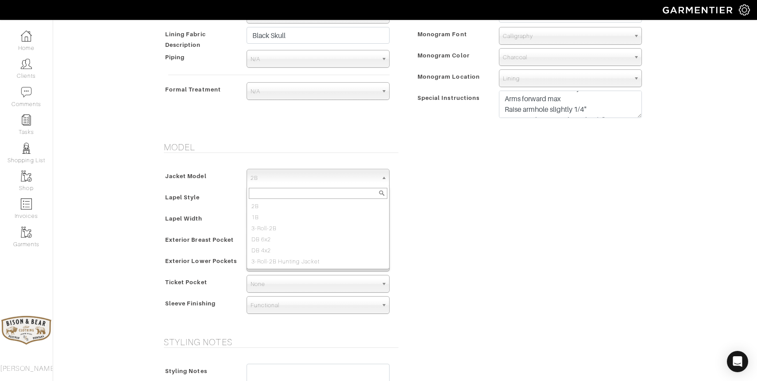
click at [421, 202] on div "Model Jacket Model 2B 1B 3-Roll-2B DB 6x2 DB 4x2 3-Roll-2B Hunting Jacket 2B 2B…" at bounding box center [405, 234] width 505 height 185
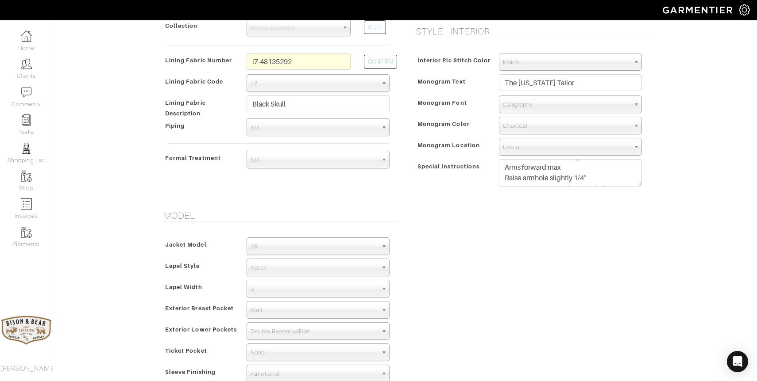
scroll to position [317, 0]
click at [343, 245] on span "2B" at bounding box center [313, 249] width 127 height 18
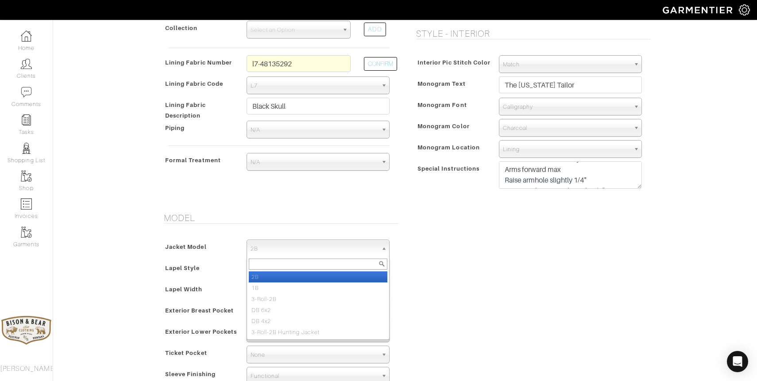
click at [343, 245] on span "2B" at bounding box center [313, 249] width 127 height 18
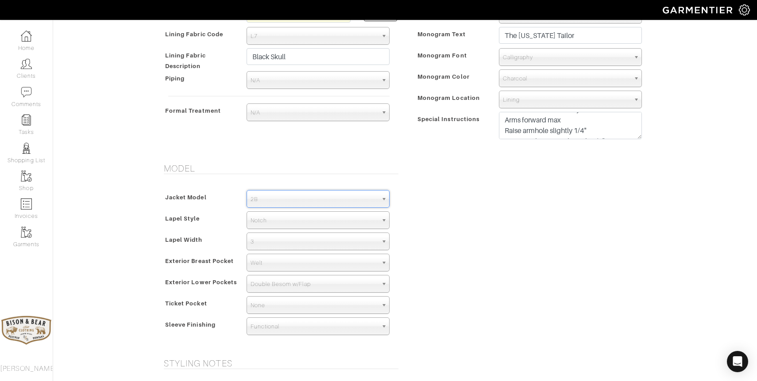
scroll to position [366, 0]
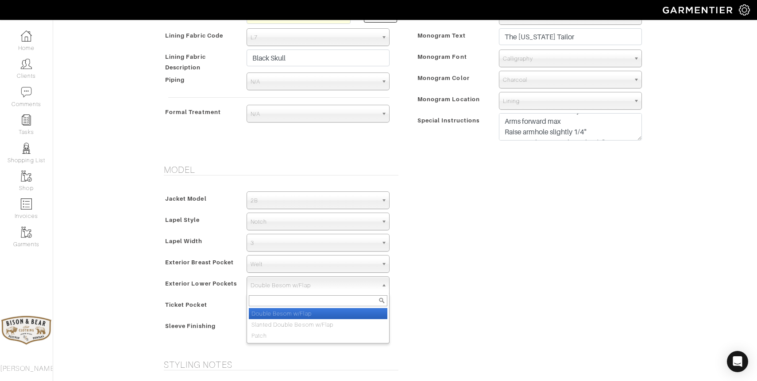
click at [292, 289] on span "Double Besom w/Flap" at bounding box center [313, 286] width 127 height 18
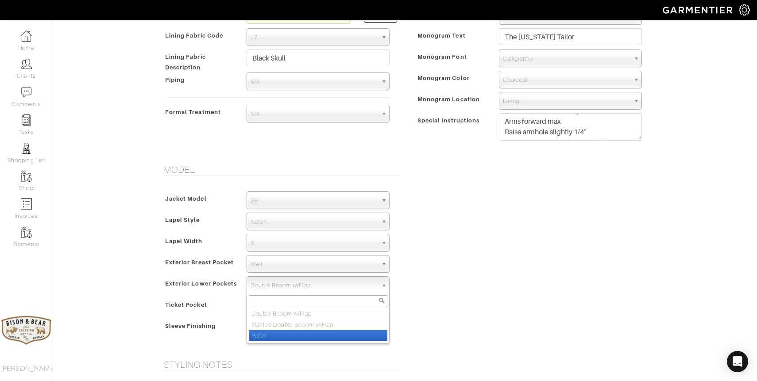
click at [285, 335] on li "Patch" at bounding box center [318, 336] width 139 height 11
select select "Patch"
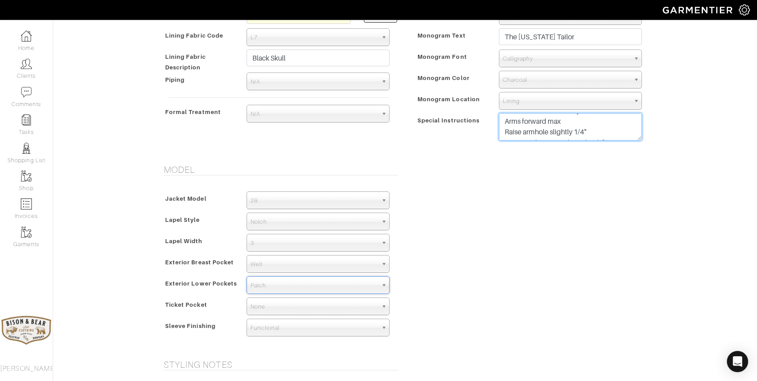
click at [618, 130] on textarea "Grey Tan Paisley felt under collar (6-55) Bison & Bear label ultra soft shoulde…" at bounding box center [570, 126] width 143 height 27
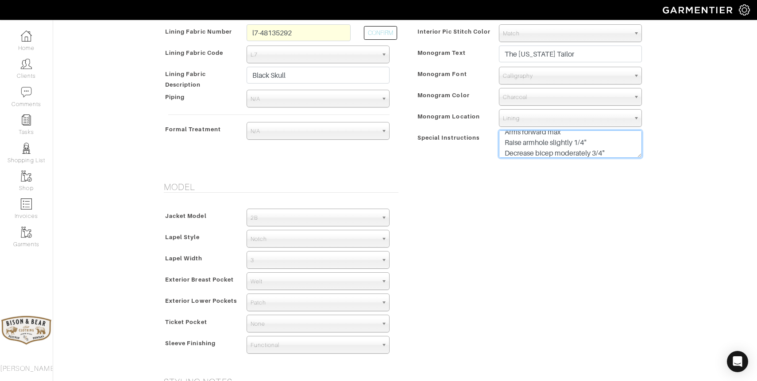
scroll to position [0, 0]
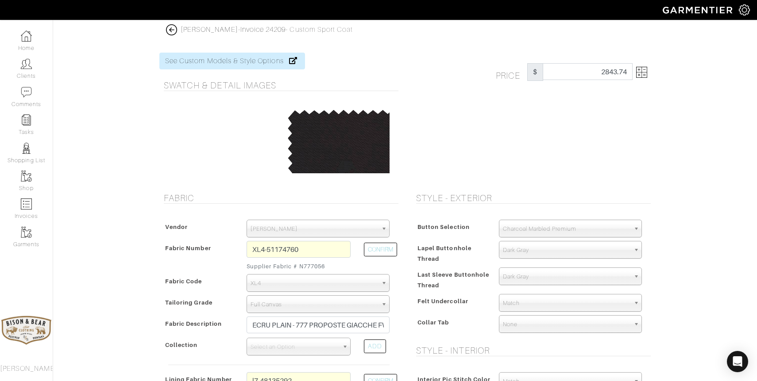
type textarea "Grey Tan Paisley felt under collar (6-55) Bison & Bear label ultra soft shoulde…"
click at [646, 75] on img at bounding box center [641, 72] width 11 height 11
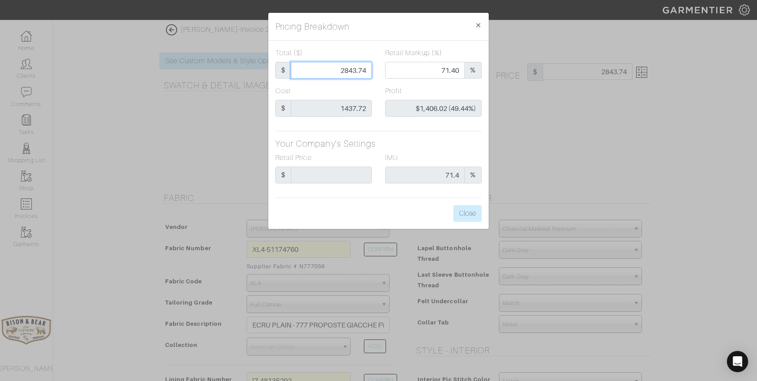
click at [333, 69] on input "2843.74" at bounding box center [331, 70] width 81 height 17
type input "1"
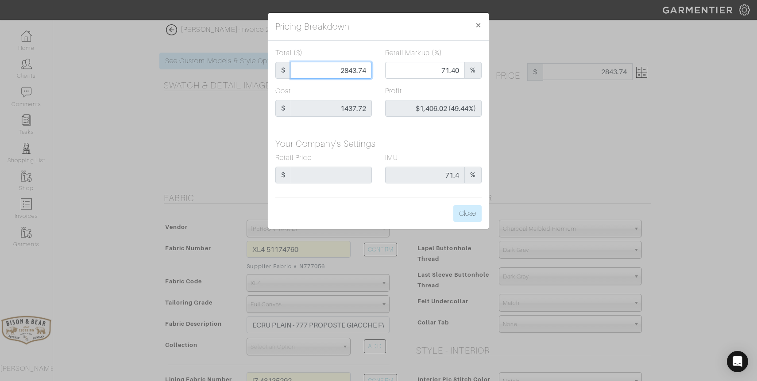
type input "0.00"
type input "-$1,436.72 (-143672.00%)"
type input "14"
type input "-$1,423.72 (-10169.43%)"
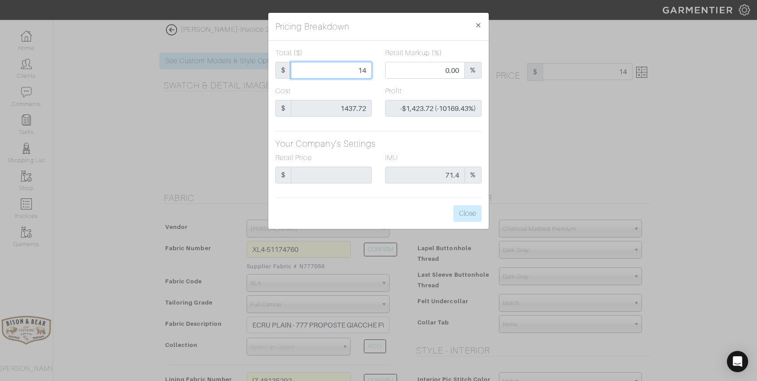
type input "143"
type input "-$1,294.72 (-905.40%)"
type input "1437"
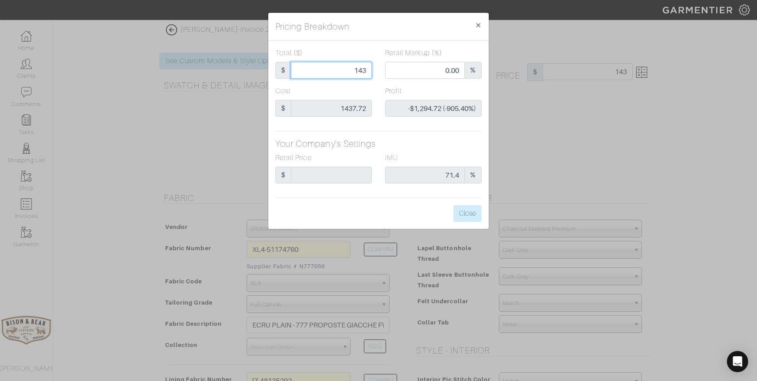
type input "45.09"
type input "-$0.72 (-0.05%)"
type input "1437."
type input "1437.7"
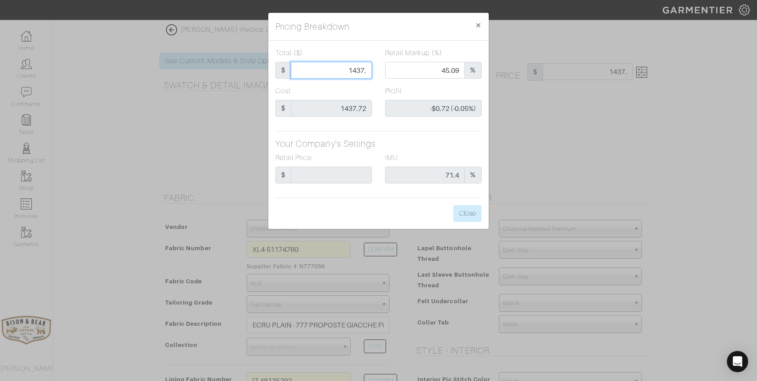
type input "1437.7"
type input "45.12"
type input "-$0.02 (-0.00%)"
type input "1437.72"
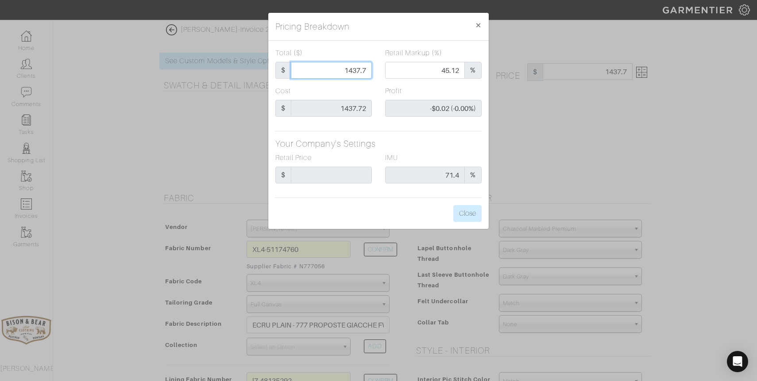
type input "$0.00 (0.00%)"
type input "1437.72"
click at [465, 212] on button "Close" at bounding box center [467, 213] width 28 height 17
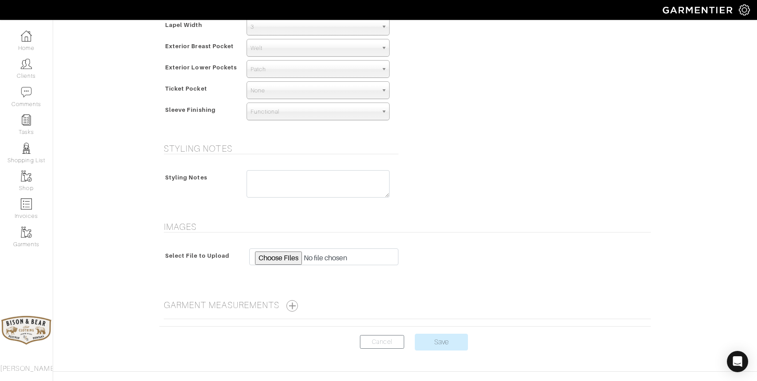
scroll to position [604, 0]
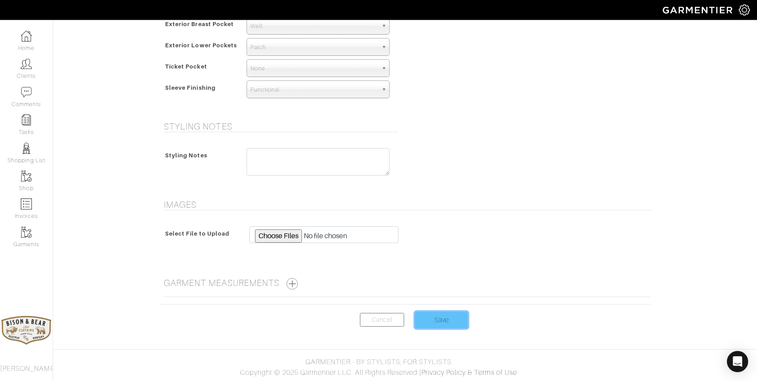
click at [439, 322] on input "Save" at bounding box center [441, 320] width 53 height 17
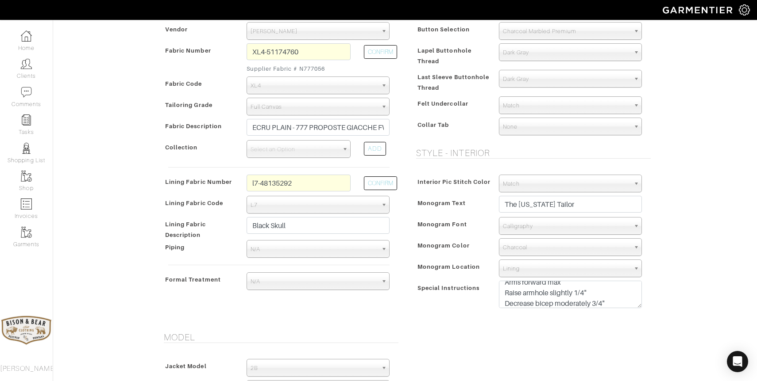
scroll to position [178, 0]
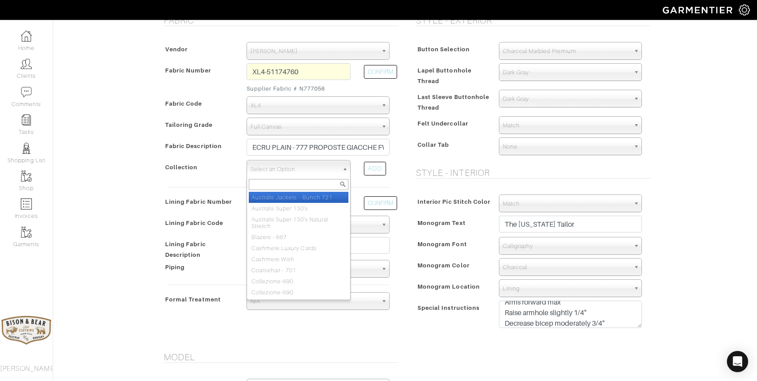
click at [331, 166] on span "Select an Option" at bounding box center [294, 170] width 88 height 18
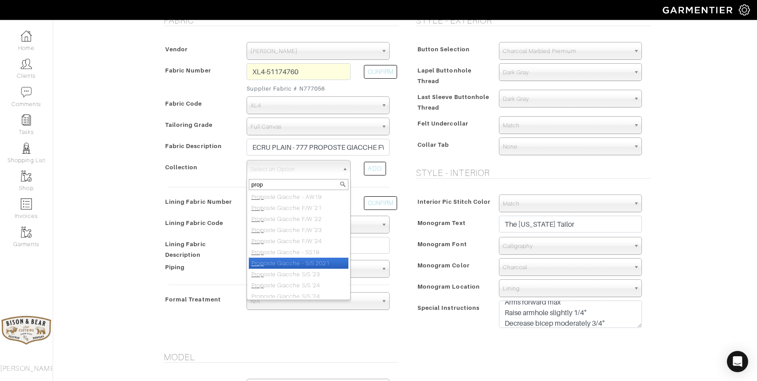
scroll to position [215, 0]
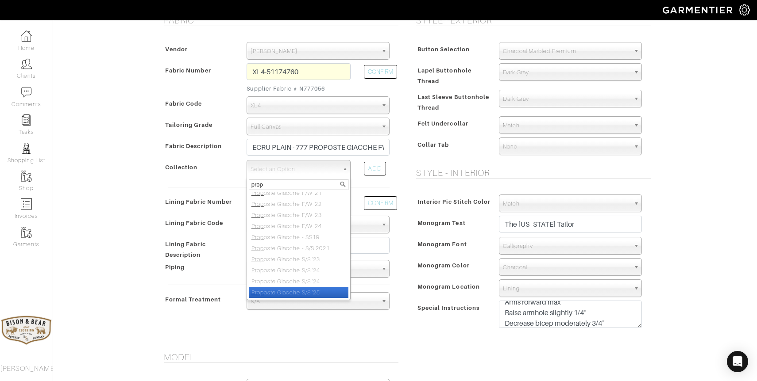
type input "prop"
click at [314, 293] on li "Prop oste Giacche S/S '25" at bounding box center [299, 292] width 100 height 11
select select "1034"
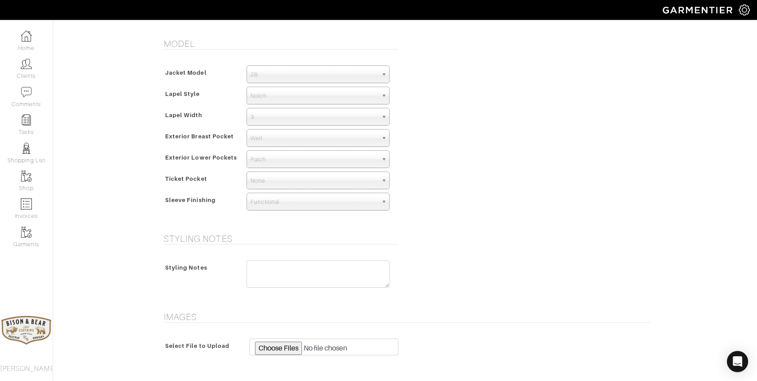
scroll to position [604, 0]
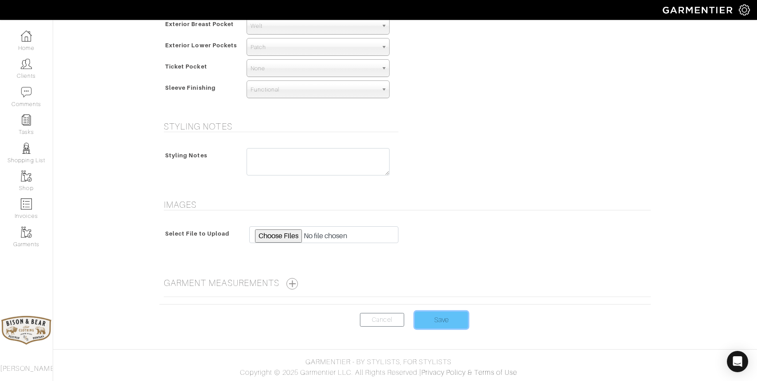
click at [431, 322] on input "Save" at bounding box center [441, 320] width 53 height 17
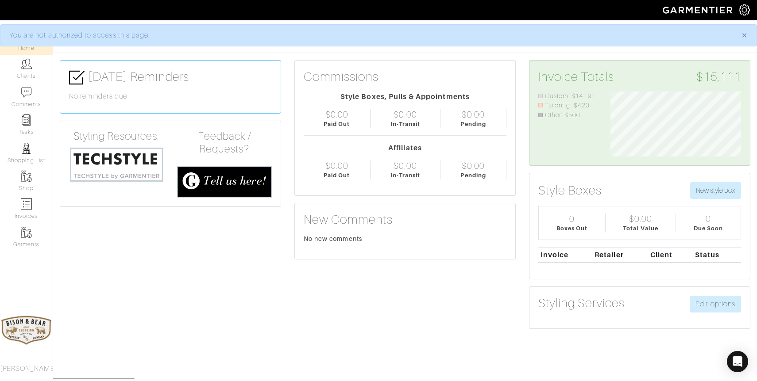
scroll to position [65, 144]
click at [18, 70] on link "Clients" at bounding box center [26, 69] width 53 height 28
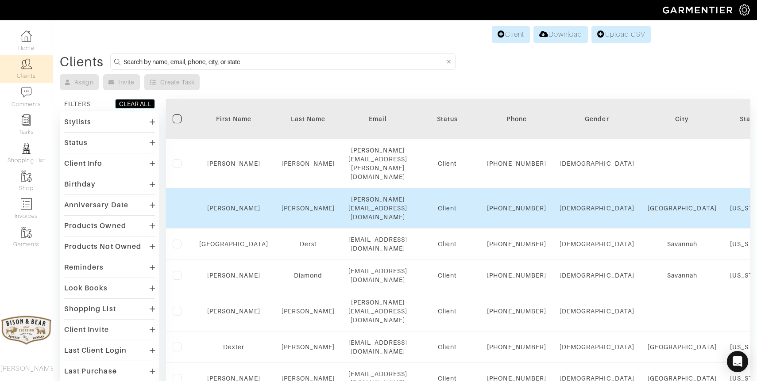
click at [295, 204] on td "[PERSON_NAME]" at bounding box center [308, 209] width 67 height 40
click at [293, 205] on link "[PERSON_NAME]" at bounding box center [308, 208] width 54 height 7
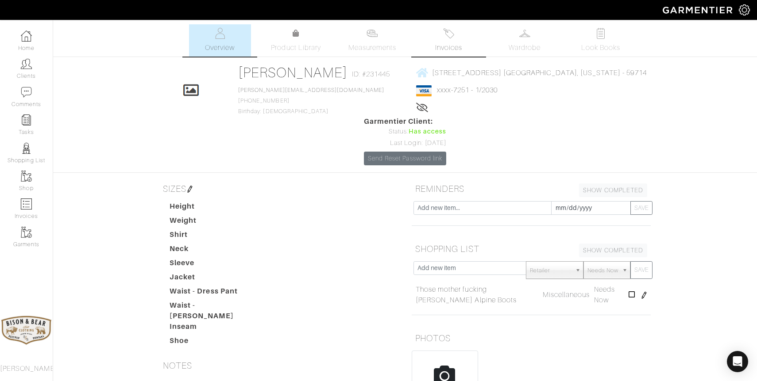
click at [444, 46] on span "Invoices" at bounding box center [448, 47] width 27 height 11
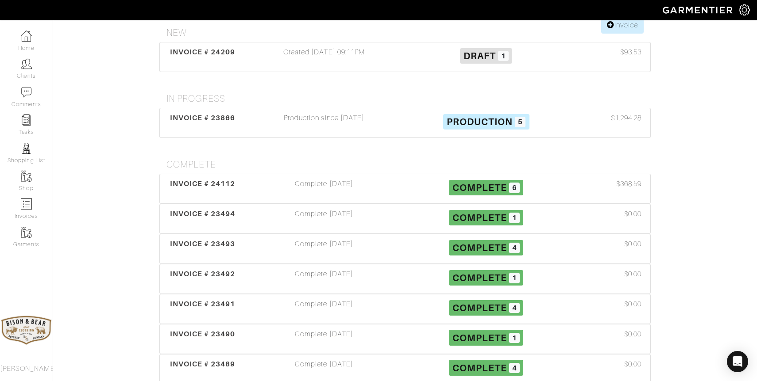
scroll to position [165, 0]
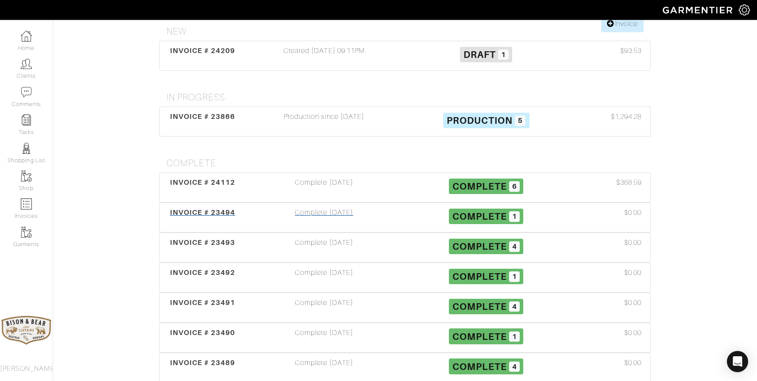
click at [326, 208] on div "Complete [DATE]" at bounding box center [324, 218] width 162 height 20
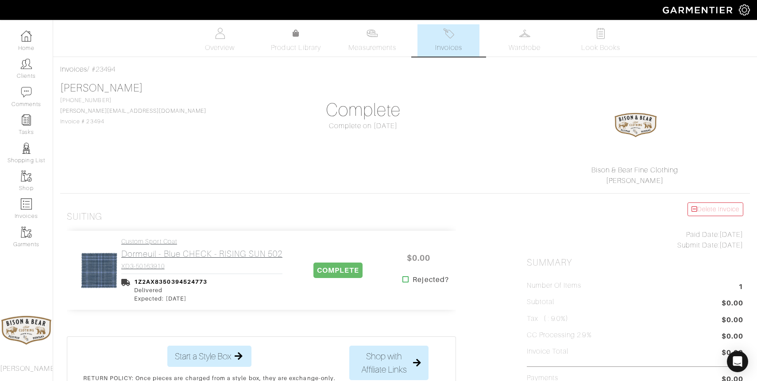
click at [163, 259] on h2 "Dormeuil - Blue CHECK - RISING SUN 502" at bounding box center [201, 254] width 161 height 10
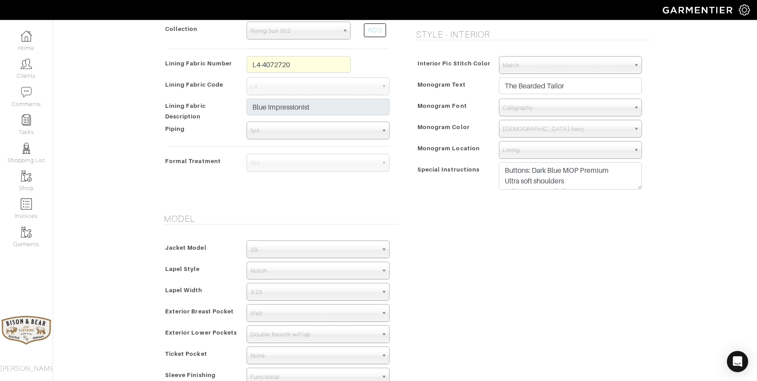
scroll to position [319, 0]
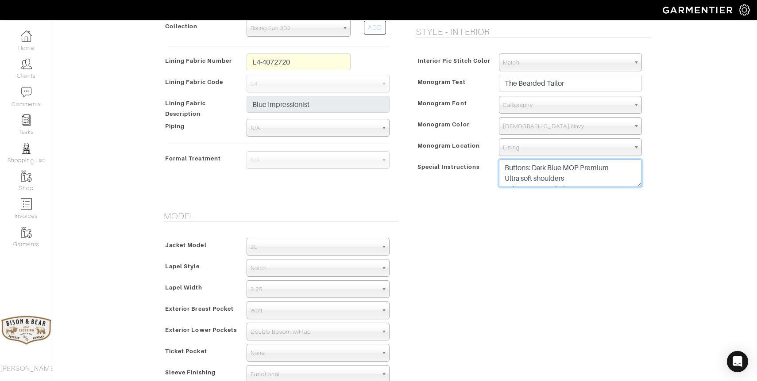
click at [575, 180] on textarea "Buttons: Dark Blue MOP Premium Ultra soft shoulders Milanese Buttonhole ML03 Bu…" at bounding box center [570, 173] width 143 height 27
drag, startPoint x: 612, startPoint y: 173, endPoint x: 504, endPoint y: 173, distance: 107.5
click at [504, 173] on textarea "Buttons: Dark Blue MOP Premium Ultra soft shoulders Milanese Buttonhole ML03 Bu…" at bounding box center [570, 173] width 143 height 27
click at [627, 180] on textarea "Buttons: Dark Blue MOP Premium Ultra soft shoulders Milanese Buttonhole ML03 Bu…" at bounding box center [570, 173] width 143 height 27
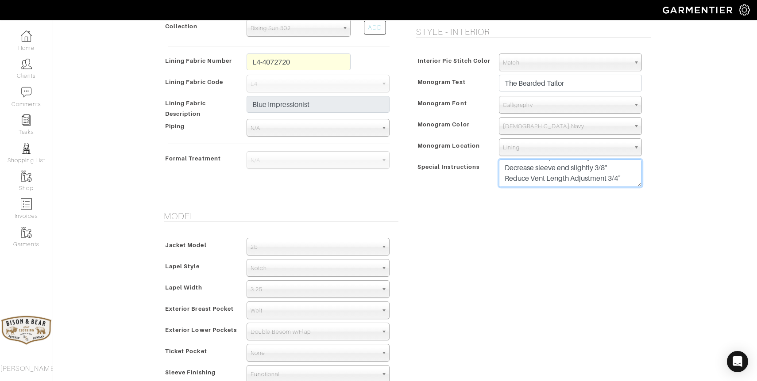
click at [613, 170] on textarea "Buttons: Dark Blue MOP Premium Ultra soft shoulders Milanese Buttonhole ML03 Bu…" at bounding box center [570, 173] width 143 height 27
drag, startPoint x: 611, startPoint y: 178, endPoint x: 501, endPoint y: 179, distance: 109.3
click at [501, 179] on textarea "Buttons: Dark Blue MOP Premium Ultra soft shoulders Milanese Buttonhole ML03 Bu…" at bounding box center [570, 173] width 143 height 27
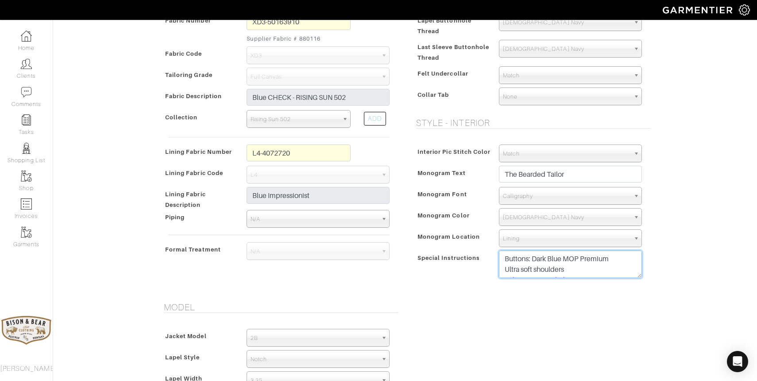
scroll to position [0, 0]
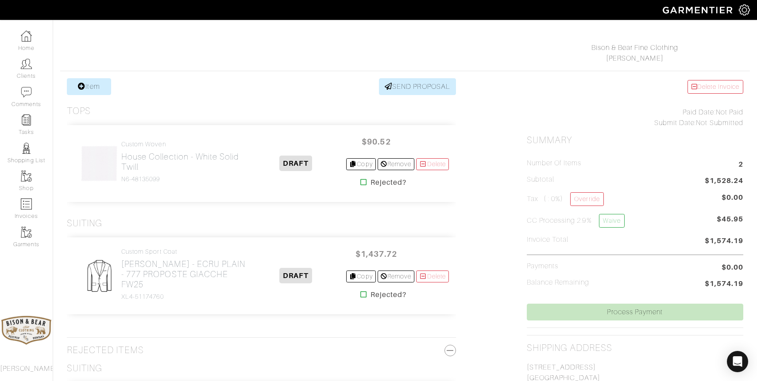
scroll to position [126, 0]
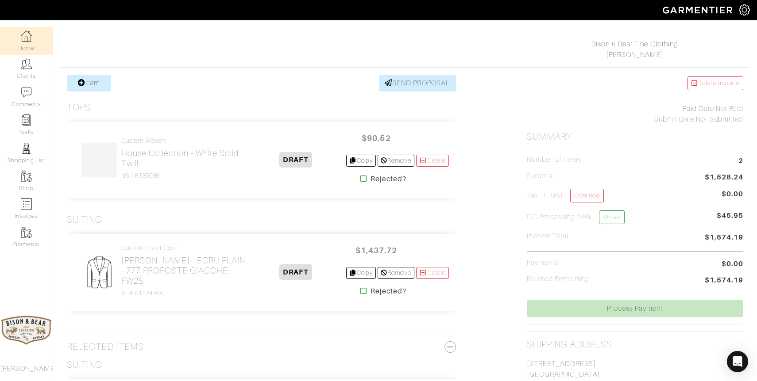
click at [28, 42] on link "Home" at bounding box center [26, 41] width 53 height 28
